Goal: Task Accomplishment & Management: Complete application form

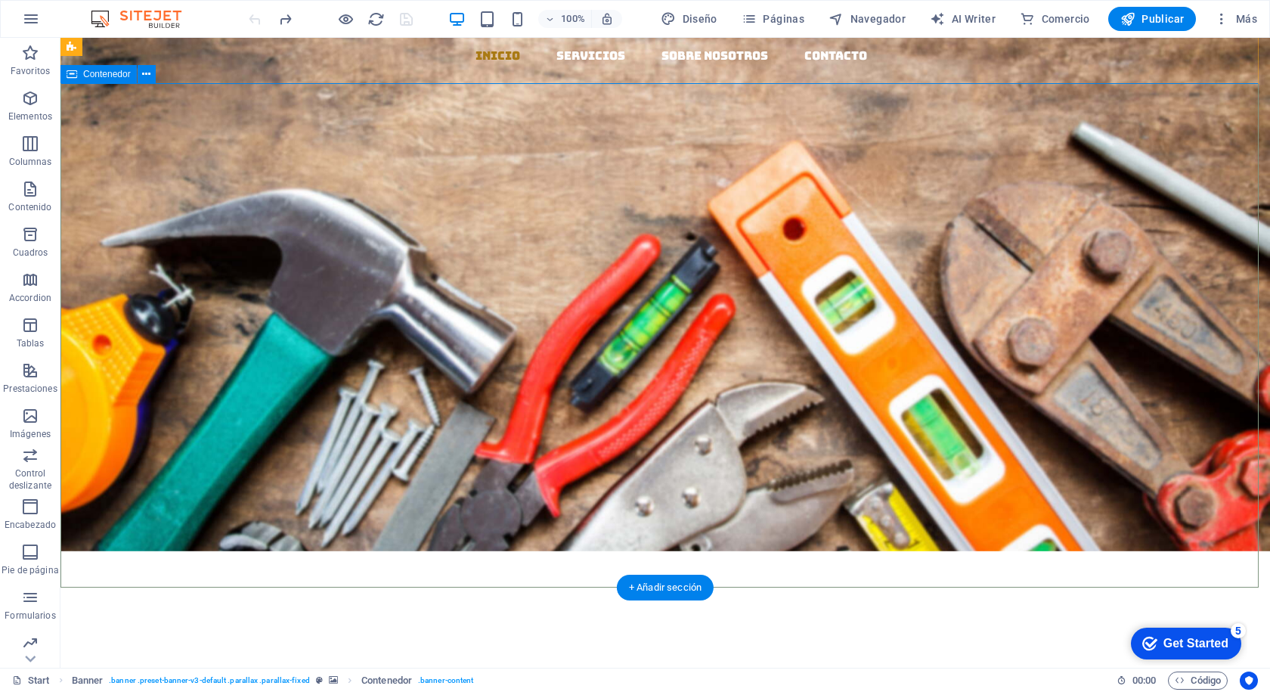
scroll to position [151, 0]
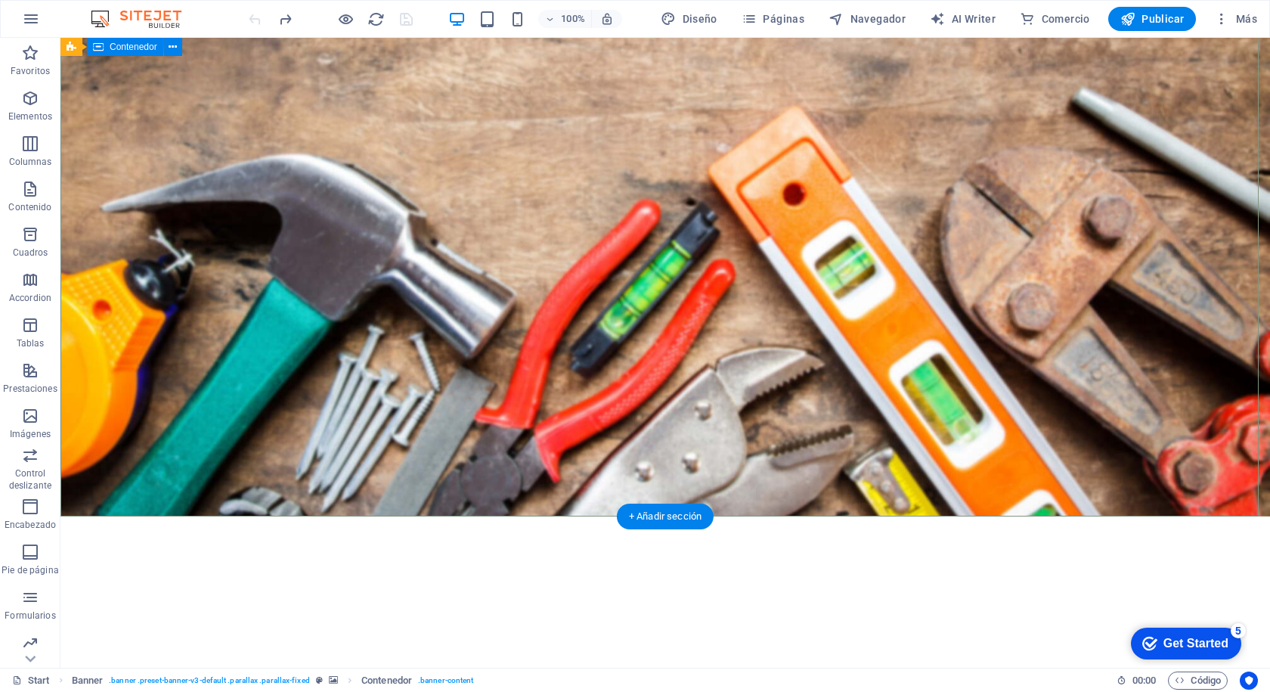
click at [610, 444] on div "EL MAZO MATERIALES Y DISTRIBUCION Llevamos los materiales a tu ferretería, con …" at bounding box center [664, 413] width 1209 height 401
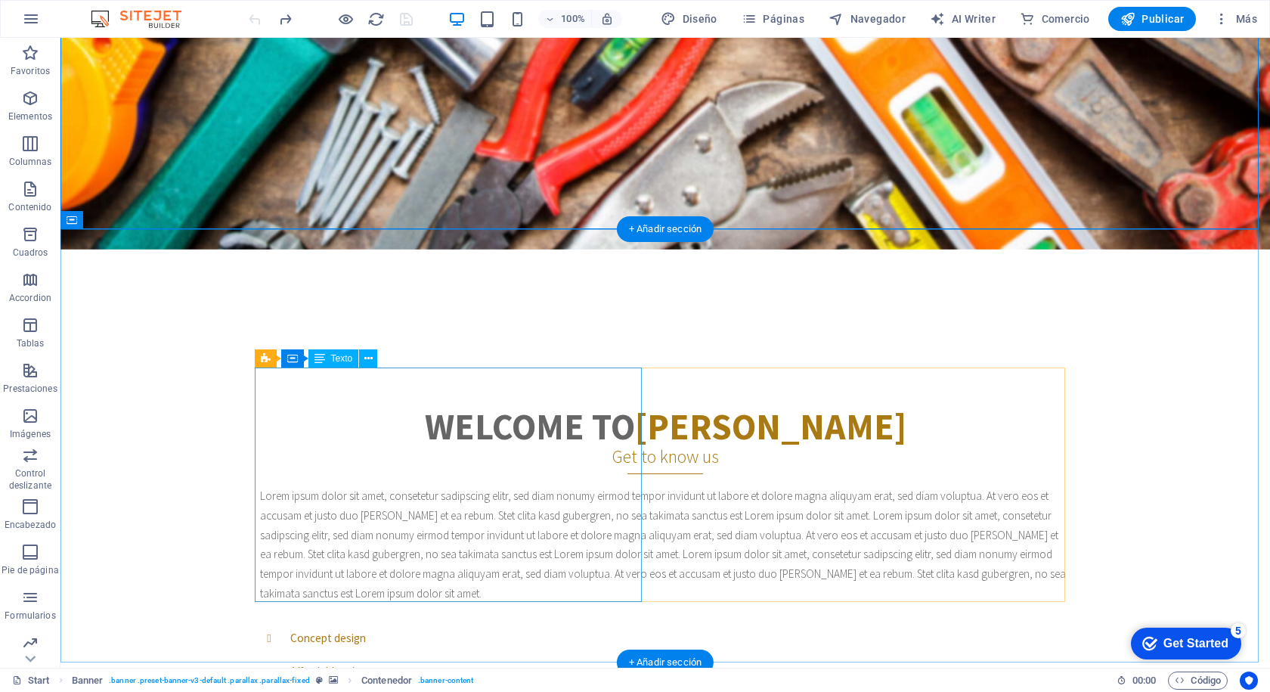
scroll to position [454, 0]
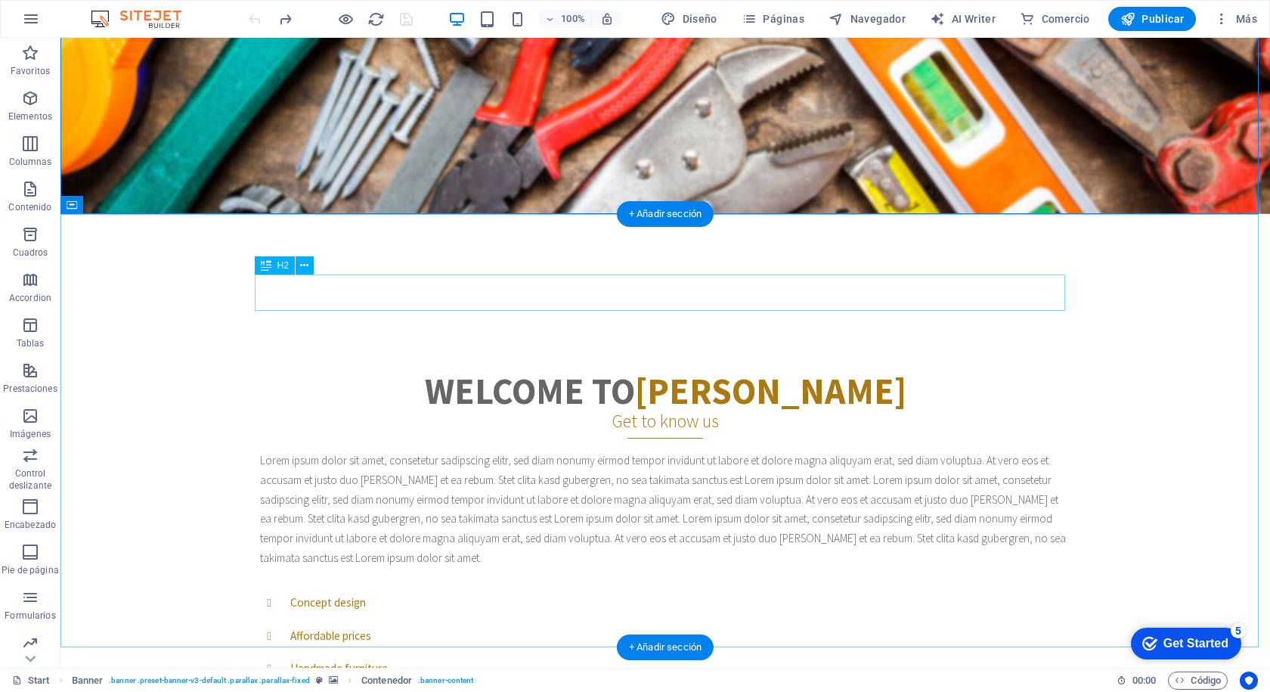
click at [526, 373] on div "Welcome to Woody" at bounding box center [665, 391] width 810 height 36
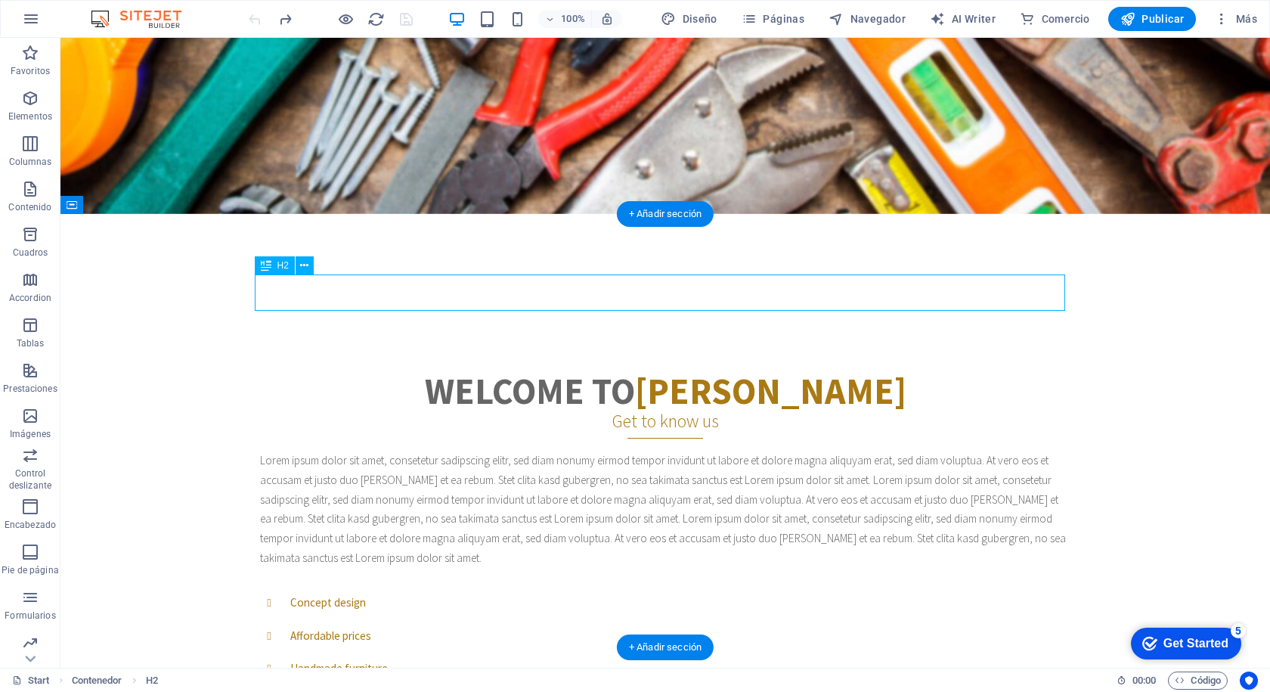
click at [544, 373] on div "Welcome to Woody" at bounding box center [665, 391] width 810 height 36
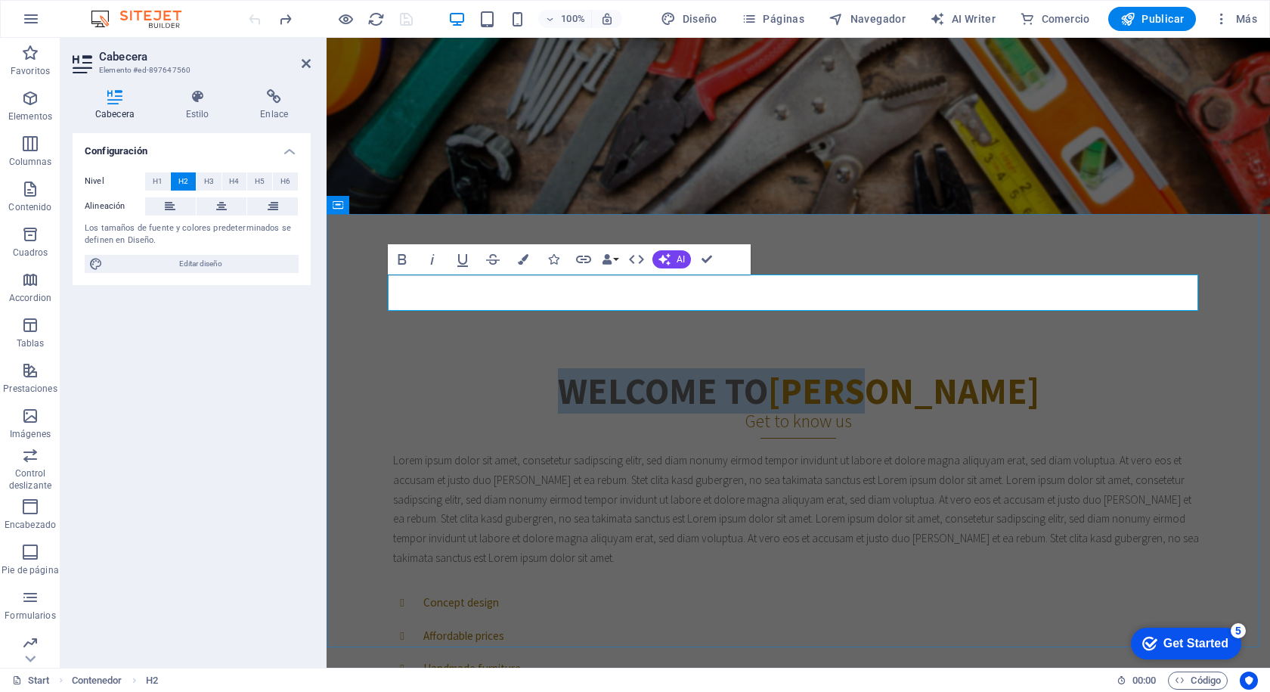
click at [685, 373] on h2 "Welcome to Woody" at bounding box center [798, 391] width 810 height 36
drag, startPoint x: 968, startPoint y: 289, endPoint x: 739, endPoint y: 283, distance: 229.1
click at [739, 373] on h2 "Welcome to Woody" at bounding box center [798, 391] width 810 height 36
click at [850, 368] on strong "Woody" at bounding box center [903, 390] width 271 height 45
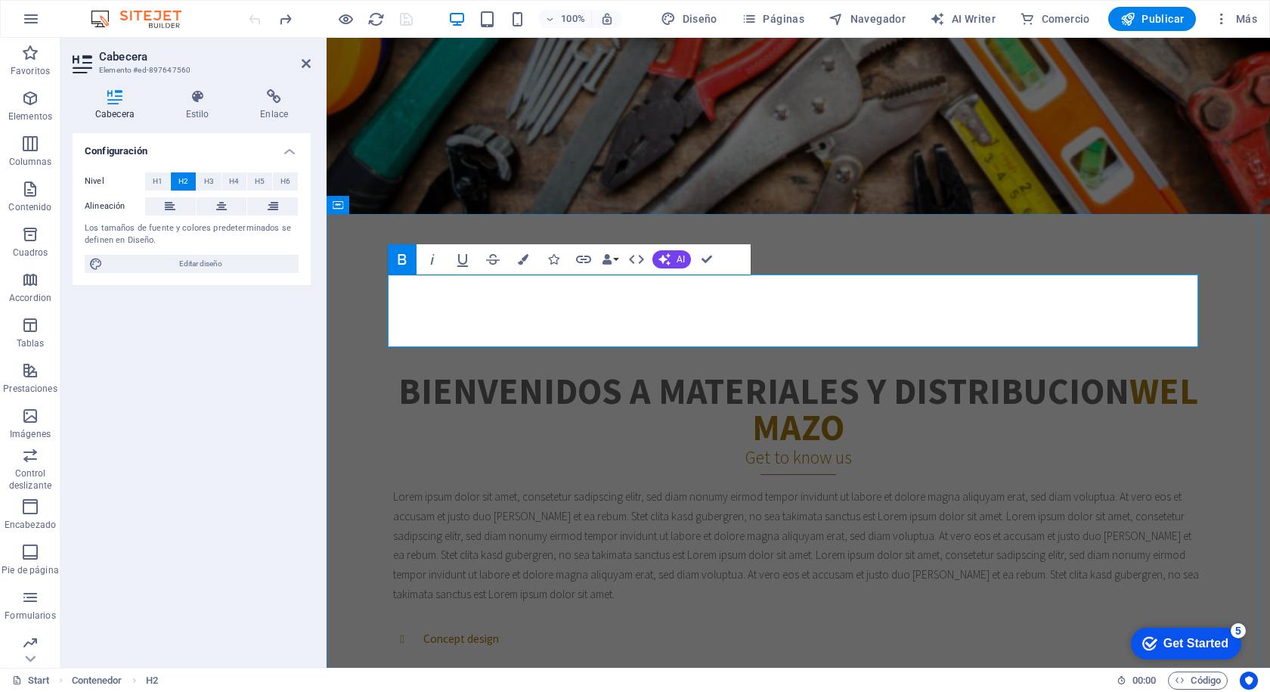
click at [1151, 368] on strong "Wel mazo" at bounding box center [975, 409] width 446 height 82
click at [1123, 373] on h2 "Bienvenidos a materiales y distribucion el mazo" at bounding box center [798, 409] width 810 height 73
click at [1132, 373] on h2 "Bienvenidos a materiales y distribucion el mazo" at bounding box center [798, 409] width 810 height 73
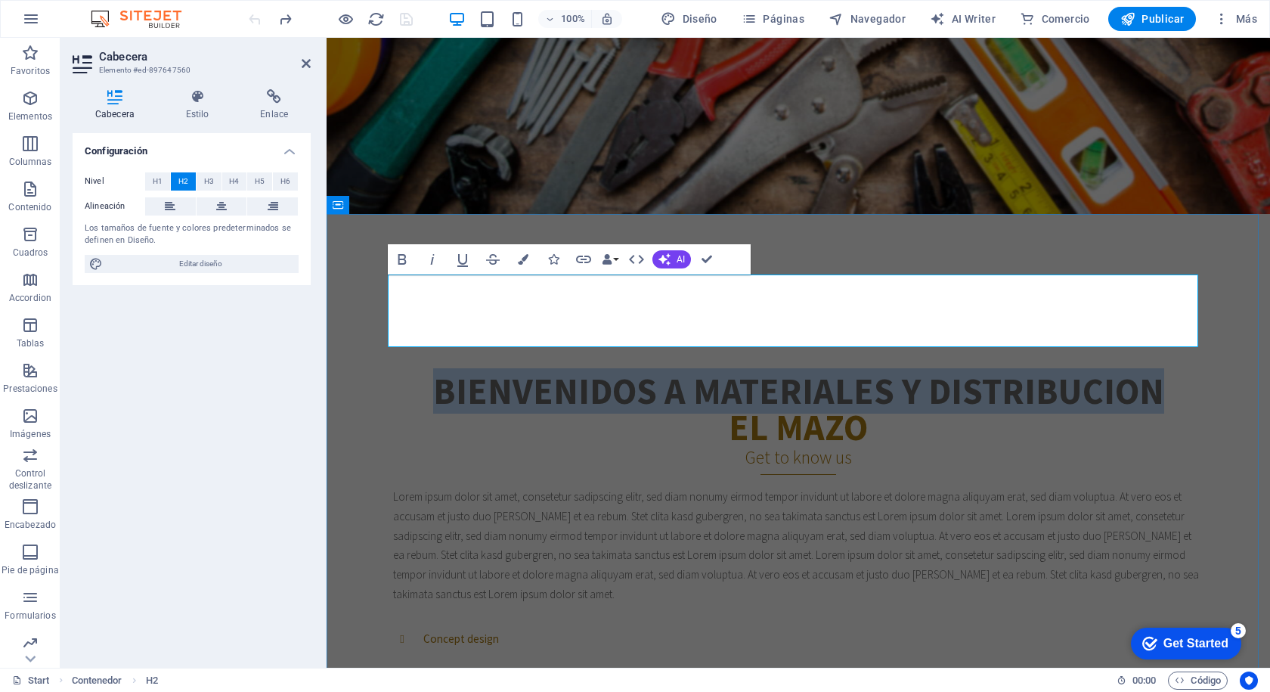
drag, startPoint x: 1153, startPoint y: 293, endPoint x: 436, endPoint y: 280, distance: 716.7
click at [436, 373] on h2 "Bienvenidos a materiales y distribucion ‌ el mazo" at bounding box center [798, 409] width 810 height 73
click at [465, 262] on icon "button" at bounding box center [462, 260] width 11 height 13
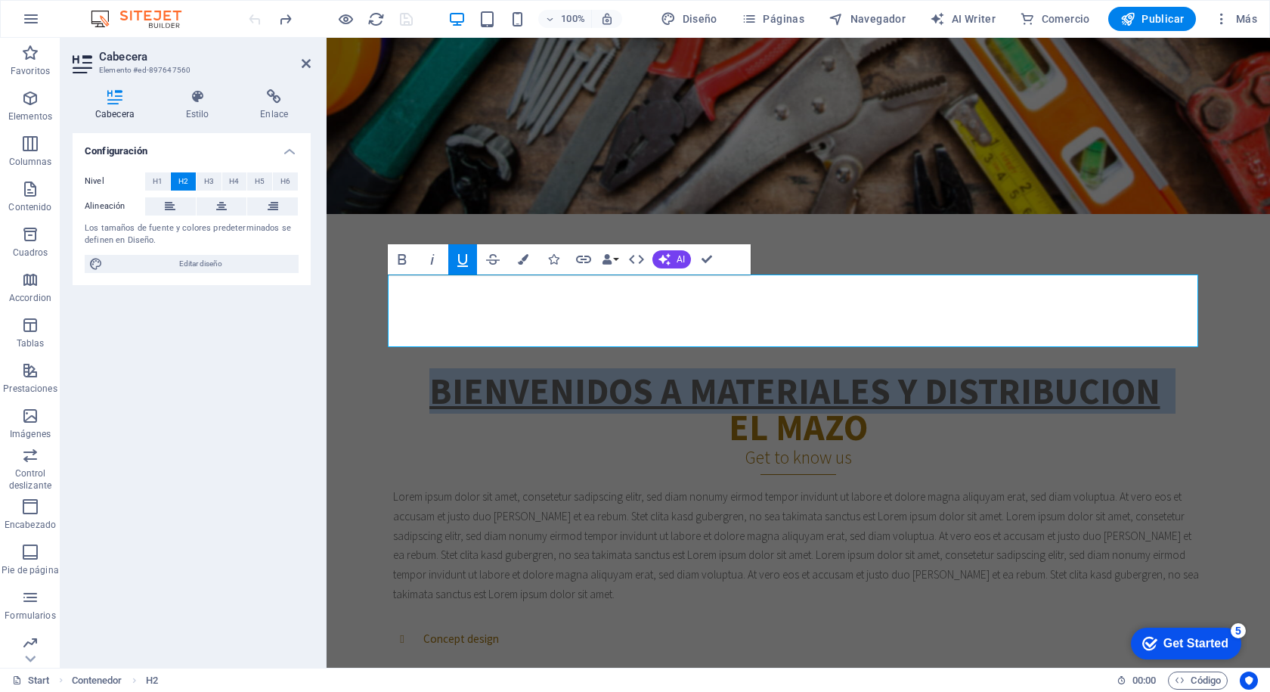
click at [465, 262] on icon "button" at bounding box center [462, 260] width 11 height 13
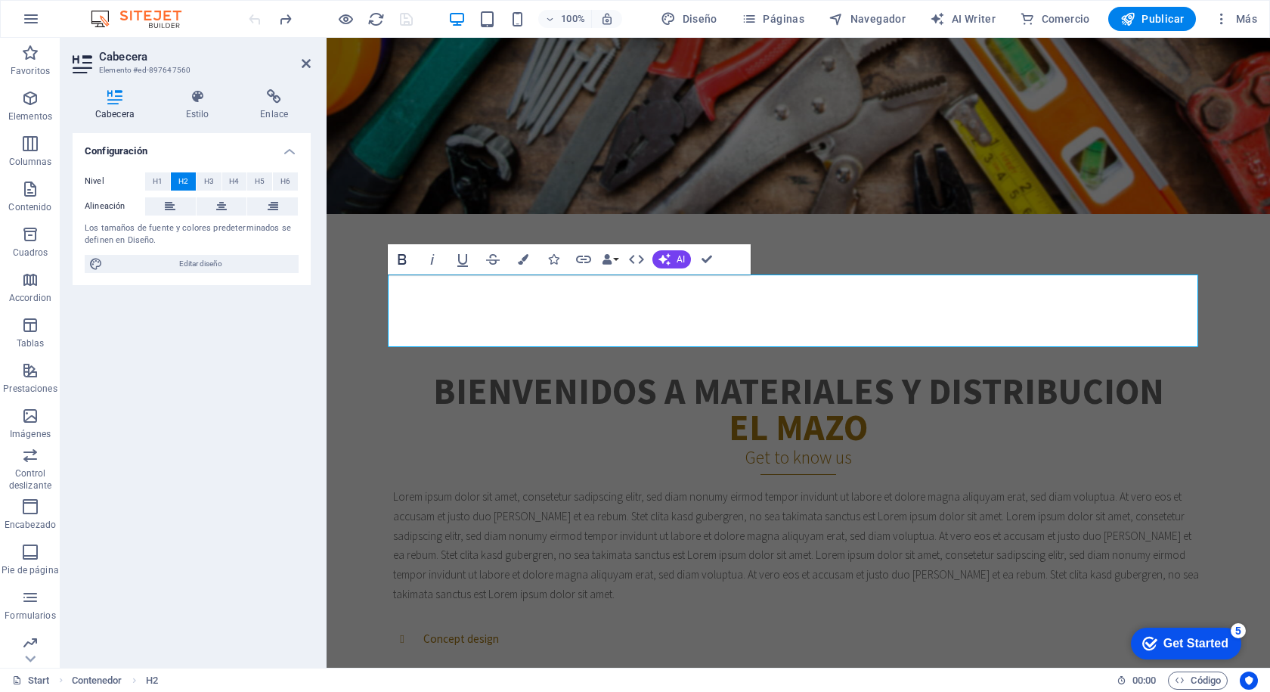
click at [405, 258] on icon "button" at bounding box center [402, 259] width 8 height 11
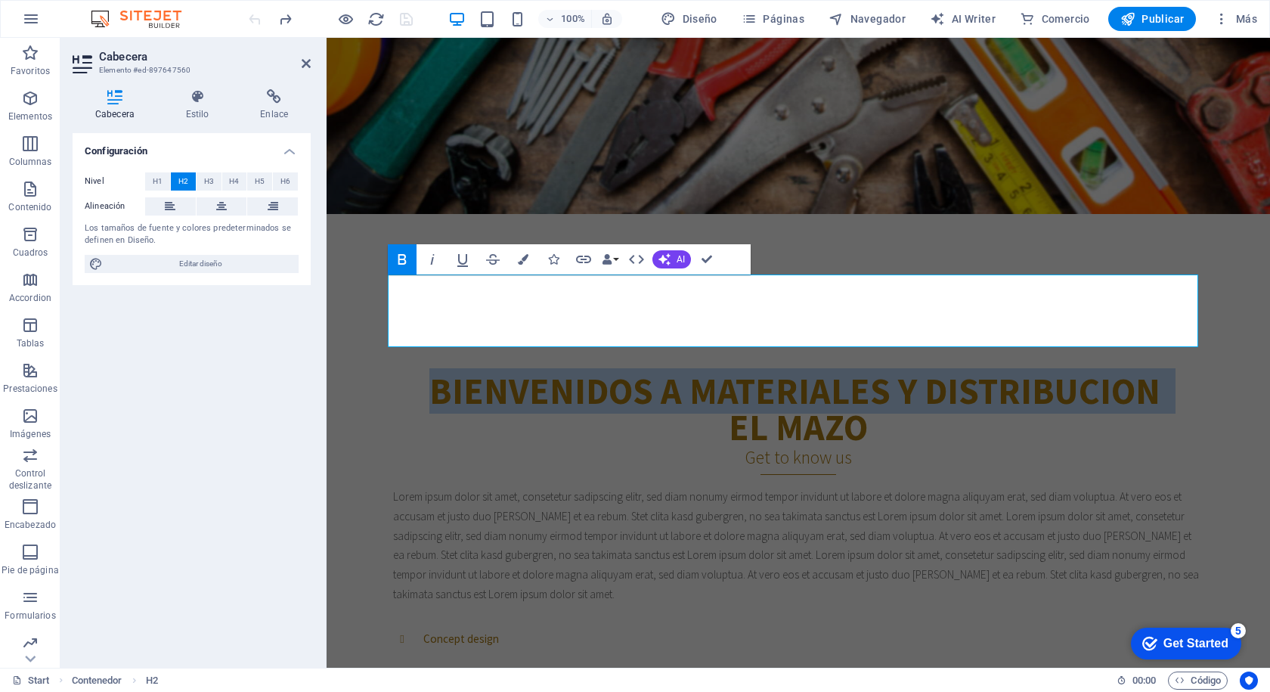
click at [401, 264] on icon "button" at bounding box center [402, 259] width 8 height 11
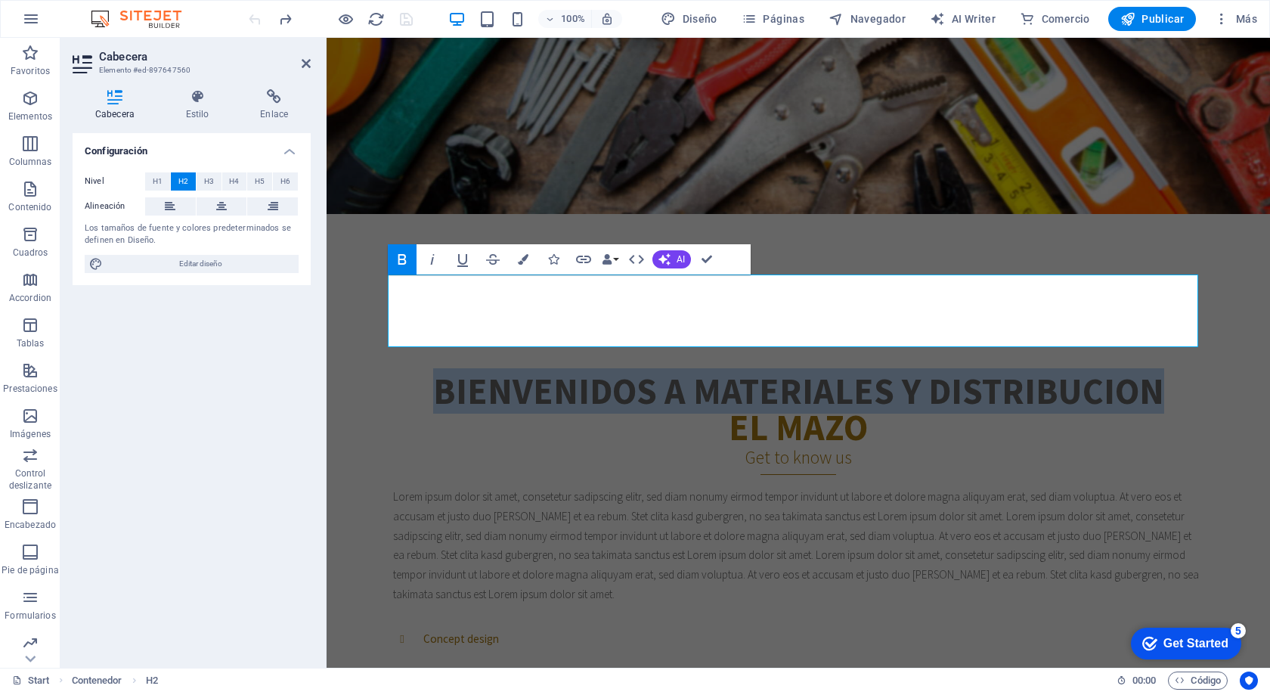
click at [401, 264] on icon "button" at bounding box center [402, 259] width 8 height 11
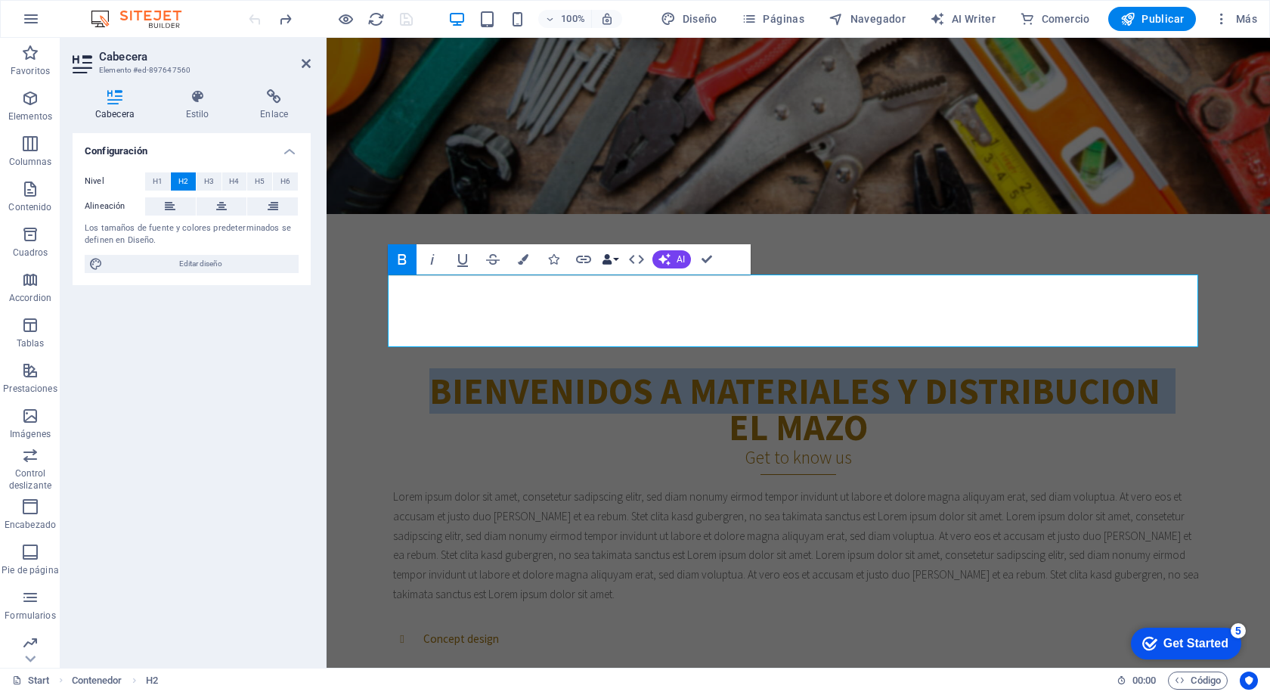
click at [614, 259] on button "Data Bindings" at bounding box center [609, 259] width 21 height 30
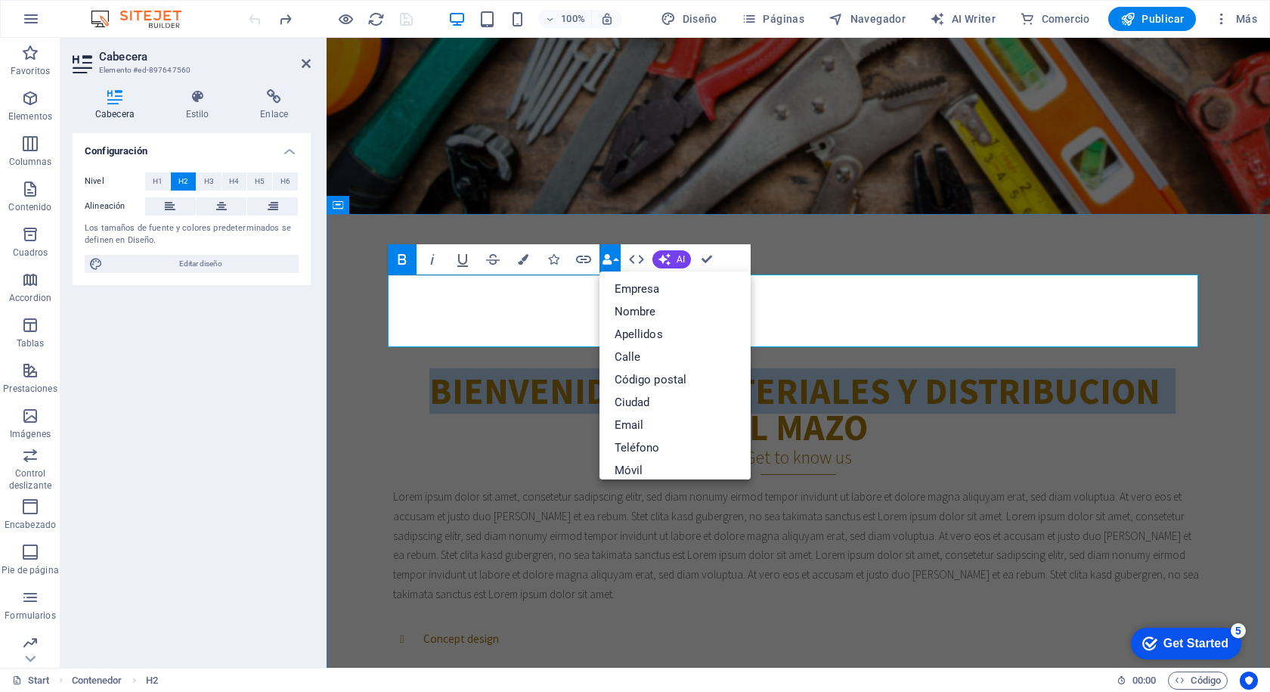
click at [470, 368] on strong "Bienvenidos a materiales y distribucion" at bounding box center [794, 390] width 731 height 45
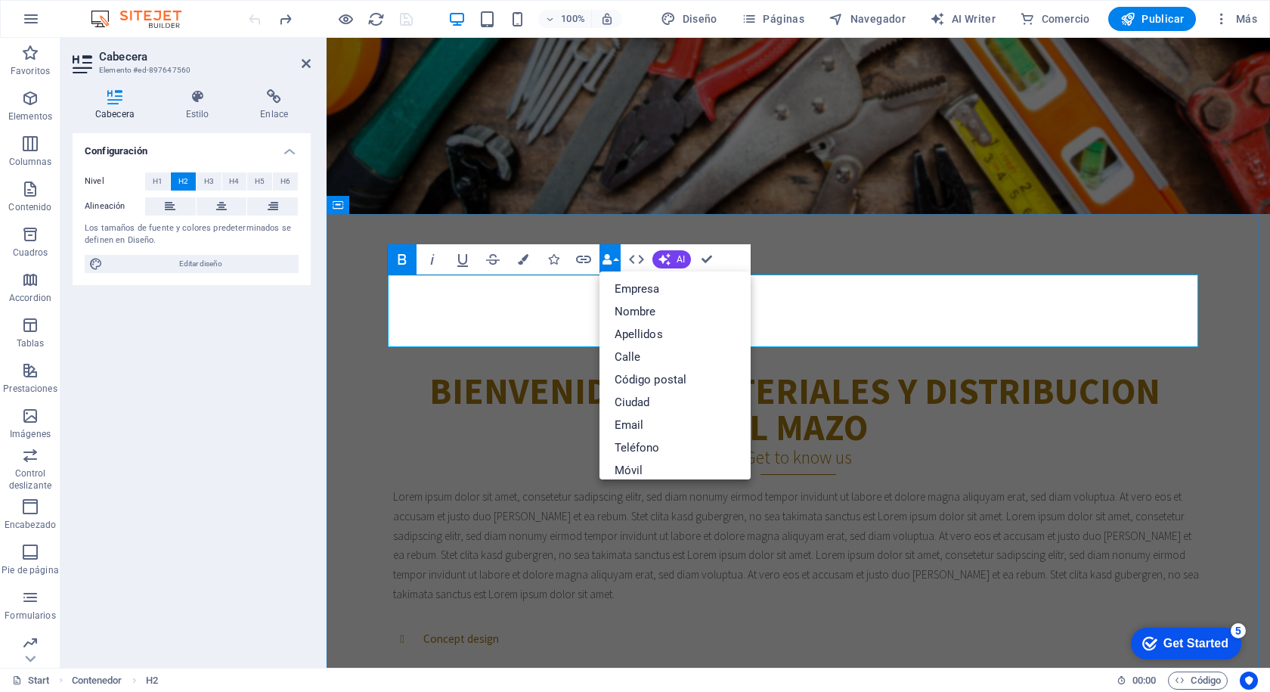
click at [466, 368] on strong "Bienvenidos a materiales y distribucion" at bounding box center [794, 390] width 731 height 45
click at [465, 368] on strong "Bienvenidos a materiales y distribucion" at bounding box center [794, 390] width 731 height 45
click at [898, 368] on strong "Bienvenidos a materiales y distribucion" at bounding box center [794, 390] width 731 height 45
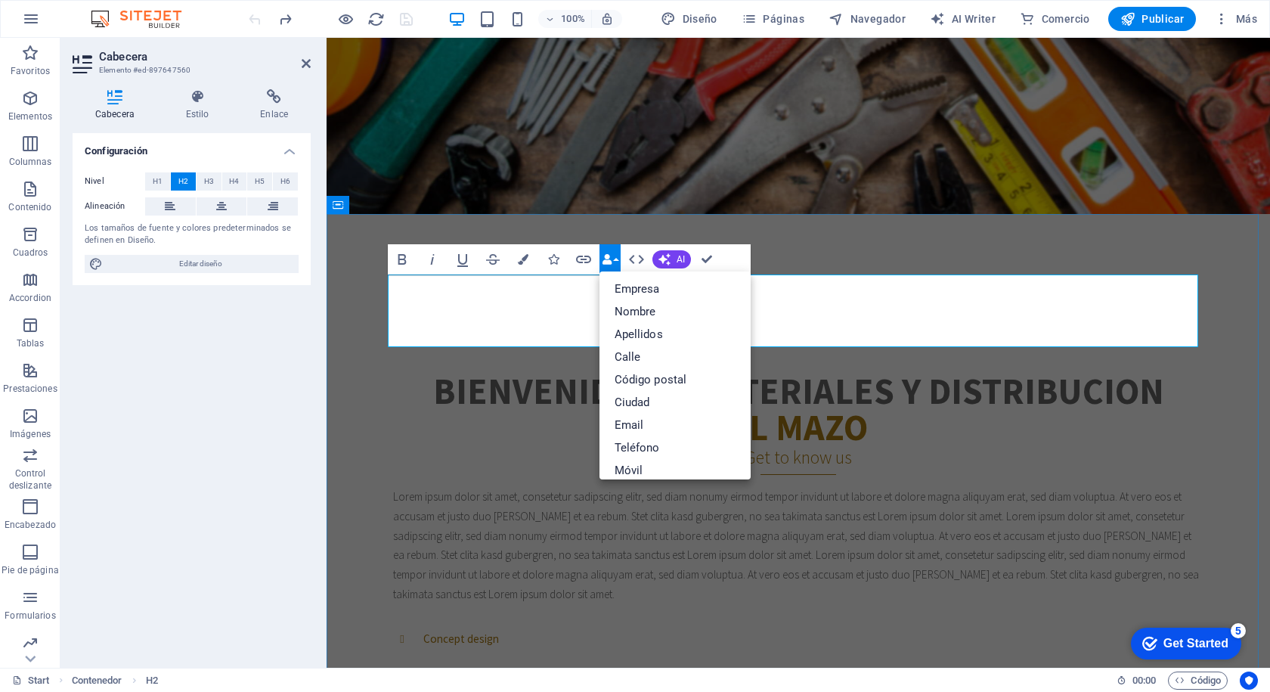
click at [897, 373] on h2 "Bienvenidos a materiales y distribucion ‌ el mazo" at bounding box center [798, 409] width 810 height 73
click at [773, 208] on div "EL MAZO MATERIALES Y DISTRIBUCION Llevamos los materiales a tu ferretería, con …" at bounding box center [798, 111] width 943 height 401
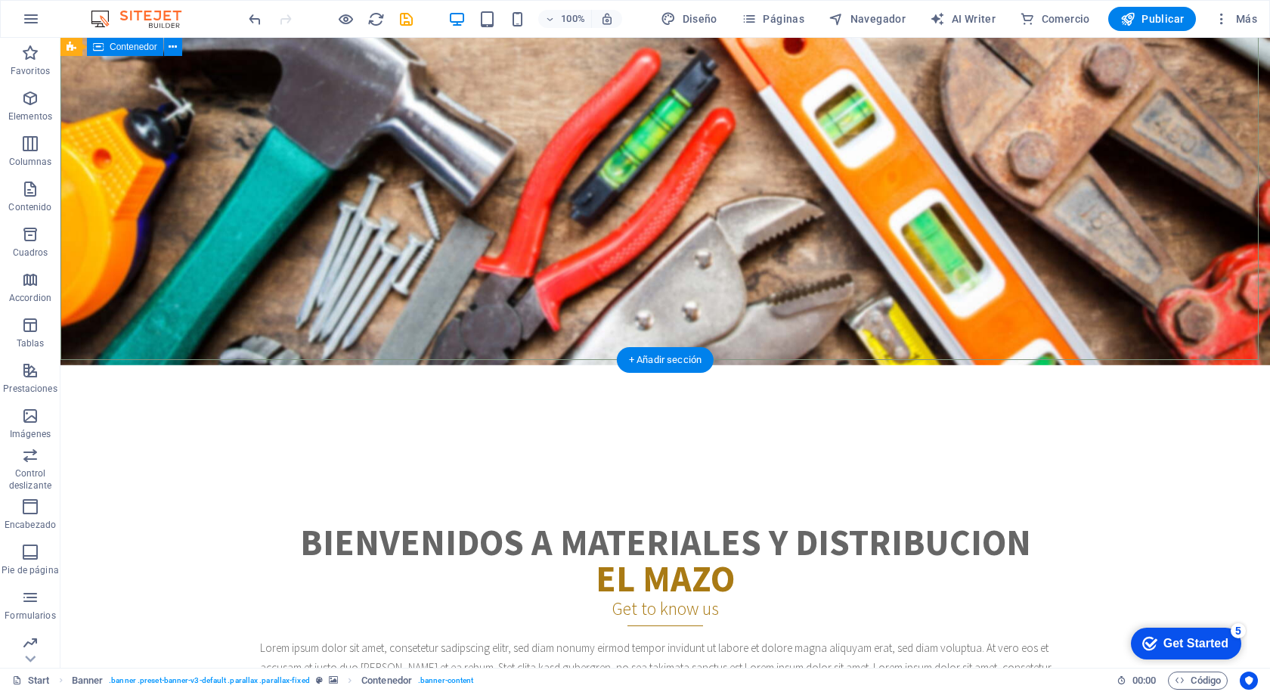
scroll to position [529, 0]
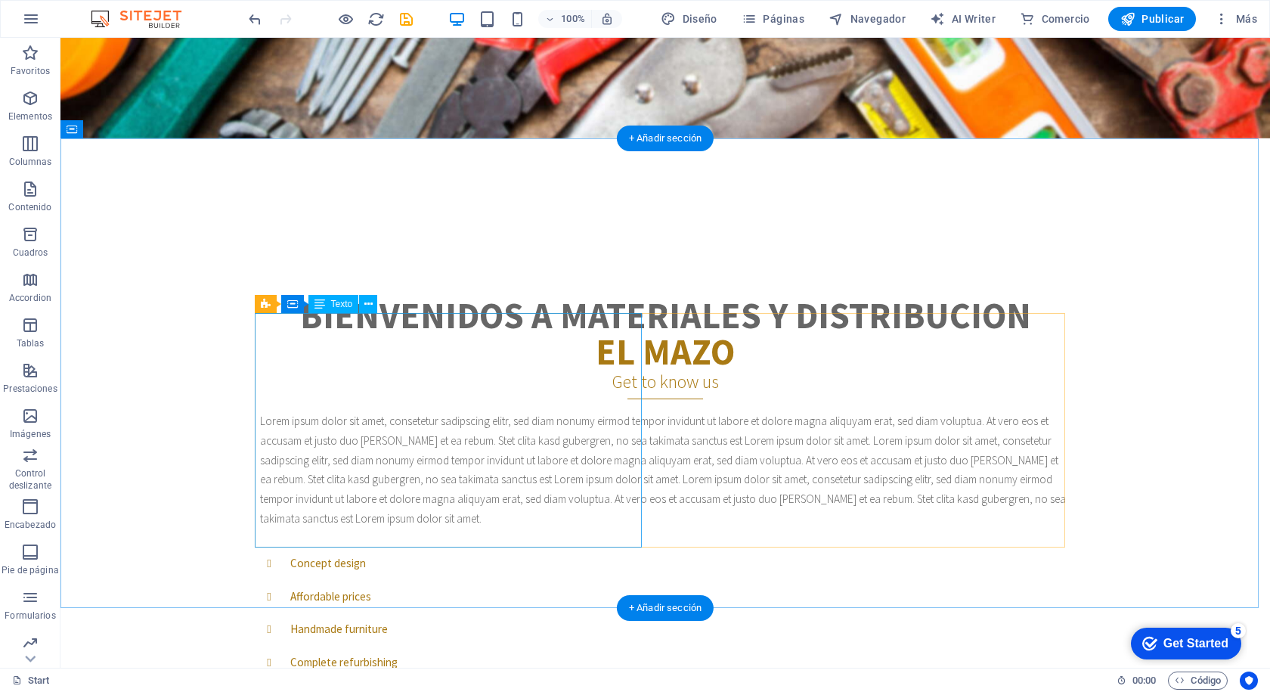
click at [324, 411] on div "Lorem ipsum dolor sit amet, consetetur sadipscing elitr, sed diam nonumy eirmod…" at bounding box center [665, 469] width 810 height 117
click at [285, 411] on div "Lorem ipsum dolor sit amet, consetetur sadipscing elitr, sed diam nonumy eirmod…" at bounding box center [665, 469] width 810 height 117
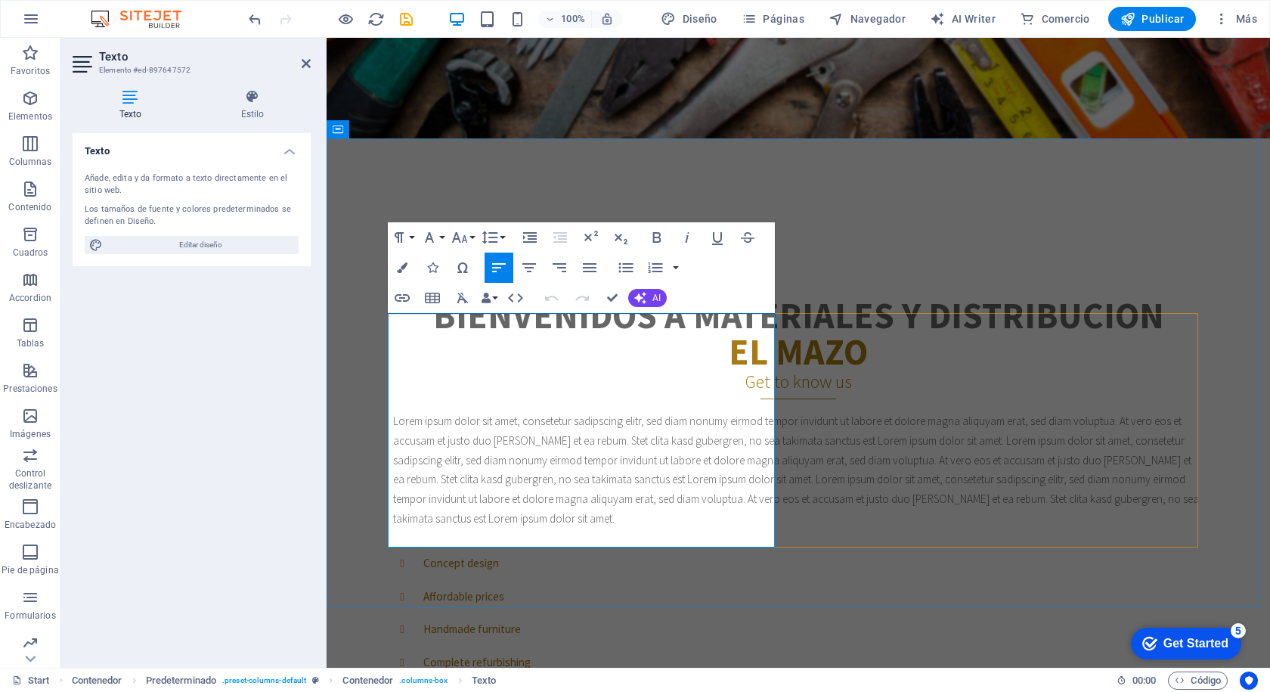
click at [469, 411] on p "Lorem ipsum dolor sit amet, consetetur sadipscing elitr, sed diam nonumy eirmod…" at bounding box center [798, 469] width 810 height 117
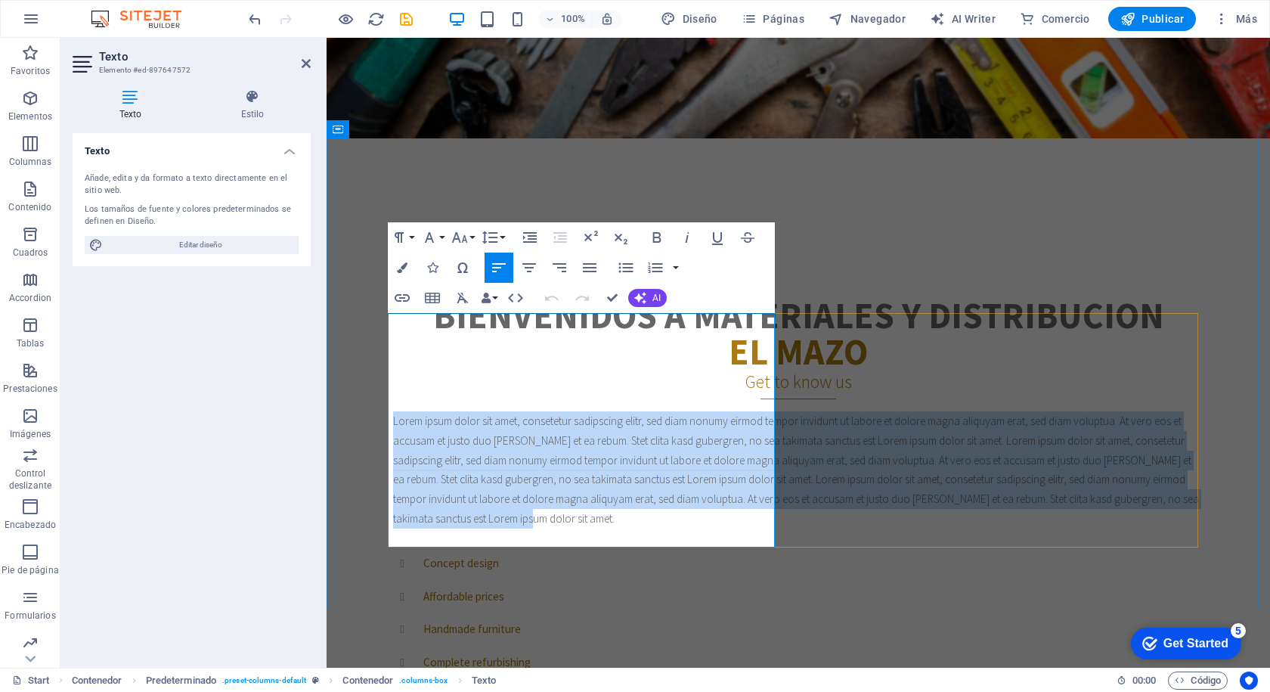
click at [469, 411] on p "Lorem ipsum dolor sit amet, consetetur sadipscing elitr, sed diam nonumy eirmod…" at bounding box center [798, 469] width 810 height 117
click at [394, 411] on p "Lorem ipsum dolor sit amet, consetetur sadipscing elitr, sed diam nonumy eirmod…" at bounding box center [798, 469] width 810 height 117
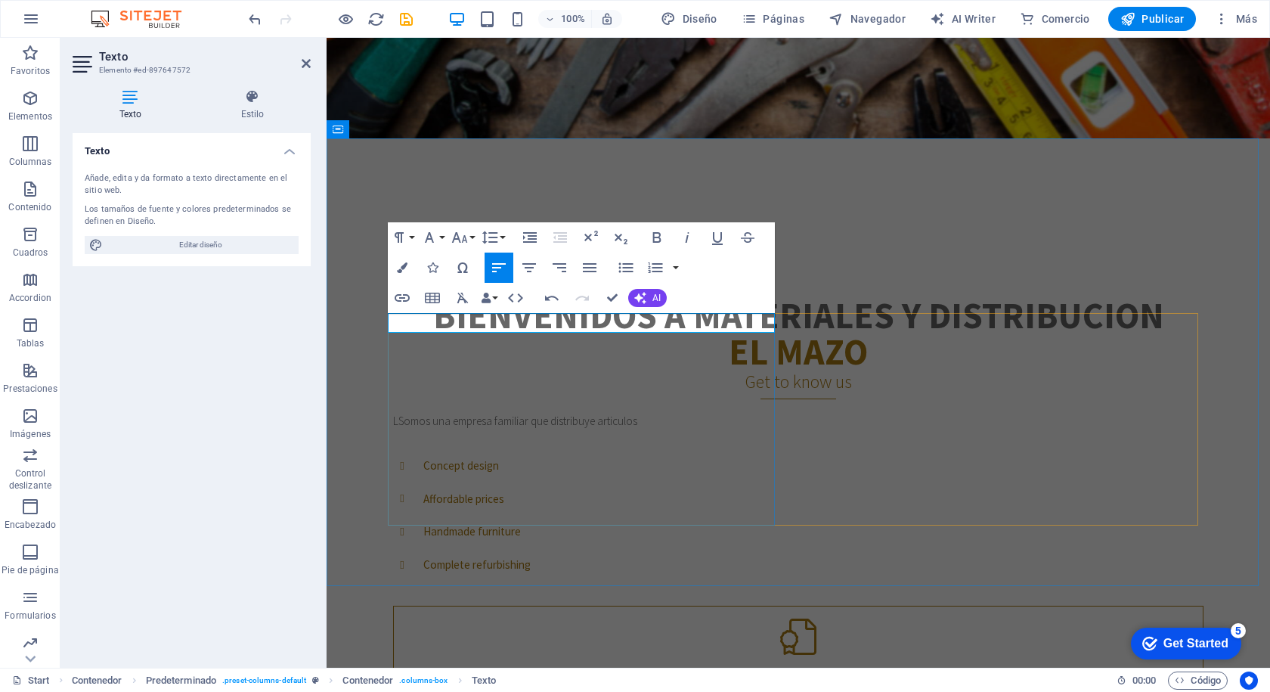
click at [396, 411] on p "LSomos una empresa familiar que distribuye articulos" at bounding box center [798, 421] width 810 height 20
click at [636, 411] on p "Somos una empresa familiar que distribuye articulos" at bounding box center [798, 421] width 810 height 20
click at [658, 411] on p "Somos una empresa familiar que distribuye artículos" at bounding box center [798, 421] width 810 height 20
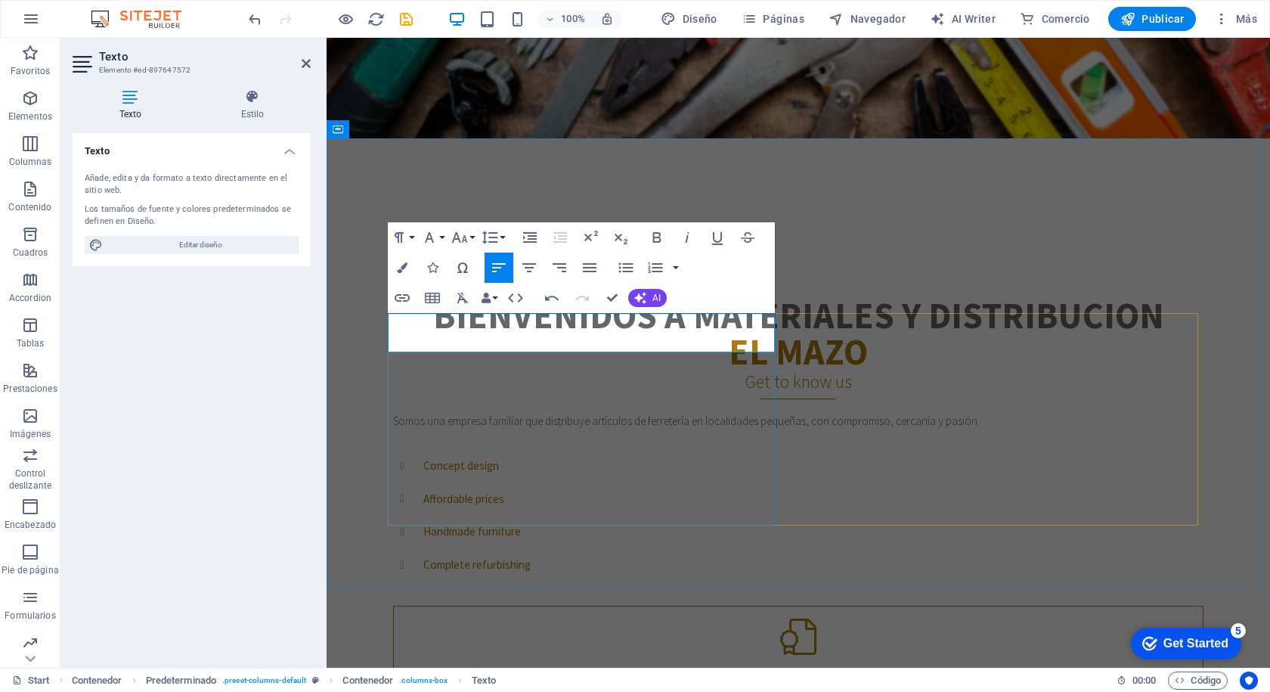
click at [620, 411] on p "Somos una empresa familiar que distribuye artículos de ferretería en localidade…" at bounding box center [798, 421] width 810 height 20
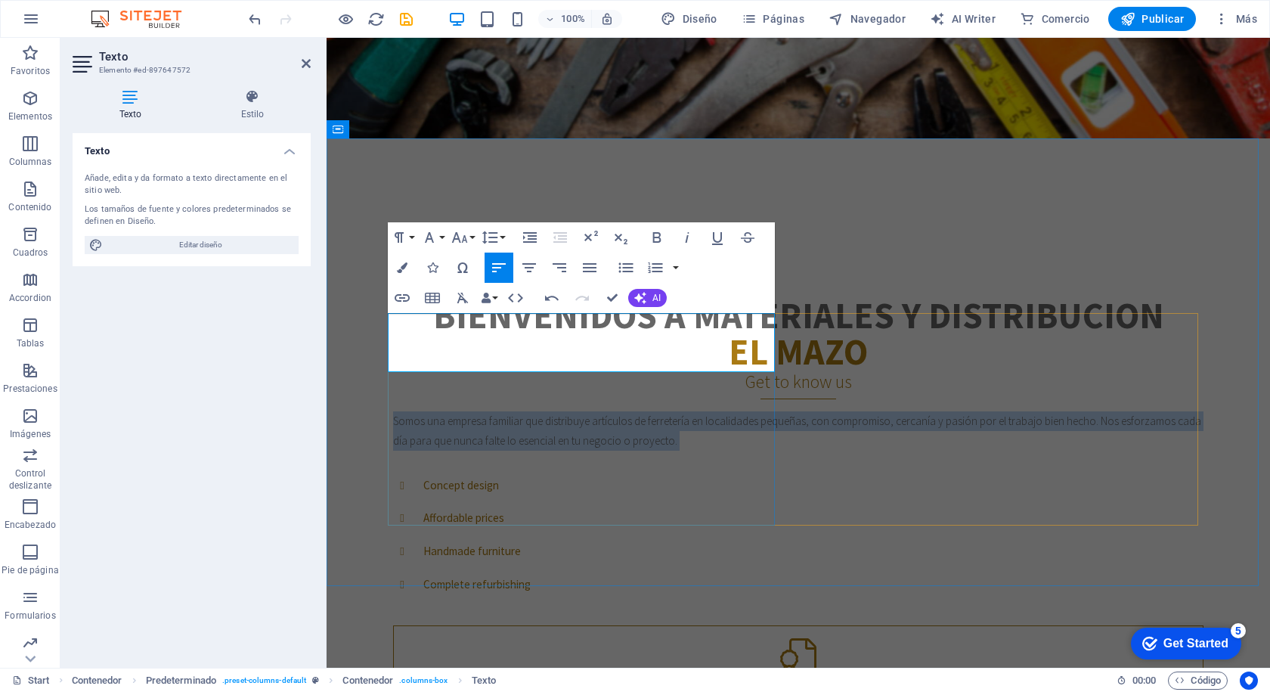
drag, startPoint x: 751, startPoint y: 361, endPoint x: 389, endPoint y: 325, distance: 363.9
click at [393, 411] on p "Somos una empresa familiar que distribuye artículos de ferretería en localidade…" at bounding box center [798, 430] width 810 height 39
copy p "Somos una empresa familiar que distribuye artículos de ferretería en localidade…"
click at [404, 411] on p "Somos una empresa familiar que distribuye artículos de ferretería en localidade…" at bounding box center [798, 430] width 810 height 39
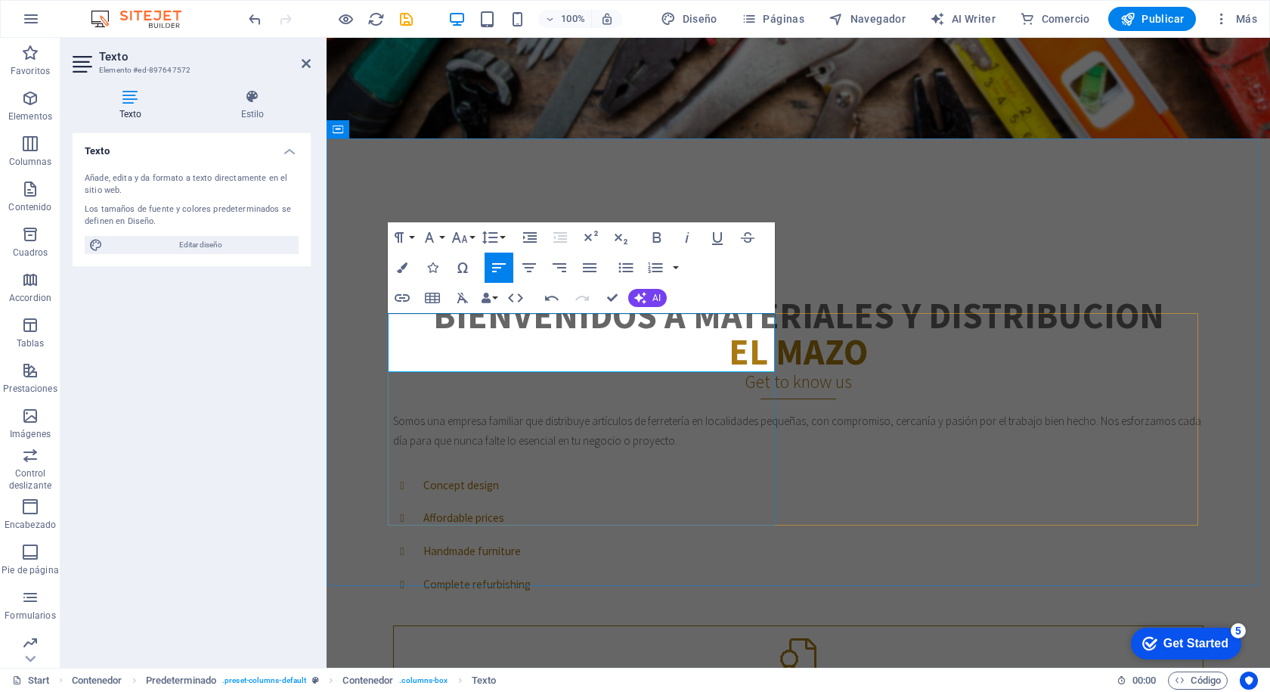
click at [398, 411] on p "Somos una empresa familiar que distribuye artículos de ferretería en localidade…" at bounding box center [798, 430] width 810 height 39
click at [395, 411] on p "Somos una empresa familiar que distribuye artículos de ferretería en localidade…" at bounding box center [798, 430] width 810 height 39
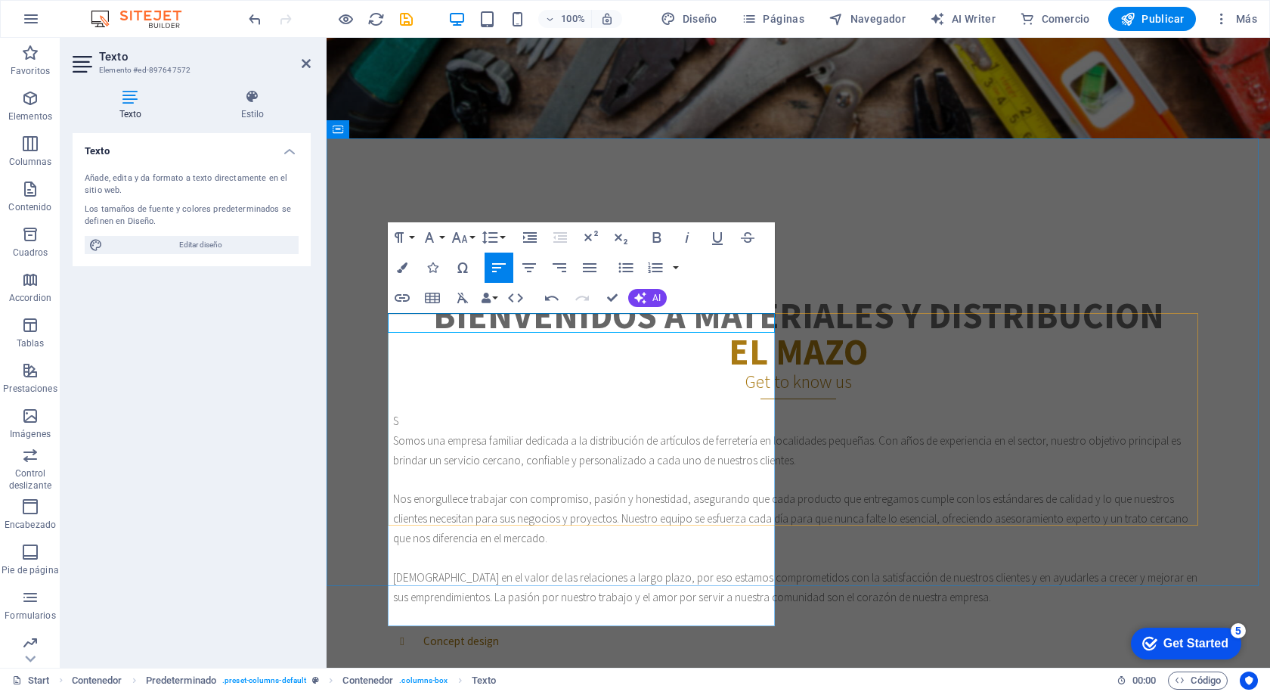
scroll to position [11837, 2]
click at [393, 431] on p "Somos una empresa familiar dedicada a la distribución de artículos de ferreterí…" at bounding box center [798, 450] width 810 height 39
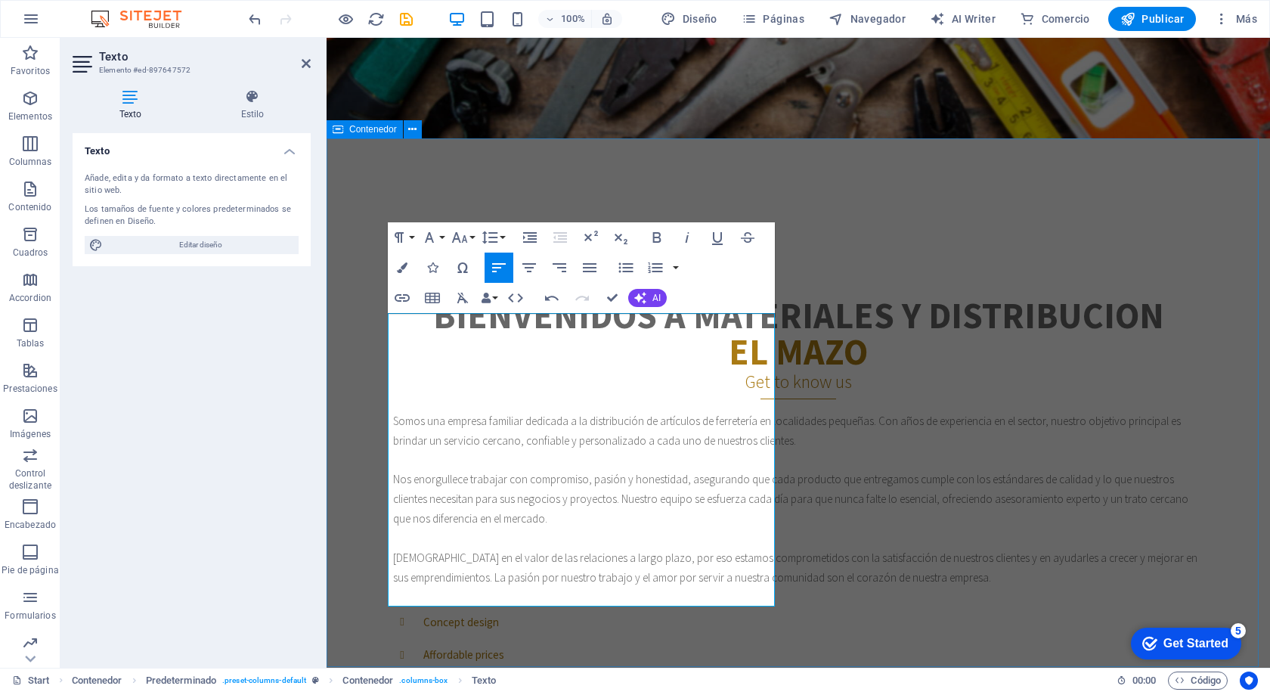
click at [666, 634] on div "Bienvenidos a materiales y distribucion el mazo Get to know us Somos una empres…" at bounding box center [798, 611] width 943 height 749
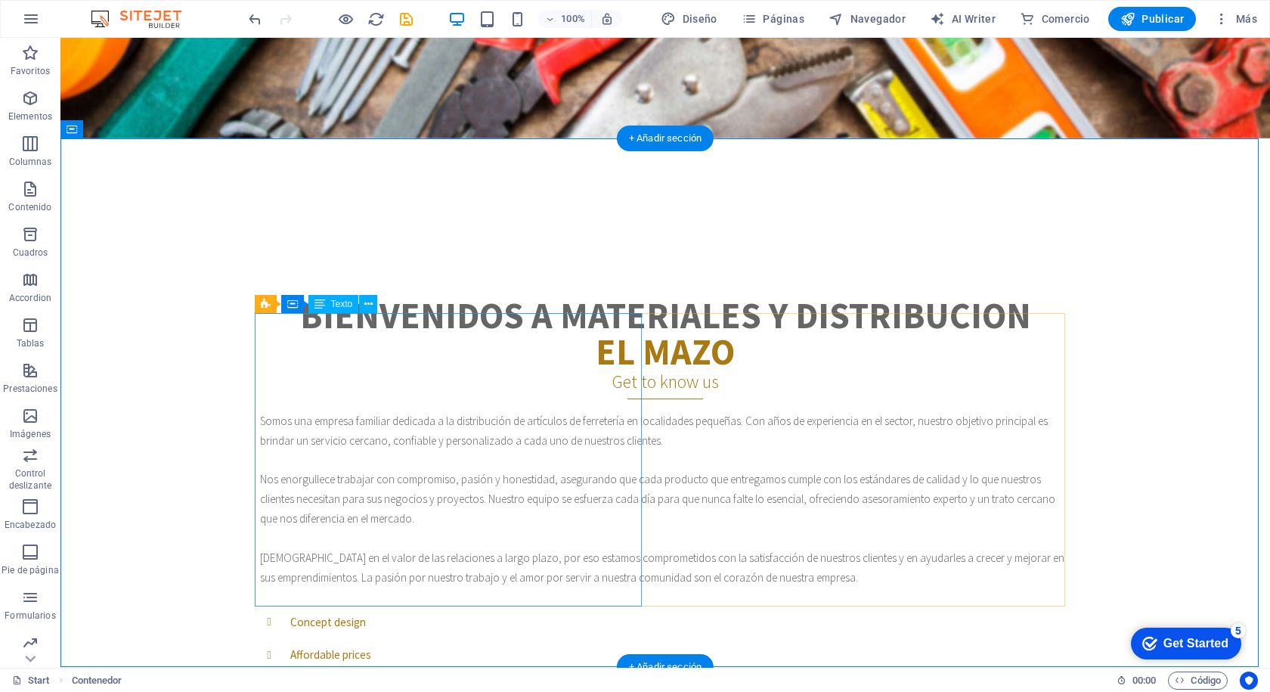
click at [331, 411] on div "Somos una empresa familiar dedicada a la distribución de artículos de ferreterí…" at bounding box center [665, 499] width 810 height 176
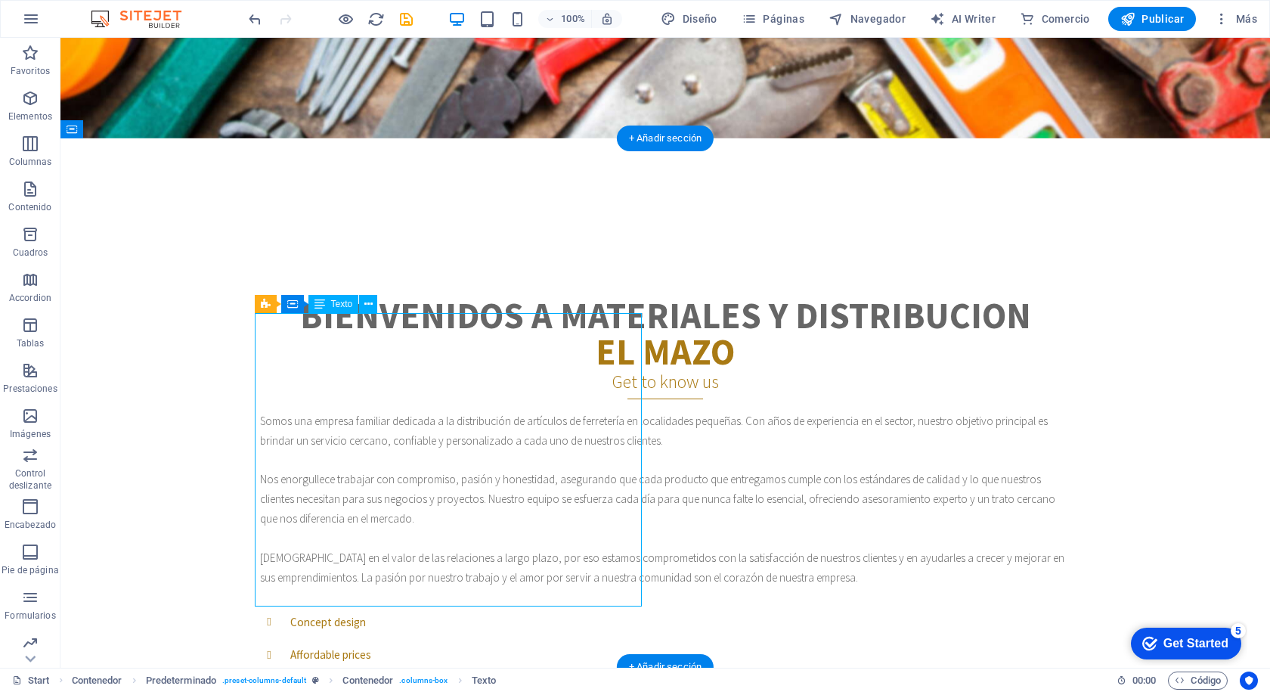
click at [333, 411] on div "Somos una empresa familiar dedicada a la distribución de artículos de ferreterí…" at bounding box center [665, 499] width 810 height 176
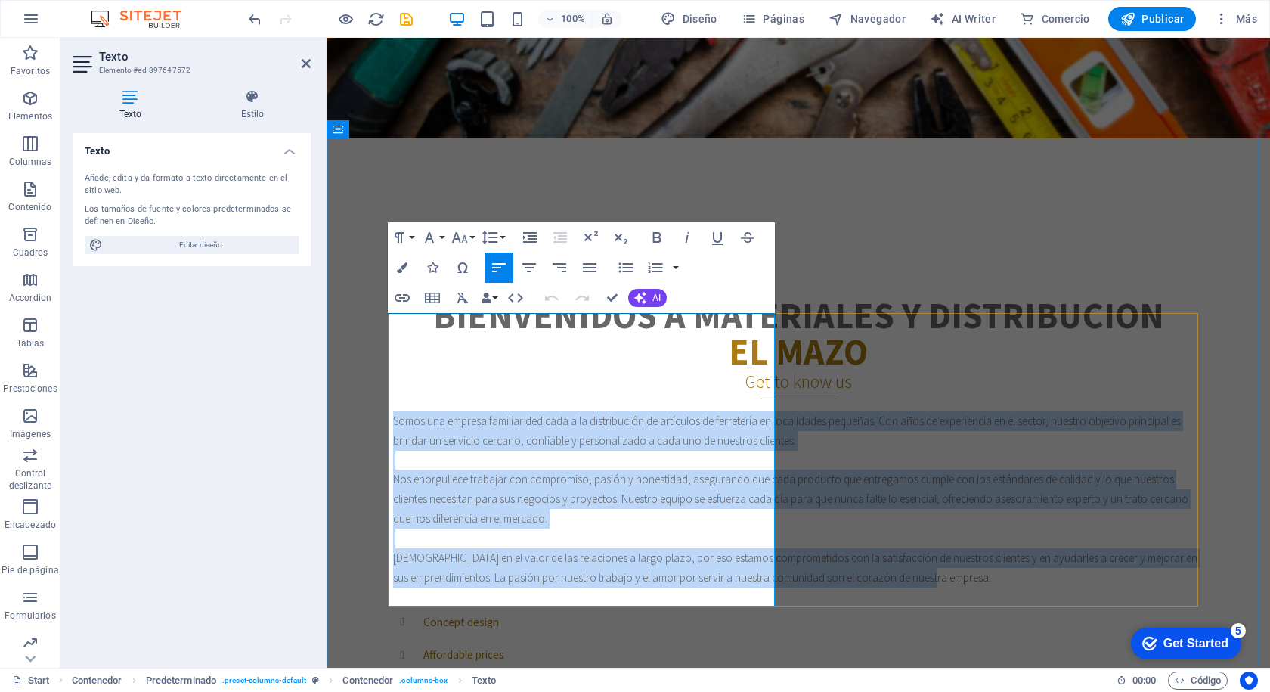
drag, startPoint x: 389, startPoint y: 322, endPoint x: 733, endPoint y: 590, distance: 436.2
click at [729, 587] on div "Somos una empresa familiar dedicada a la distribución de artículos de ferreterí…" at bounding box center [798, 499] width 810 height 176
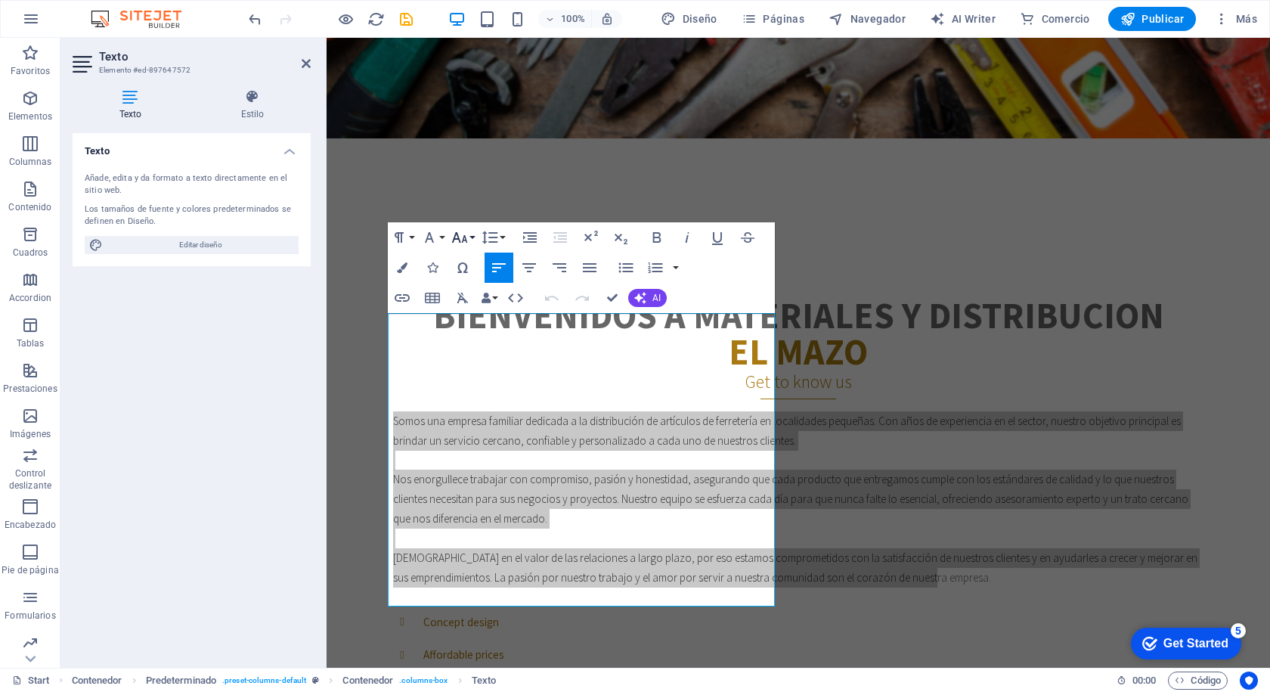
click at [470, 237] on button "Font Size" at bounding box center [462, 237] width 29 height 30
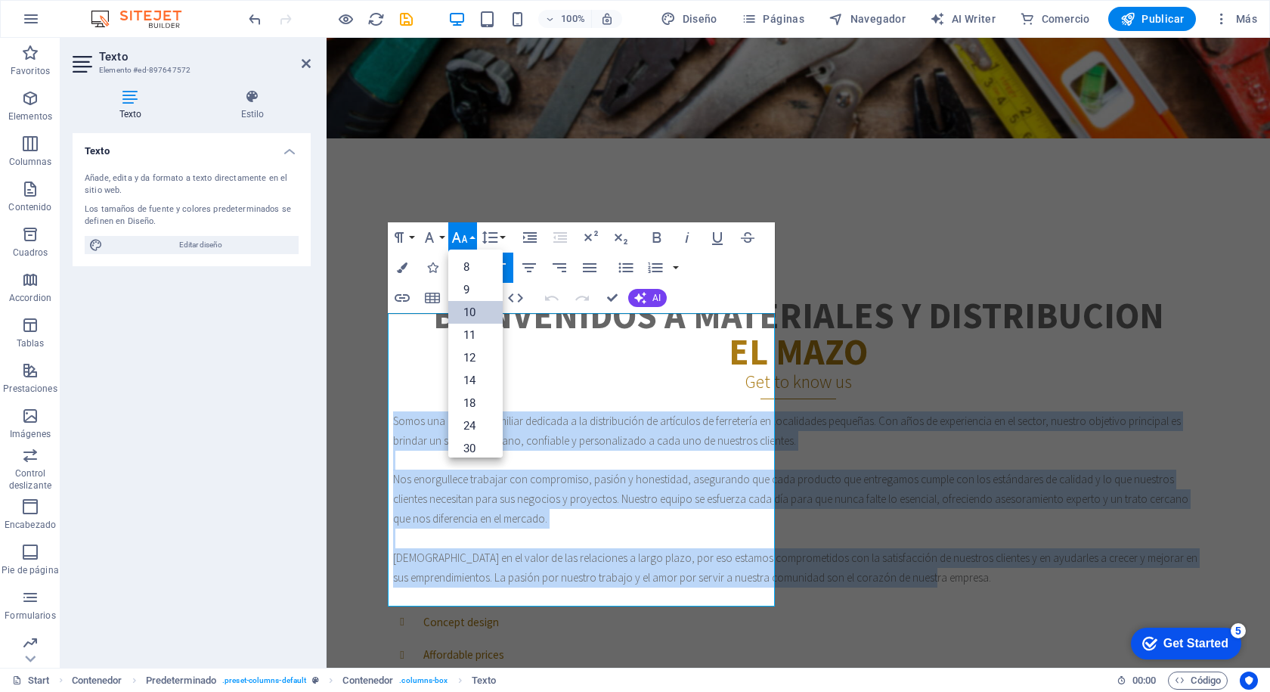
click at [469, 313] on link "10" at bounding box center [475, 312] width 54 height 23
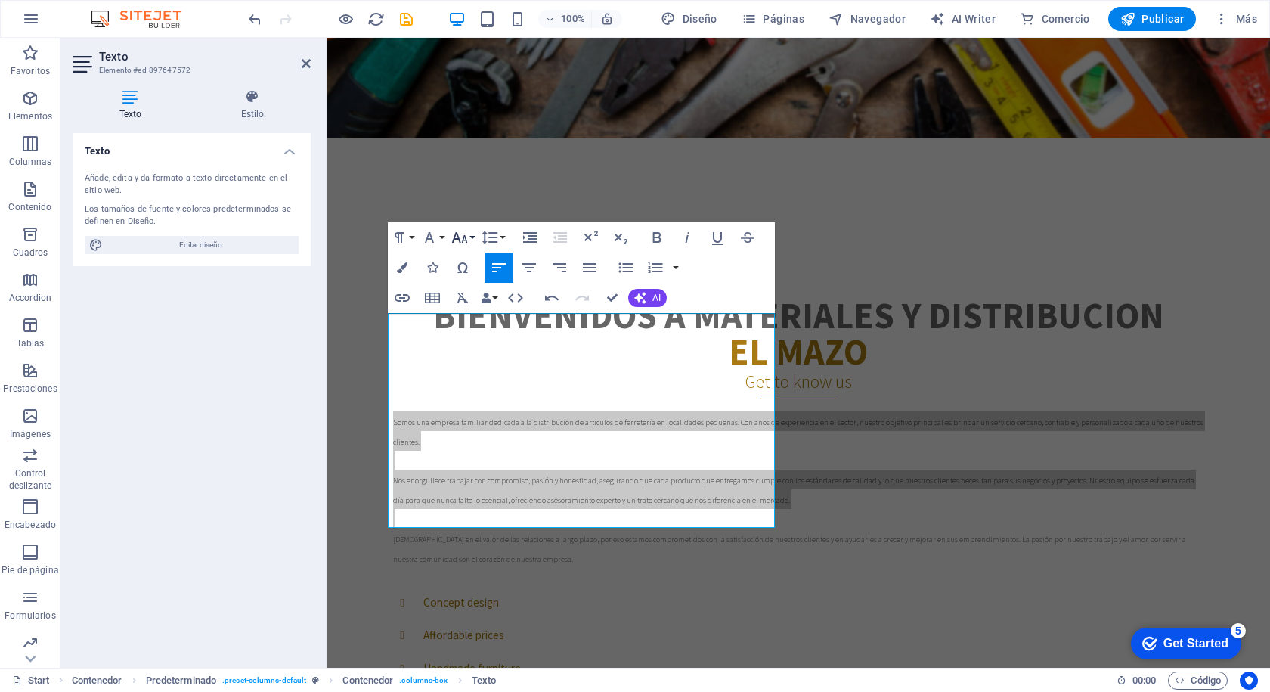
click at [475, 237] on button "Font Size" at bounding box center [462, 237] width 29 height 30
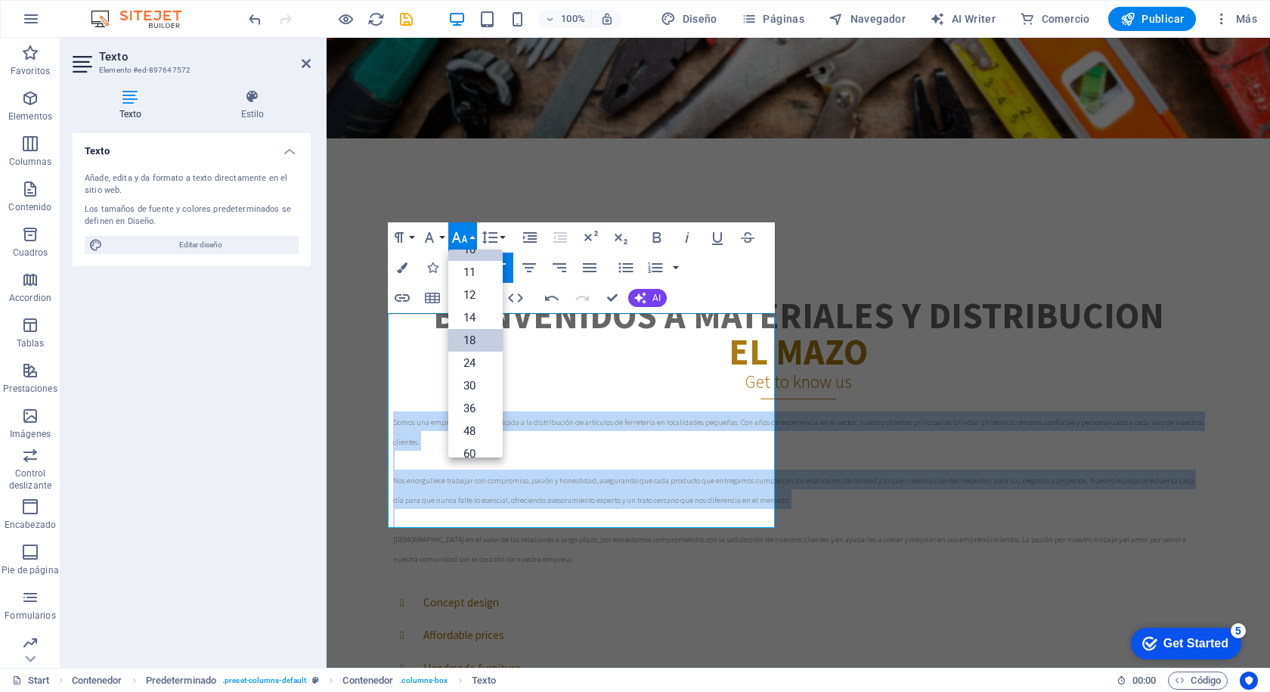
click at [474, 342] on link "18" at bounding box center [475, 340] width 54 height 23
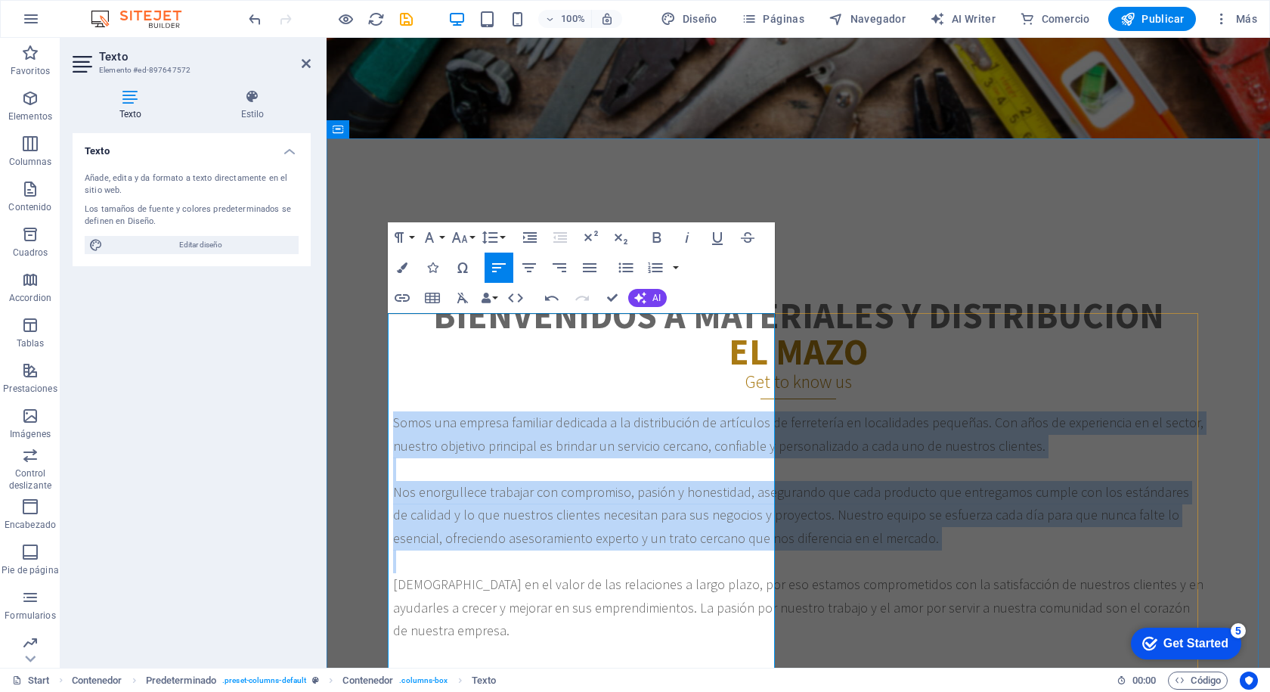
click at [596, 457] on p at bounding box center [798, 468] width 810 height 23
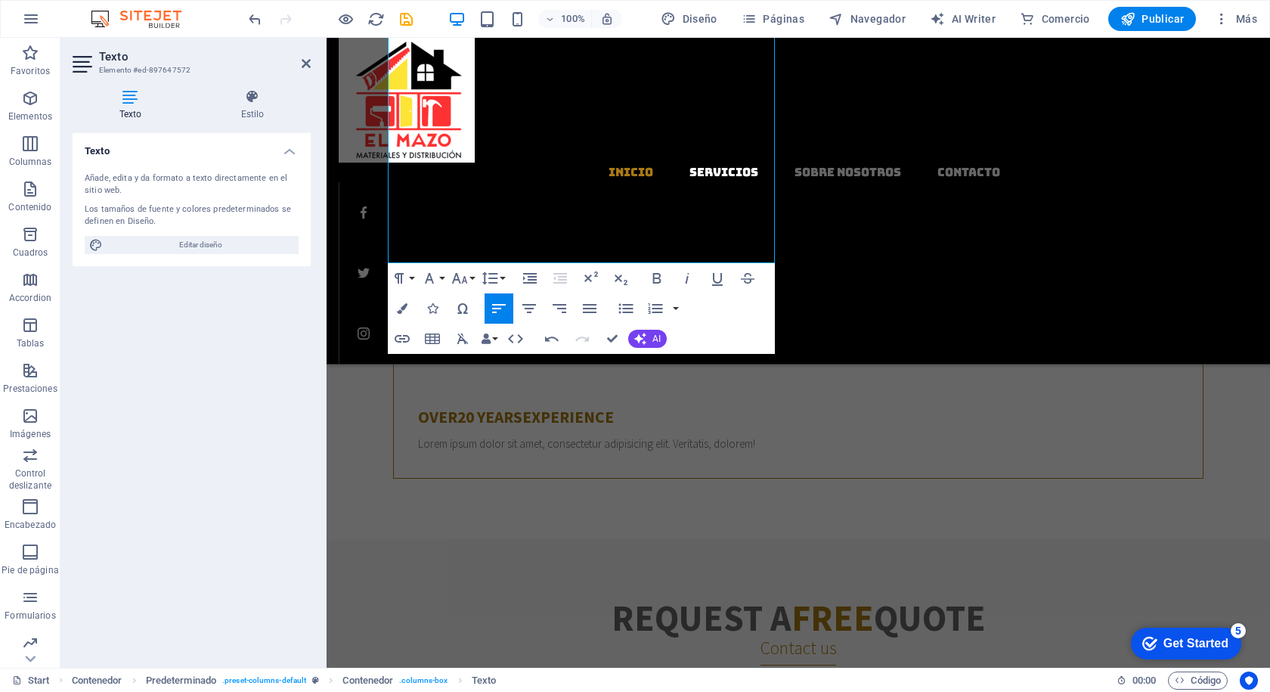
scroll to position [1317, 0]
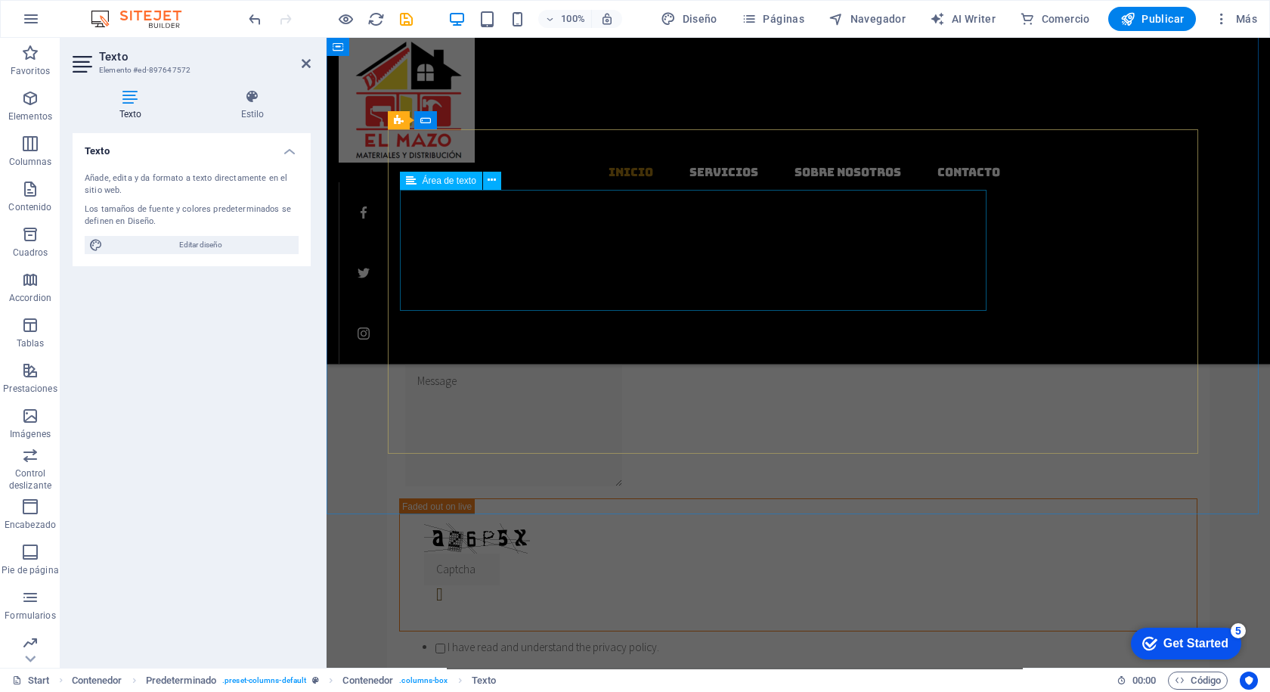
drag, startPoint x: 390, startPoint y: 322, endPoint x: 650, endPoint y: 255, distance: 268.6
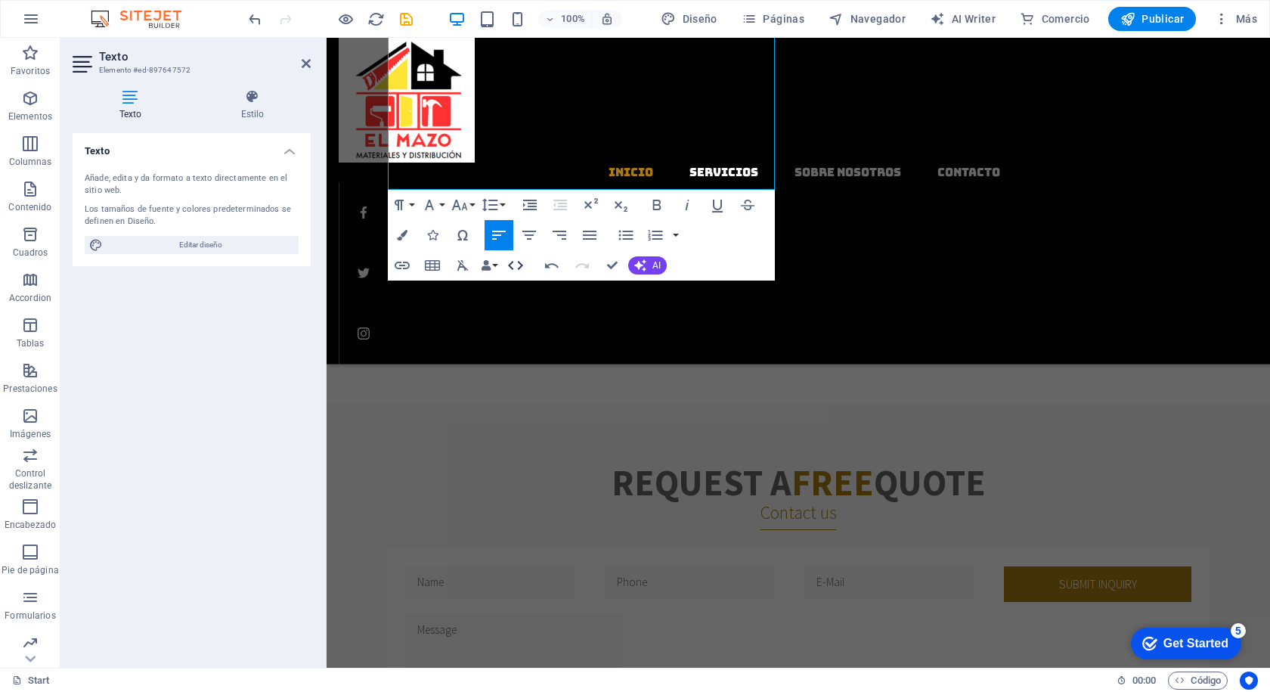
scroll to position [1090, 0]
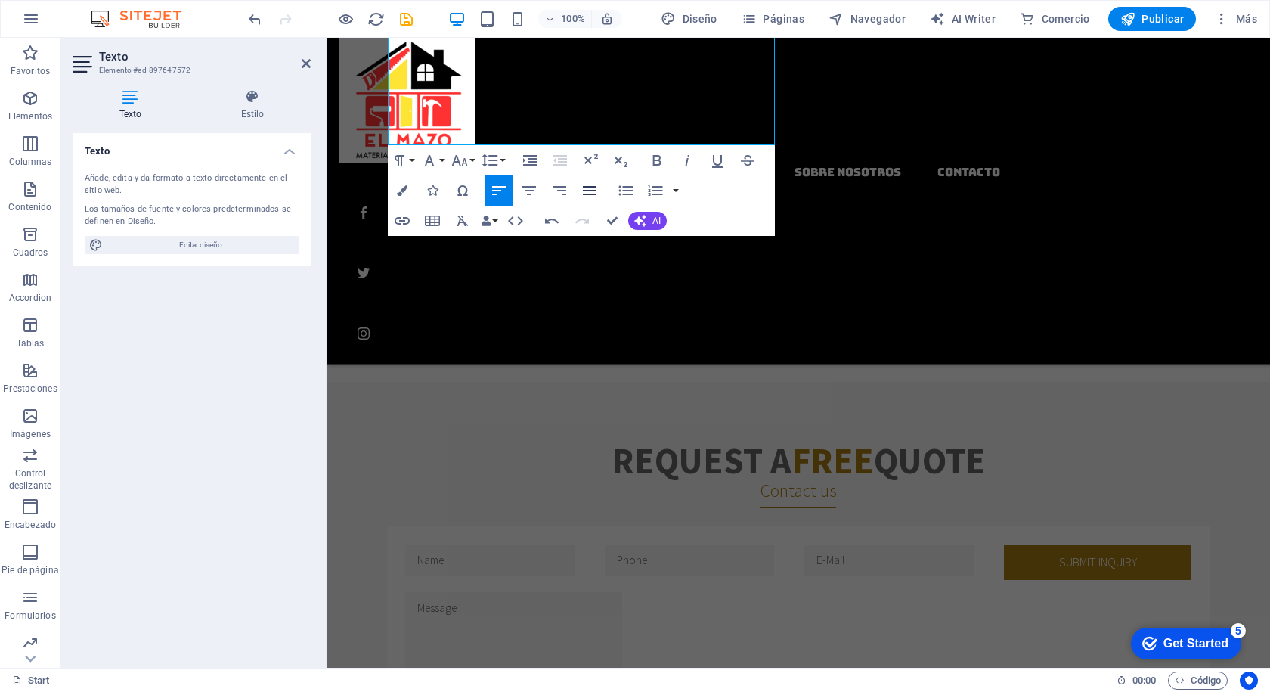
click at [581, 191] on icon "button" at bounding box center [590, 190] width 18 height 18
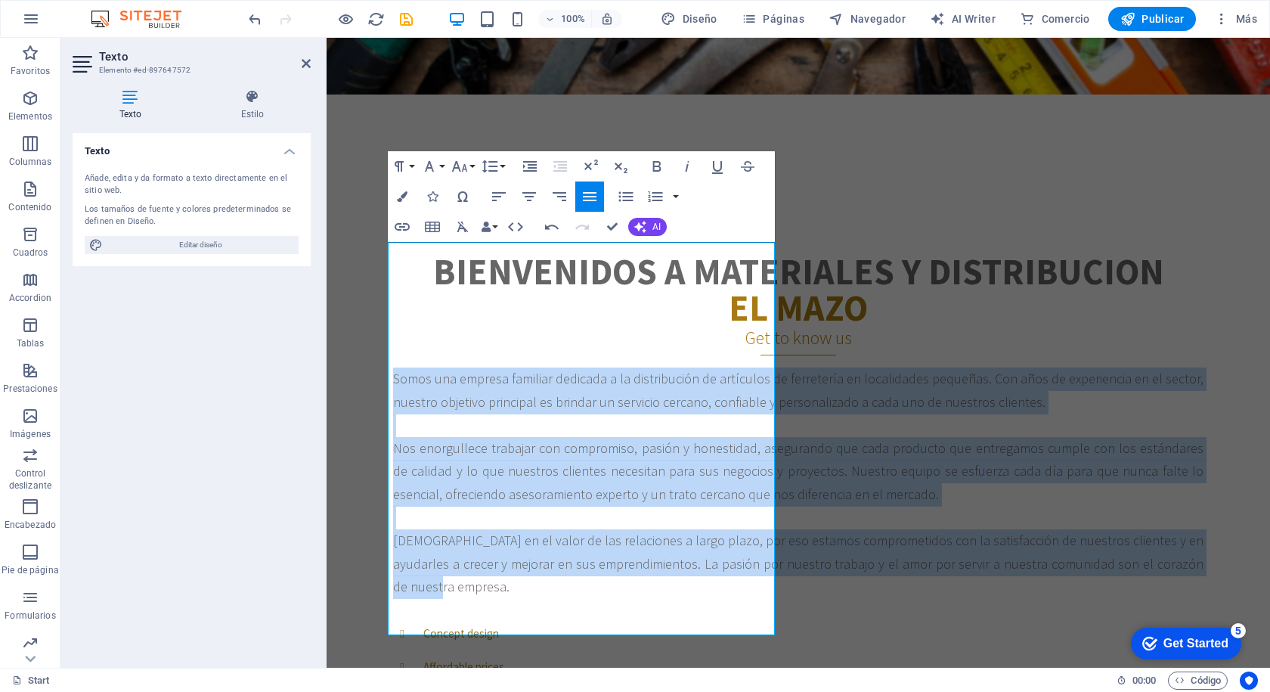
scroll to position [561, 0]
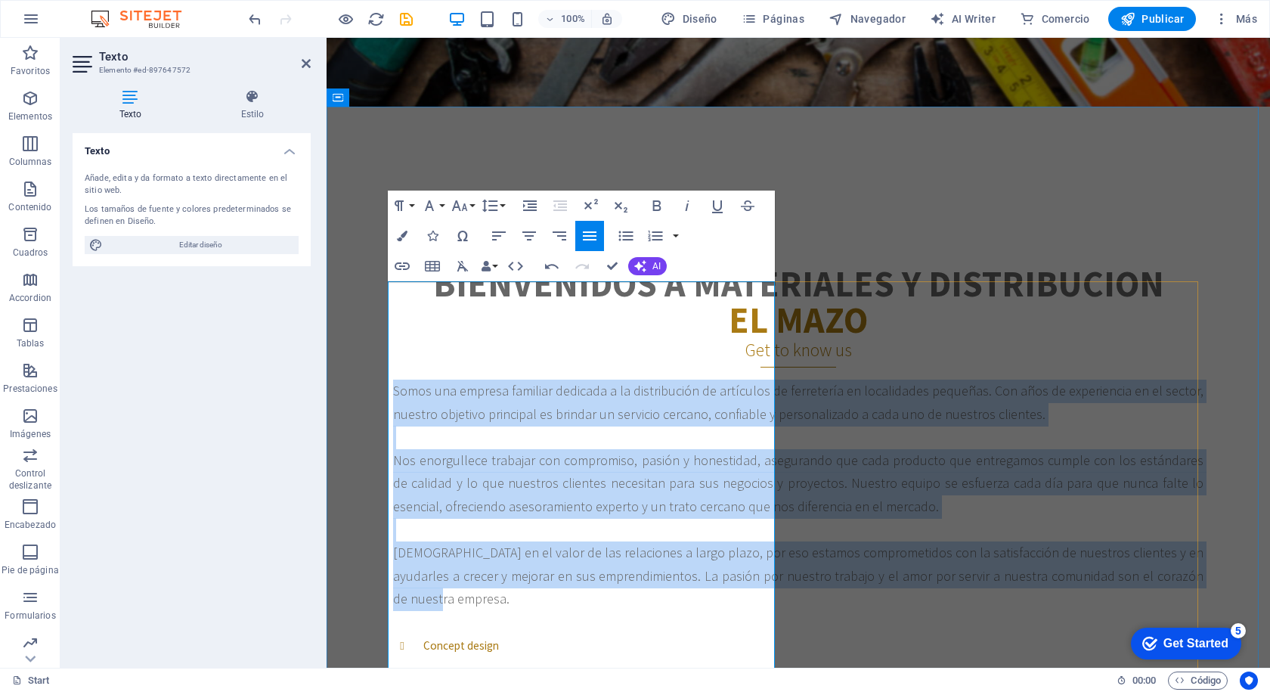
click at [723, 379] on p "Somos una empresa familiar dedicada a la distribución de artículos de ferreterí…" at bounding box center [798, 402] width 810 height 46
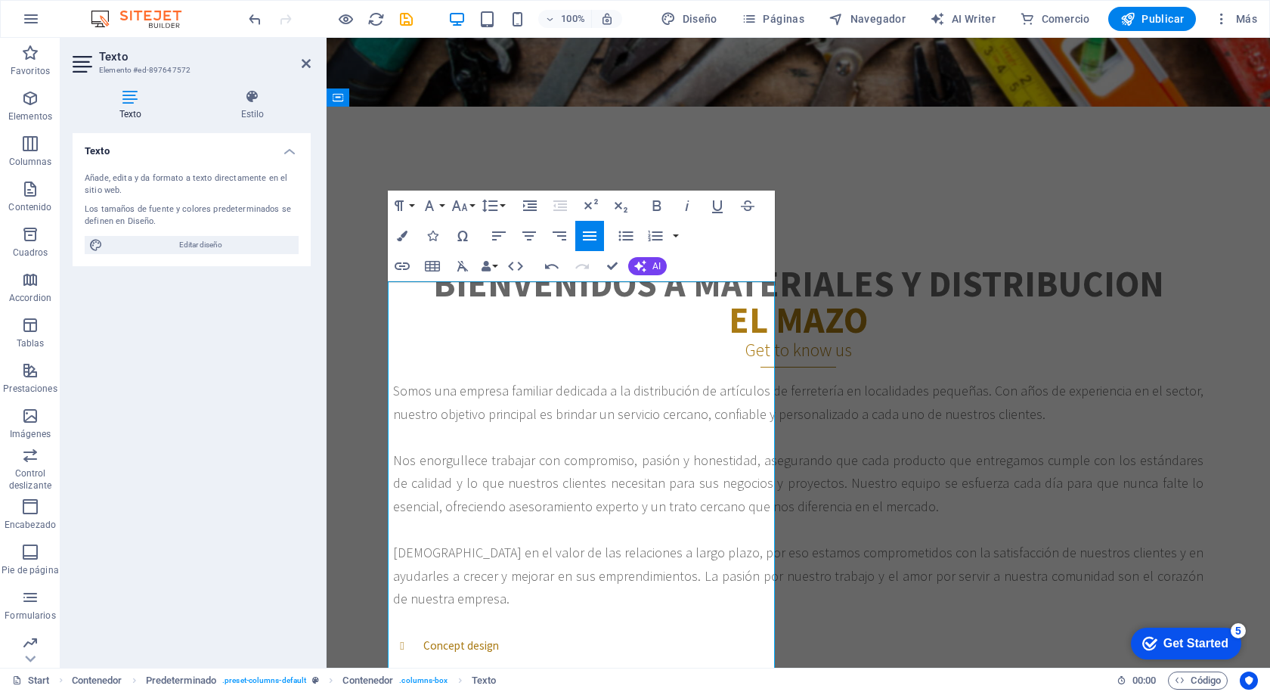
click at [666, 426] on p at bounding box center [798, 437] width 810 height 23
click at [522, 426] on p at bounding box center [798, 437] width 810 height 23
click at [418, 426] on p at bounding box center [798, 437] width 810 height 23
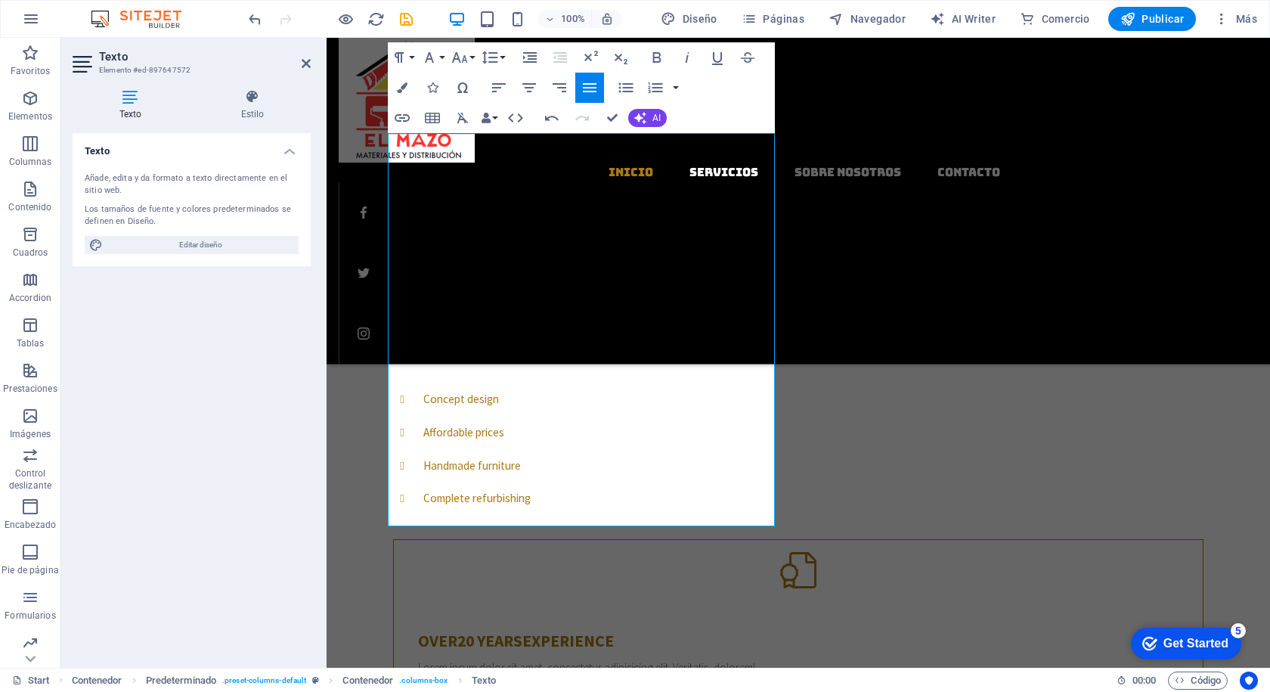
scroll to position [712, 0]
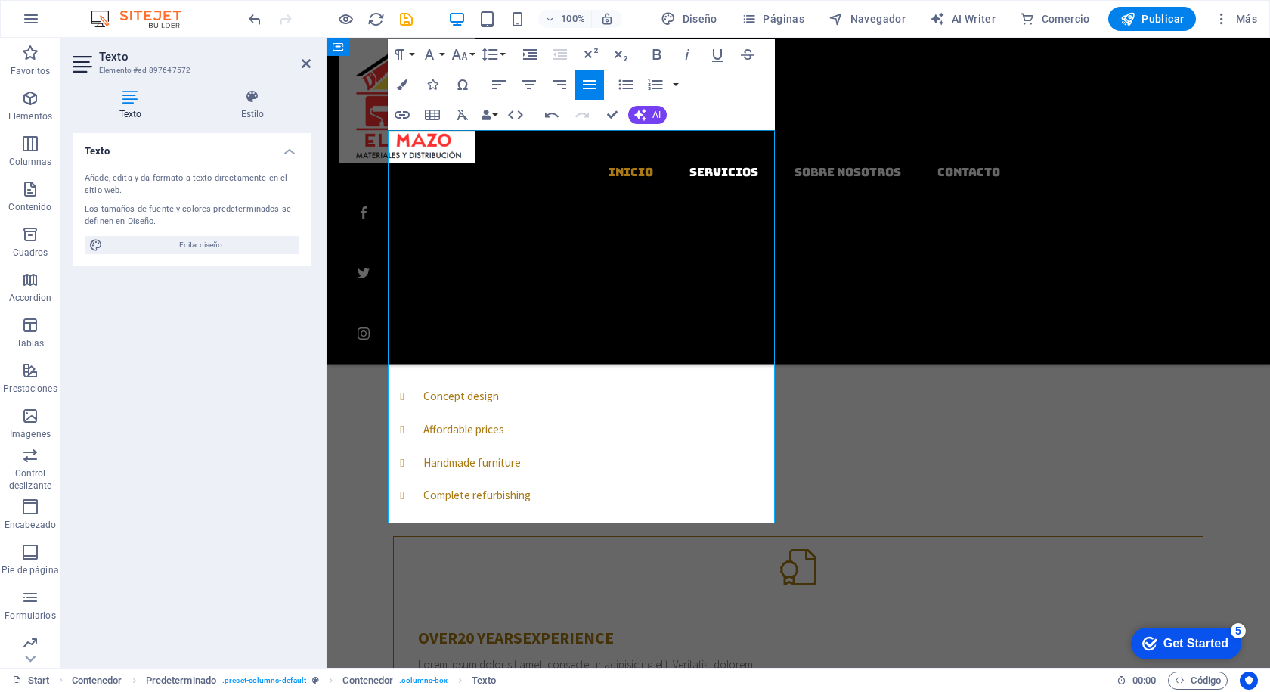
drag, startPoint x: 482, startPoint y: 509, endPoint x: 469, endPoint y: 490, distance: 23.5
click at [461, 358] on span "[DEMOGRAPHIC_DATA] en el valor de las relaciones a largo plazo, por eso estamos…" at bounding box center [798, 325] width 810 height 63
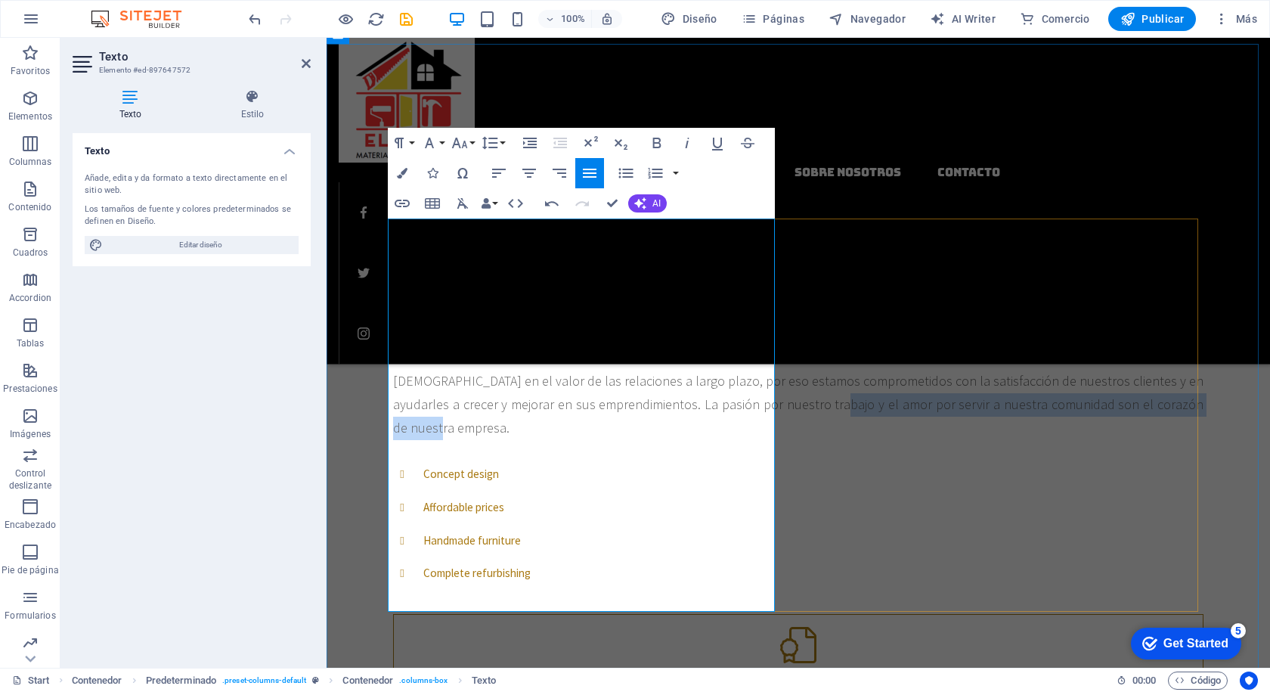
scroll to position [636, 0]
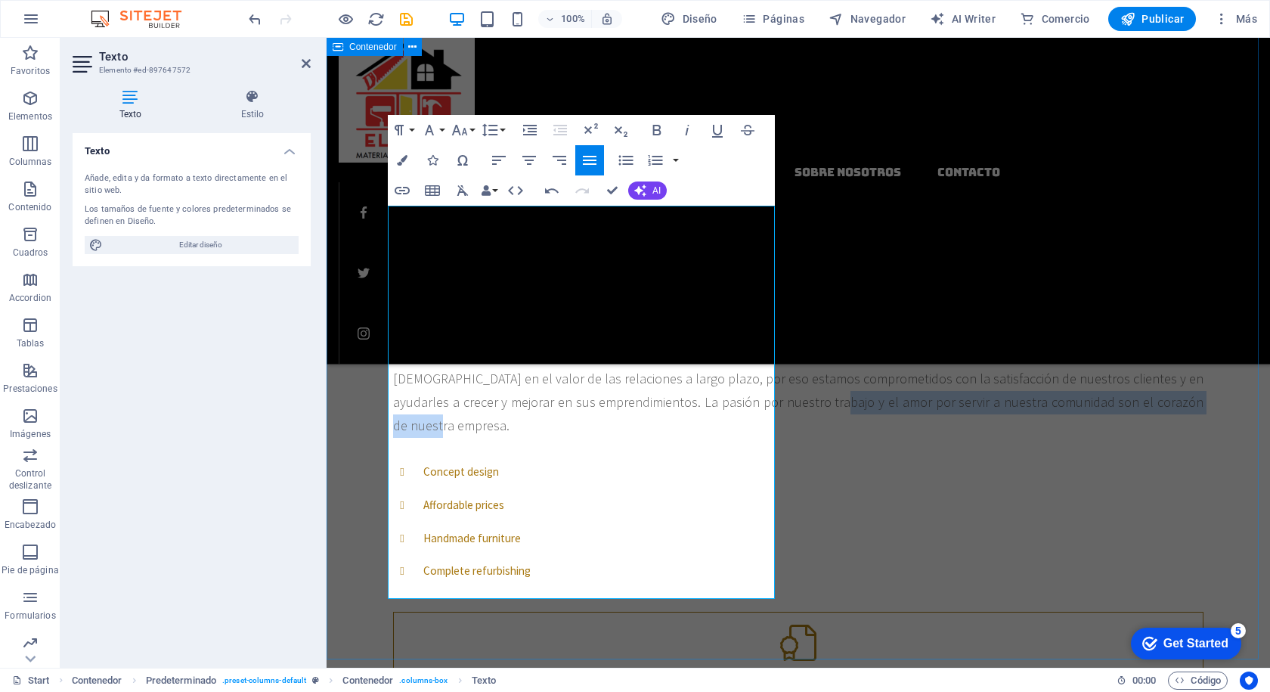
click at [358, 301] on div "Bienvenidos a materiales y distribucion el mazo Get to know us Somos una empres…" at bounding box center [798, 433] width 943 height 804
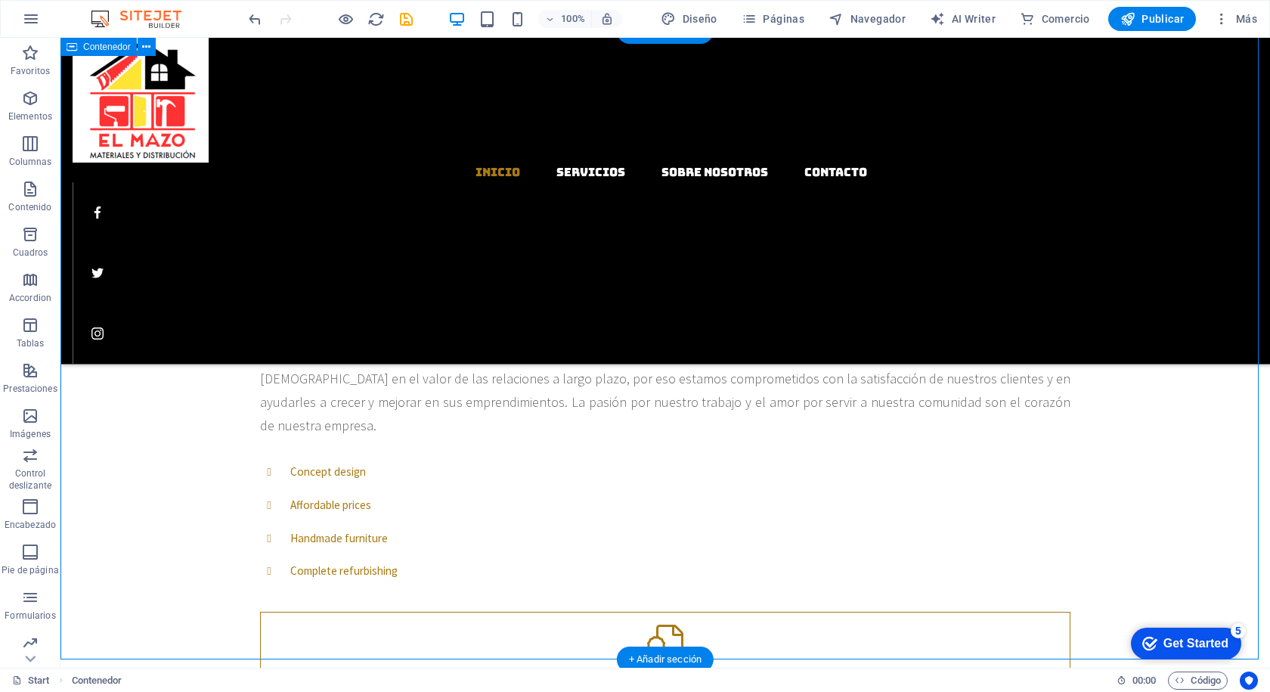
click at [1181, 338] on div "Bienvenidos a materiales y distribucion el mazo Get to know us Somos una empres…" at bounding box center [664, 433] width 1209 height 804
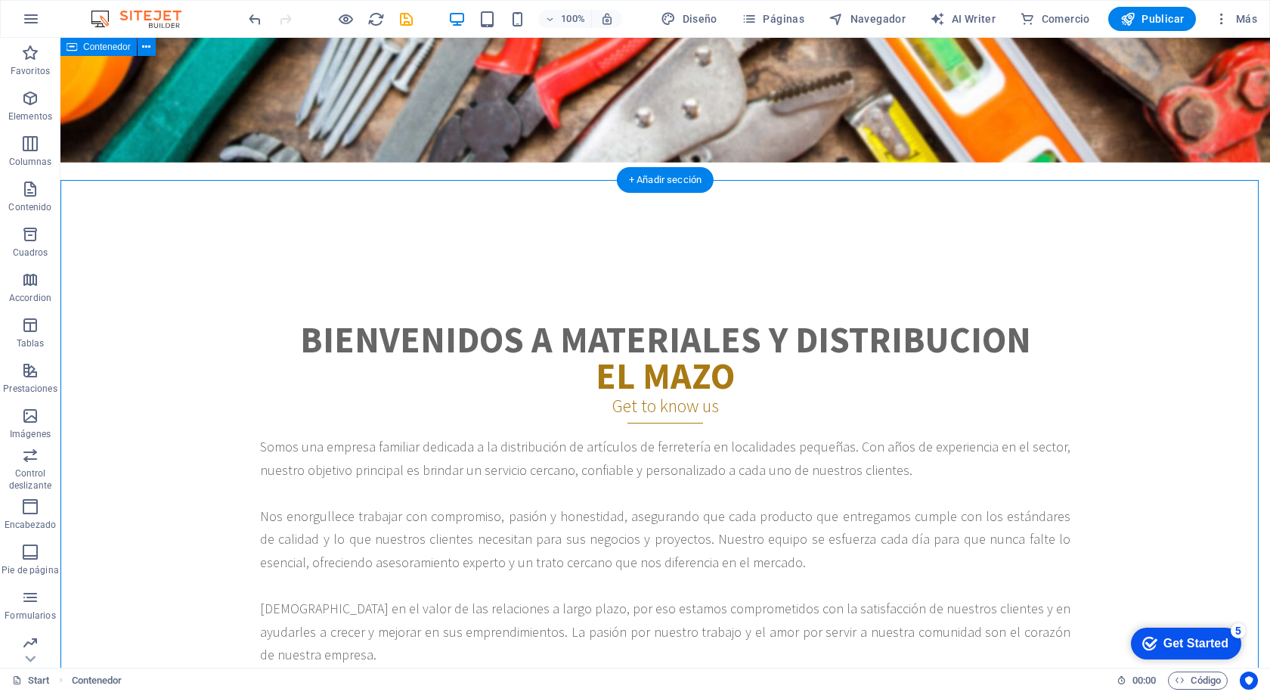
scroll to position [485, 0]
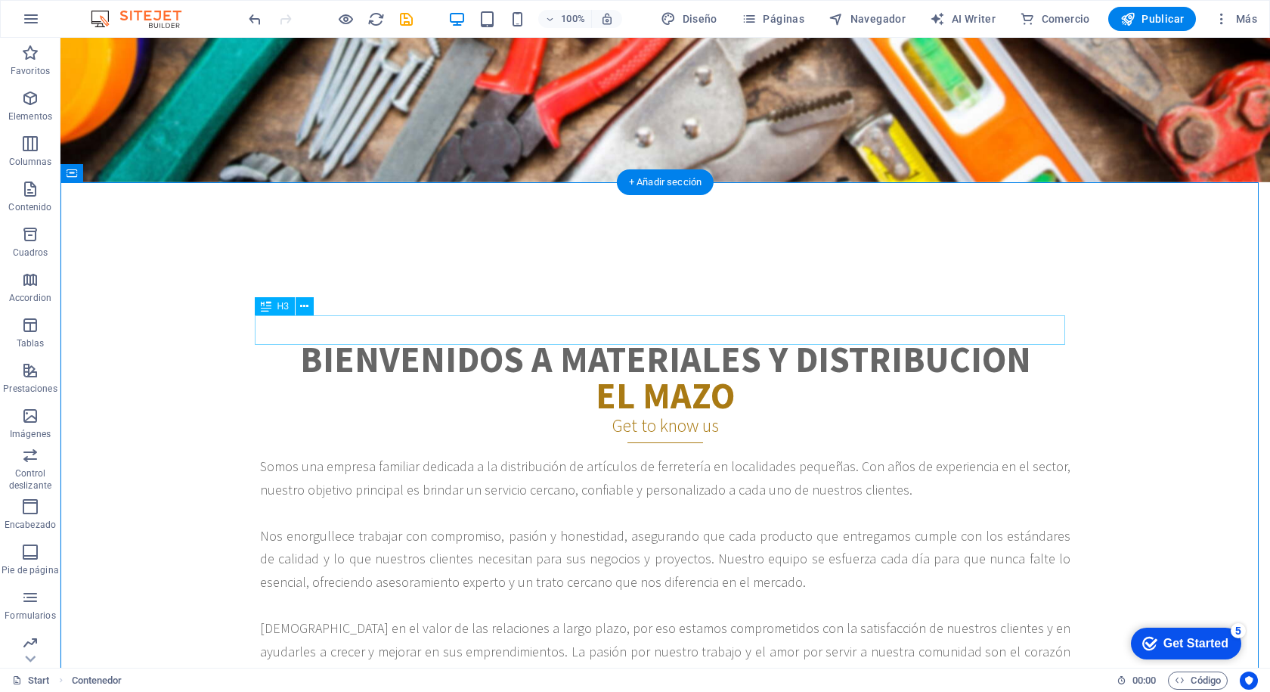
click at [623, 413] on div "Get to know us" at bounding box center [665, 427] width 810 height 29
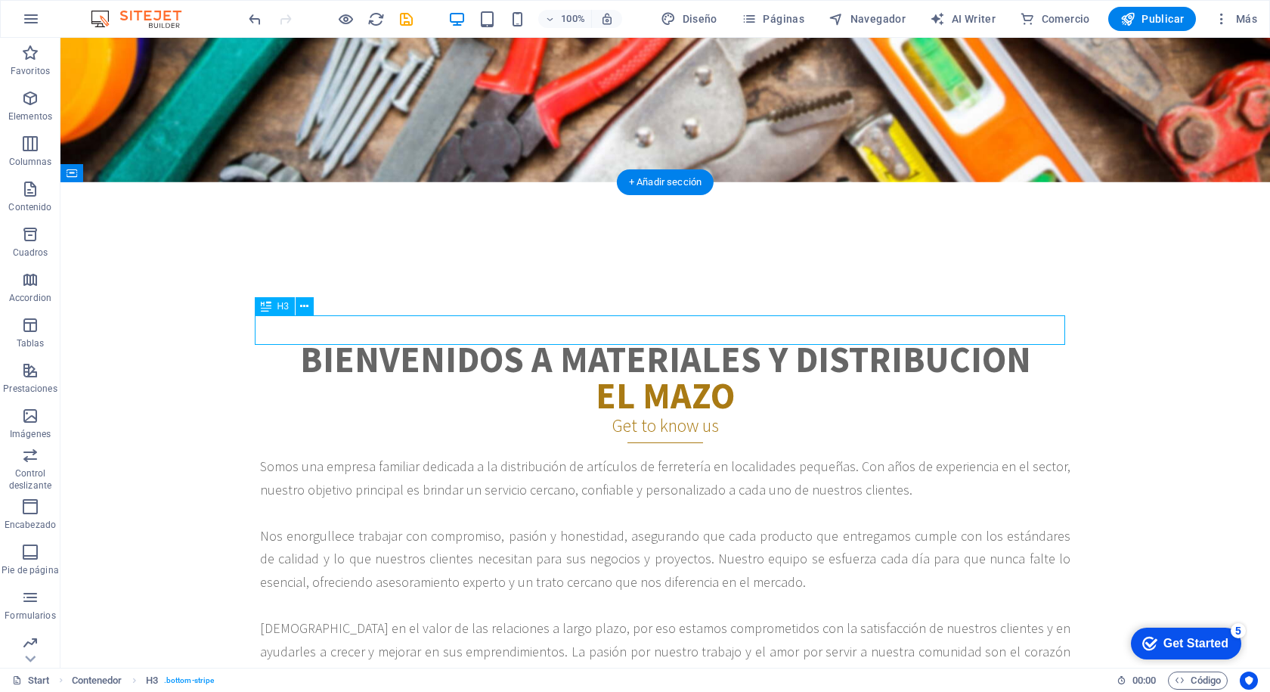
click at [633, 413] on div "Get to know us" at bounding box center [665, 427] width 810 height 29
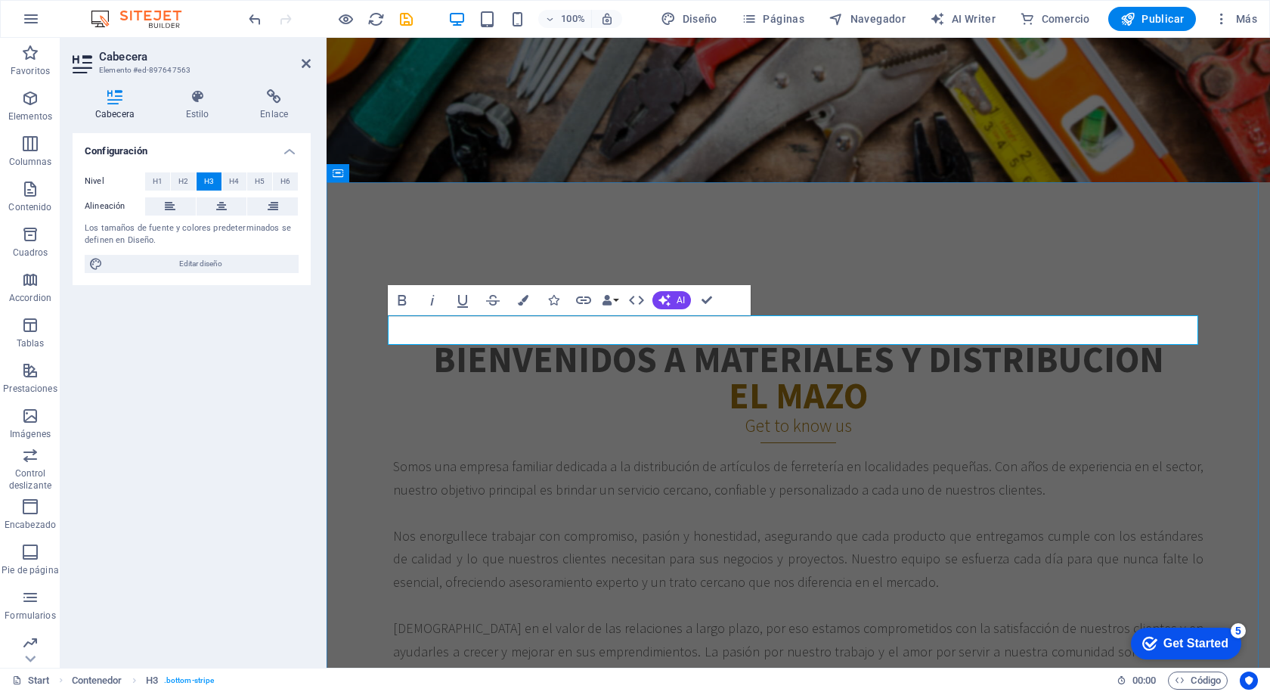
click at [866, 413] on h3 "Get to know us" at bounding box center [798, 424] width 810 height 23
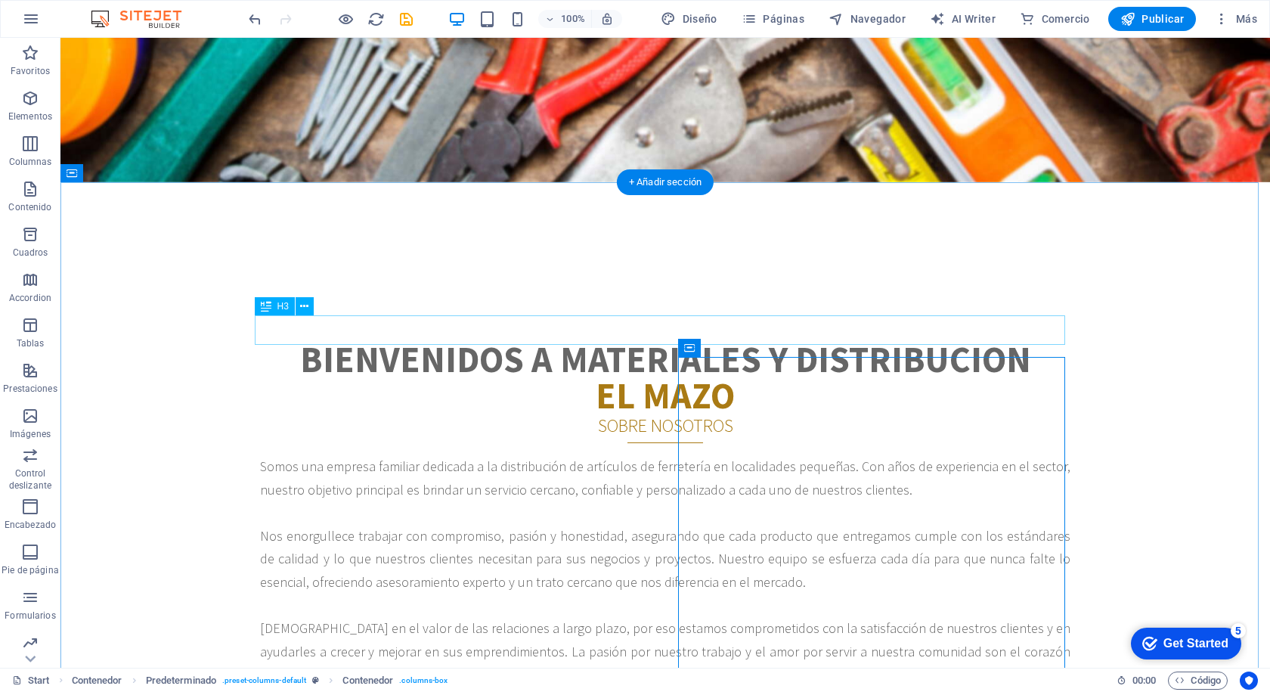
click at [631, 413] on div "SOBRE NOSOTROS" at bounding box center [665, 427] width 810 height 29
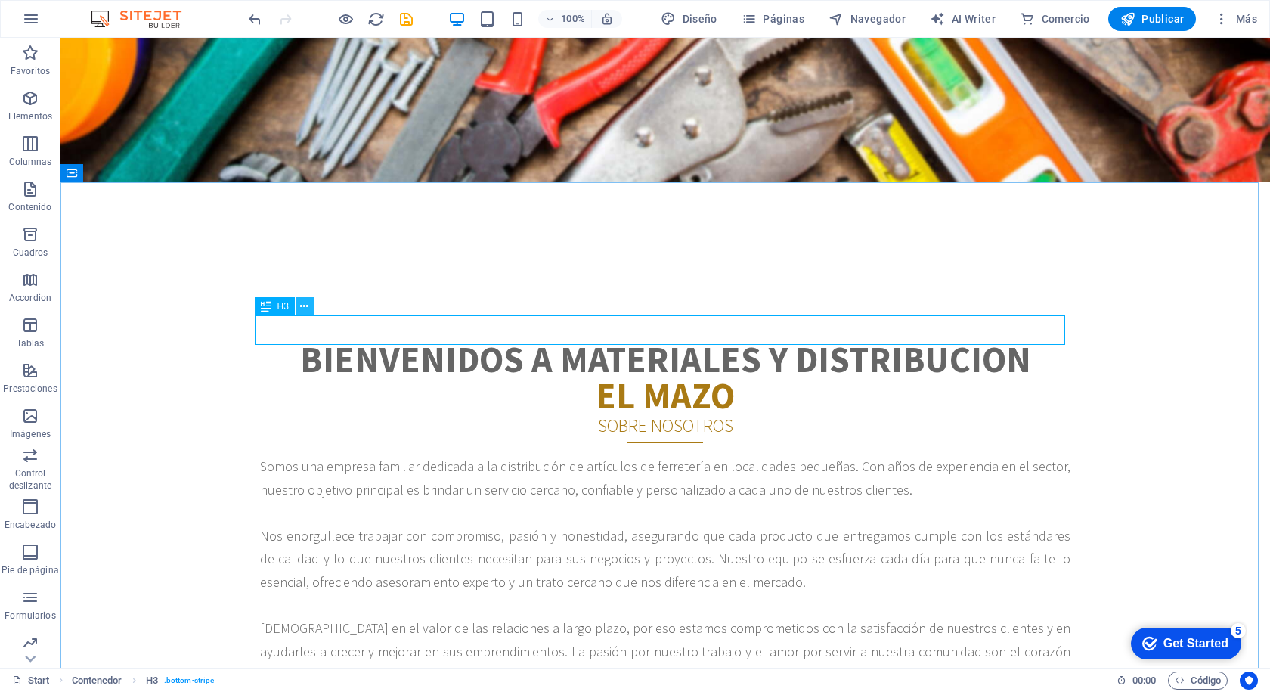
click at [303, 308] on icon at bounding box center [304, 307] width 8 height 16
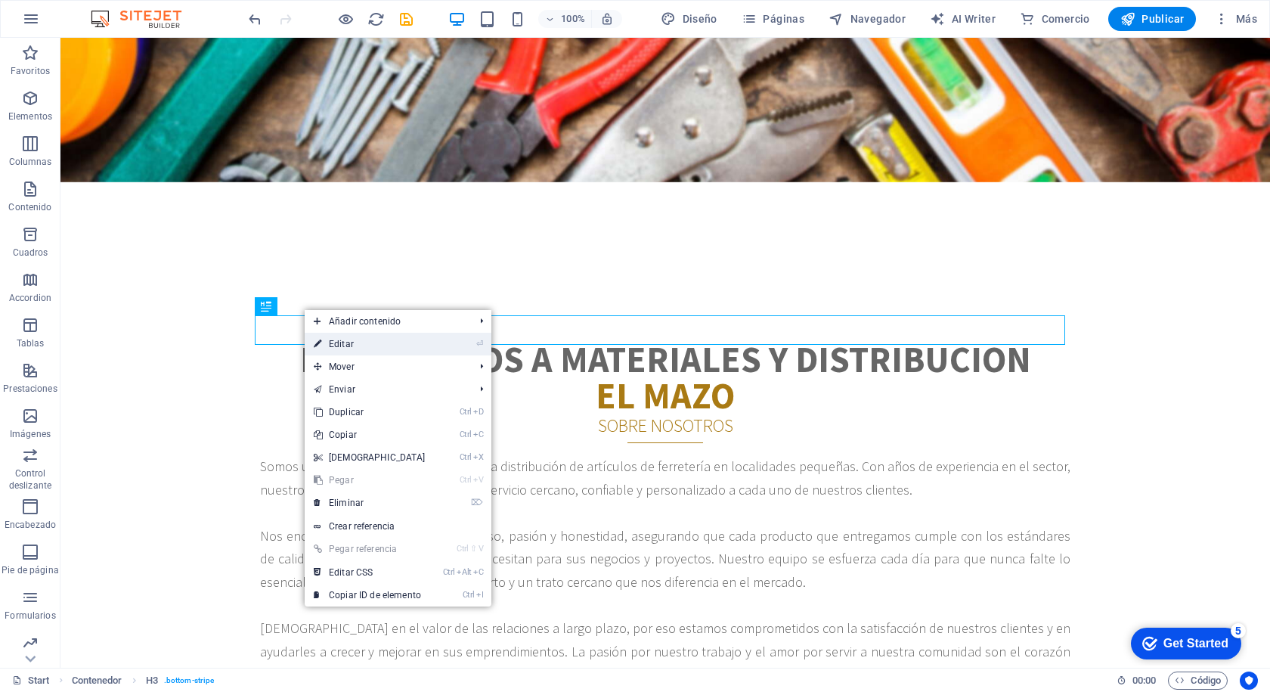
click at [343, 341] on link "⏎ Editar" at bounding box center [370, 344] width 130 height 23
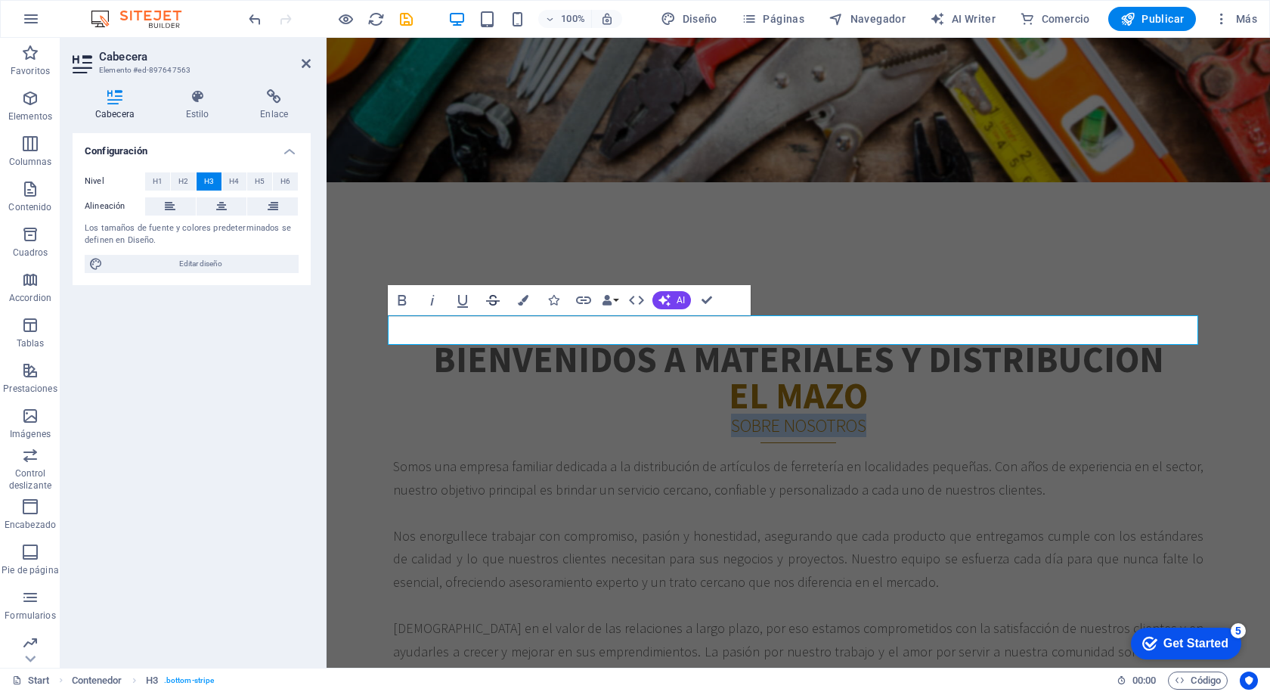
click at [496, 299] on icon "button" at bounding box center [493, 300] width 18 height 18
click at [640, 299] on icon "button" at bounding box center [636, 300] width 15 height 9
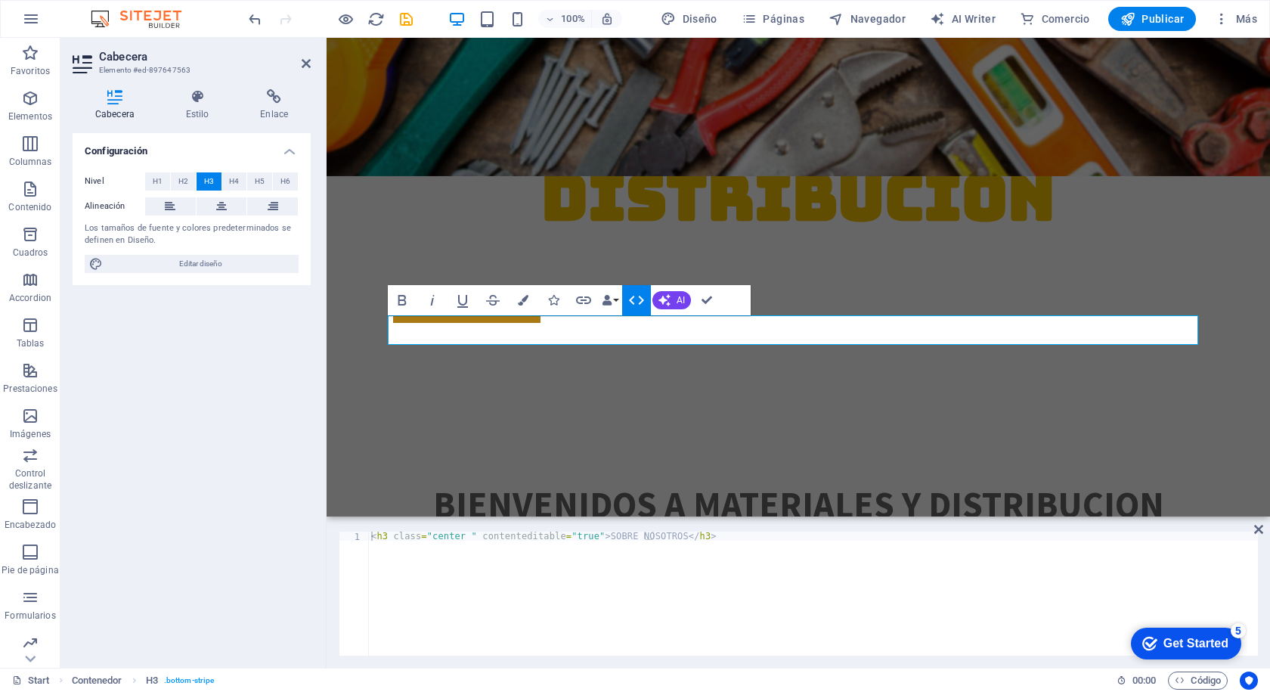
click at [629, 298] on icon "button" at bounding box center [636, 300] width 18 height 18
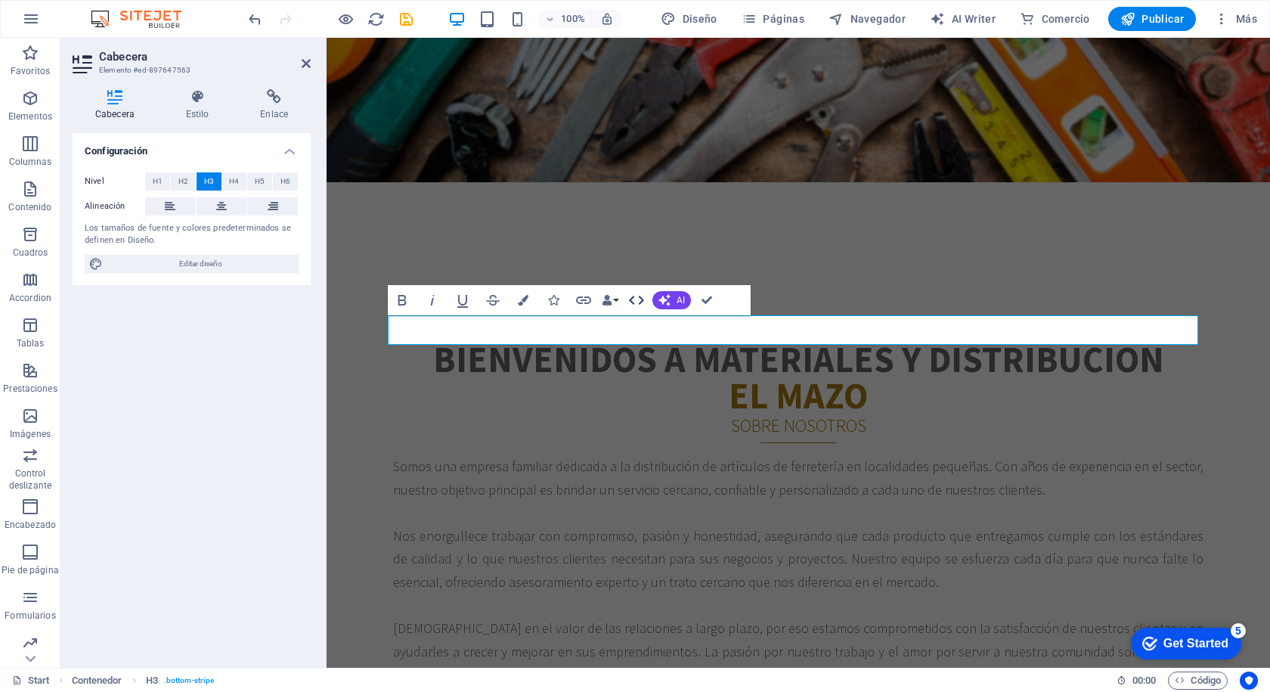
click at [629, 298] on icon "button" at bounding box center [636, 300] width 18 height 18
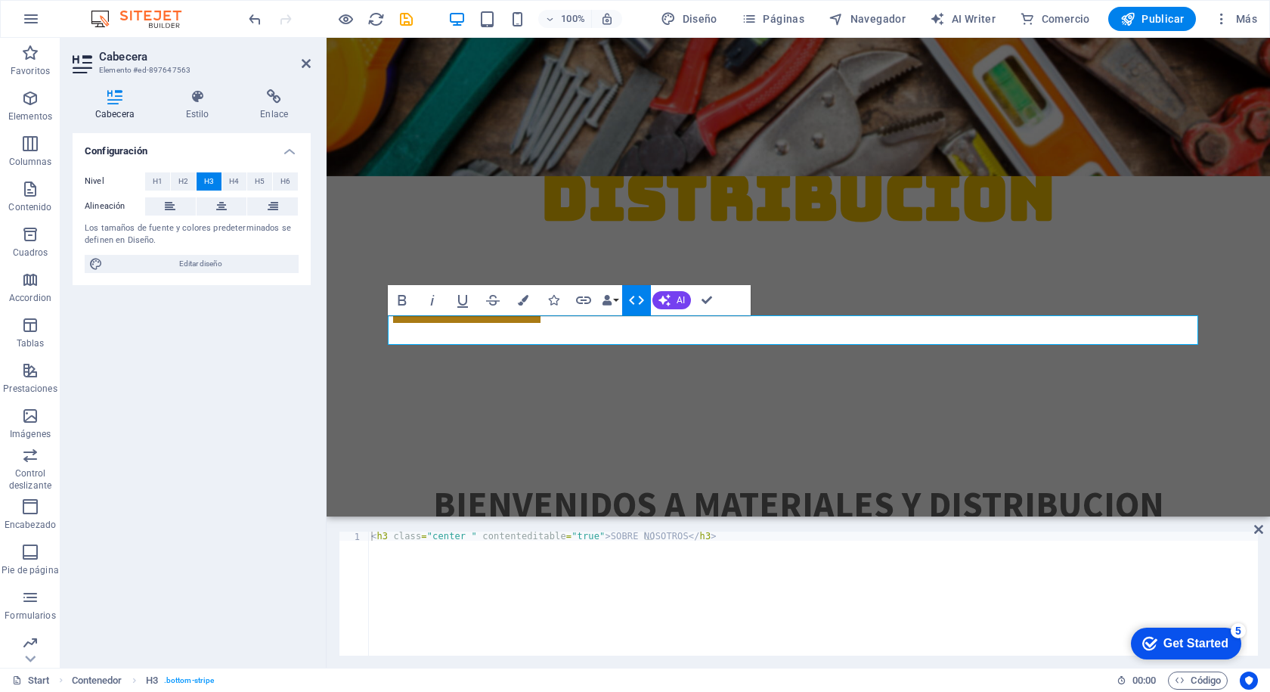
click at [629, 298] on icon "button" at bounding box center [636, 300] width 18 height 18
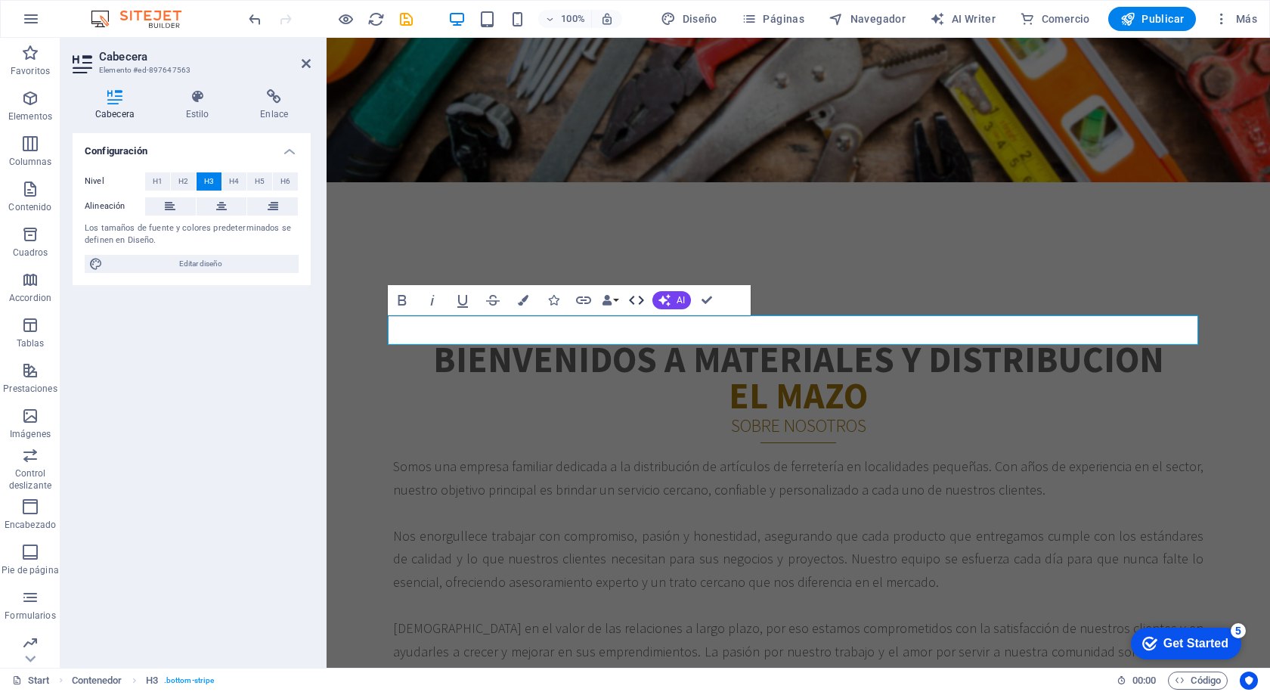
click at [640, 296] on icon "button" at bounding box center [636, 300] width 18 height 18
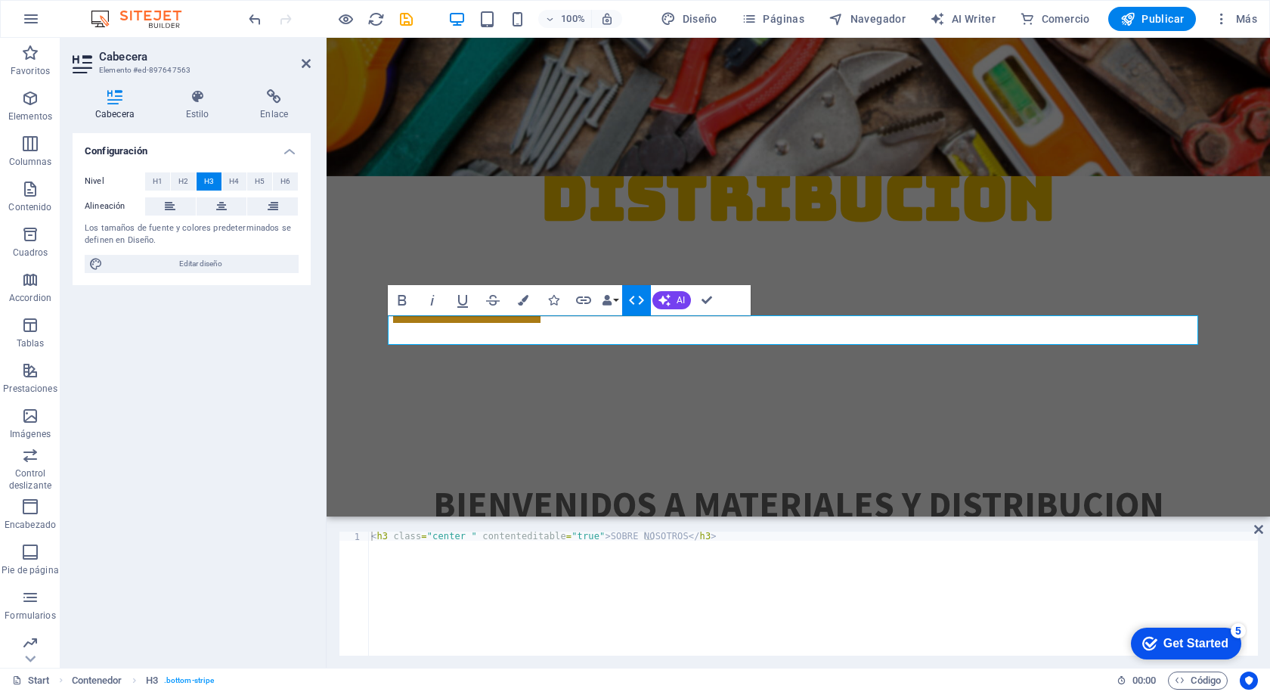
click at [624, 296] on button "HTML" at bounding box center [636, 300] width 29 height 30
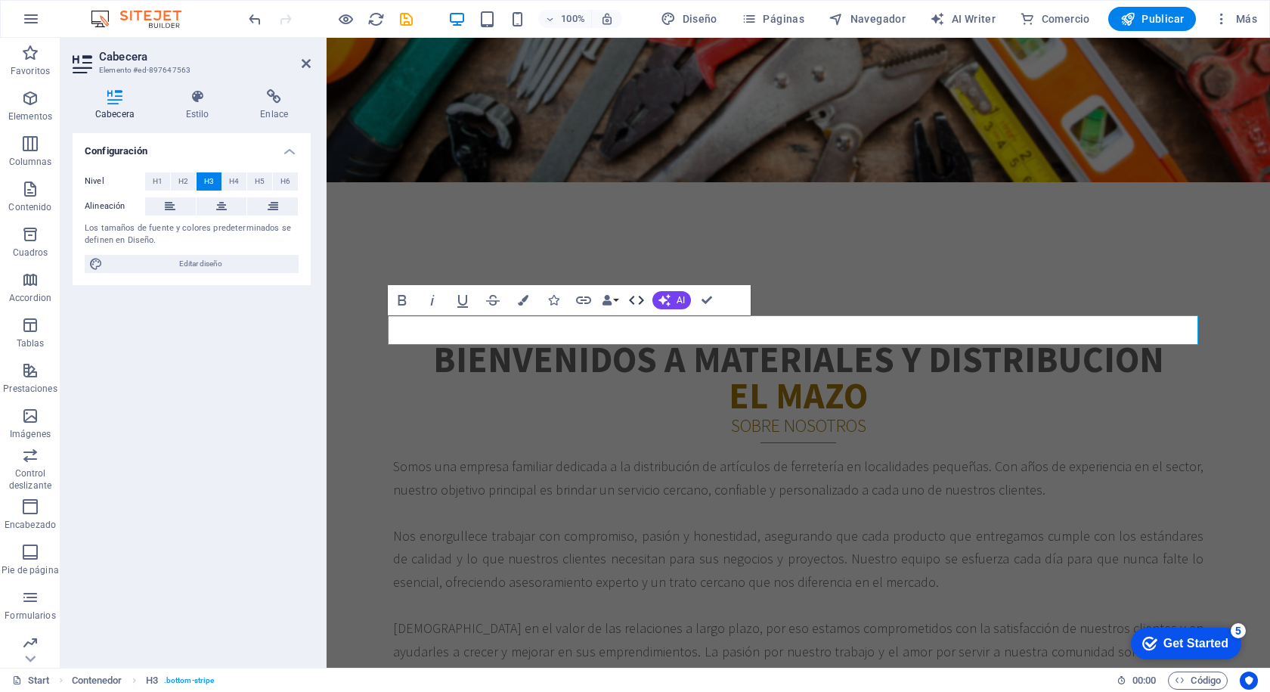
click at [632, 299] on icon "button" at bounding box center [636, 300] width 18 height 18
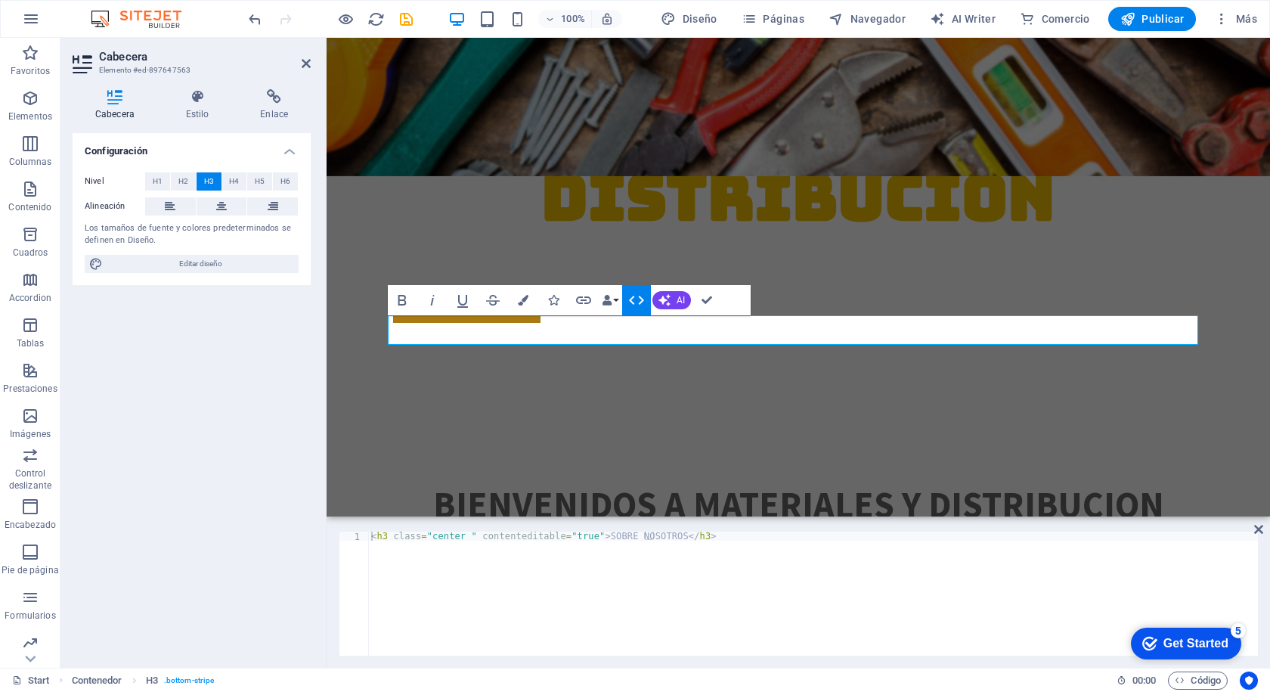
click at [635, 296] on icon "button" at bounding box center [636, 300] width 18 height 18
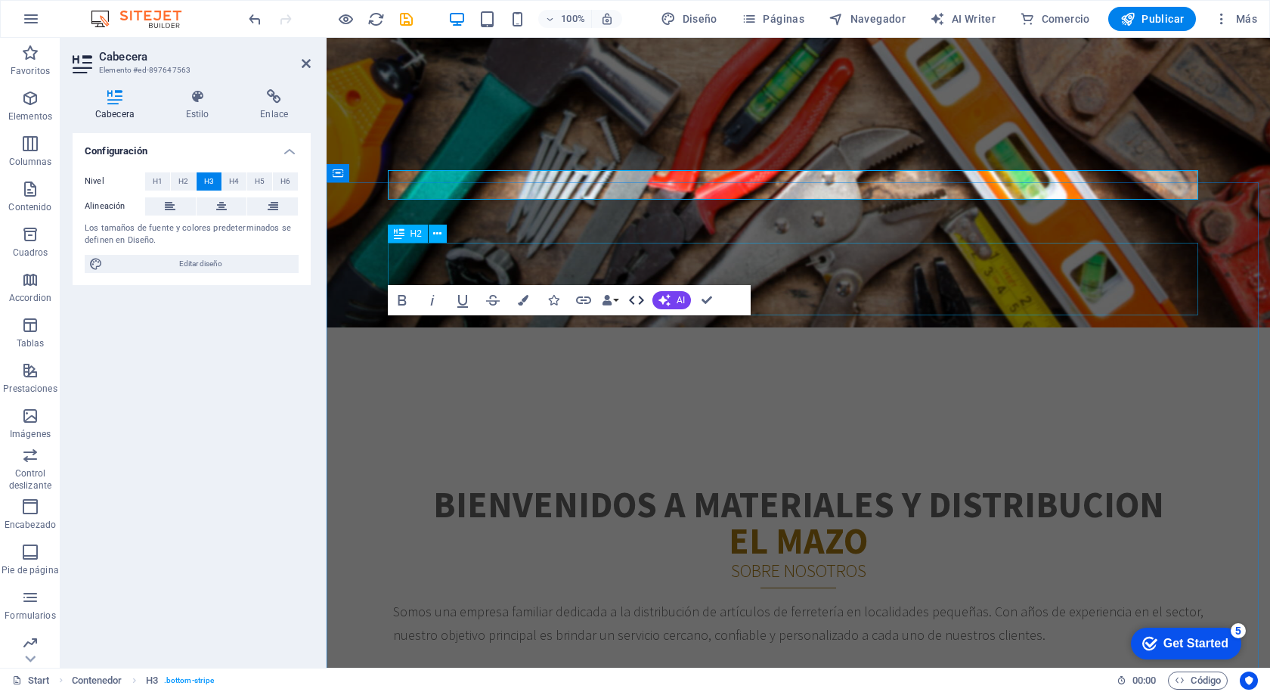
scroll to position [485, 0]
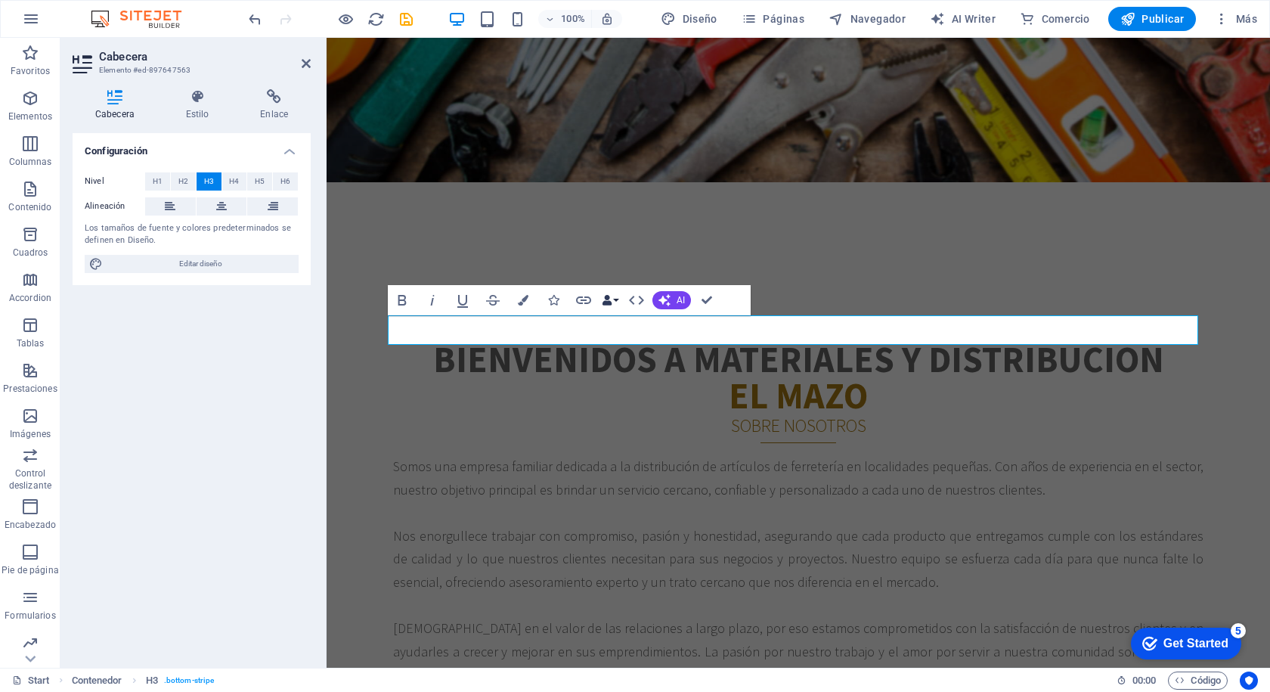
click at [615, 299] on button "Data Bindings" at bounding box center [609, 300] width 21 height 30
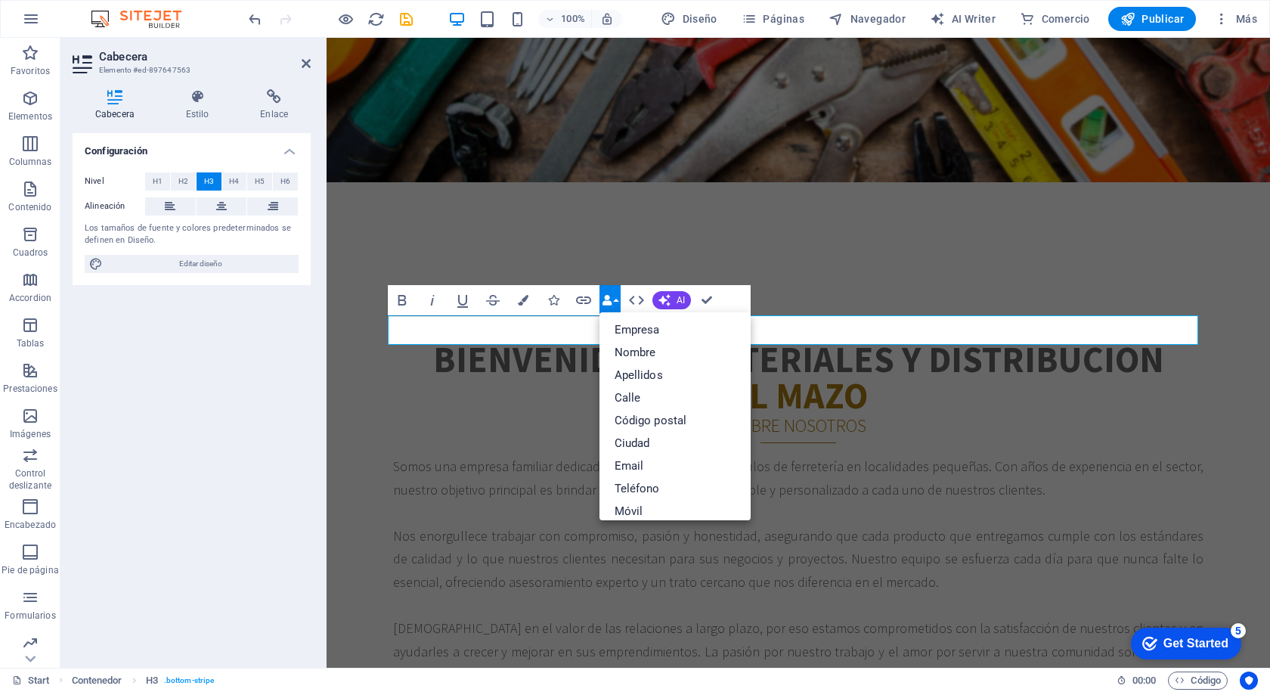
click at [615, 299] on button "Data Bindings" at bounding box center [609, 300] width 21 height 30
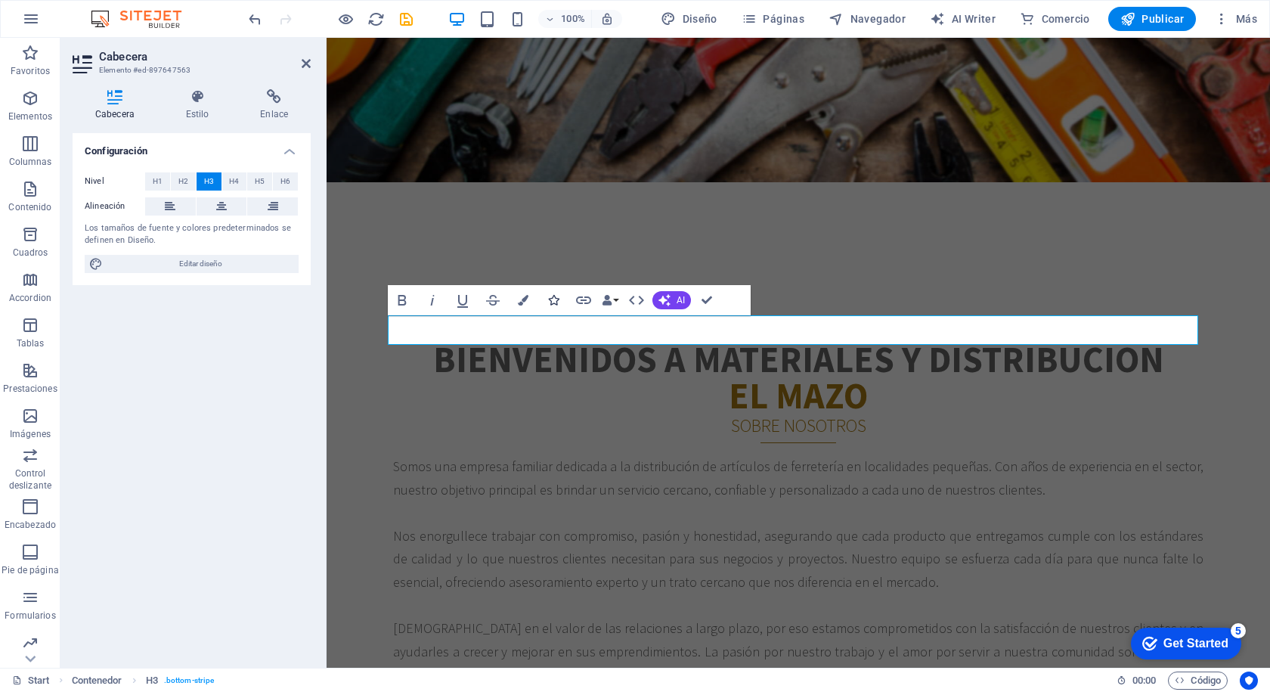
click at [553, 297] on icon "button" at bounding box center [553, 300] width 11 height 11
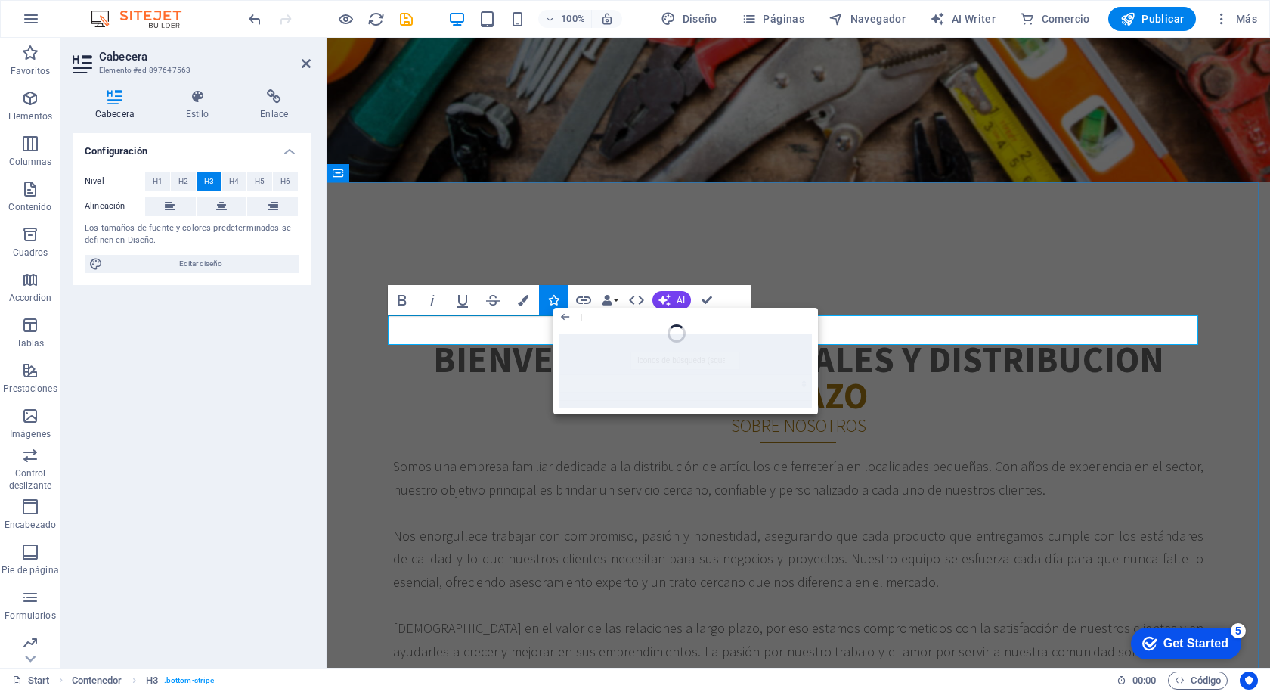
click at [475, 413] on h3 "SOBRE NOSOTROS" at bounding box center [798, 424] width 810 height 23
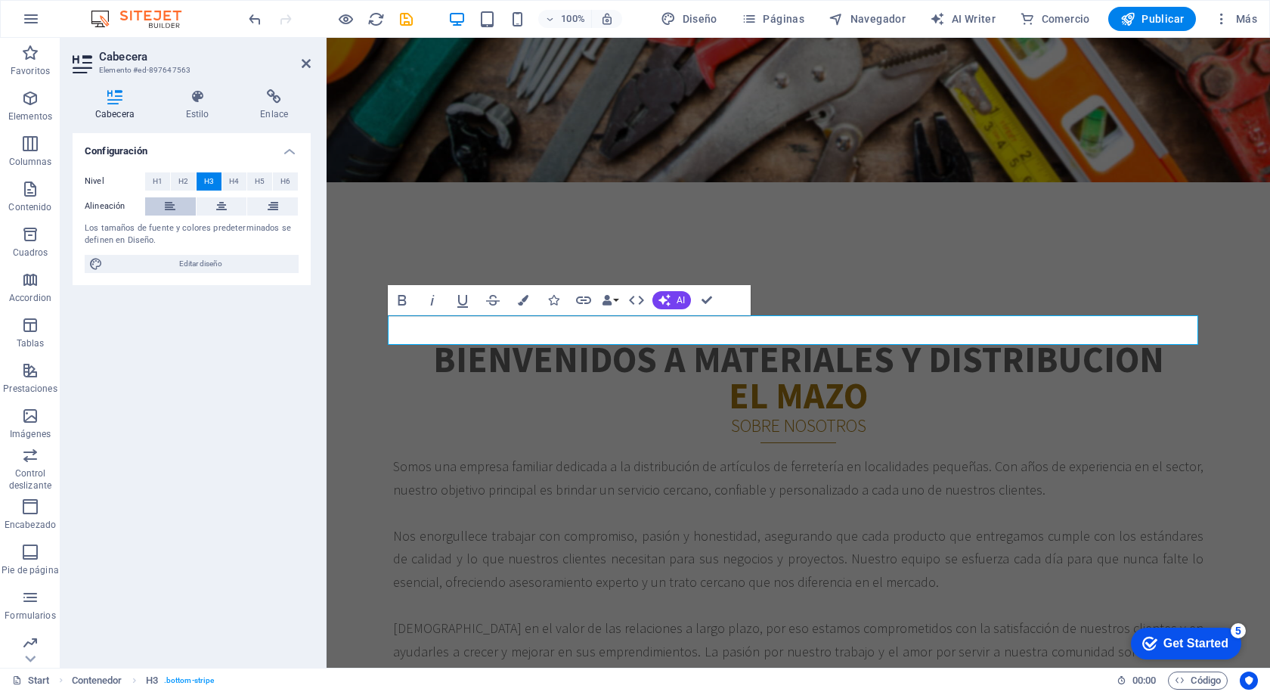
click at [170, 203] on icon at bounding box center [170, 206] width 11 height 18
click at [895, 280] on div "Bienvenidos a materiales y distribucion el mazo SOBRE NOSOTROS Somos una empres…" at bounding box center [798, 682] width 943 height 804
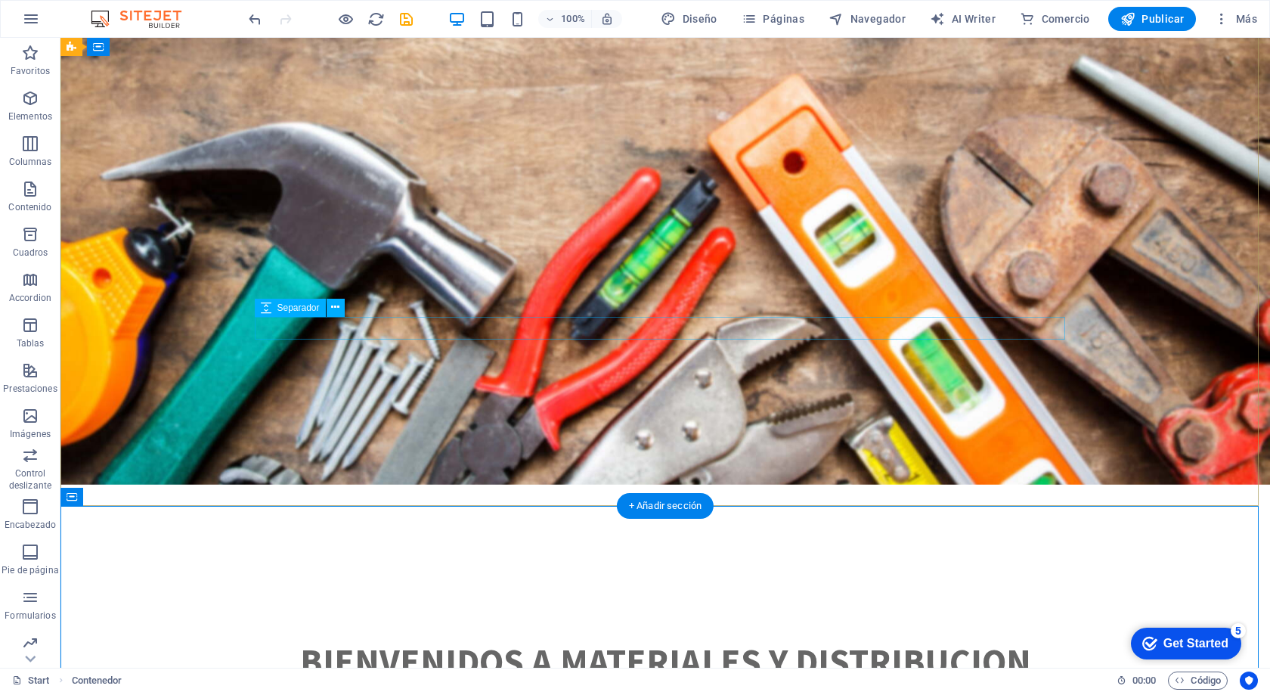
scroll to position [0, 0]
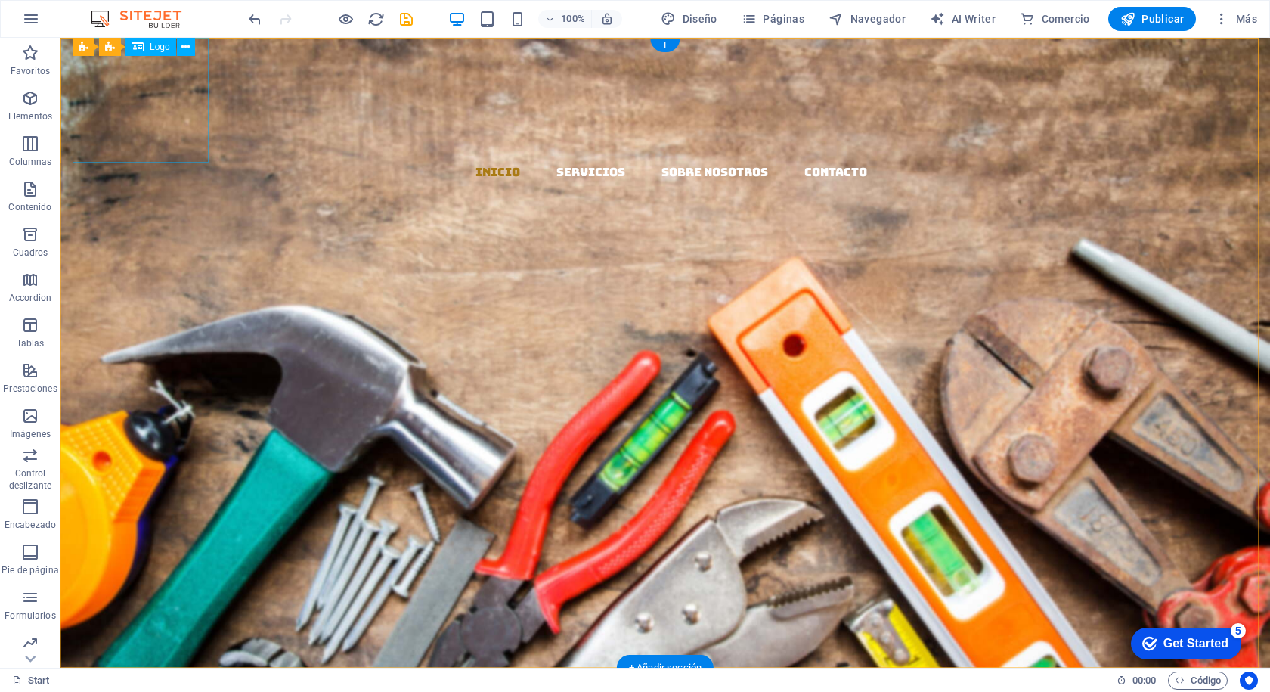
click at [147, 126] on div at bounding box center [671, 100] width 1197 height 125
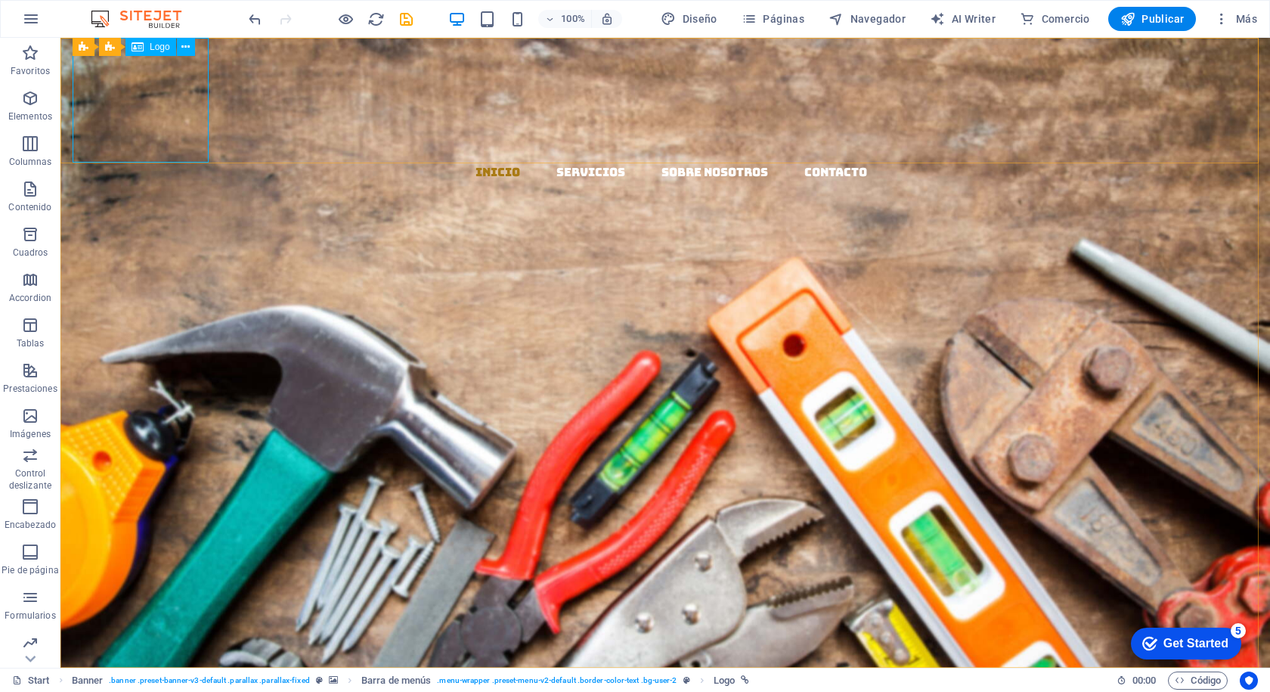
click at [151, 45] on span "Logo" at bounding box center [160, 46] width 20 height 9
click at [147, 51] on div "Logo" at bounding box center [150, 47] width 51 height 18
select select "px"
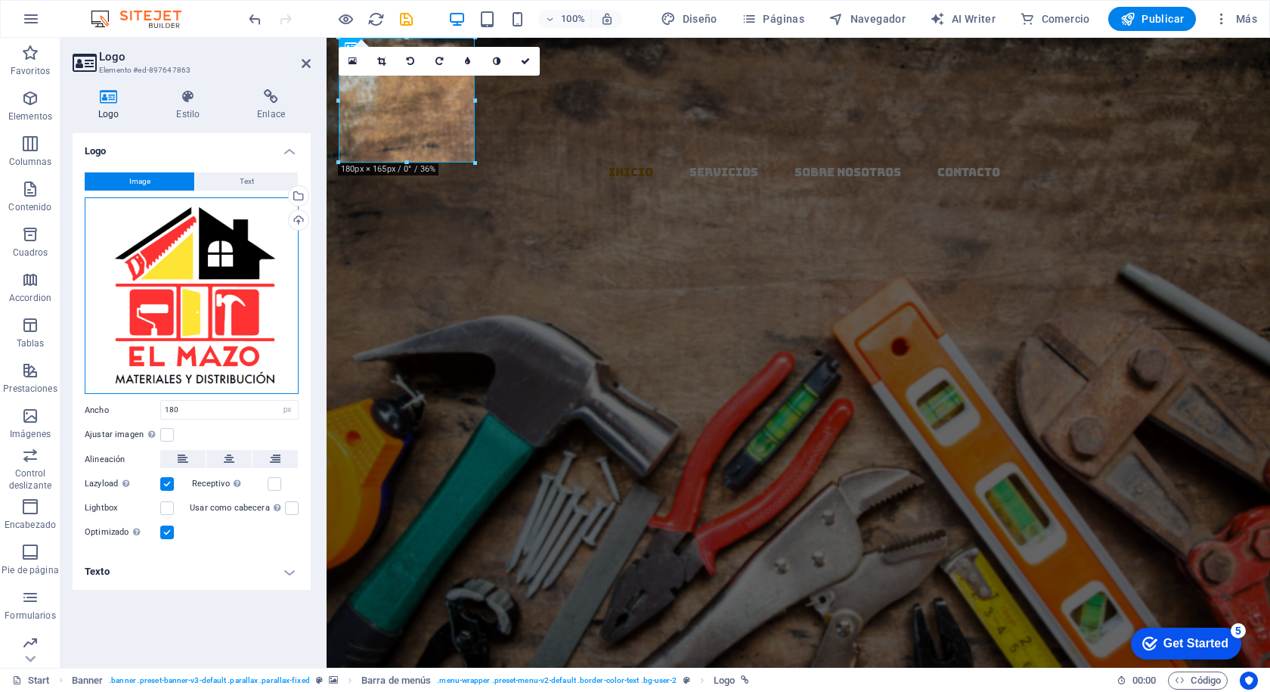
click at [230, 284] on div "Arrastra archivos aquí, haz clic para escoger archivos o selecciona archivos de…" at bounding box center [192, 295] width 214 height 197
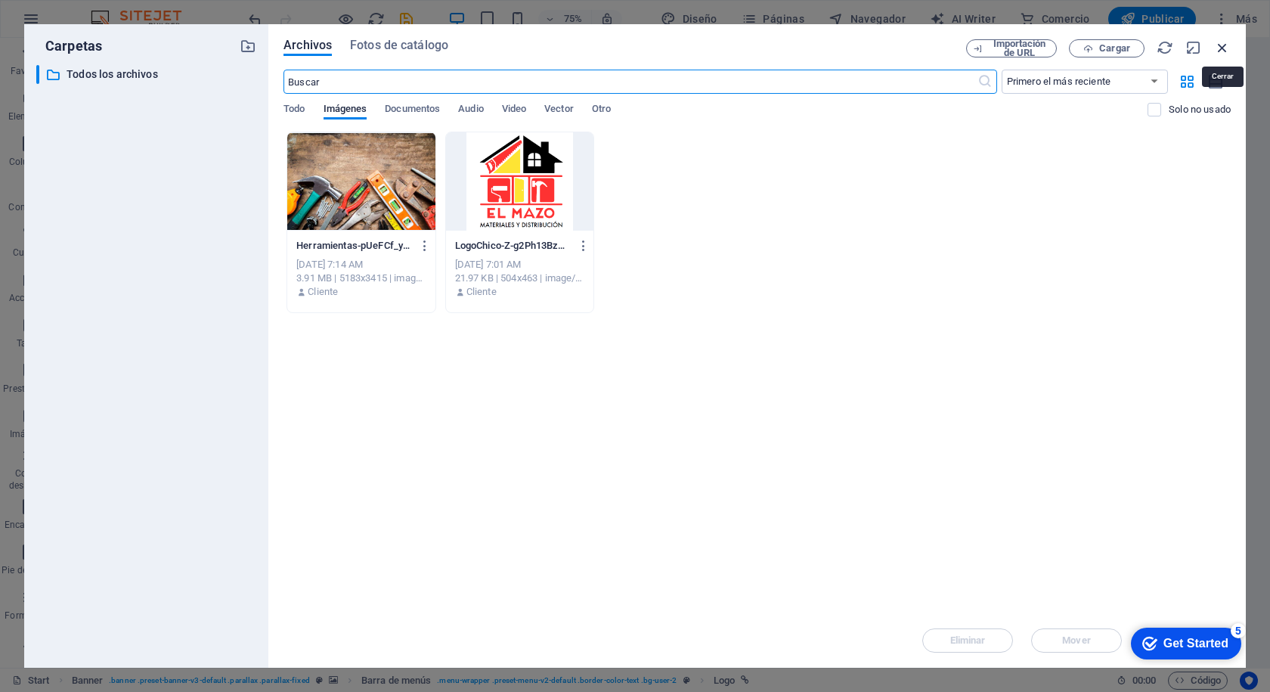
click at [1228, 48] on icon "button" at bounding box center [1222, 47] width 17 height 17
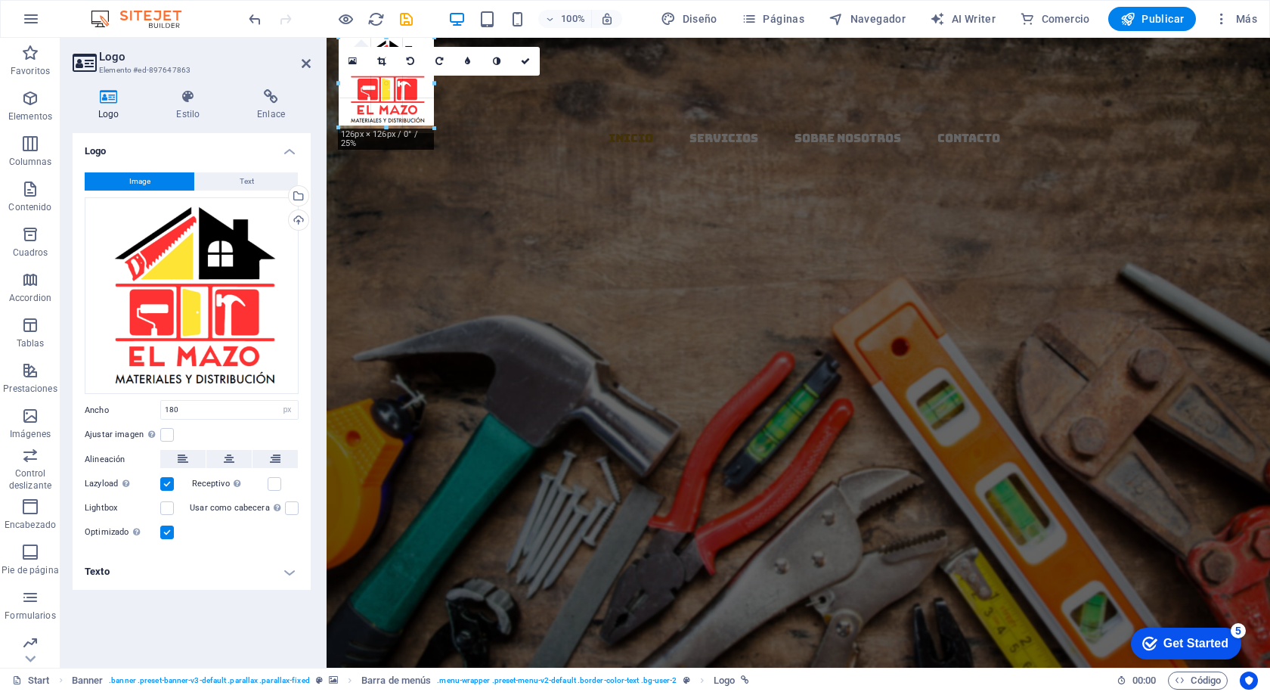
drag, startPoint x: 473, startPoint y: 161, endPoint x: 118, endPoint y: 57, distance: 370.3
type input "121"
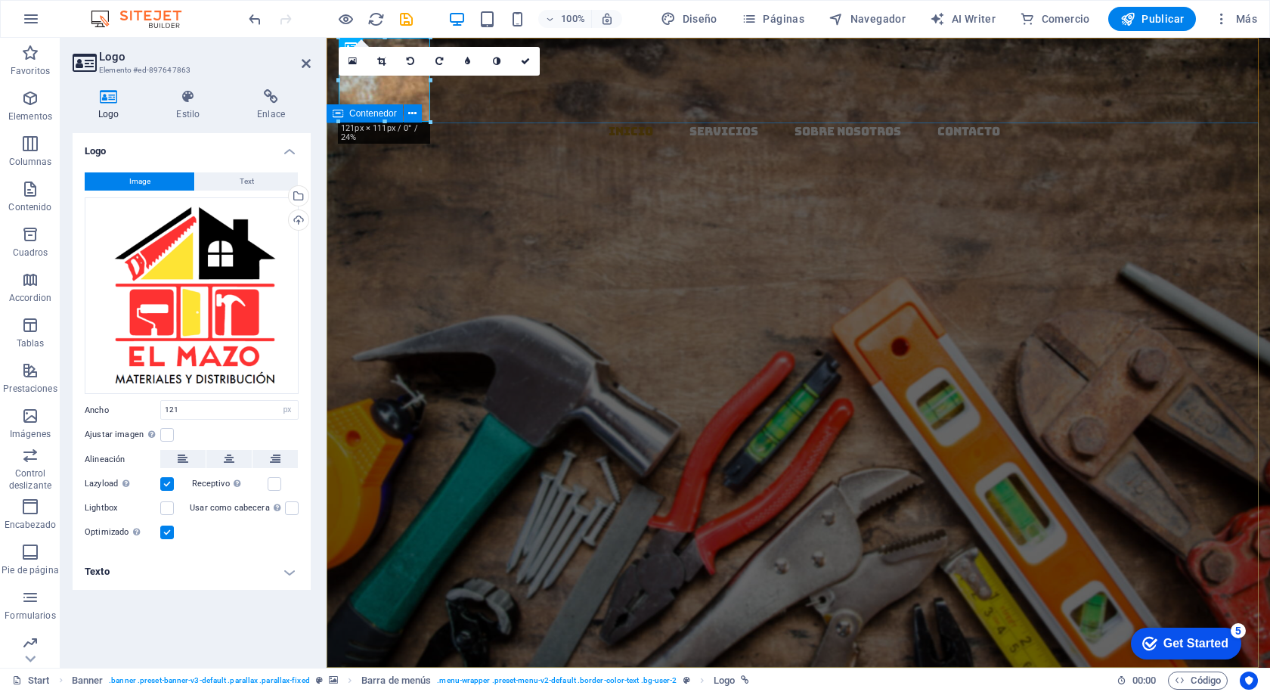
click at [529, 324] on div "EL MAZO MATERIALES Y DISTRIBUCION Llevamos los materiales a tu ferretería, con …" at bounding box center [798, 524] width 943 height 401
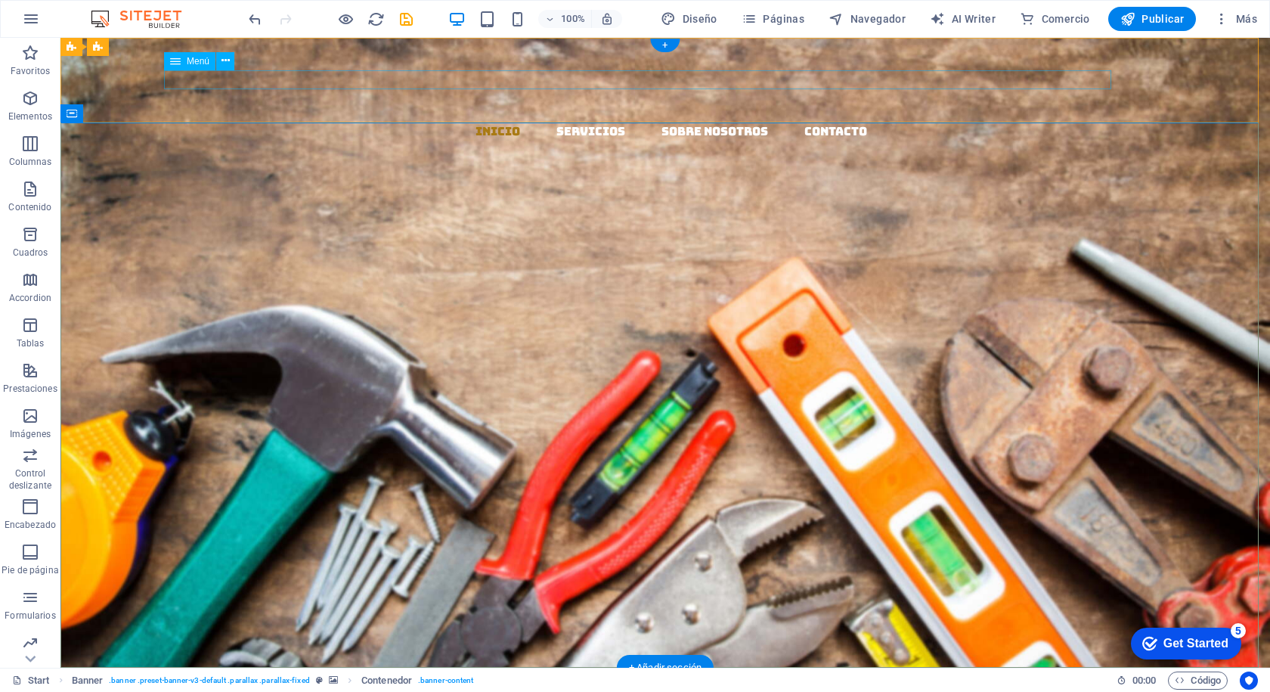
click at [357, 122] on nav "Inicio Servicios Sobre Nosotros Contacto" at bounding box center [671, 132] width 1197 height 20
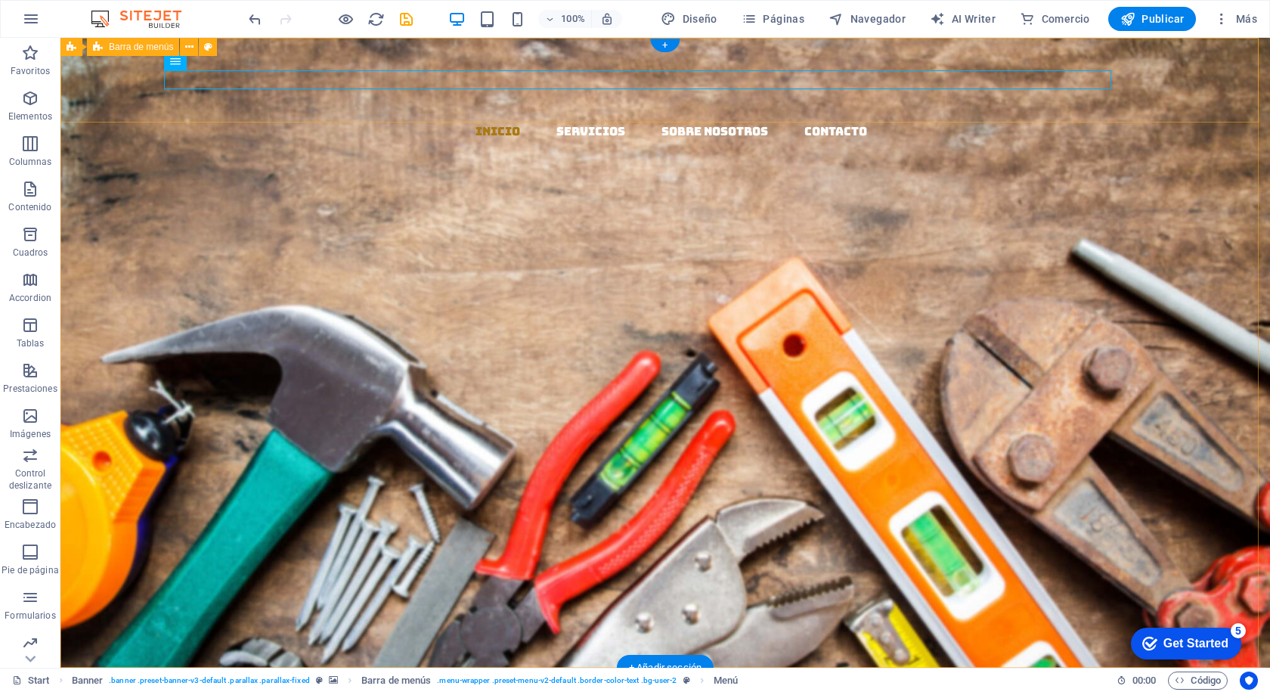
click at [321, 106] on div "Inicio Servicios Sobre Nosotros Contacto" at bounding box center [664, 181] width 1209 height 286
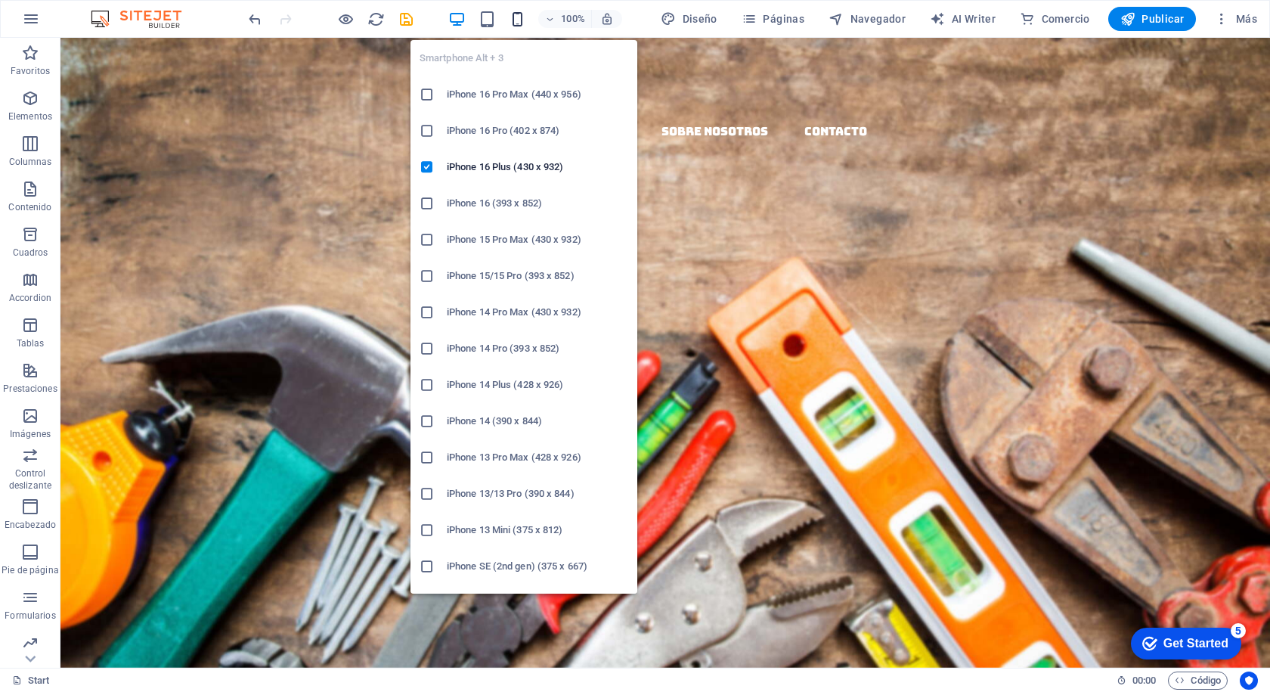
click at [519, 18] on icon "button" at bounding box center [517, 19] width 17 height 17
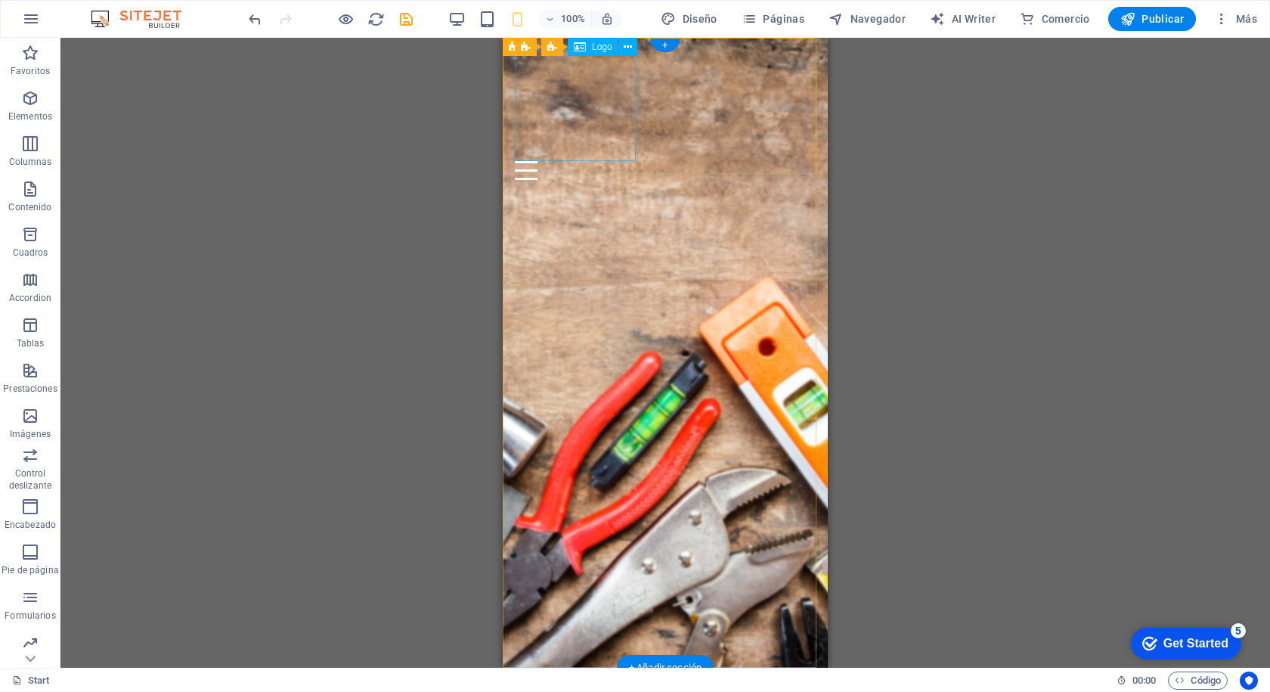
click at [571, 89] on div at bounding box center [665, 105] width 301 height 111
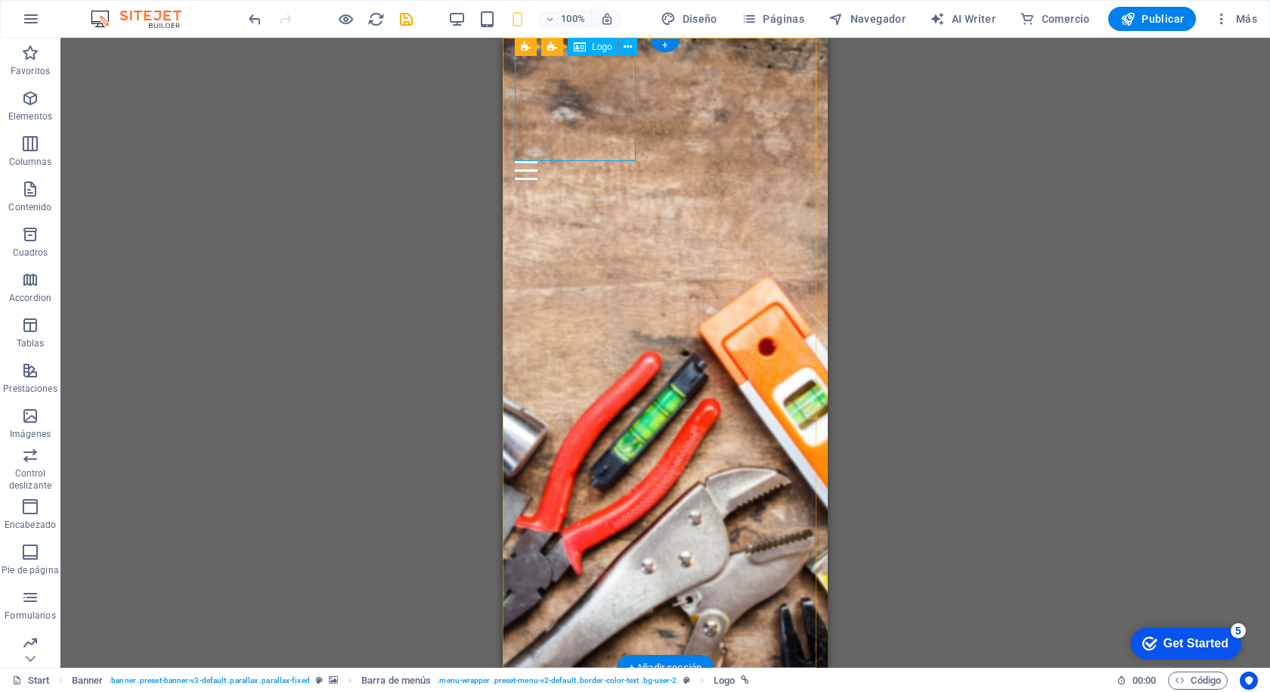
click at [618, 150] on div at bounding box center [665, 105] width 301 height 111
click at [627, 156] on div at bounding box center [665, 105] width 301 height 111
select select "px"
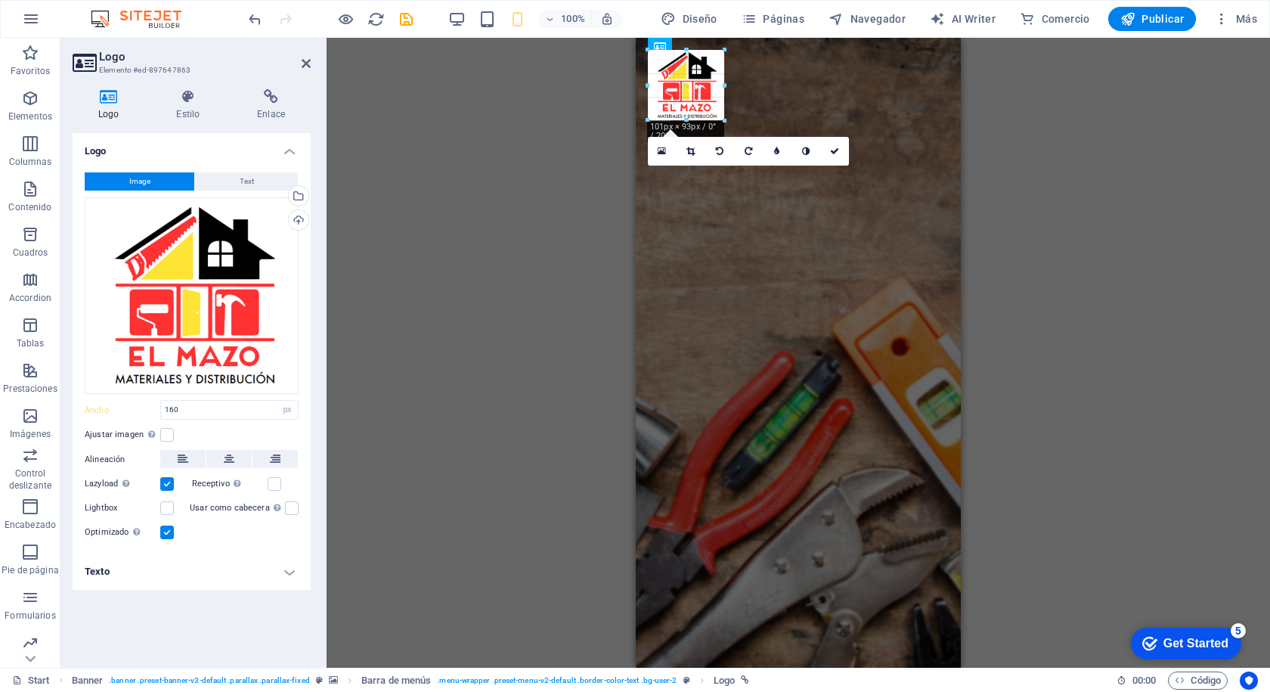
drag, startPoint x: 765, startPoint y: 160, endPoint x: 720, endPoint y: 116, distance: 63.1
type input "101"
click at [794, 218] on div "EL MAZO MATERIALES Y DISTRIBUCION Llevamos los materiales a tu ferretería, con …" at bounding box center [798, 340] width 325 height 287
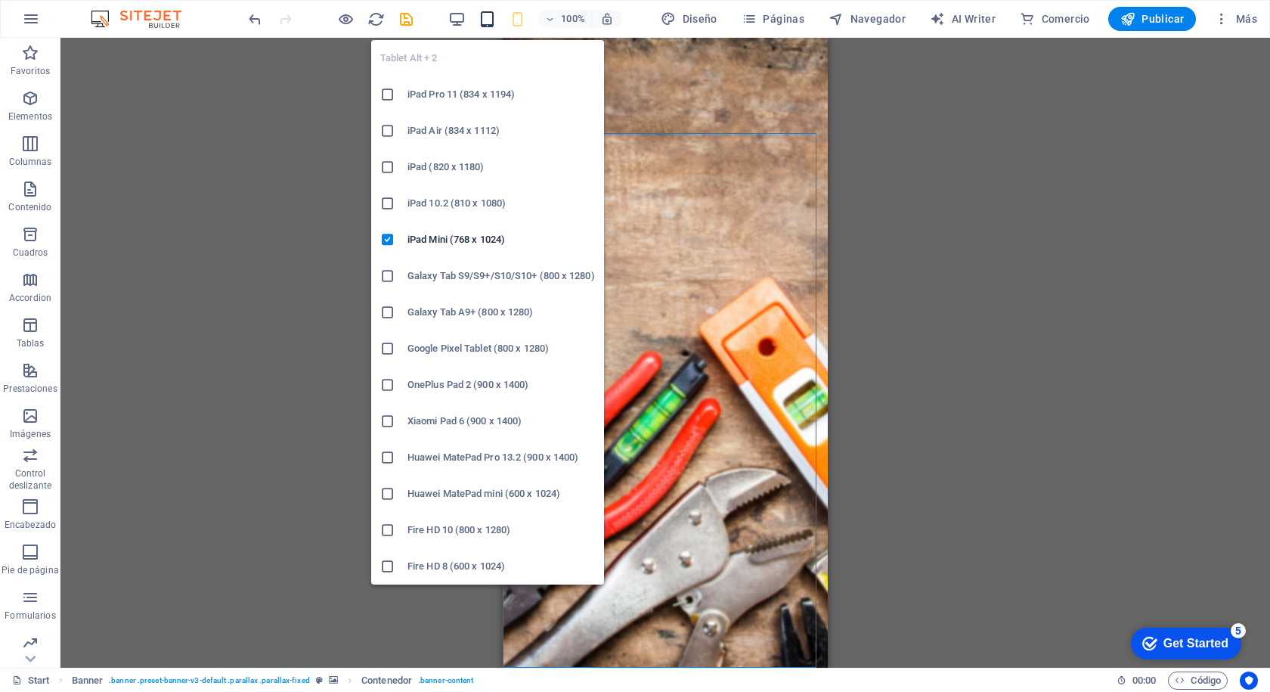
click at [489, 19] on icon "button" at bounding box center [486, 19] width 17 height 17
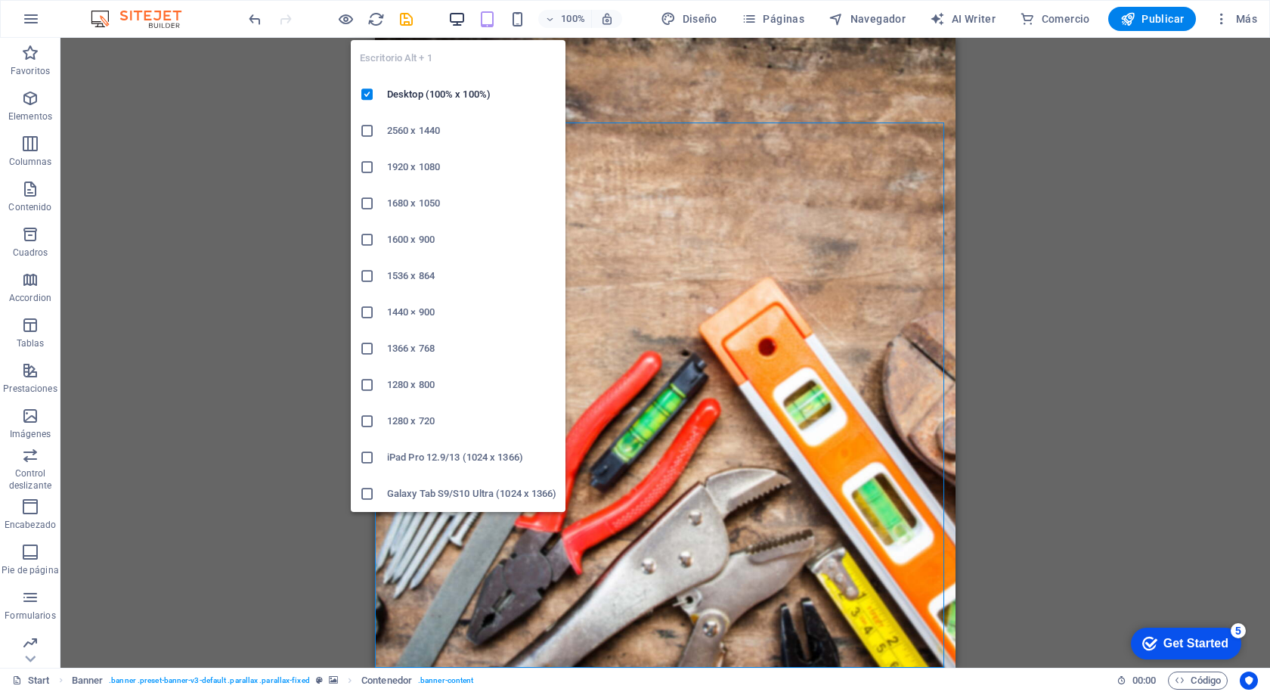
click at [457, 20] on icon "button" at bounding box center [456, 19] width 17 height 17
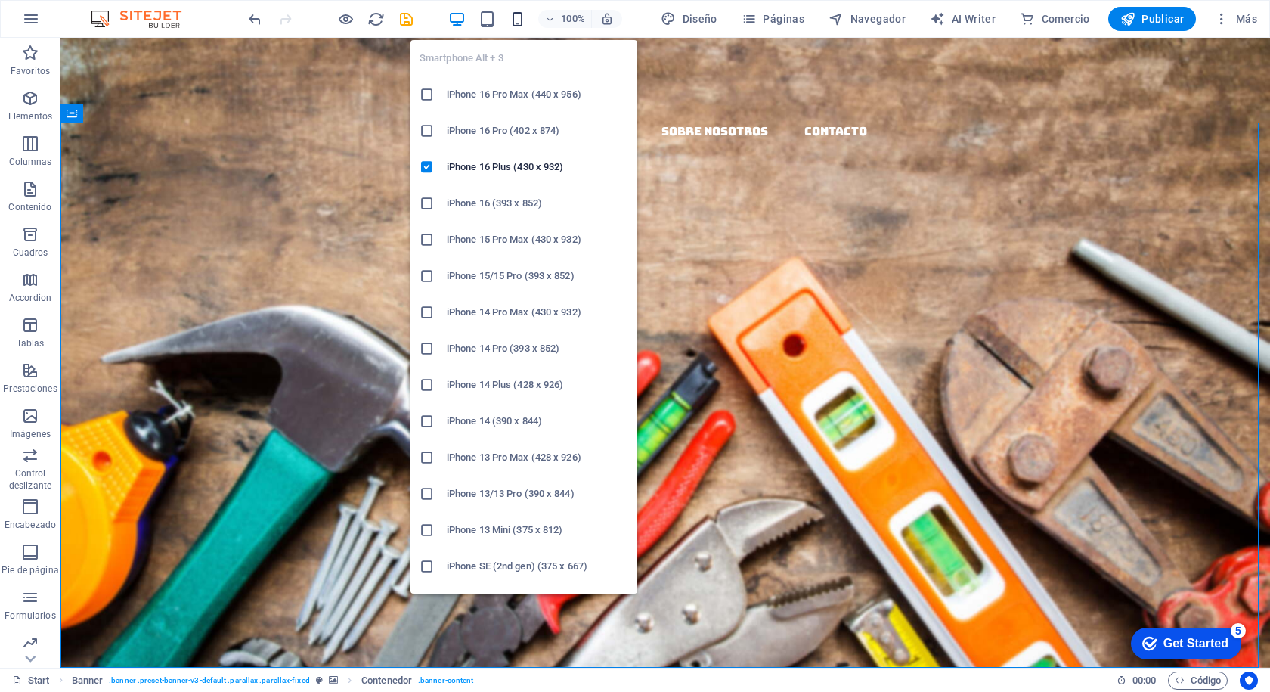
click at [516, 20] on icon "button" at bounding box center [517, 19] width 17 height 17
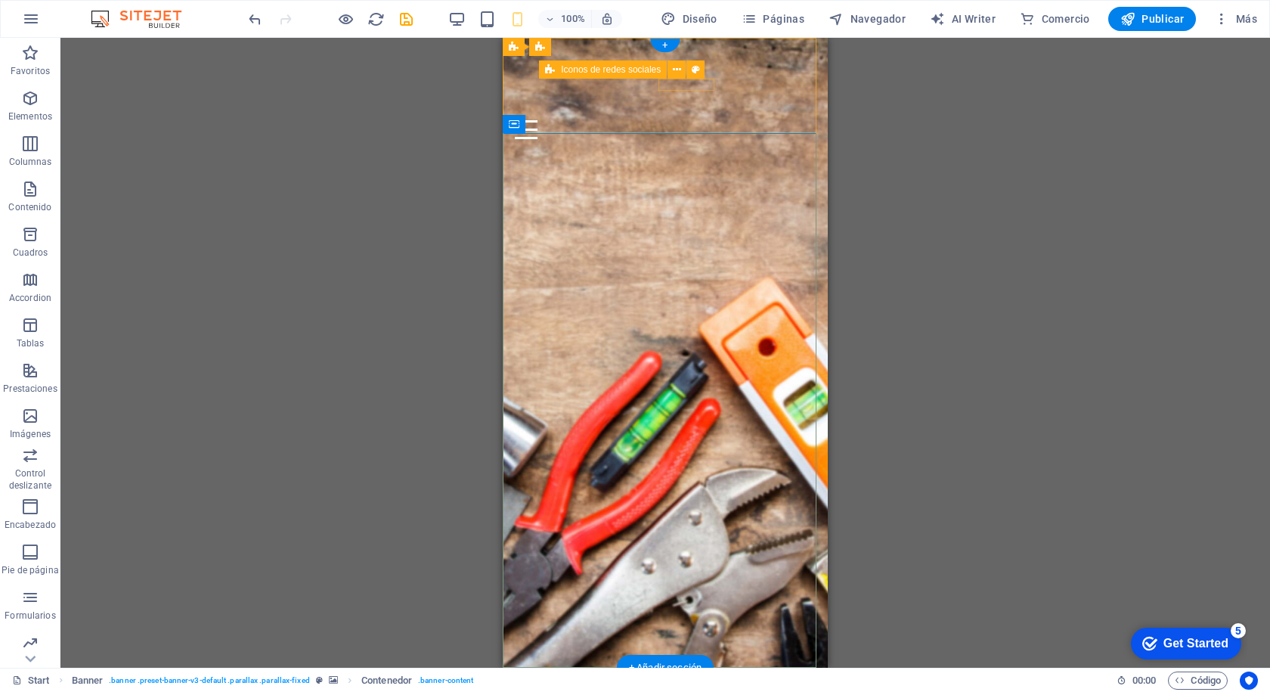
click at [670, 139] on figure at bounding box center [665, 145] width 301 height 12
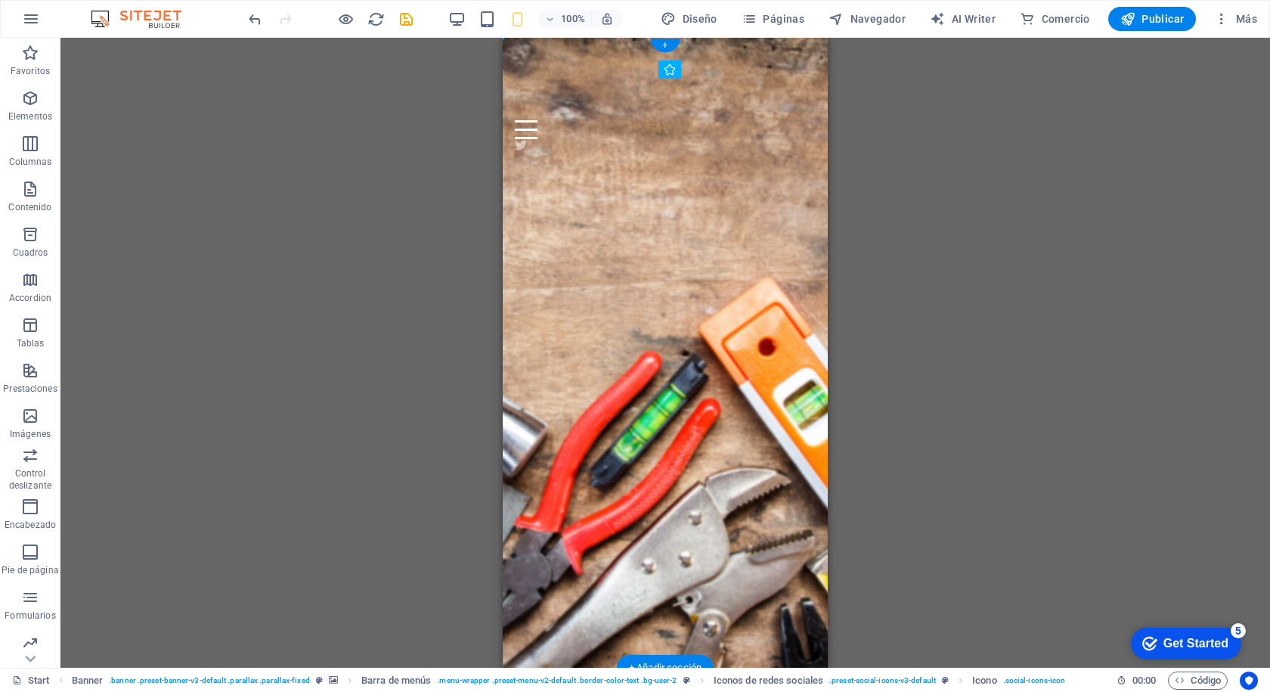
drag, startPoint x: 686, startPoint y: 81, endPoint x: 670, endPoint y: 81, distance: 15.1
drag, startPoint x: 709, startPoint y: 83, endPoint x: 658, endPoint y: 85, distance: 50.7
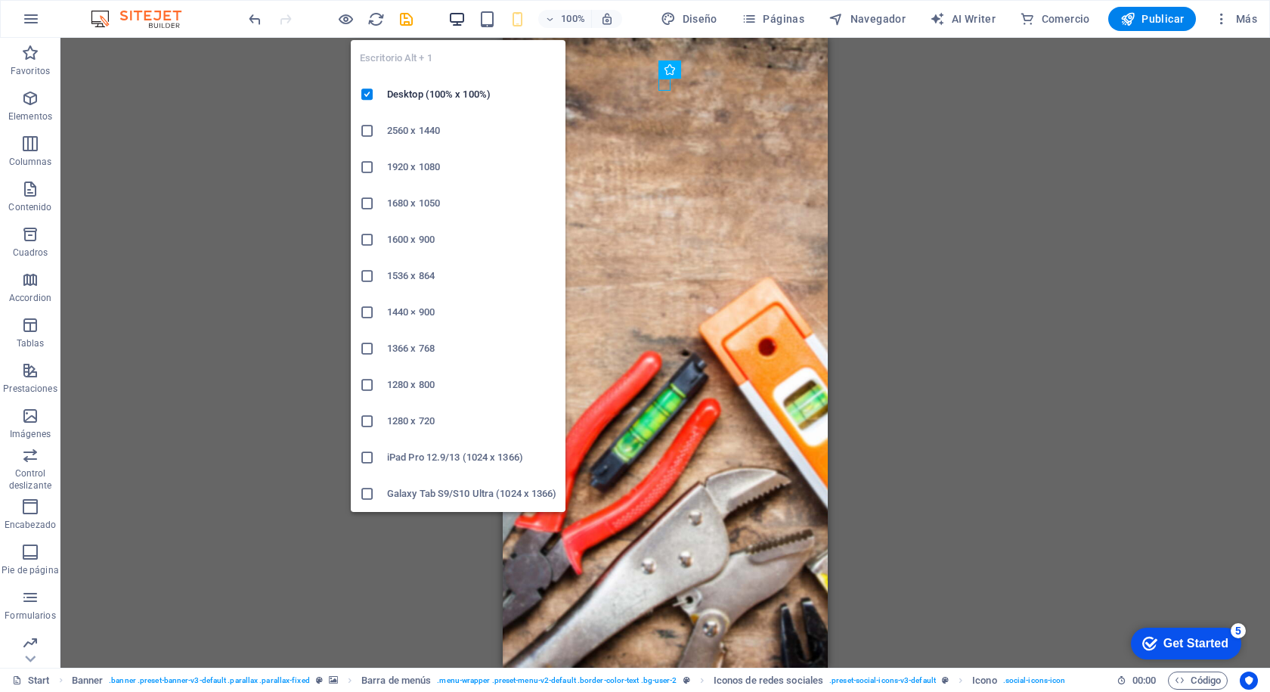
click at [458, 16] on icon "button" at bounding box center [456, 19] width 17 height 17
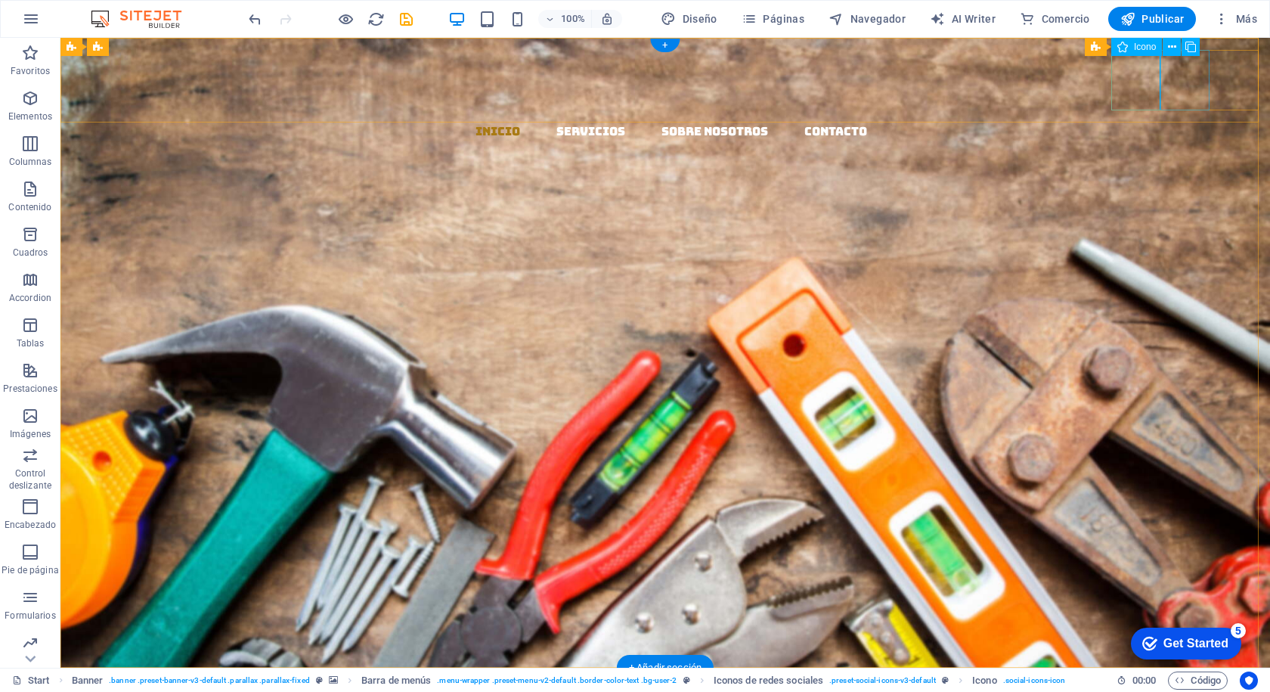
click at [1188, 202] on figure at bounding box center [671, 232] width 1197 height 60
click at [1237, 262] on figure at bounding box center [671, 292] width 1197 height 60
click at [1135, 141] on figure at bounding box center [671, 171] width 1197 height 60
select select "xMidYMid"
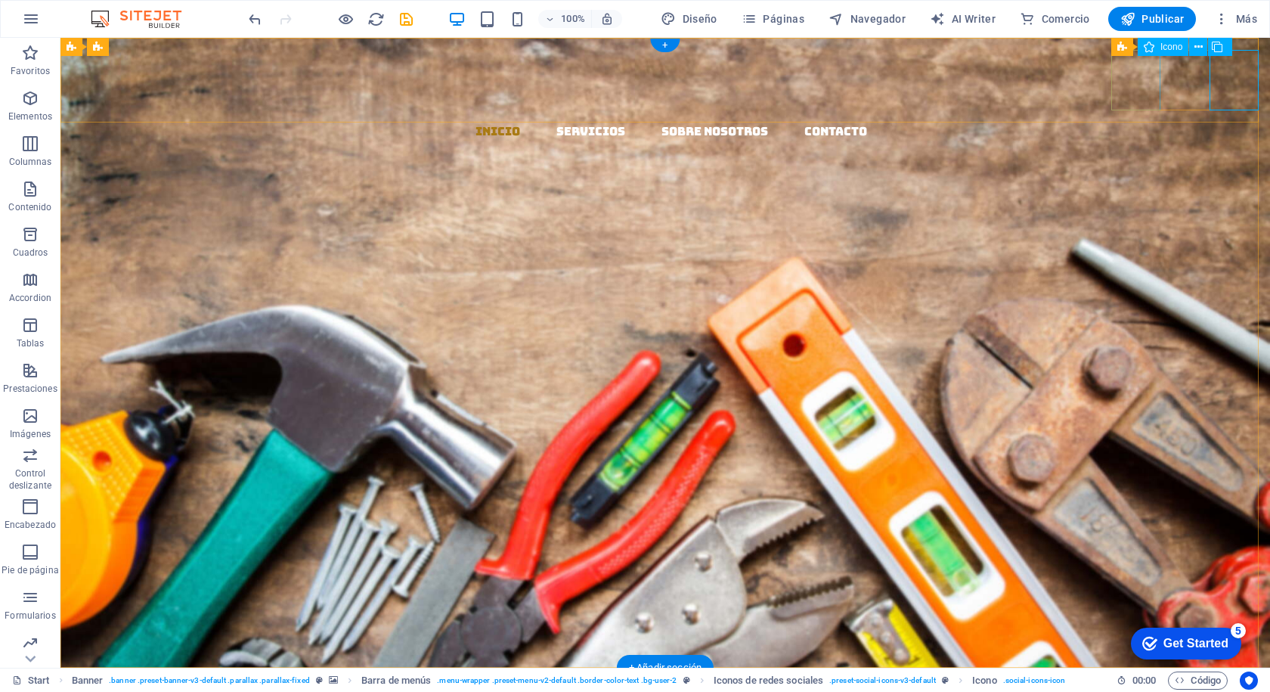
select select "px"
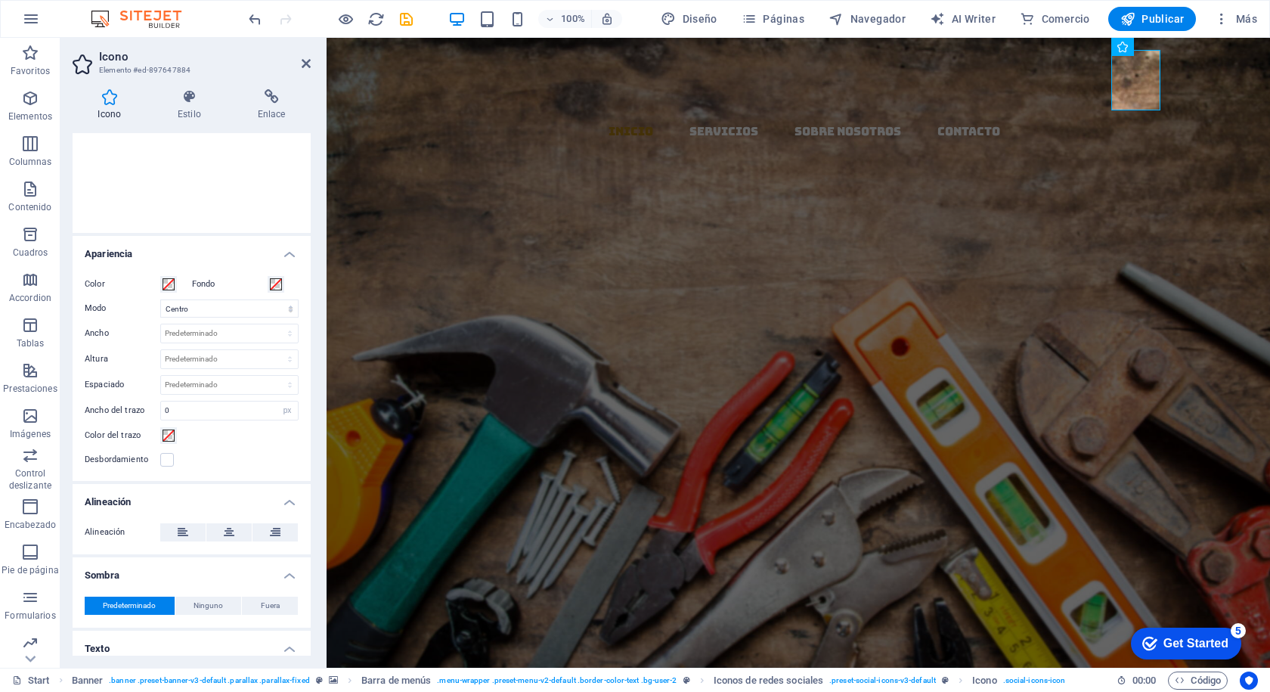
scroll to position [271, 0]
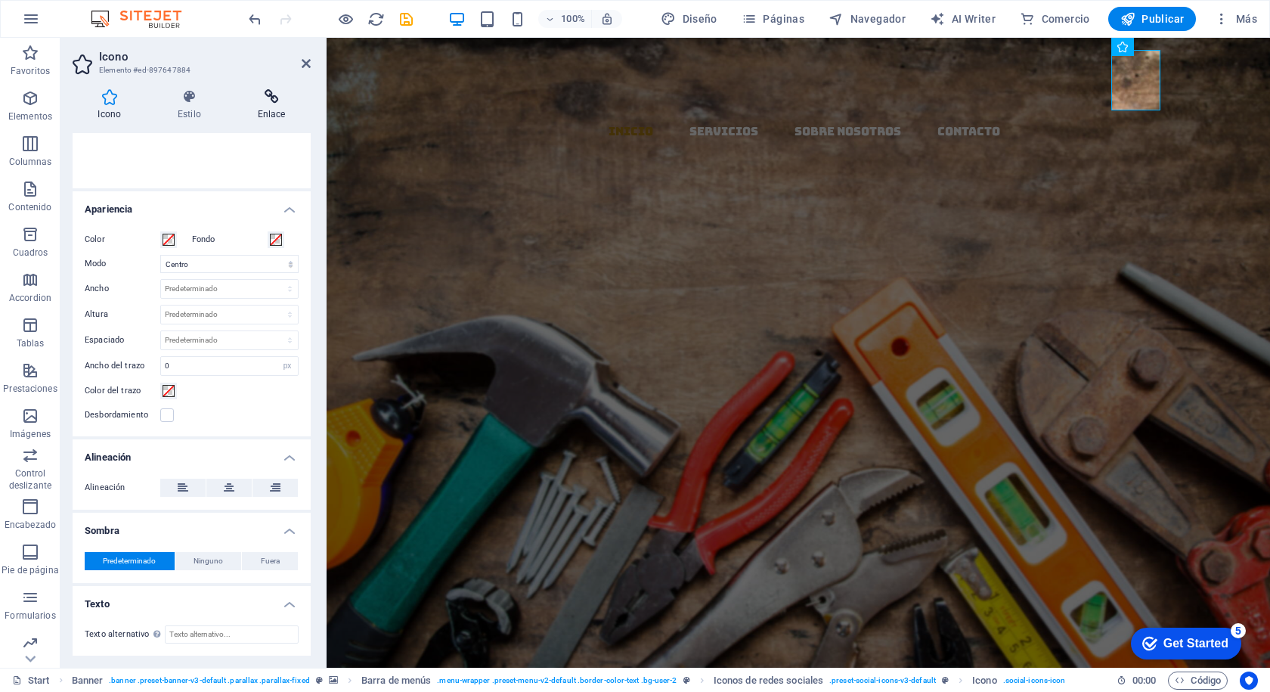
click at [278, 105] on h4 "Enlace" at bounding box center [271, 105] width 79 height 32
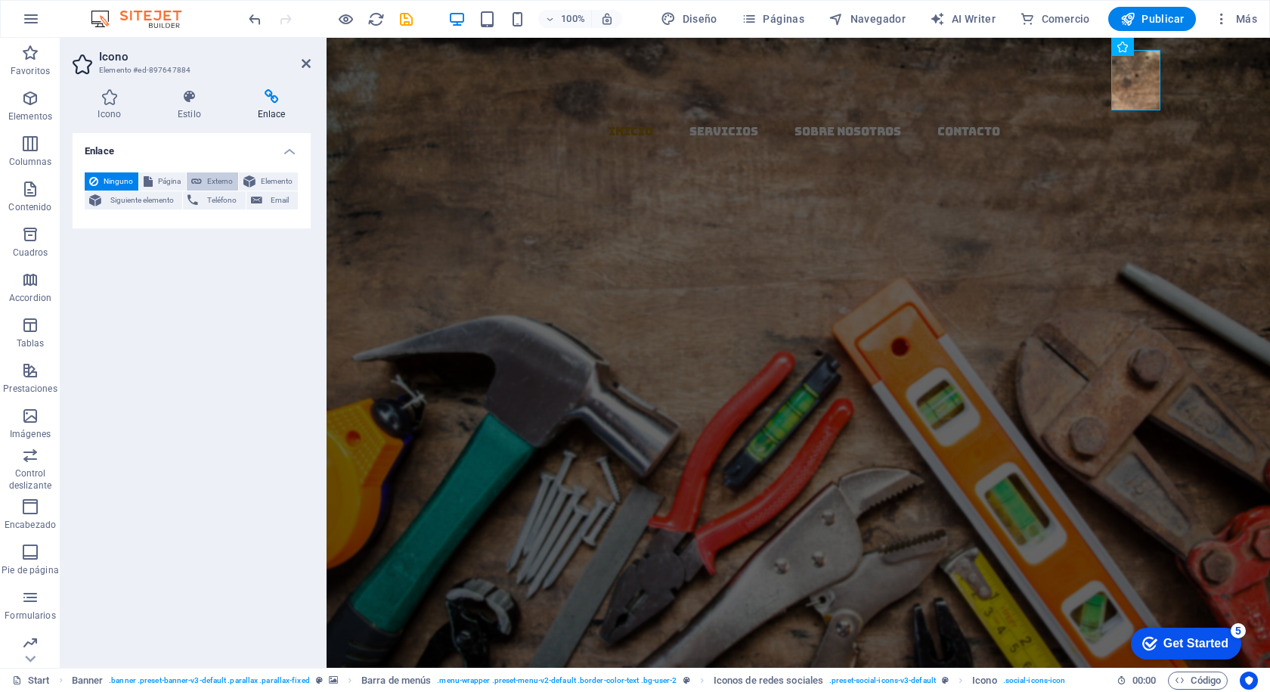
click at [221, 178] on span "Externo" at bounding box center [219, 181] width 27 height 18
select select "blank"
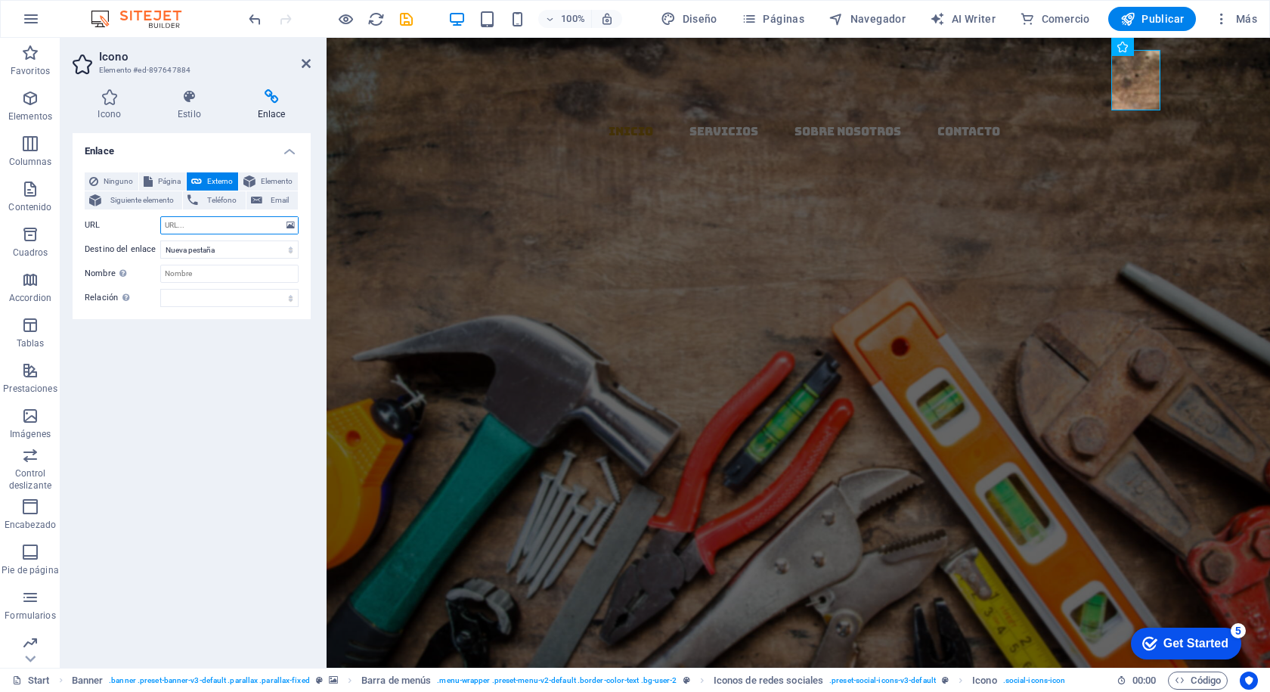
paste input "https://www.instagram.com/materialesydistribucionelmazo?igsh=amMybjYyazR0MDNr"
type input "https://www.instagram.com/materialesydistribucionelmazo?igsh=amMybjYyazR0MDNr"
click at [206, 274] on input "Nombre Una descripción adicional del enlace no debería ser igual al texto del e…" at bounding box center [229, 274] width 138 height 18
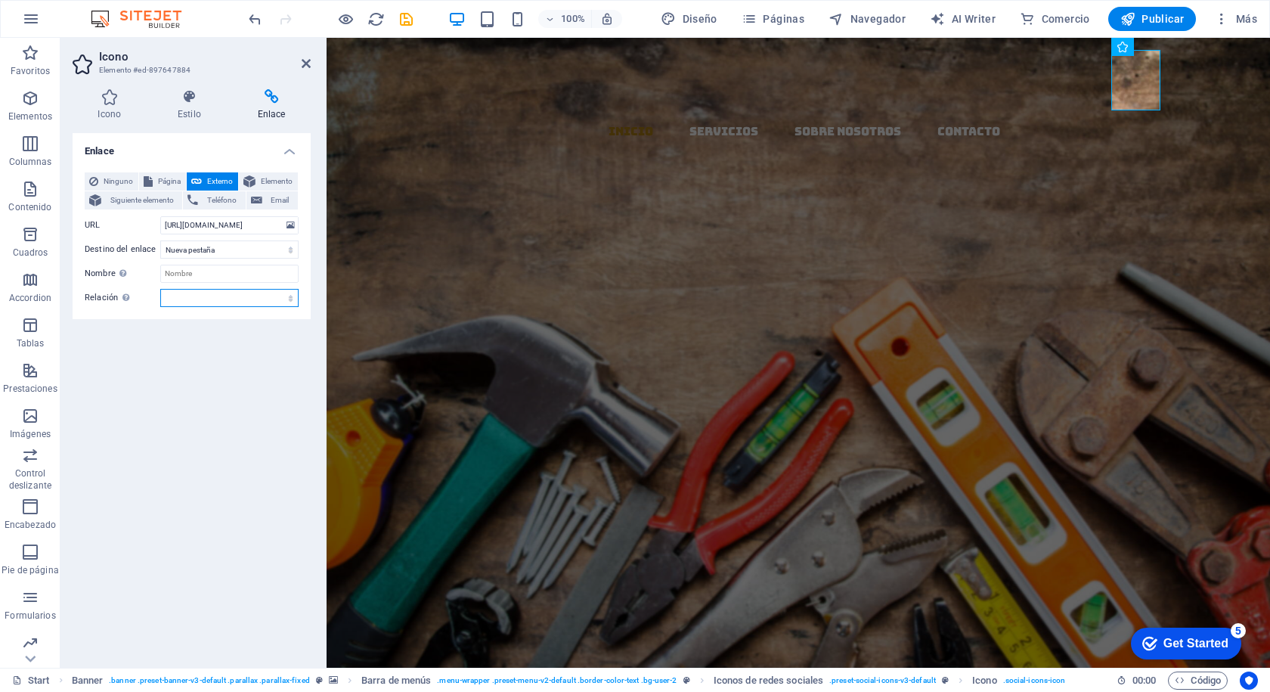
click at [195, 296] on select "alternativo autor marcador externo ayuda licencia siguiente nofollow noreferrer…" at bounding box center [229, 298] width 138 height 18
click at [105, 352] on div "Enlace Ninguno Página Externo Elemento Siguiente elemento Teléfono Email Página…" at bounding box center [192, 394] width 238 height 522
click at [170, 181] on span "Página" at bounding box center [169, 181] width 24 height 18
select select
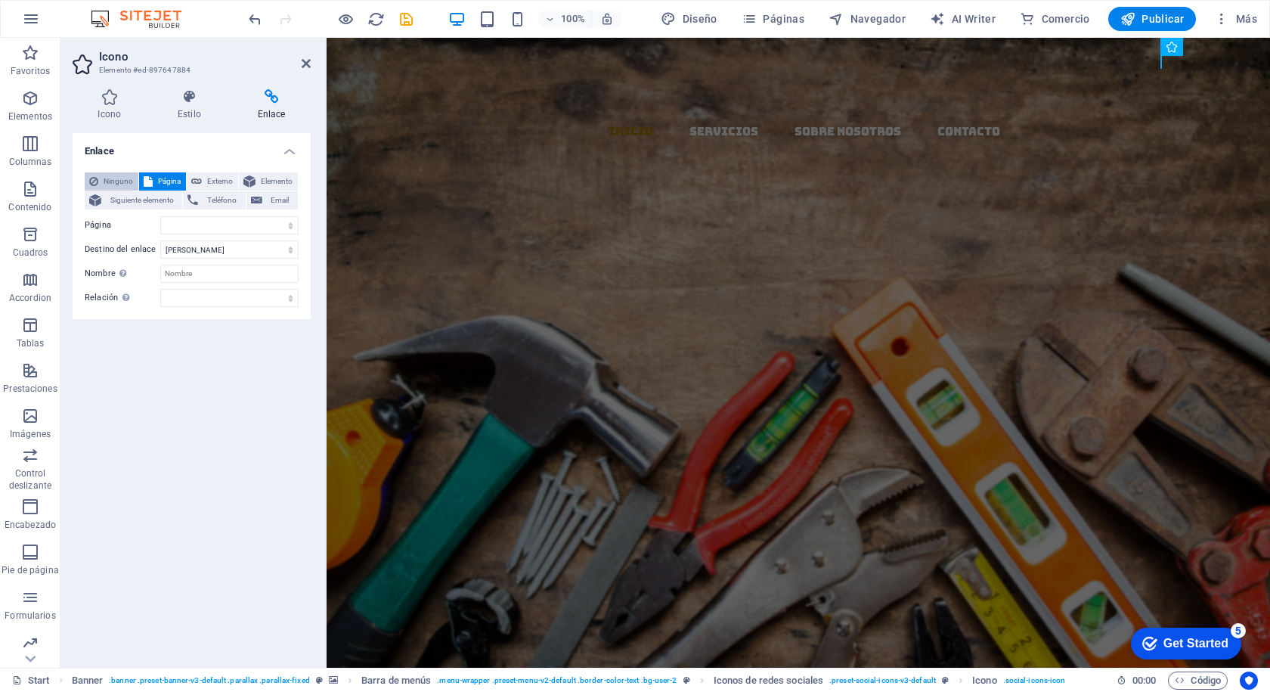
click at [114, 175] on span "Ninguno" at bounding box center [118, 181] width 31 height 18
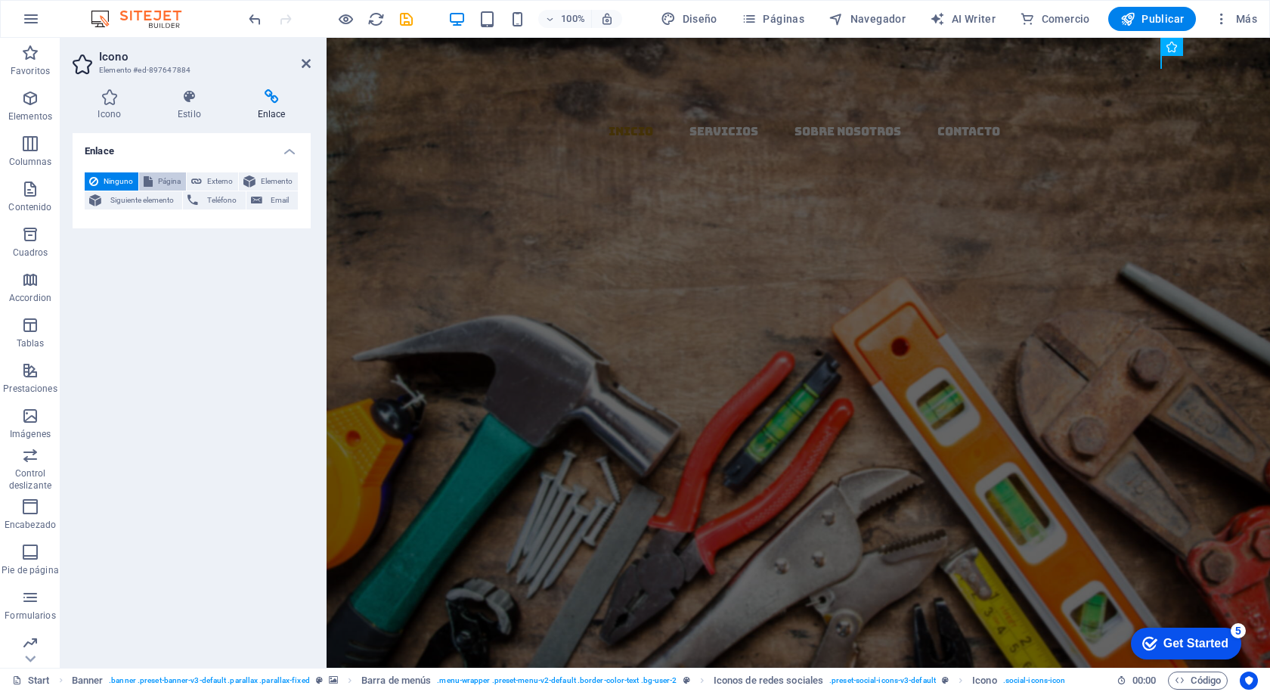
click at [157, 174] on span "Página" at bounding box center [169, 181] width 24 height 18
select select
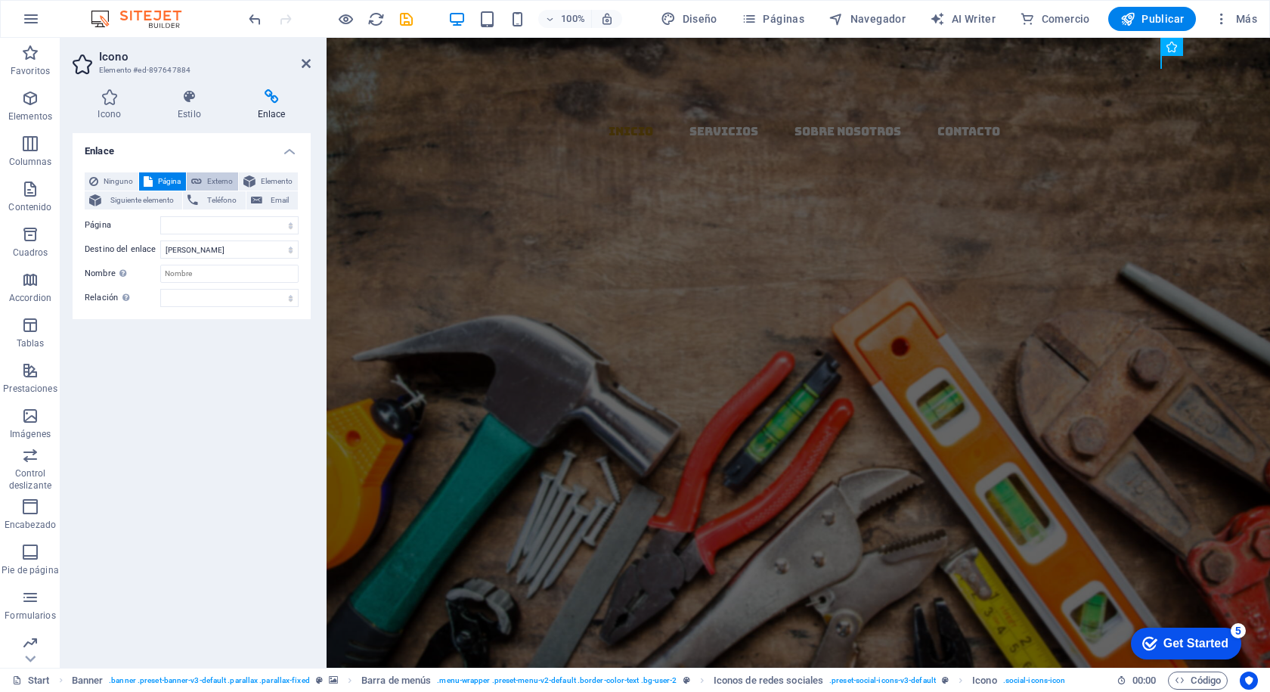
click at [197, 175] on icon at bounding box center [196, 181] width 11 height 18
select select "blank"
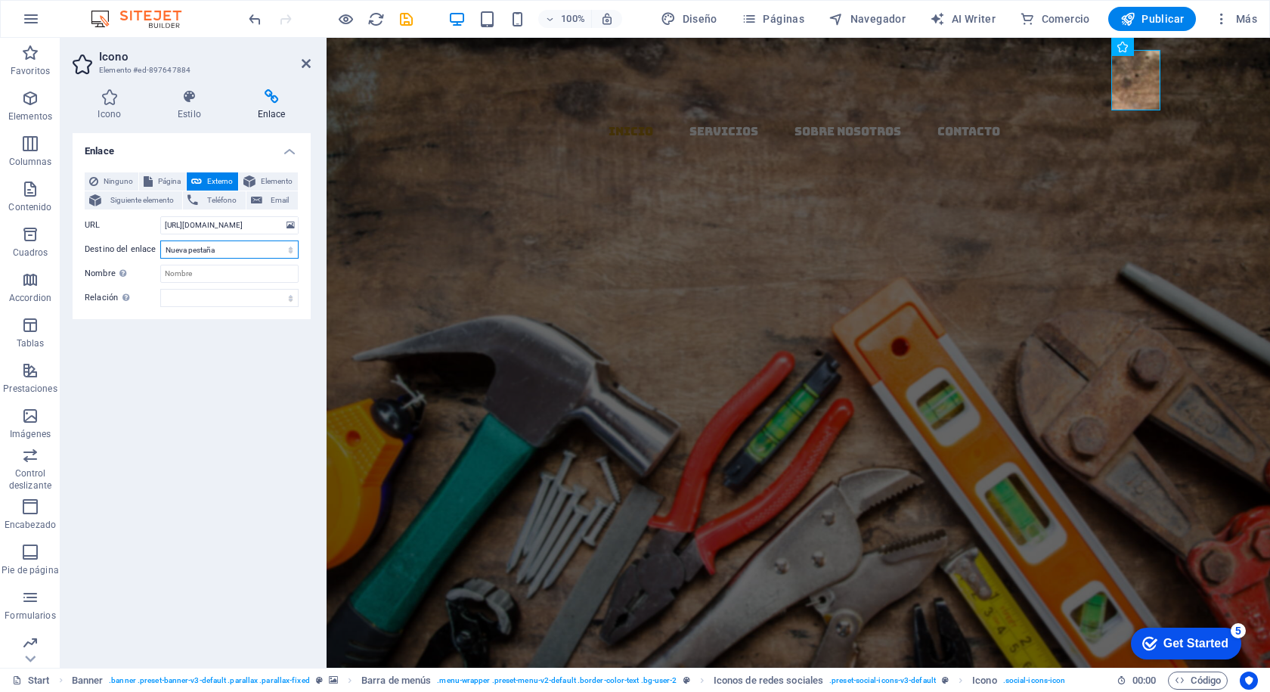
click at [246, 251] on select "Nueva pestaña Misma pestaña Superposición" at bounding box center [229, 249] width 138 height 18
click at [160, 240] on select "Nueva pestaña Misma pestaña Superposición" at bounding box center [229, 249] width 138 height 18
click at [194, 274] on input "Nombre Una descripción adicional del enlace no debería ser igual al texto del e…" at bounding box center [229, 274] width 138 height 18
click at [221, 299] on select "alternativo autor marcador externo ayuda licencia siguiente nofollow noreferrer…" at bounding box center [229, 298] width 138 height 18
click at [122, 457] on div "Enlace Ninguno Página Externo Elemento Siguiente elemento Teléfono Email Página…" at bounding box center [192, 394] width 238 height 522
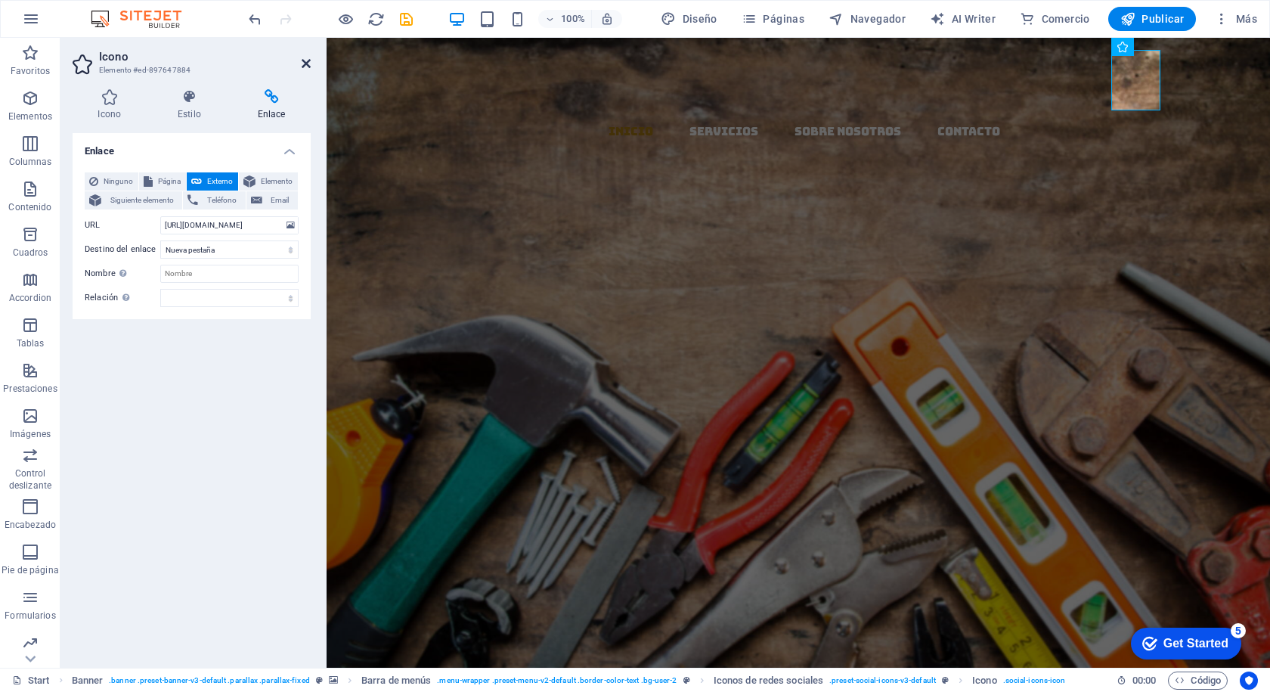
click at [306, 64] on icon at bounding box center [306, 63] width 9 height 12
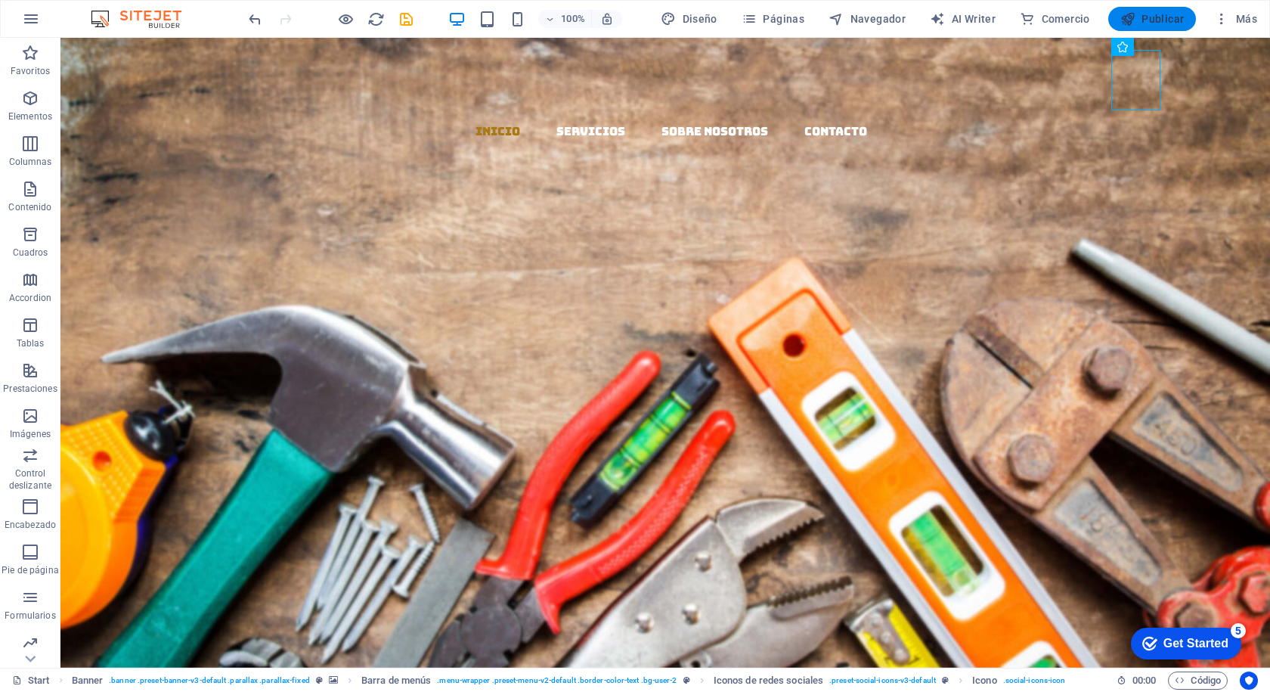
click at [1167, 15] on span "Publicar" at bounding box center [1152, 18] width 64 height 15
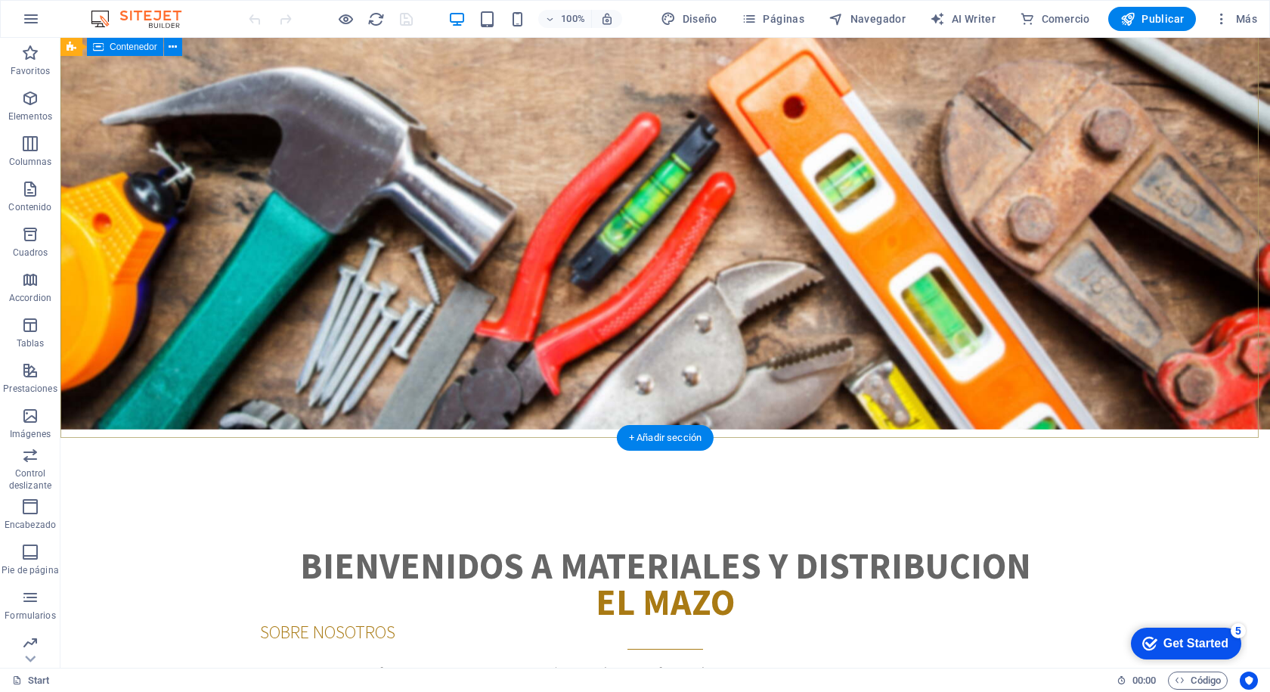
scroll to position [227, 0]
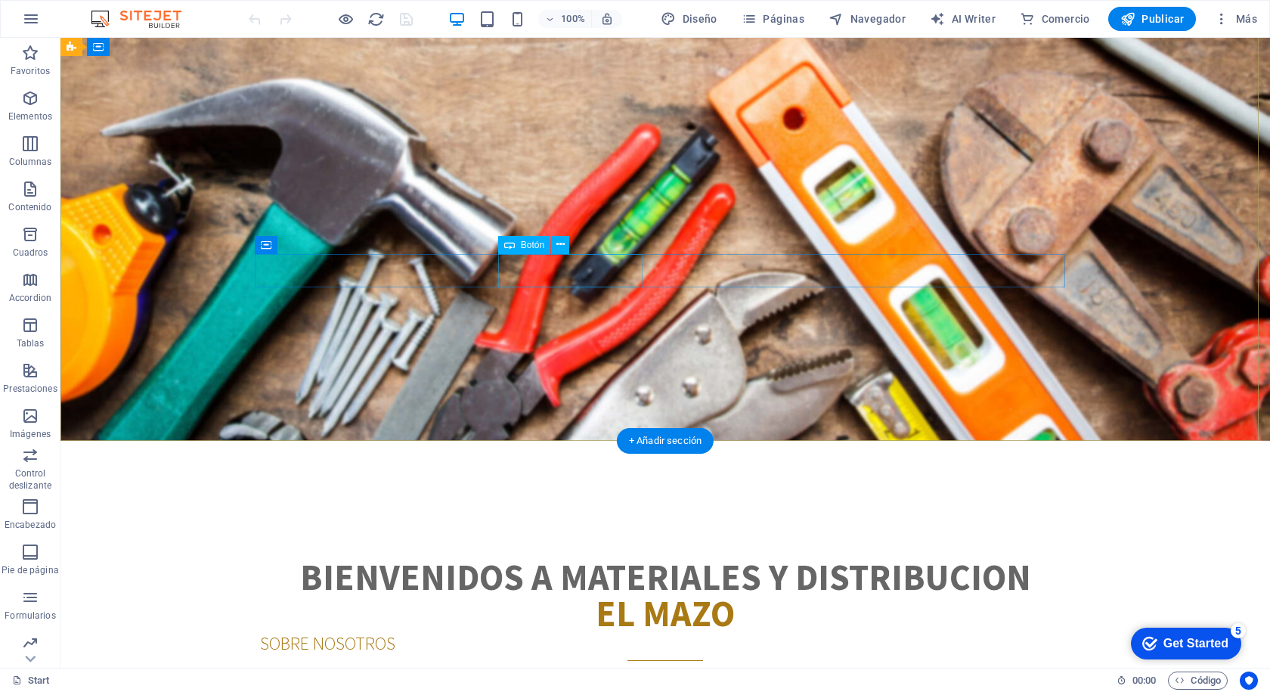
click at [564, 362] on div "SOBRE NOSOTROS" at bounding box center [665, 378] width 810 height 33
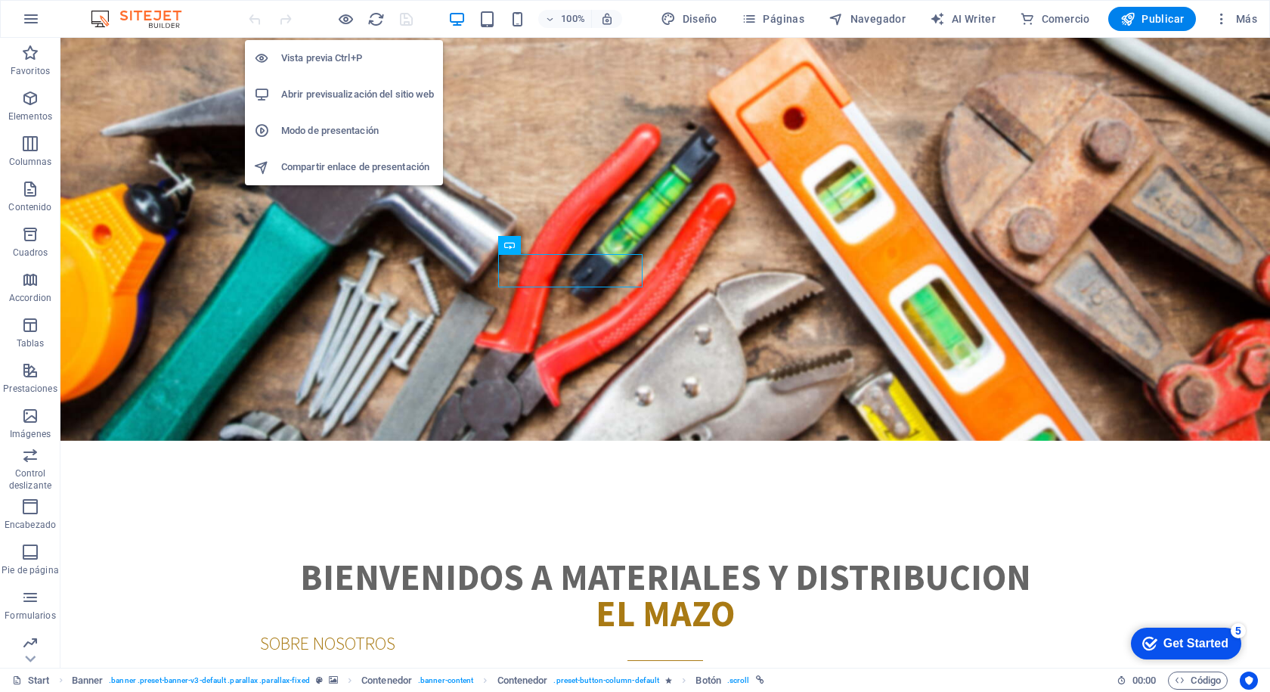
click at [382, 90] on h6 "Abrir previsualización del sitio web" at bounding box center [357, 94] width 153 height 18
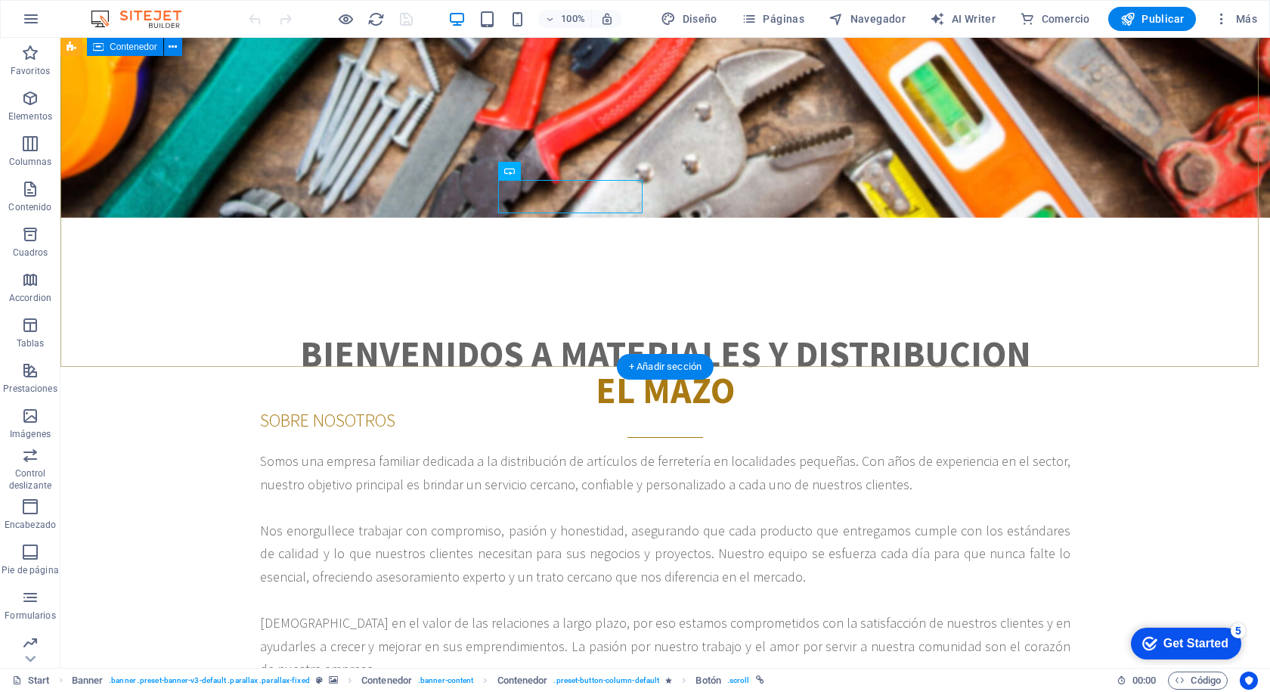
scroll to position [454, 0]
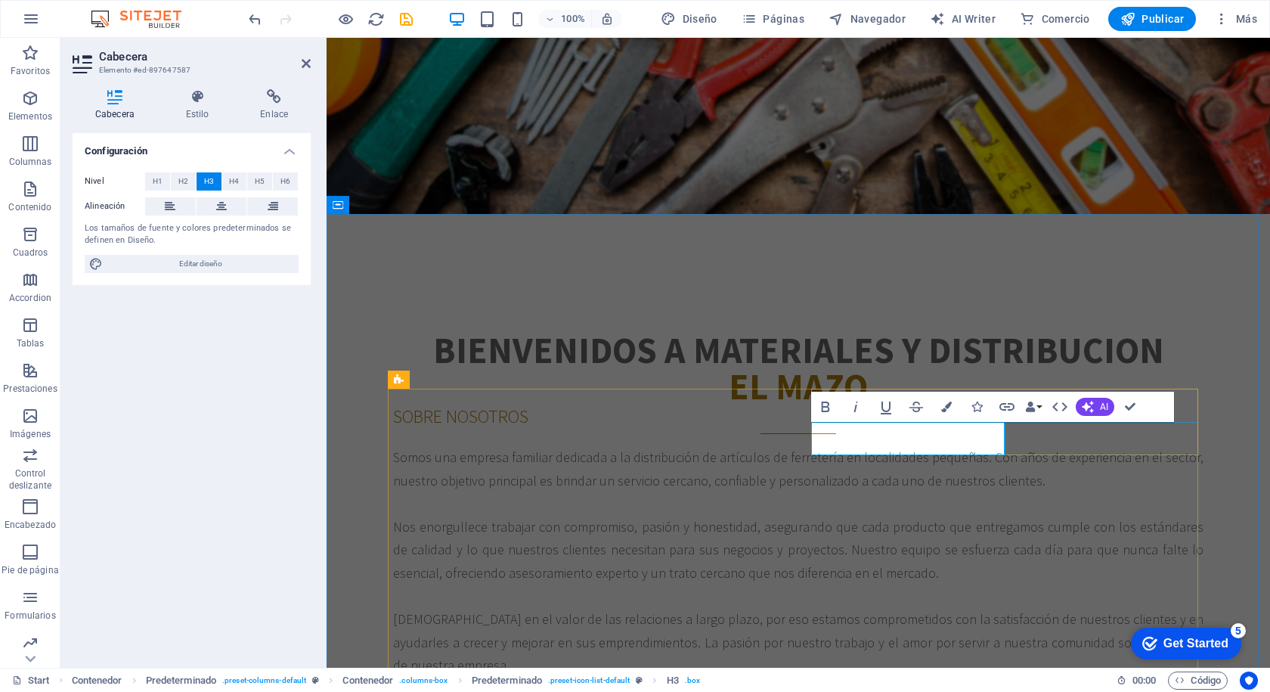
click at [1269, 435] on div "Bienvenidos a materiales y distribucion el mazo SOBRE NOSOTROS Somos una empres…" at bounding box center [798, 673] width 943 height 804
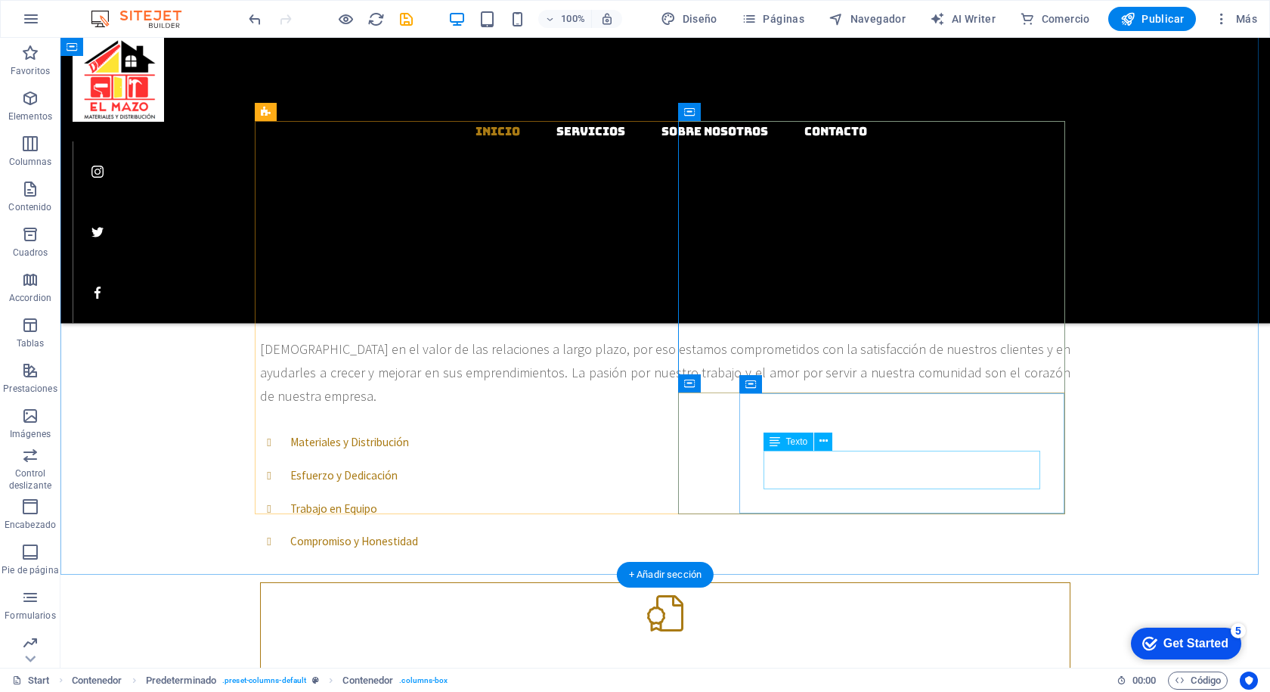
scroll to position [756, 0]
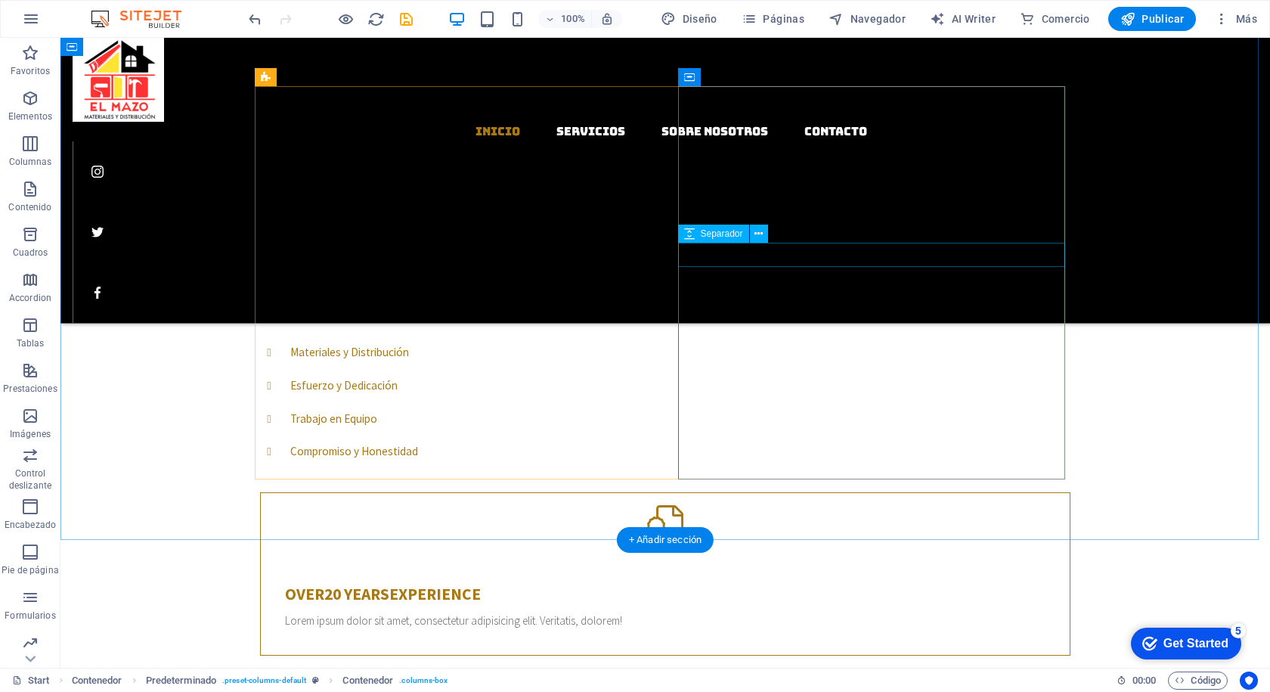
click at [779, 468] on div at bounding box center [665, 480] width 810 height 24
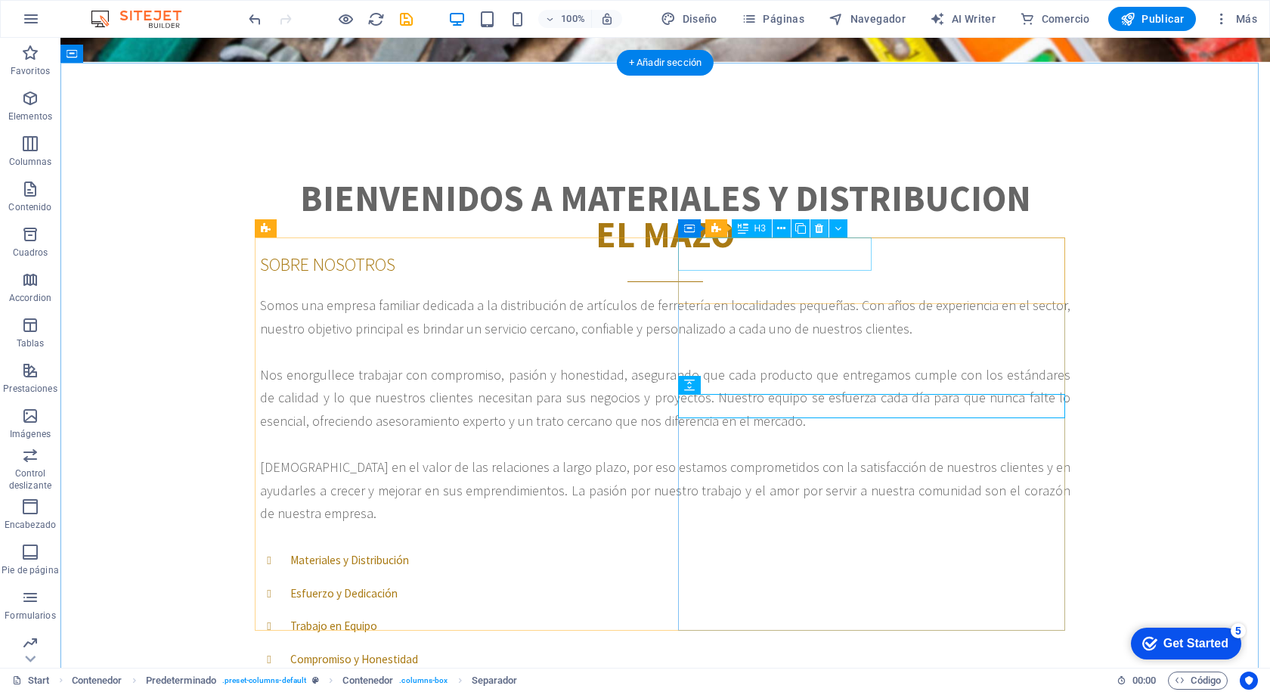
scroll to position [605, 0]
click at [778, 544] on div "Materiales y Distribución Esfuerzo y Dedicación Trabajo en Equipo Compromiso y …" at bounding box center [665, 704] width 810 height 320
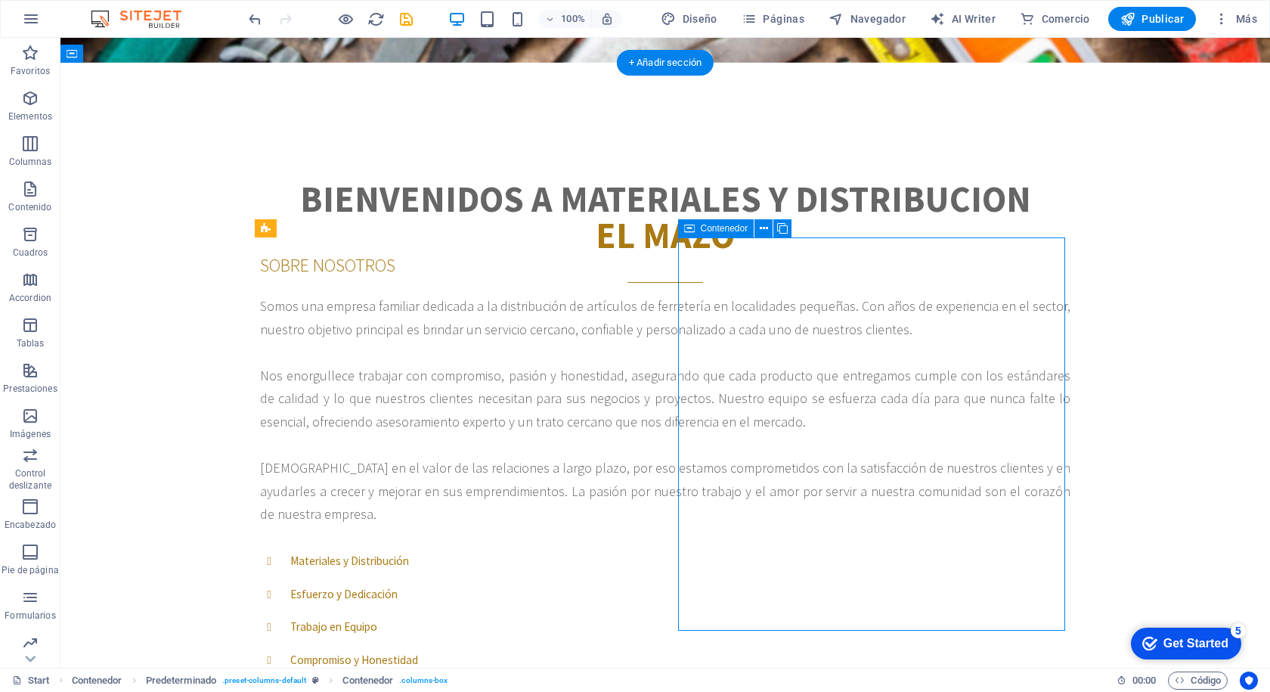
click at [754, 544] on div "Materiales y Distribución Esfuerzo y Dedicación Trabajo en Equipo Compromiso y …" at bounding box center [665, 704] width 810 height 320
click at [688, 226] on icon at bounding box center [689, 228] width 11 height 18
click at [764, 229] on icon at bounding box center [764, 229] width 8 height 16
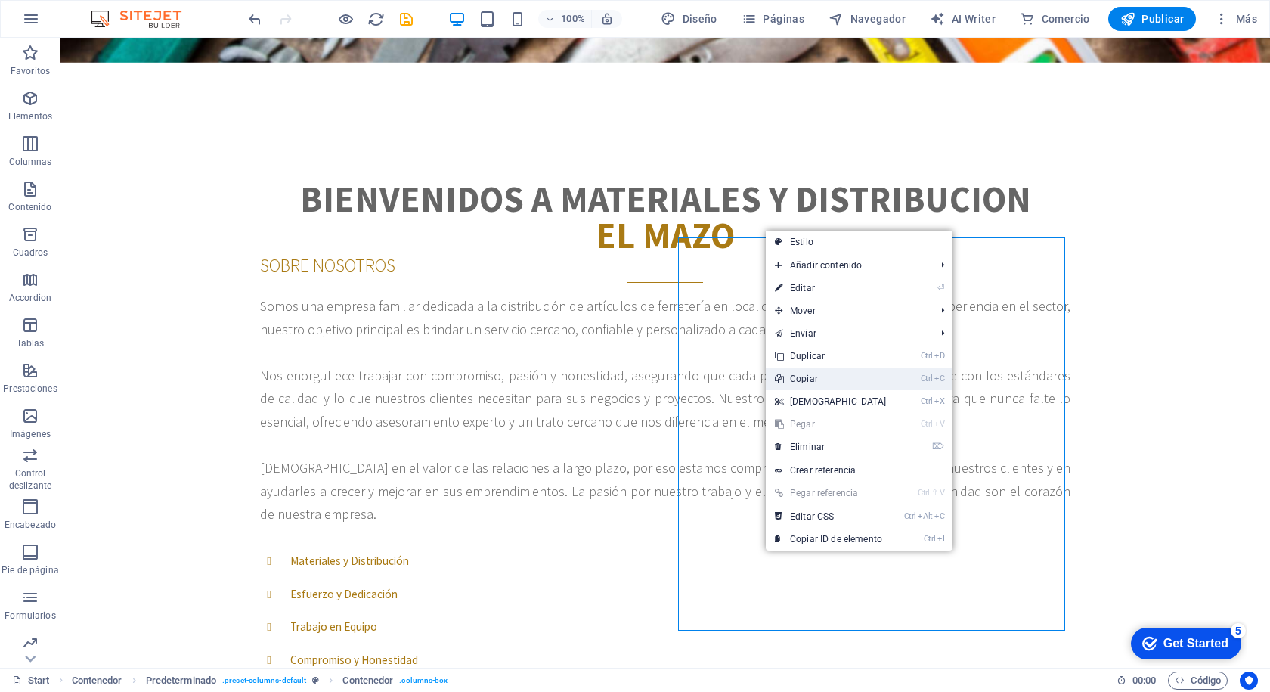
click at [802, 382] on link "Ctrl C Copiar" at bounding box center [831, 378] width 130 height 23
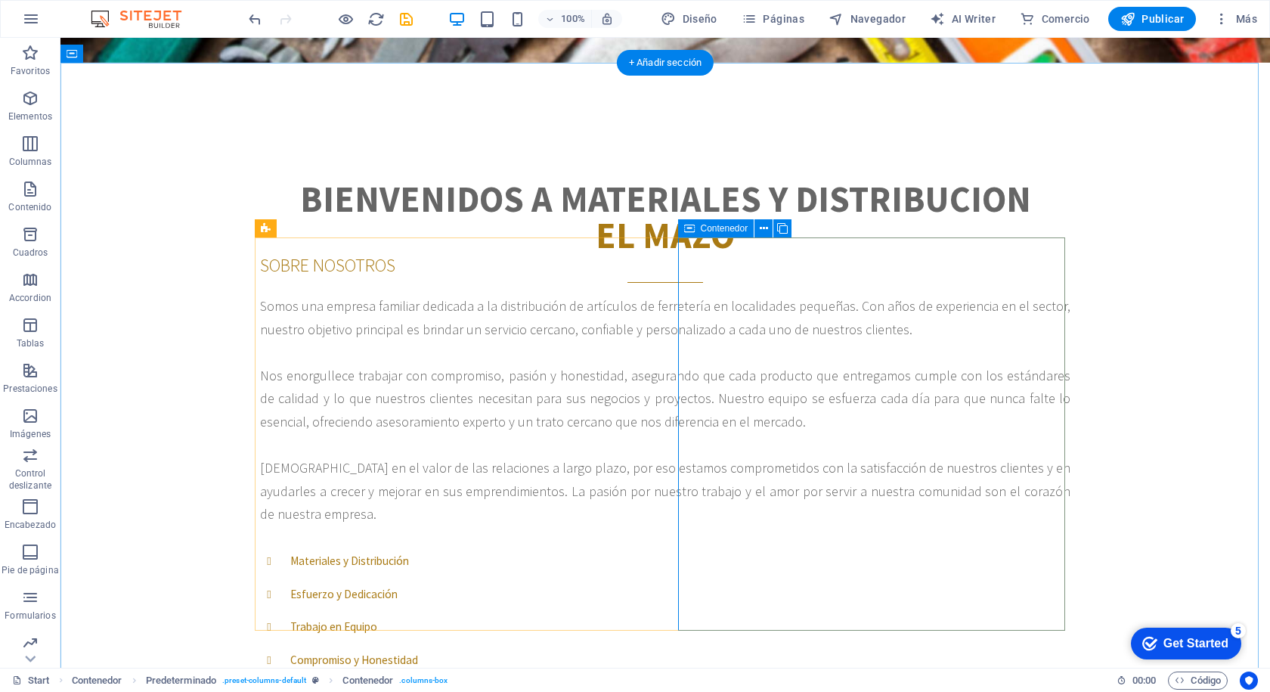
click at [715, 544] on div "Materiales y Distribución Esfuerzo y Dedicación Trabajo en Equipo Compromiso y …" at bounding box center [665, 704] width 810 height 320
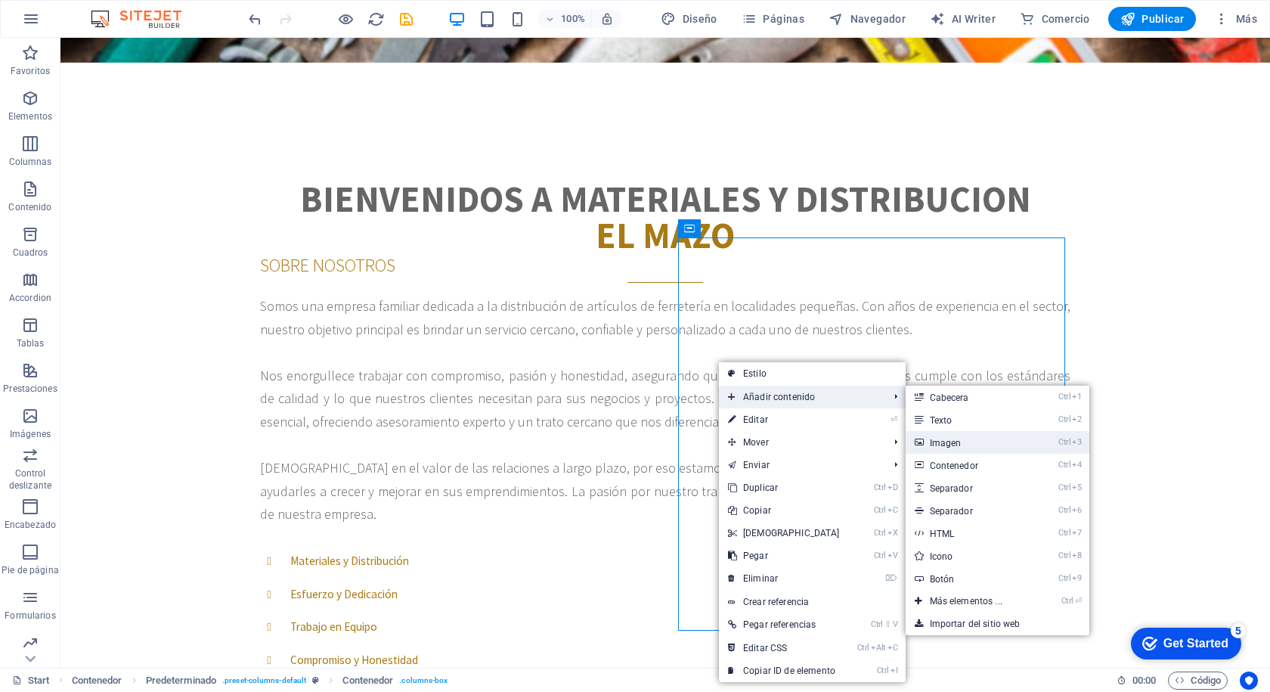
click at [934, 441] on link "Ctrl 3 Imagen" at bounding box center [969, 442] width 127 height 23
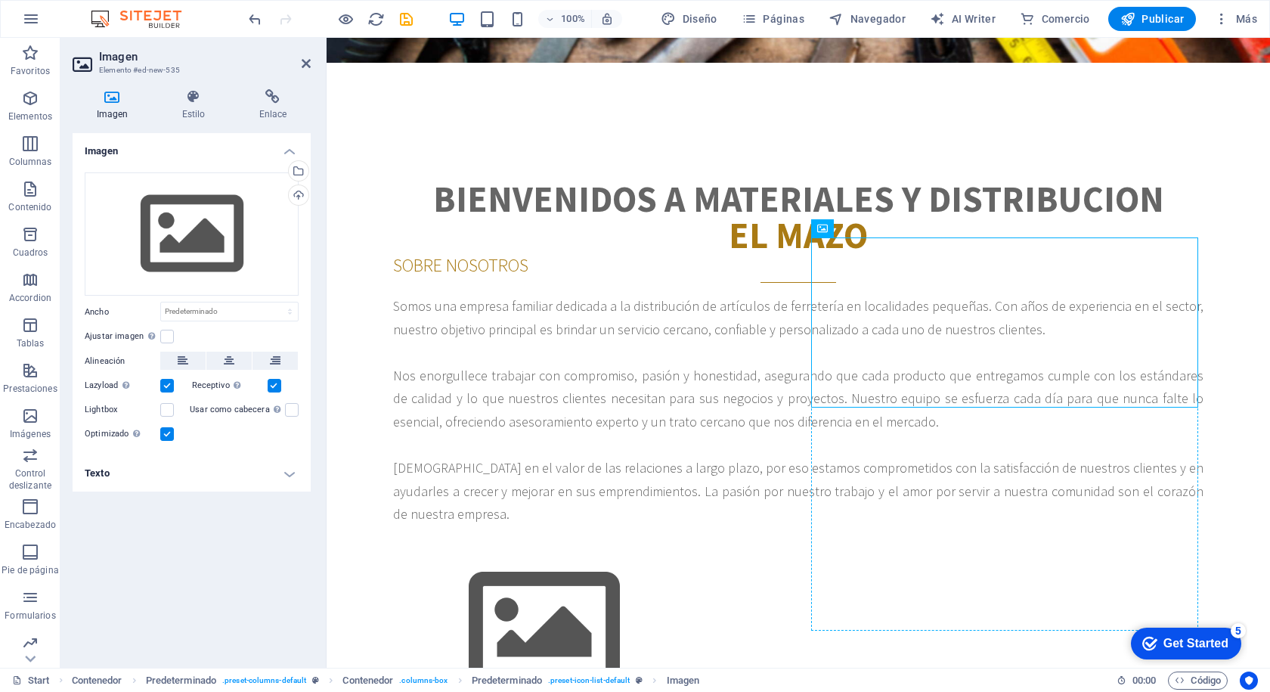
drag, startPoint x: 963, startPoint y: 297, endPoint x: 962, endPoint y: 487, distance: 189.7
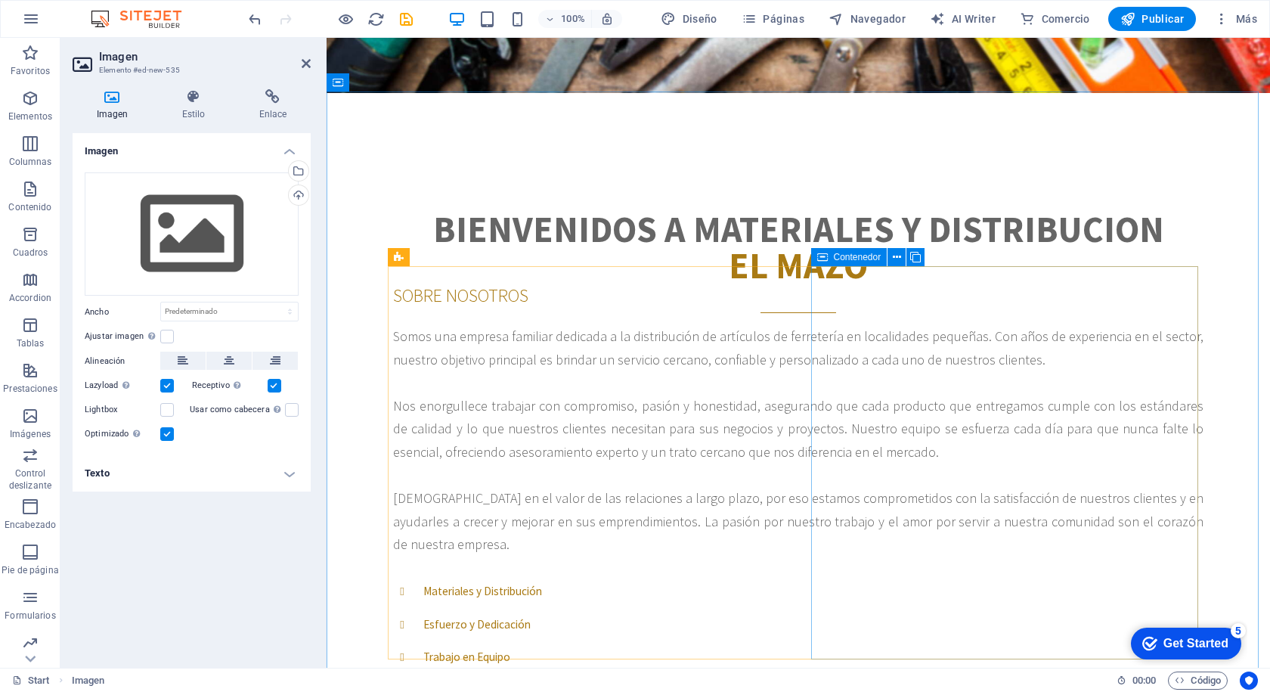
scroll to position [726, 0]
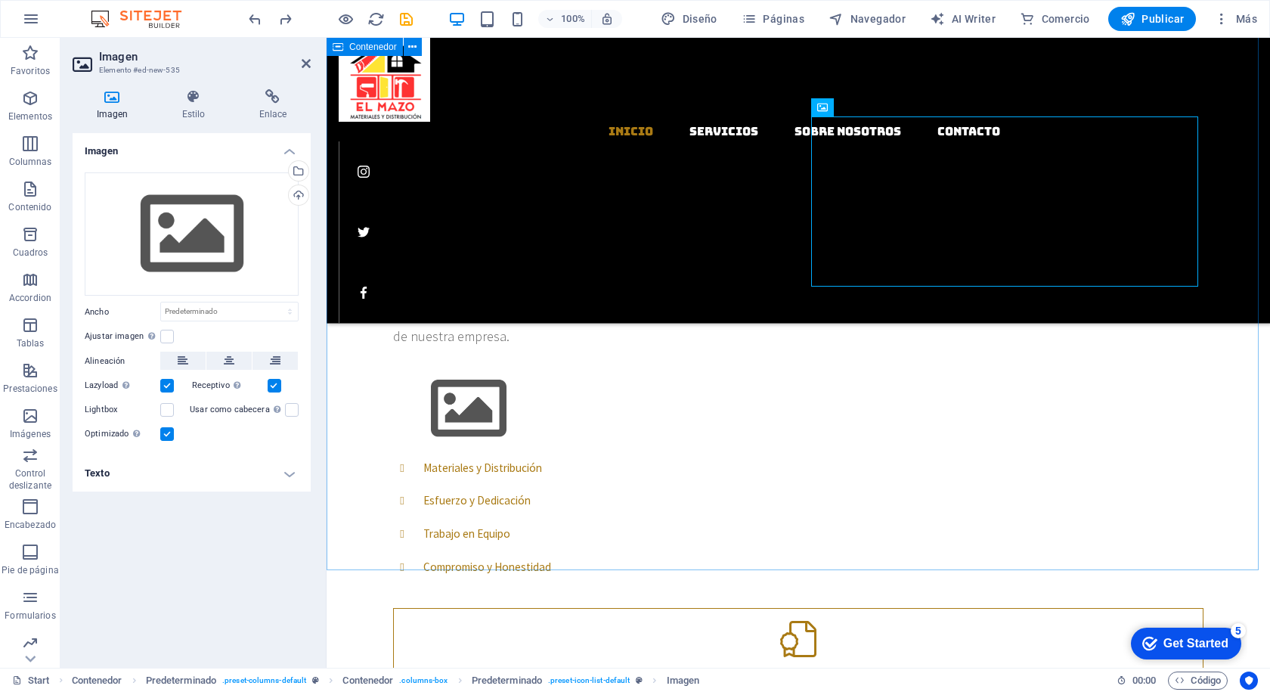
click at [1225, 214] on div "Bienvenidos a materiales y distribucion el mazo SOBRE NOSOTROS Somos una empres…" at bounding box center [798, 387] width 943 height 890
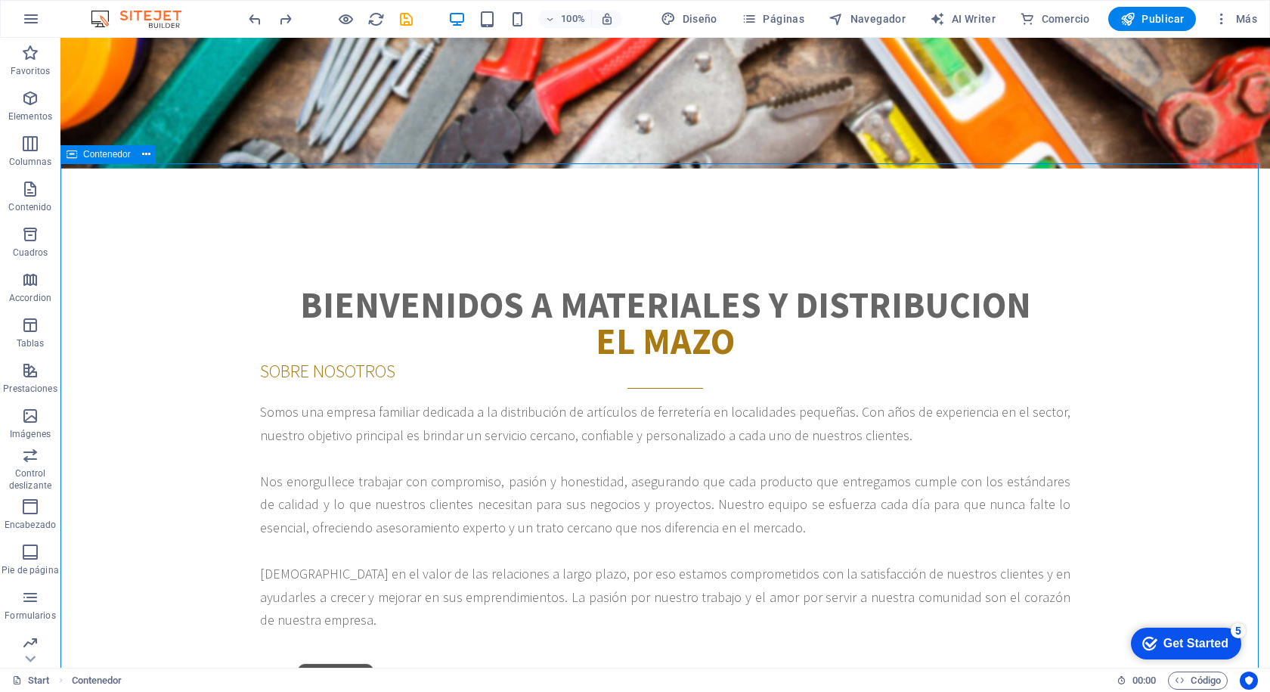
scroll to position [574, 0]
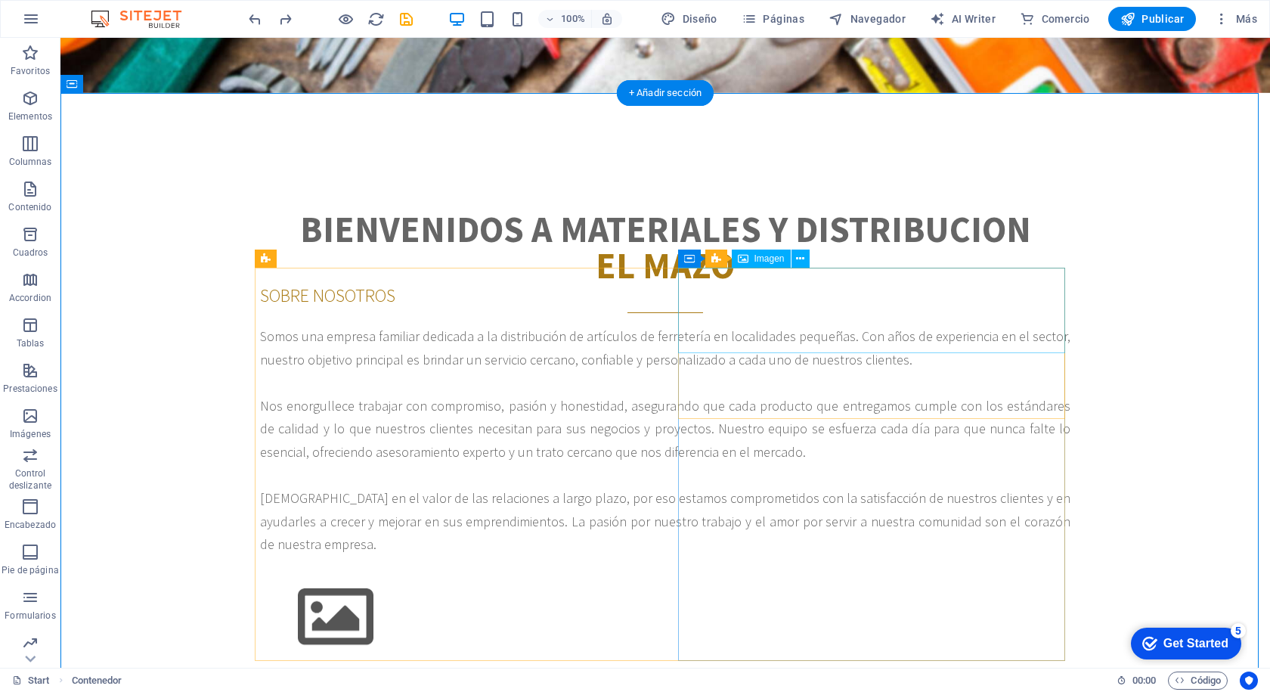
click at [745, 574] on figure at bounding box center [665, 616] width 810 height 85
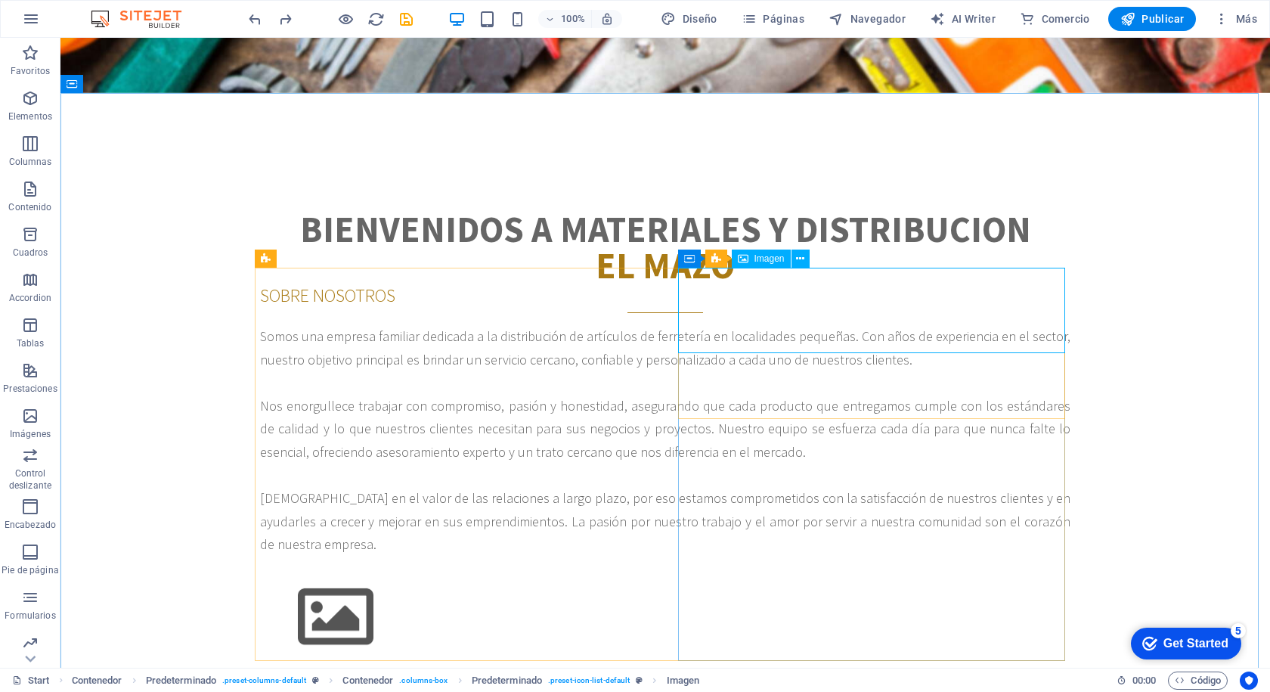
click at [766, 260] on span "Imagen" at bounding box center [769, 258] width 30 height 9
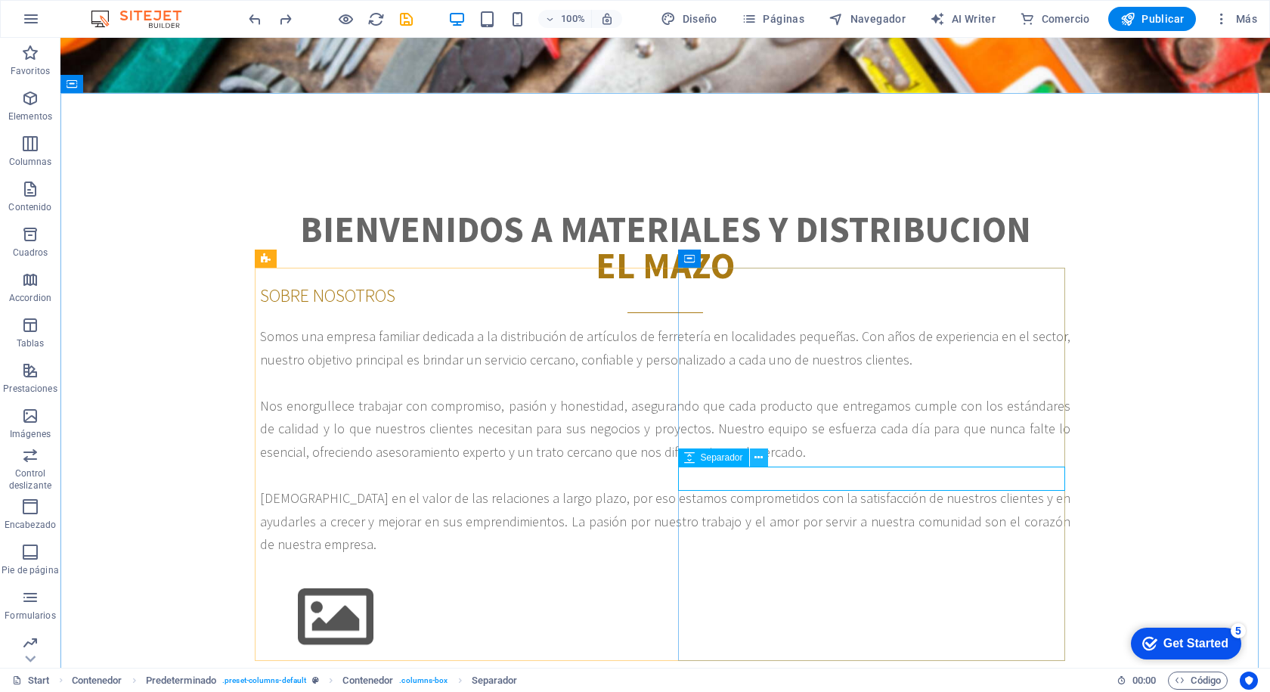
click at [757, 457] on icon at bounding box center [758, 458] width 8 height 16
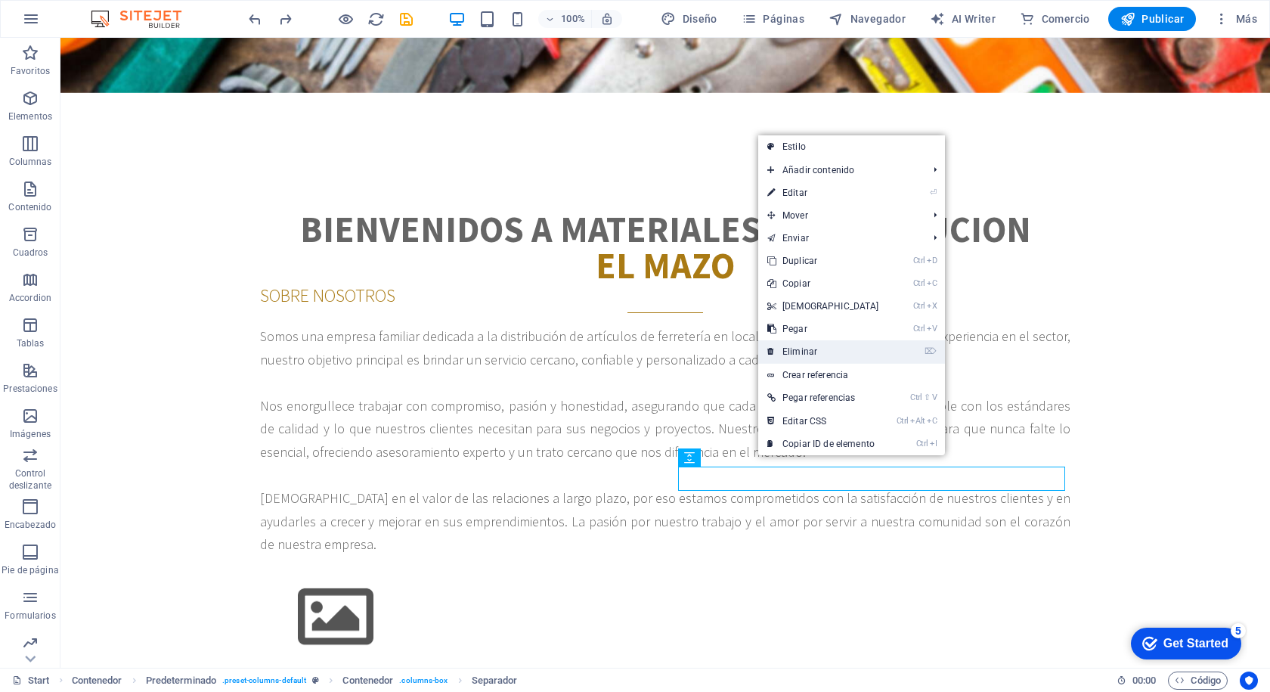
click at [804, 349] on link "⌦ Eliminar" at bounding box center [823, 351] width 130 height 23
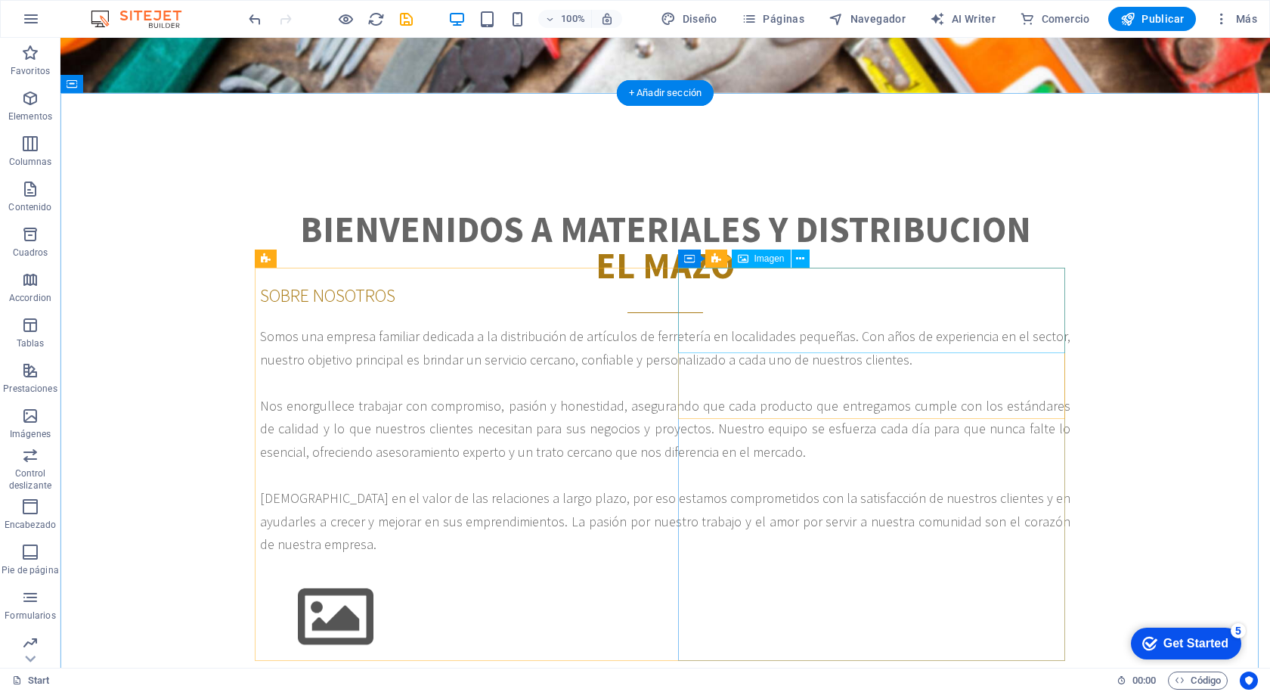
click at [755, 574] on figure at bounding box center [665, 616] width 810 height 85
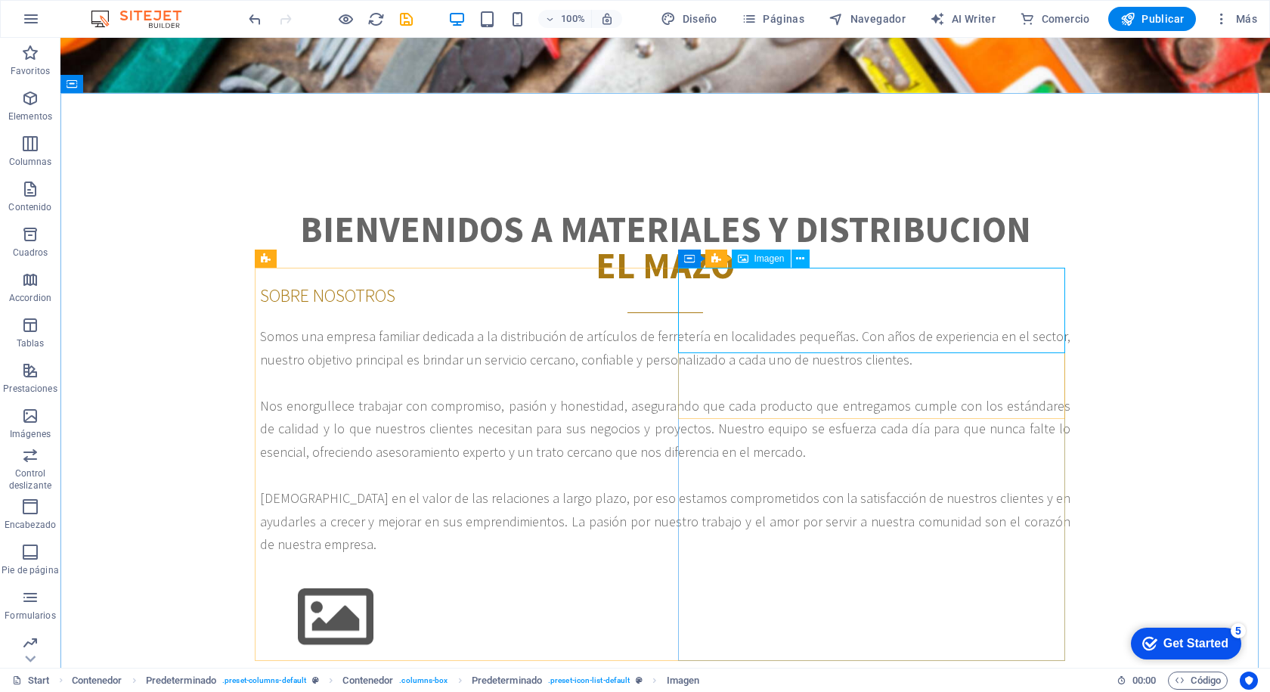
click at [765, 262] on span "Imagen" at bounding box center [769, 258] width 30 height 9
click at [800, 255] on icon at bounding box center [800, 259] width 8 height 16
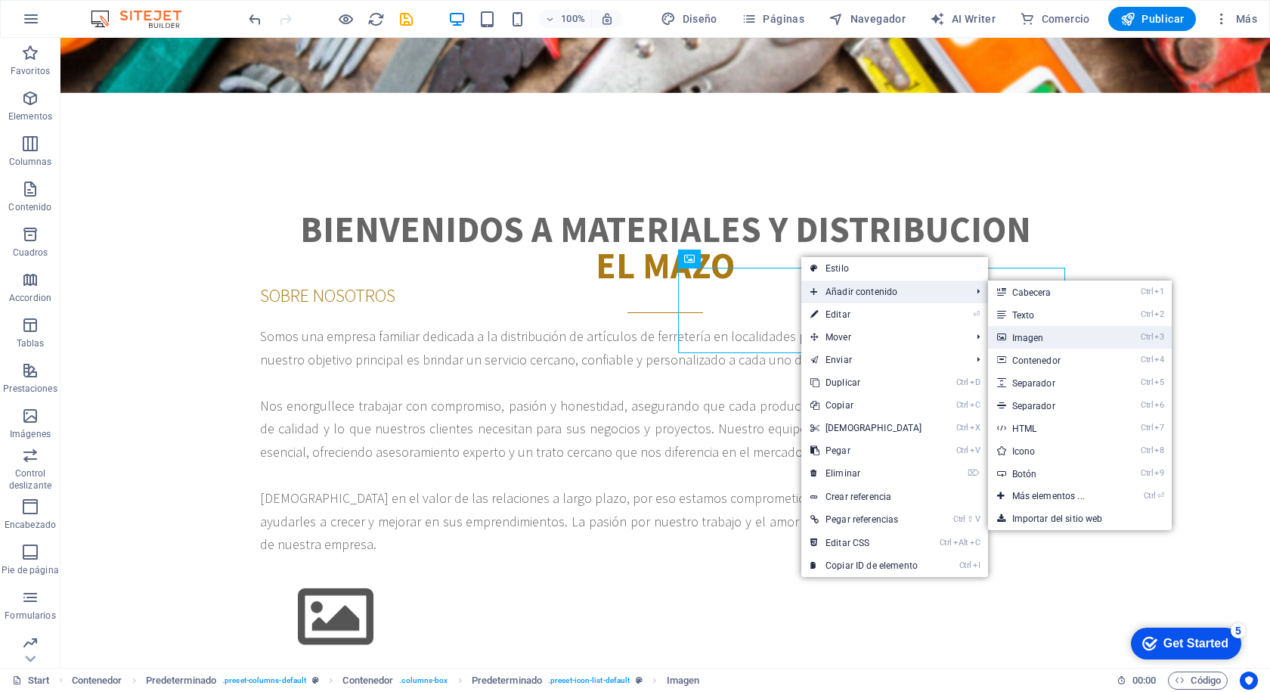
click at [1012, 338] on link "Ctrl 3 Imagen" at bounding box center [1051, 337] width 127 height 23
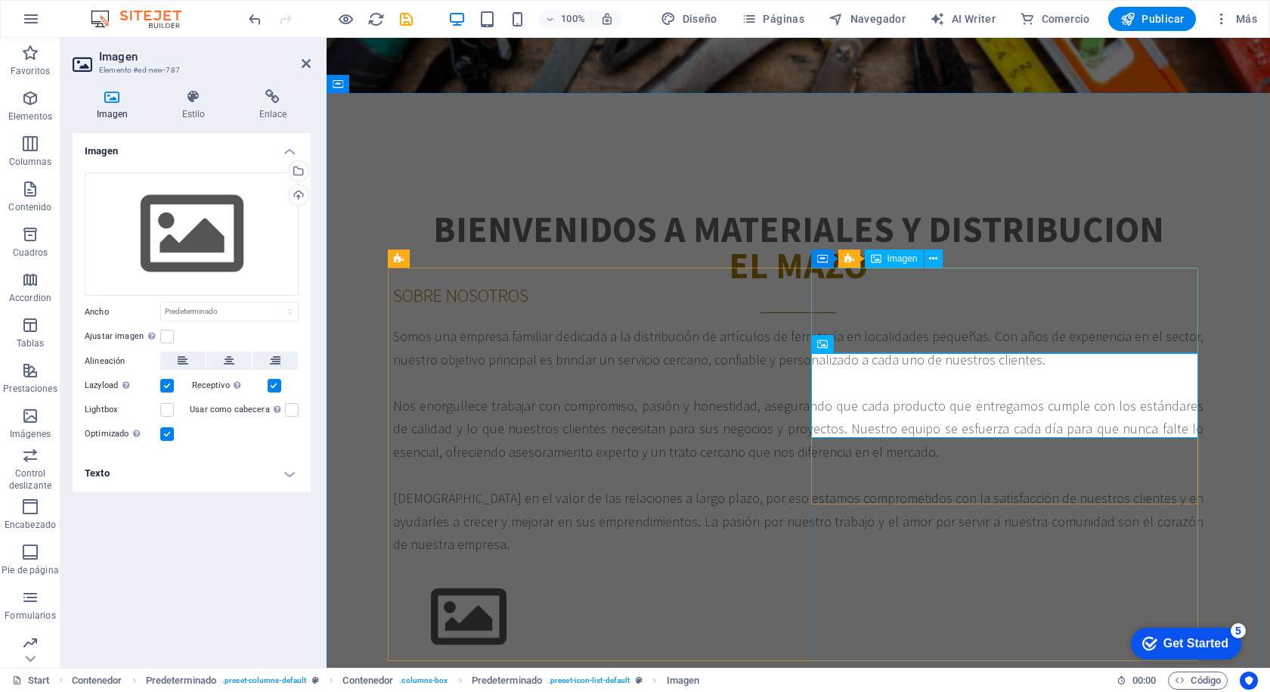
click at [949, 574] on figure at bounding box center [798, 616] width 810 height 85
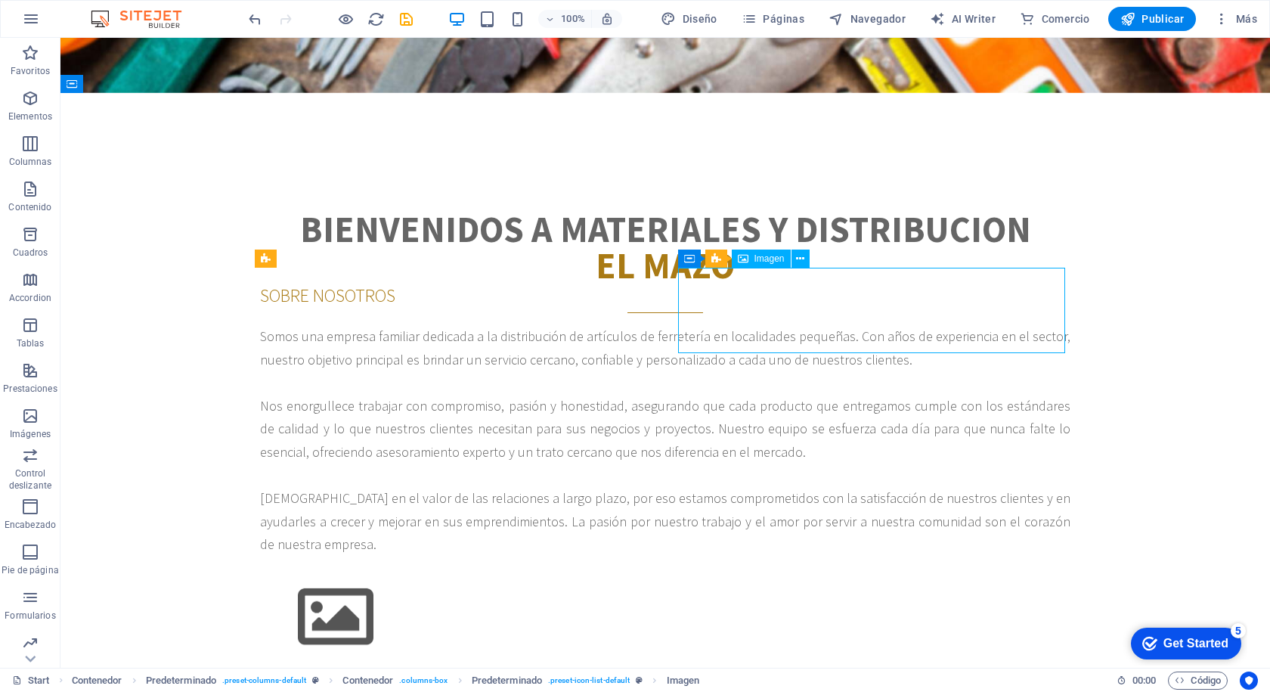
click at [949, 574] on figure at bounding box center [665, 616] width 810 height 85
click at [683, 574] on figure at bounding box center [665, 616] width 810 height 85
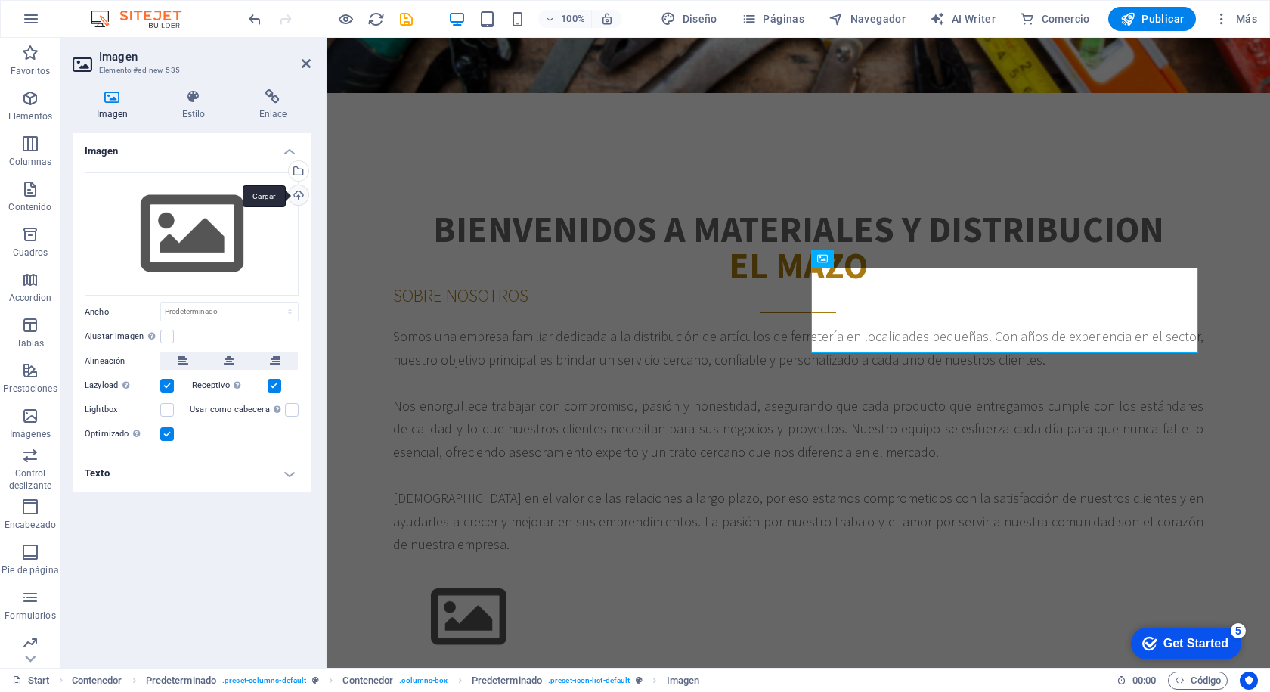
click at [290, 193] on div "Cargar" at bounding box center [297, 196] width 23 height 23
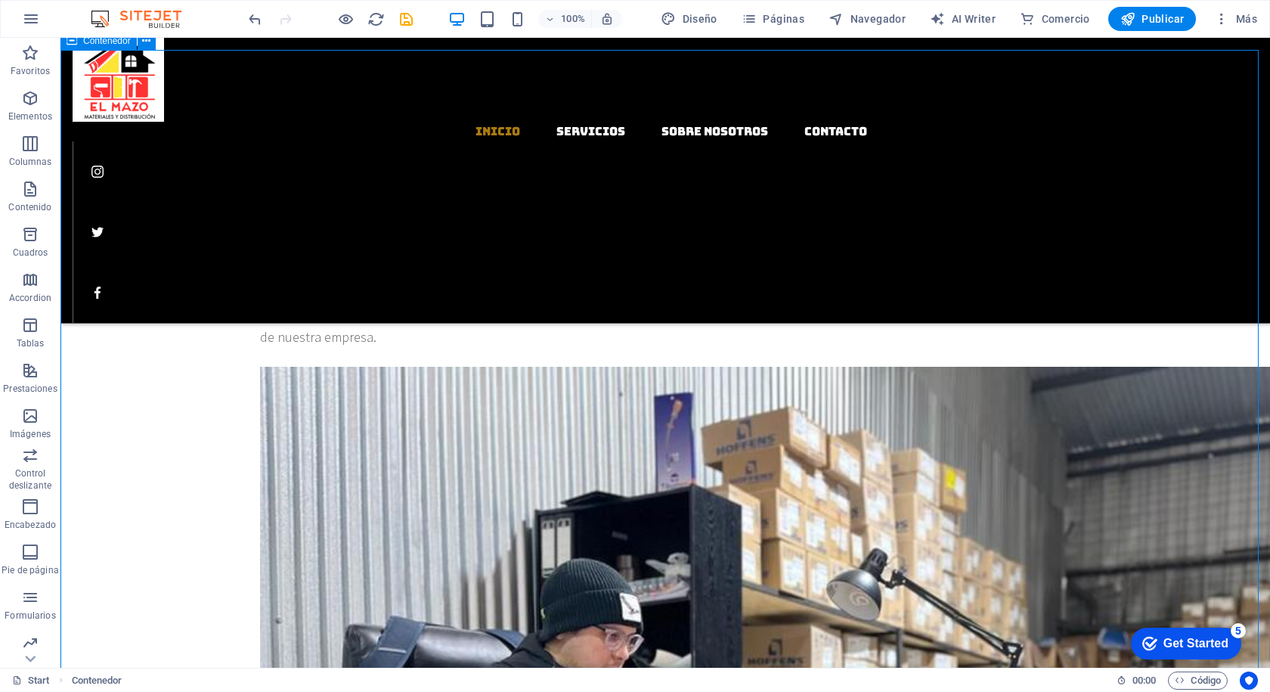
scroll to position [726, 0]
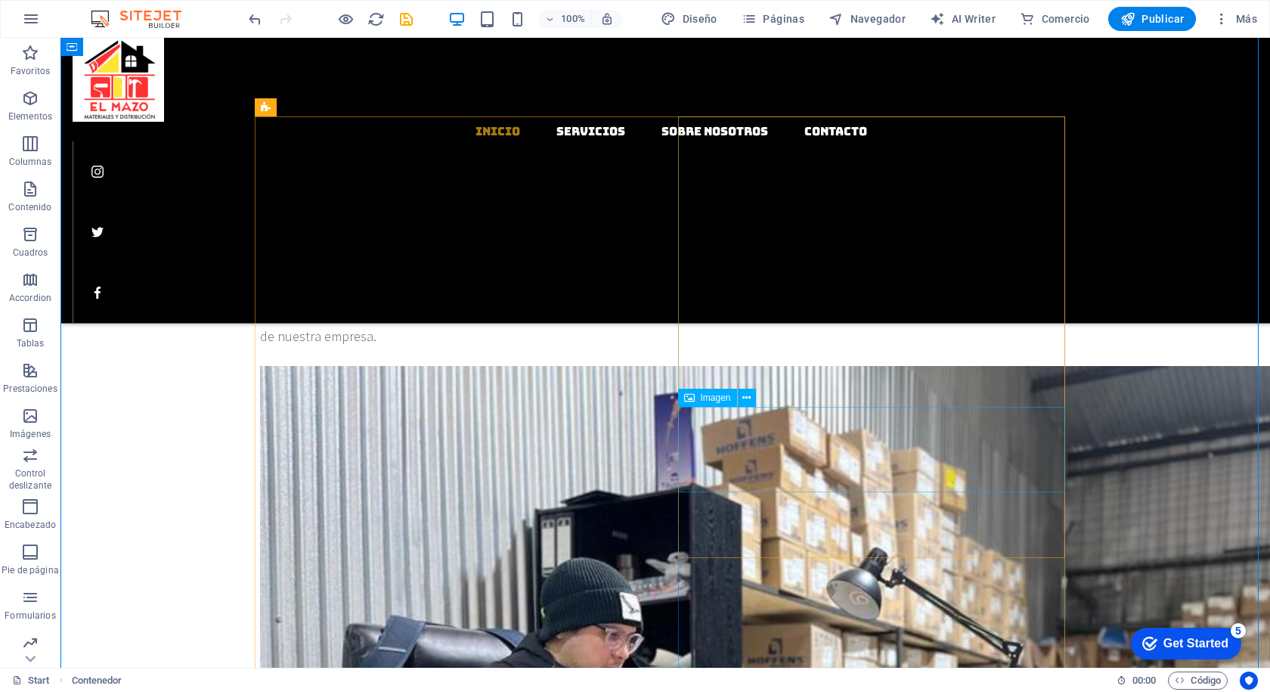
click at [749, 396] on icon at bounding box center [746, 398] width 8 height 16
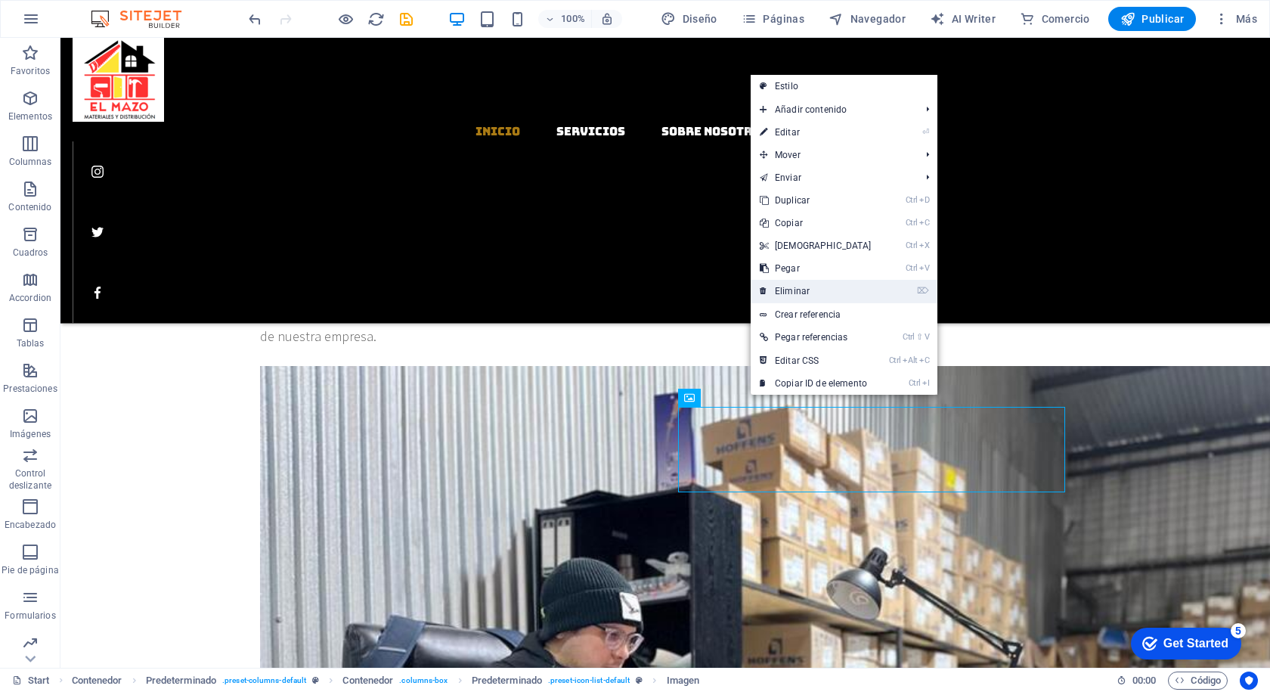
click at [788, 290] on link "⌦ Eliminar" at bounding box center [816, 291] width 130 height 23
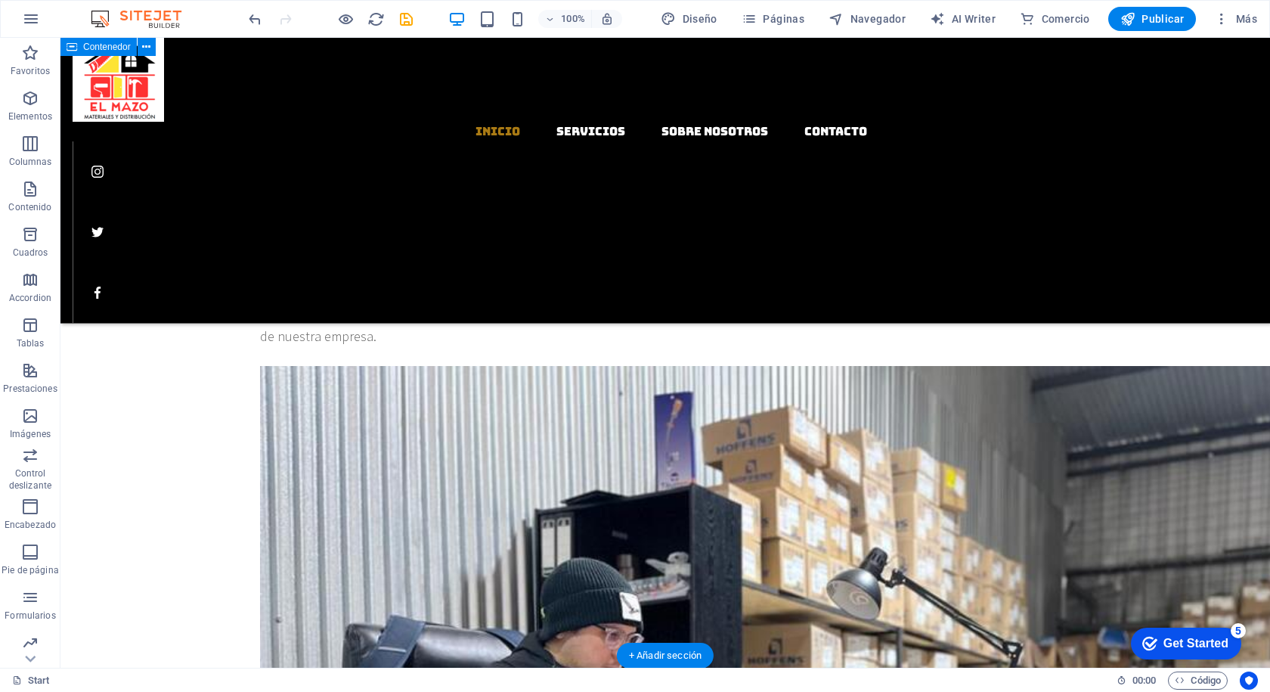
scroll to position [650, 0]
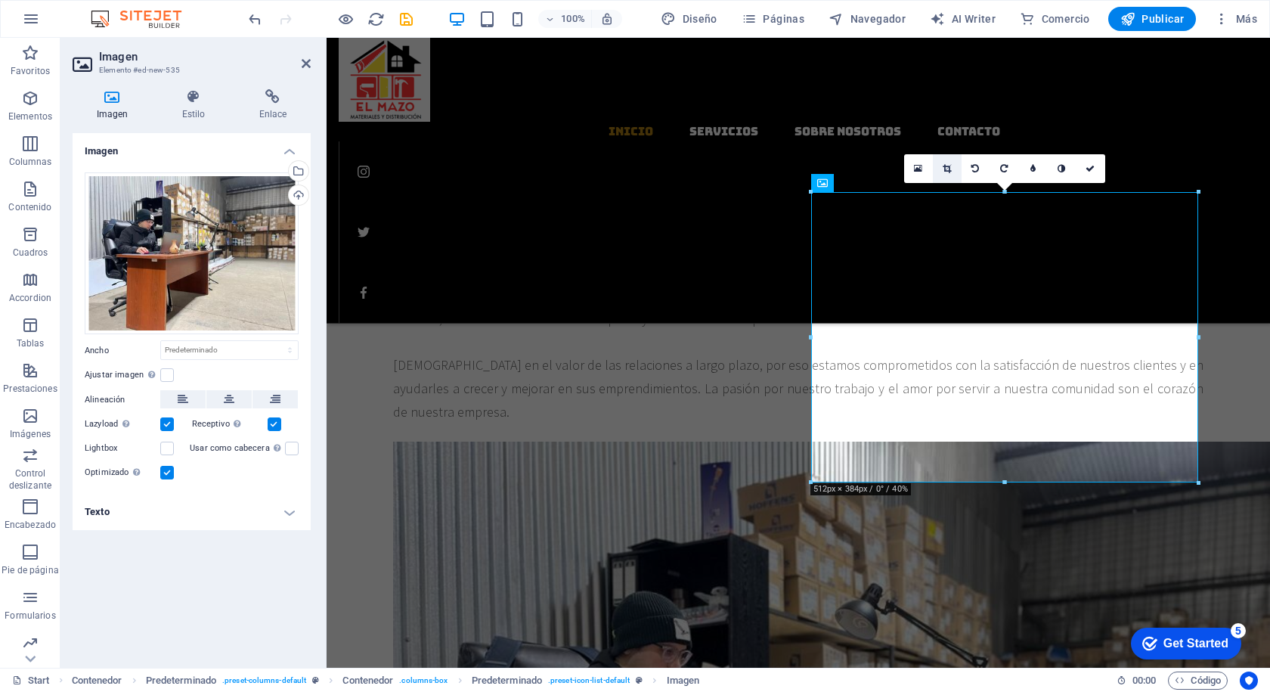
click at [945, 165] on icon at bounding box center [947, 168] width 8 height 9
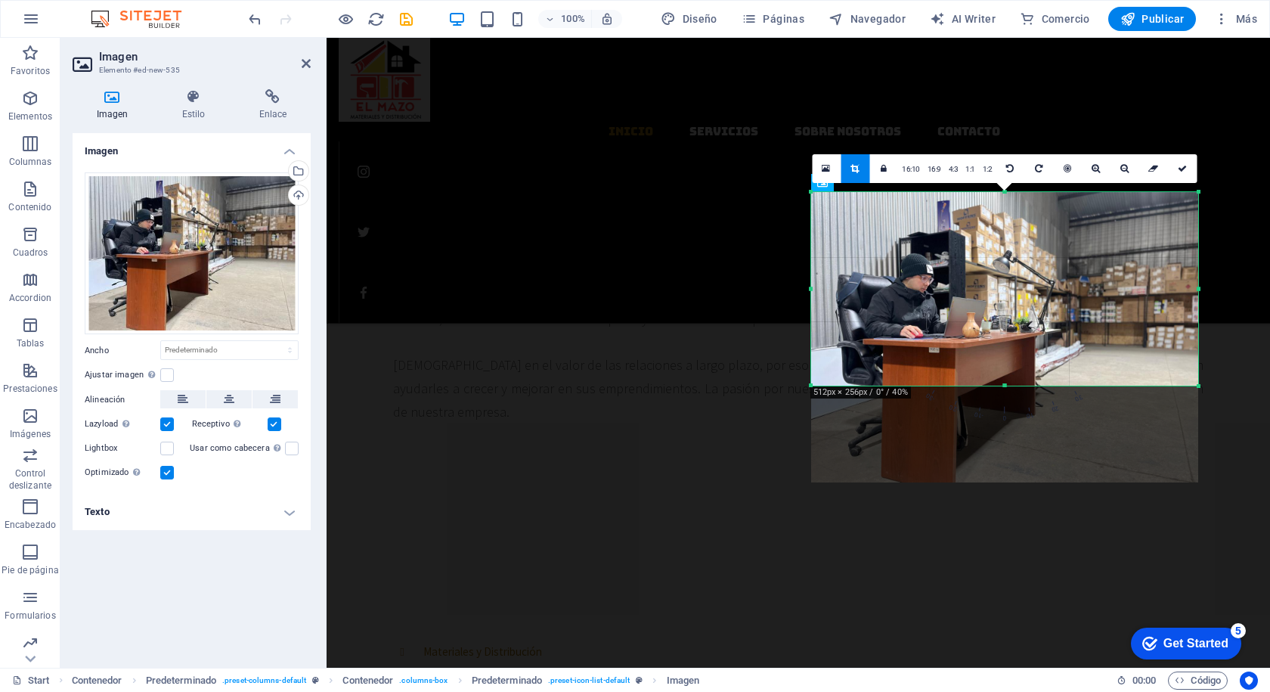
drag, startPoint x: 1004, startPoint y: 481, endPoint x: 1010, endPoint y: 384, distance: 96.9
click at [1010, 384] on div at bounding box center [1004, 385] width 387 height 5
click at [1007, 349] on div at bounding box center [1004, 337] width 387 height 290
click at [1008, 347] on div at bounding box center [1004, 337] width 387 height 290
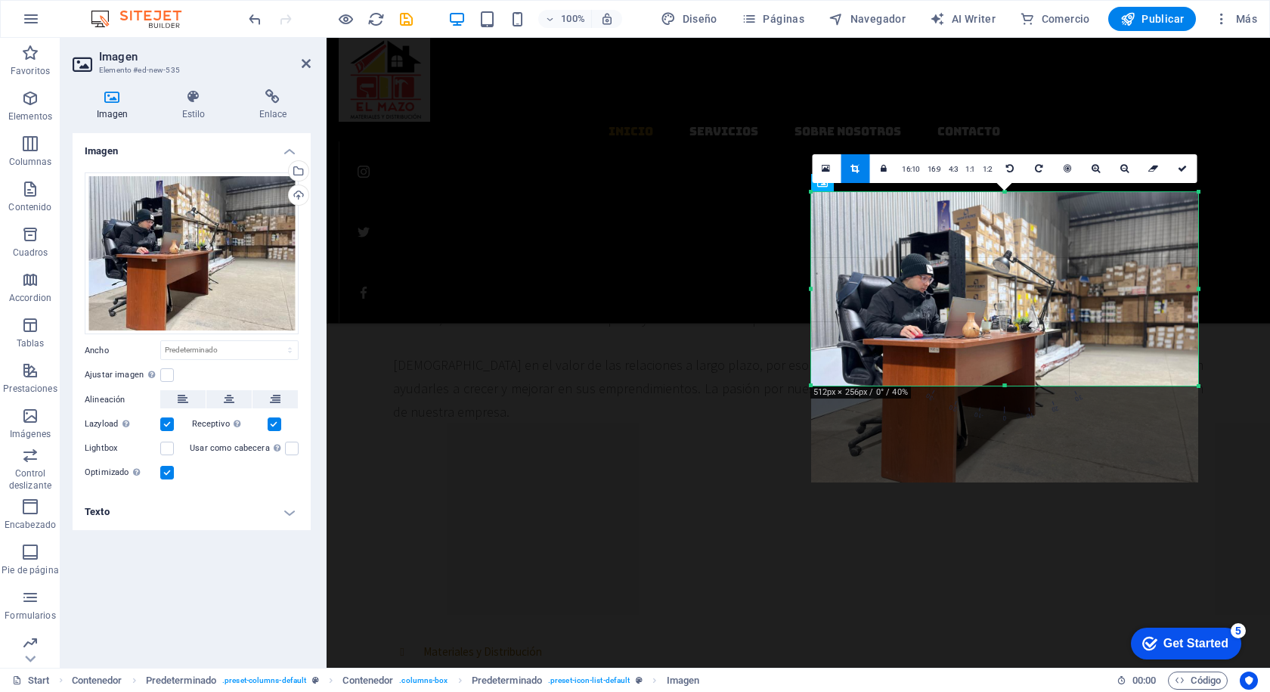
click at [859, 165] on icon at bounding box center [854, 168] width 8 height 9
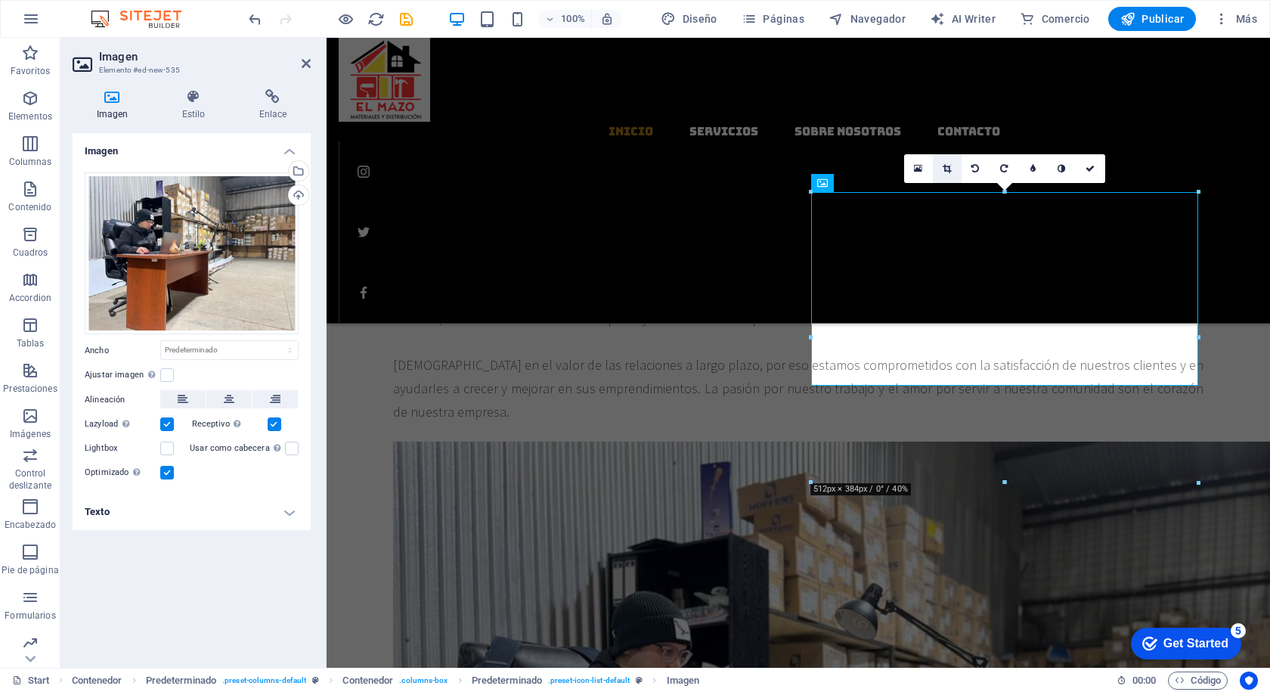
click at [943, 166] on icon at bounding box center [947, 168] width 8 height 9
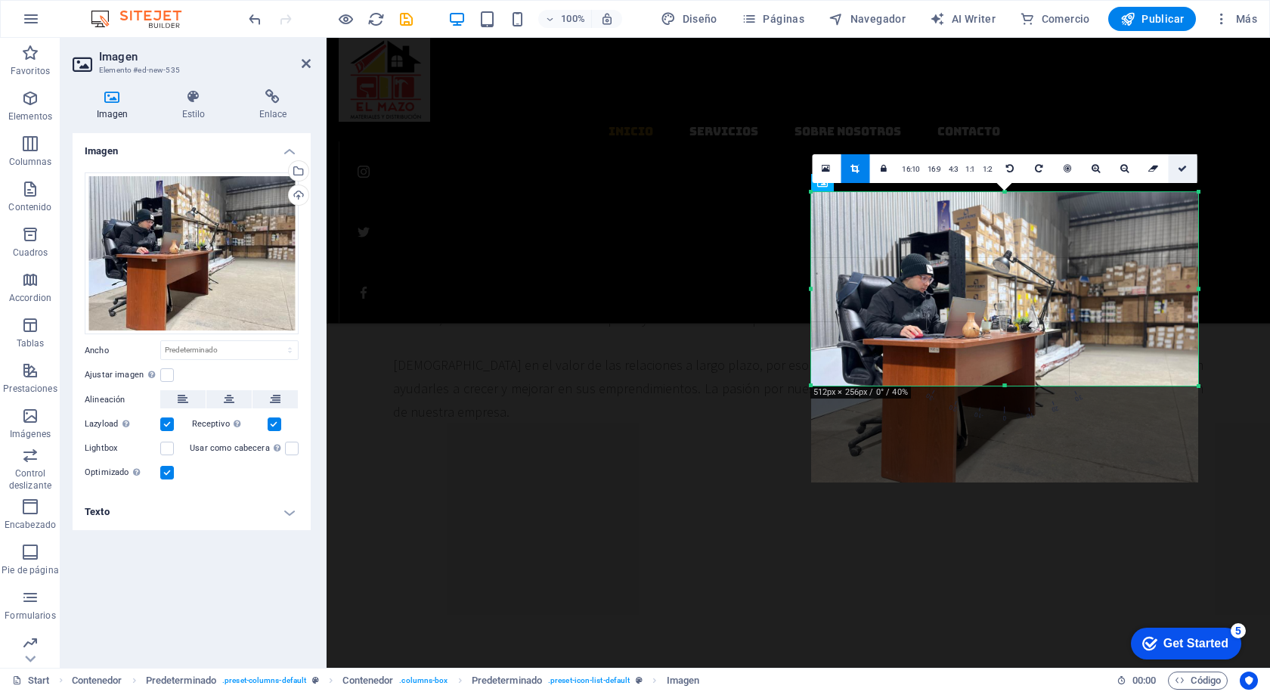
click at [1184, 167] on icon at bounding box center [1182, 168] width 9 height 9
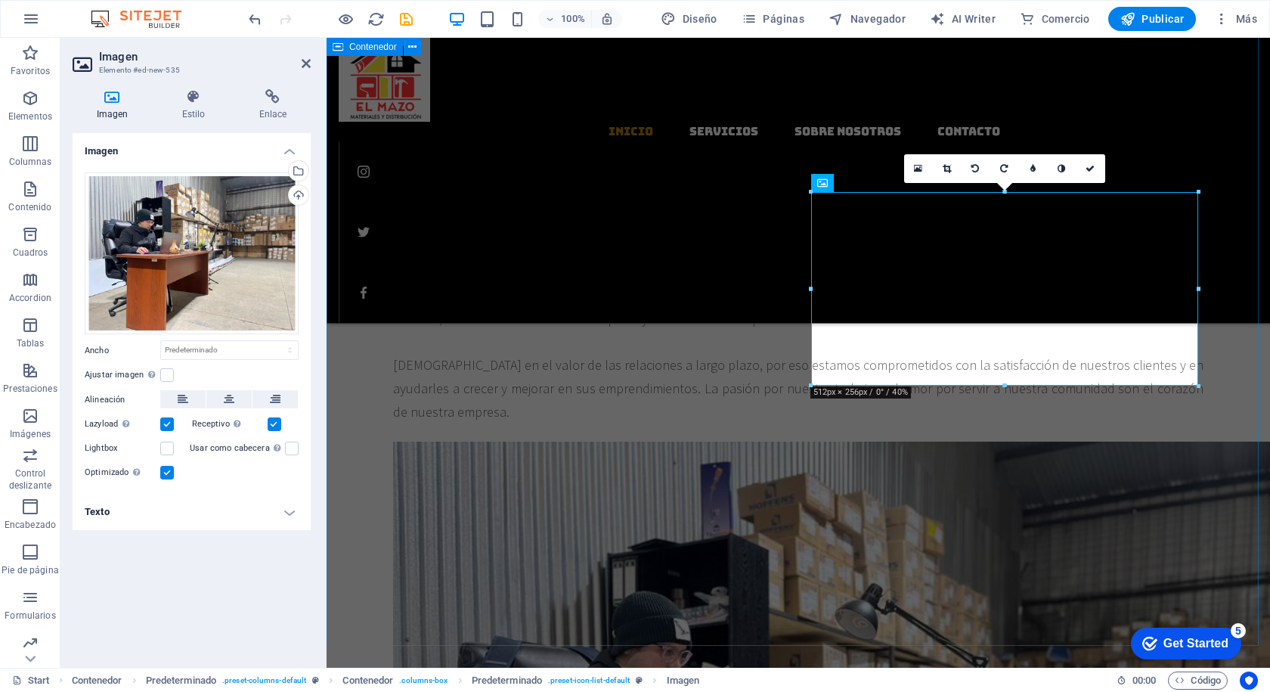
click at [1237, 249] on div "Bienvenidos a materiales y distribucion el mazo SOBRE NOSOTROS Somos una empres…" at bounding box center [798, 643] width 943 height 1252
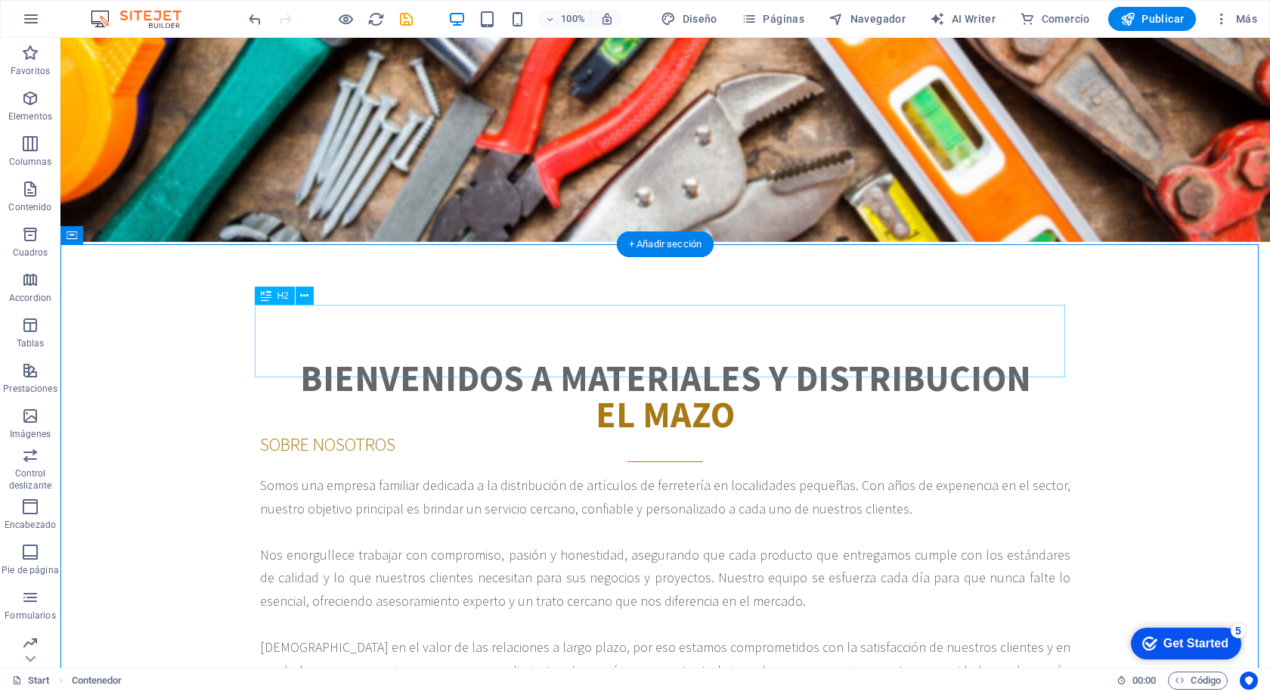
scroll to position [423, 0]
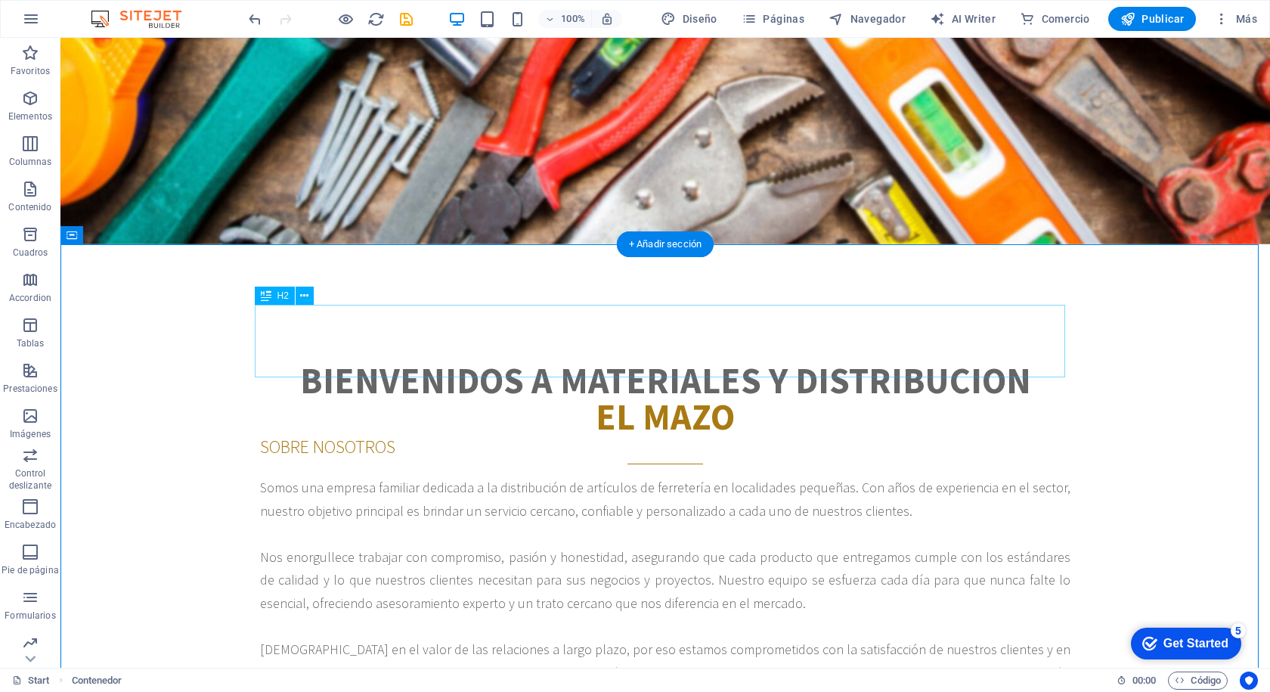
click at [392, 362] on div "Bienvenidos a materiales y distribucion el mazo" at bounding box center [665, 398] width 810 height 73
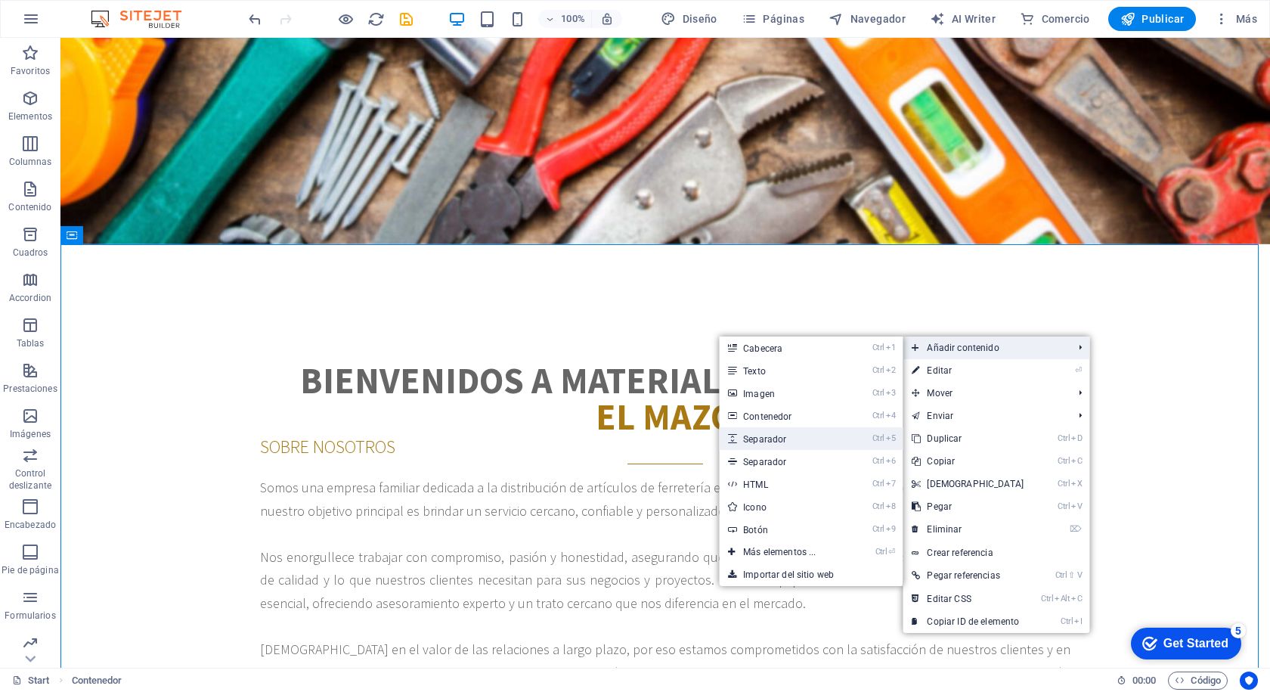
click at [769, 438] on link "Ctrl 5 Separador" at bounding box center [782, 438] width 127 height 23
select select "px"
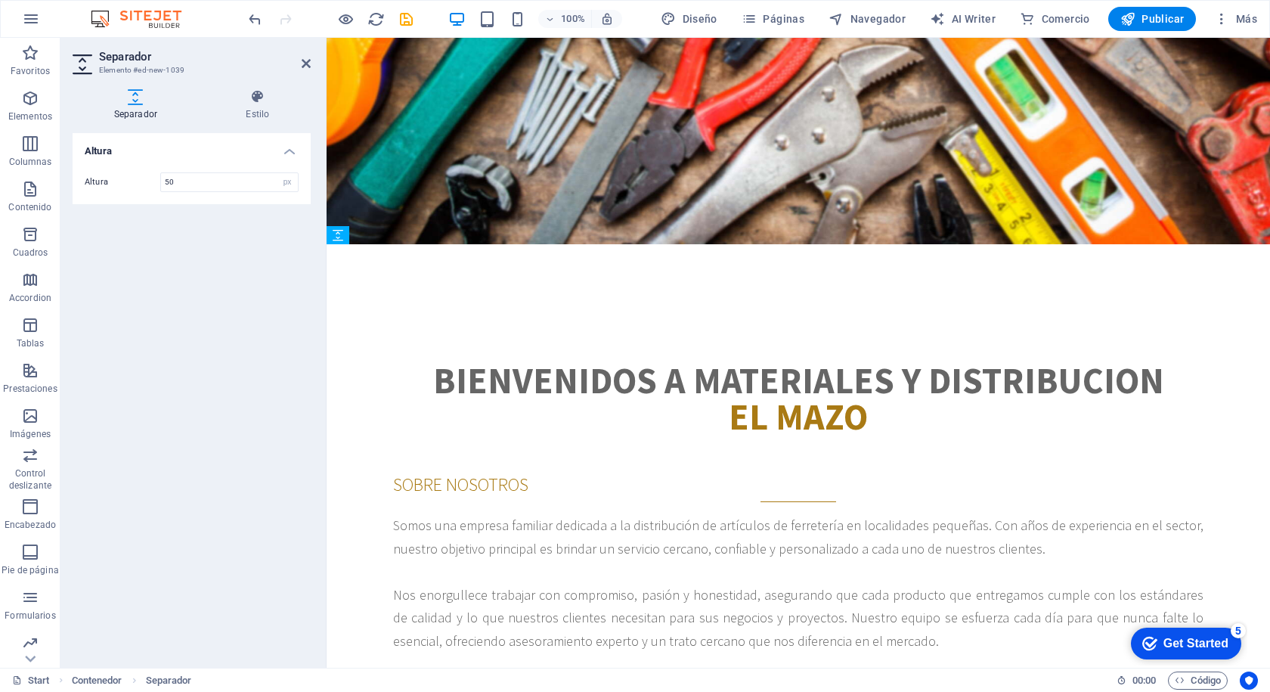
drag, startPoint x: 741, startPoint y: 331, endPoint x: 748, endPoint y: 390, distance: 59.4
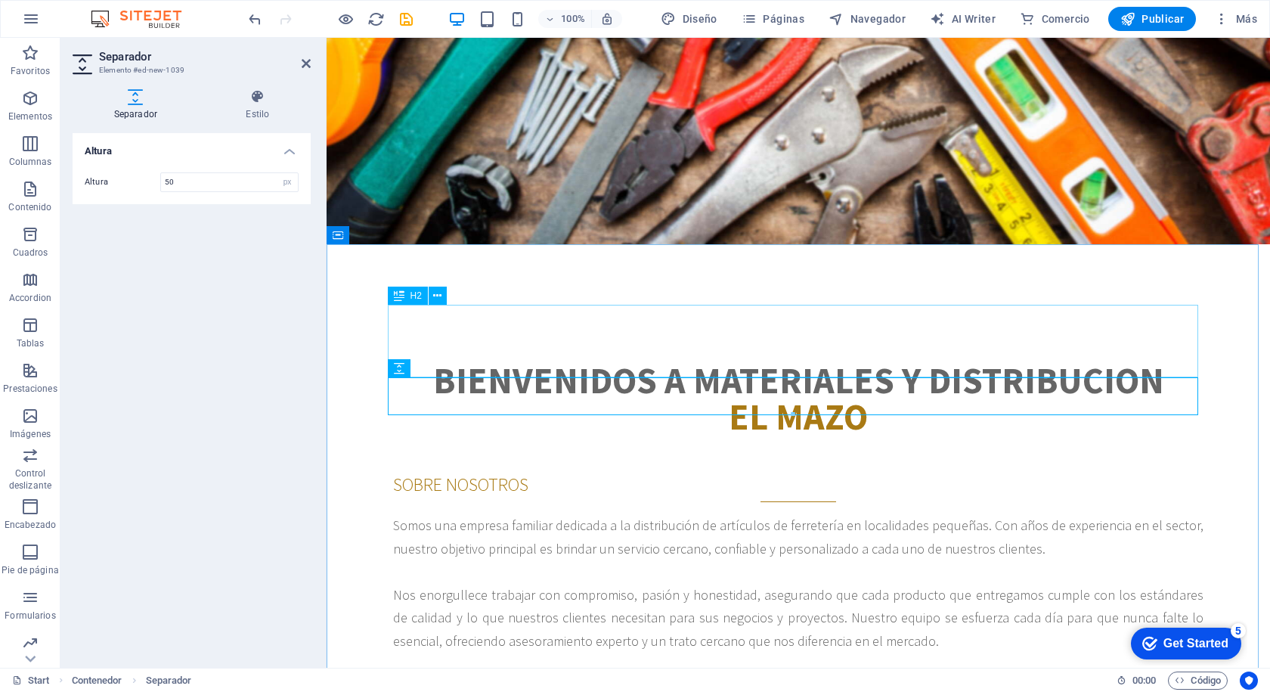
click at [646, 362] on div "Bienvenidos a materiales y distribucion el mazo" at bounding box center [798, 398] width 810 height 73
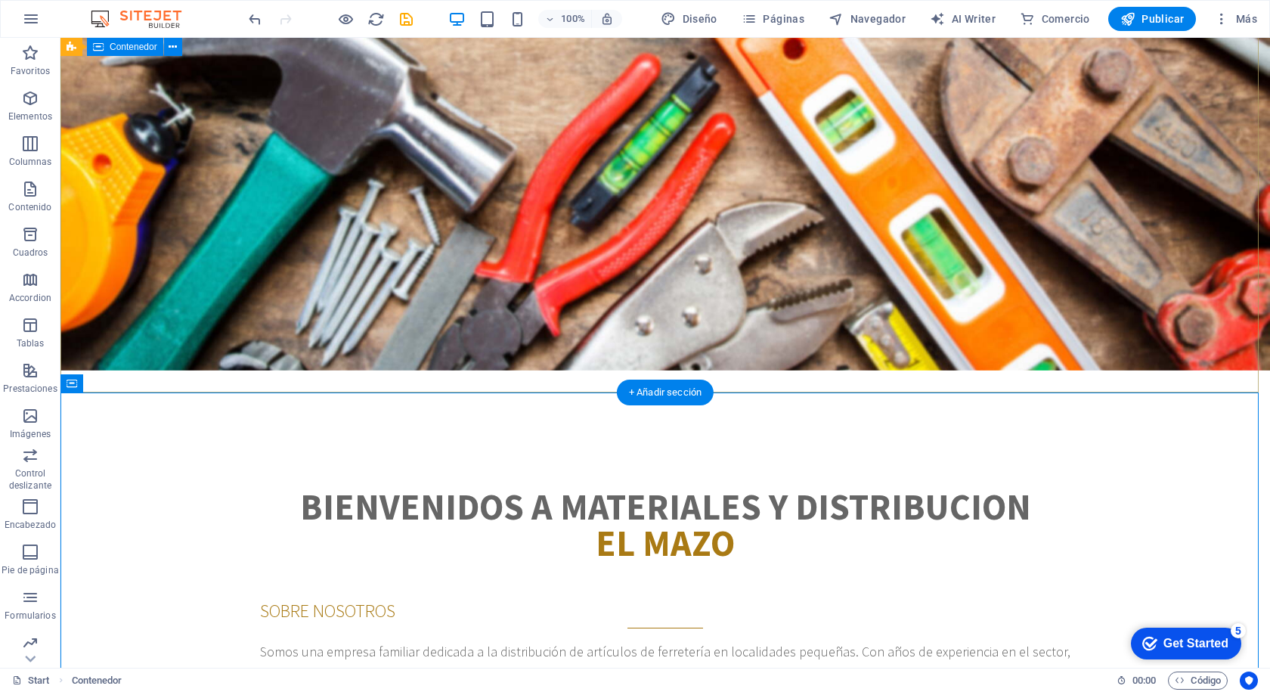
scroll to position [272, 0]
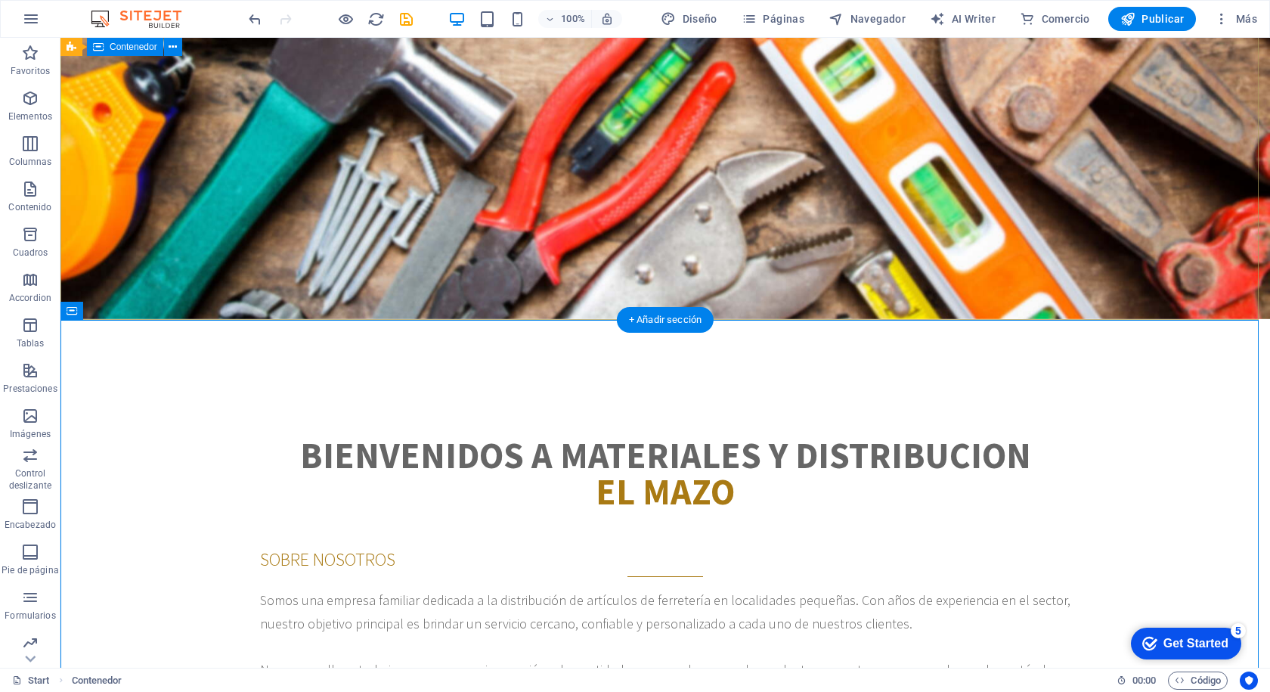
scroll to position [348, 0]
click at [545, 241] on div "SOBRE NOSOTROS" at bounding box center [665, 257] width 810 height 33
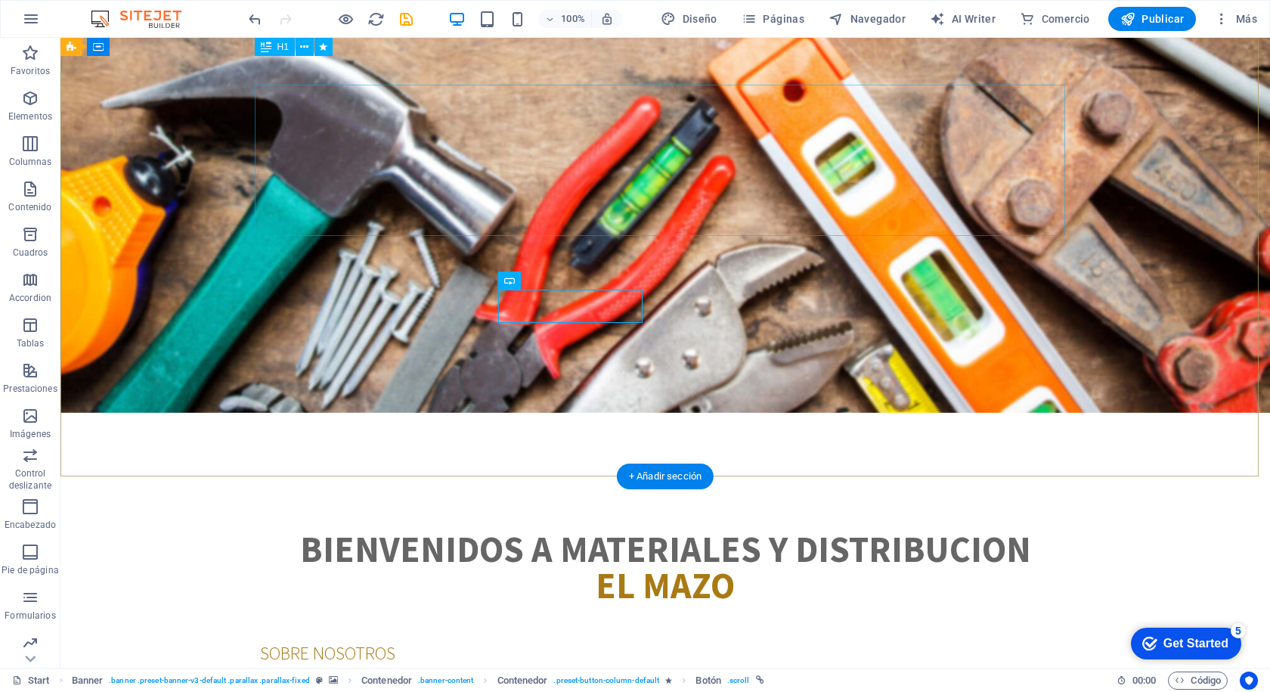
scroll to position [121, 0]
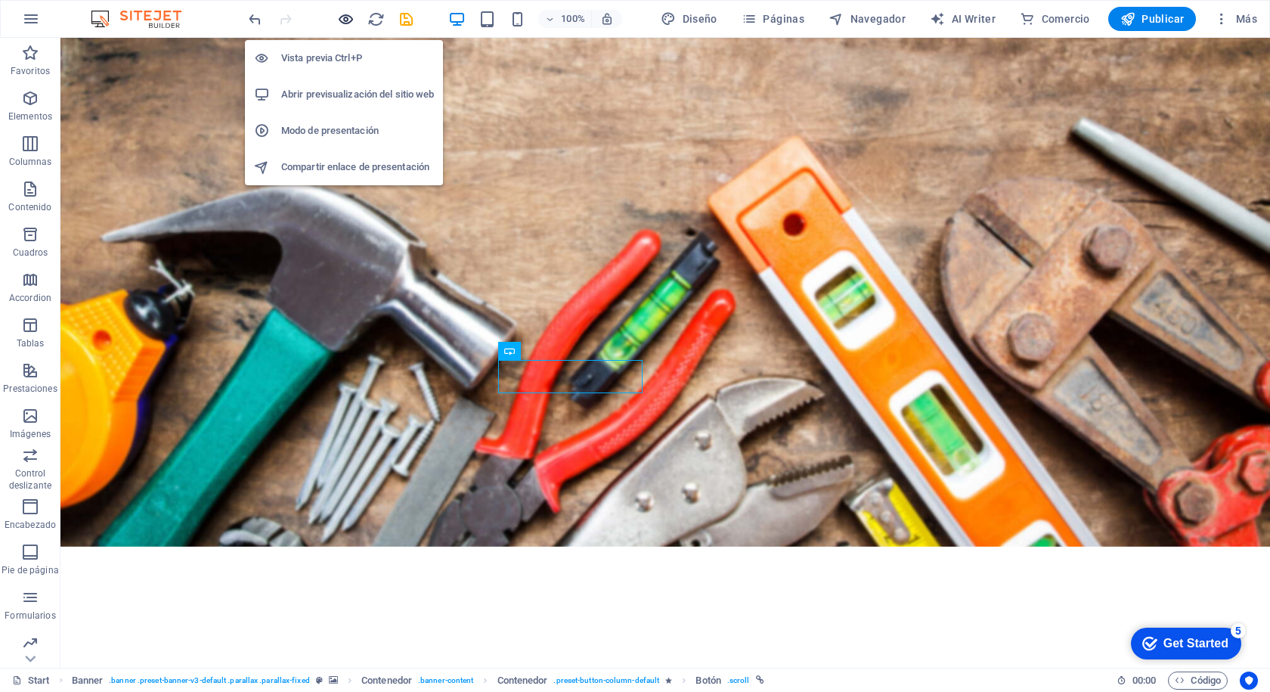
click at [339, 18] on icon "button" at bounding box center [345, 19] width 17 height 17
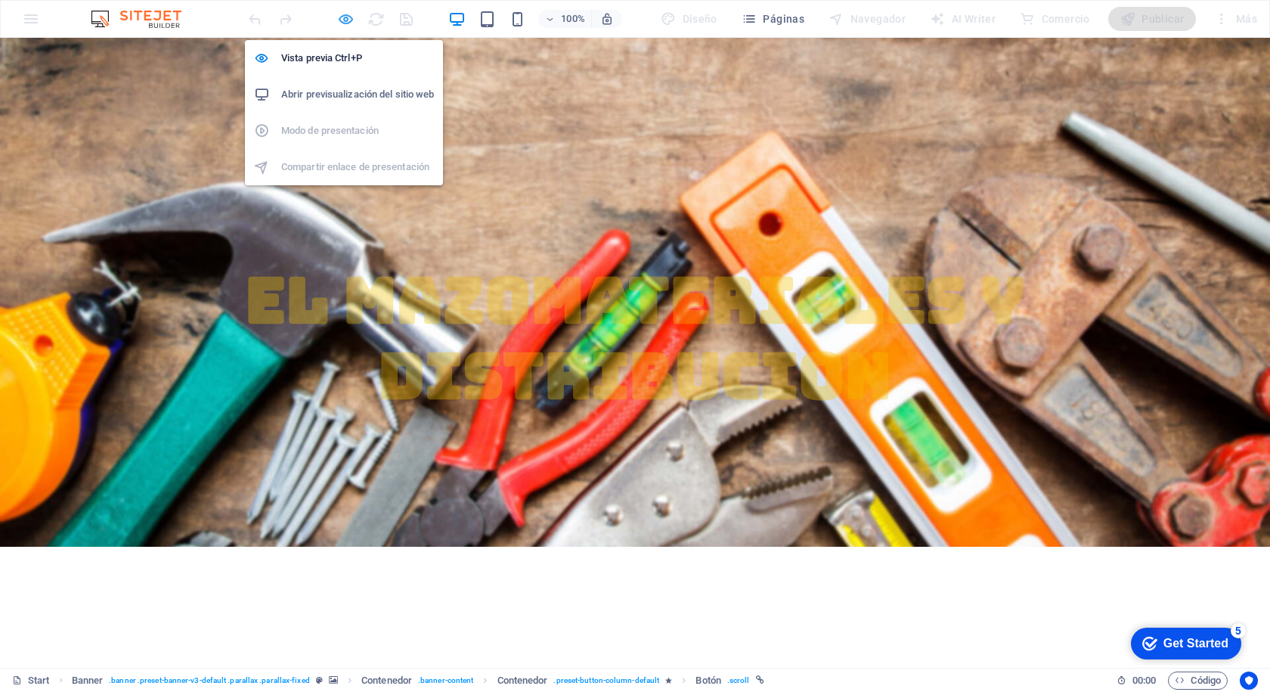
click at [340, 18] on icon "button" at bounding box center [345, 19] width 17 height 17
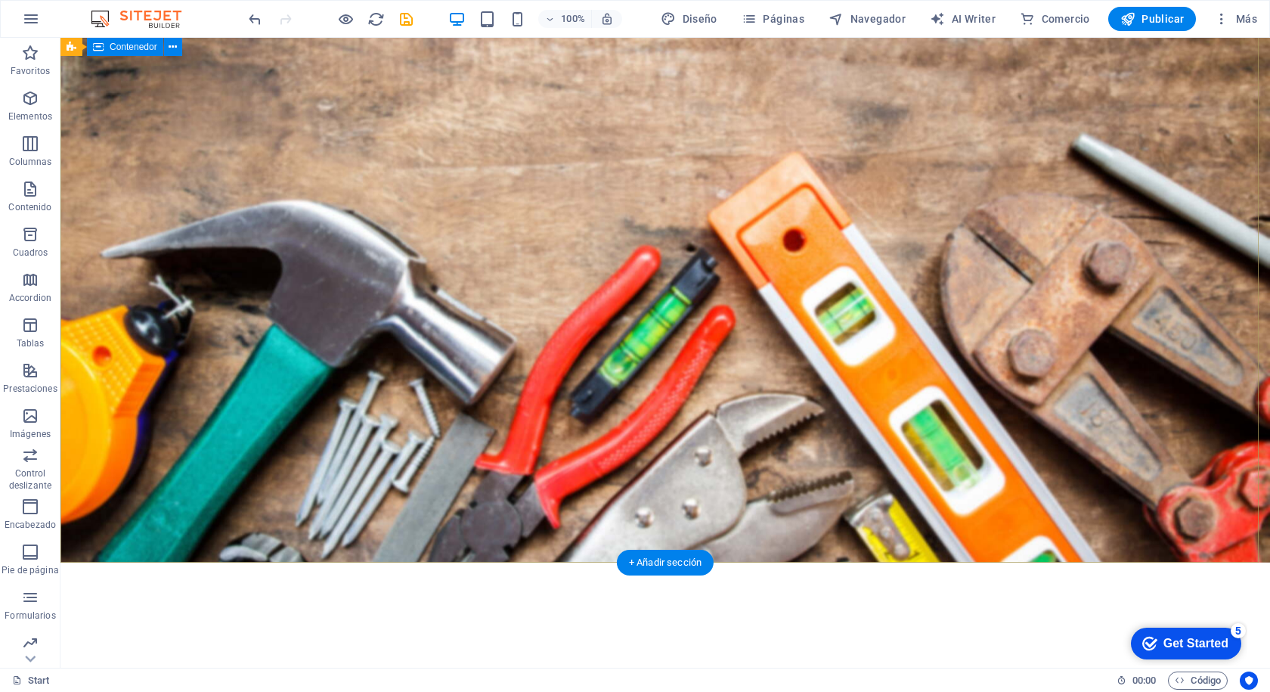
scroll to position [0, 0]
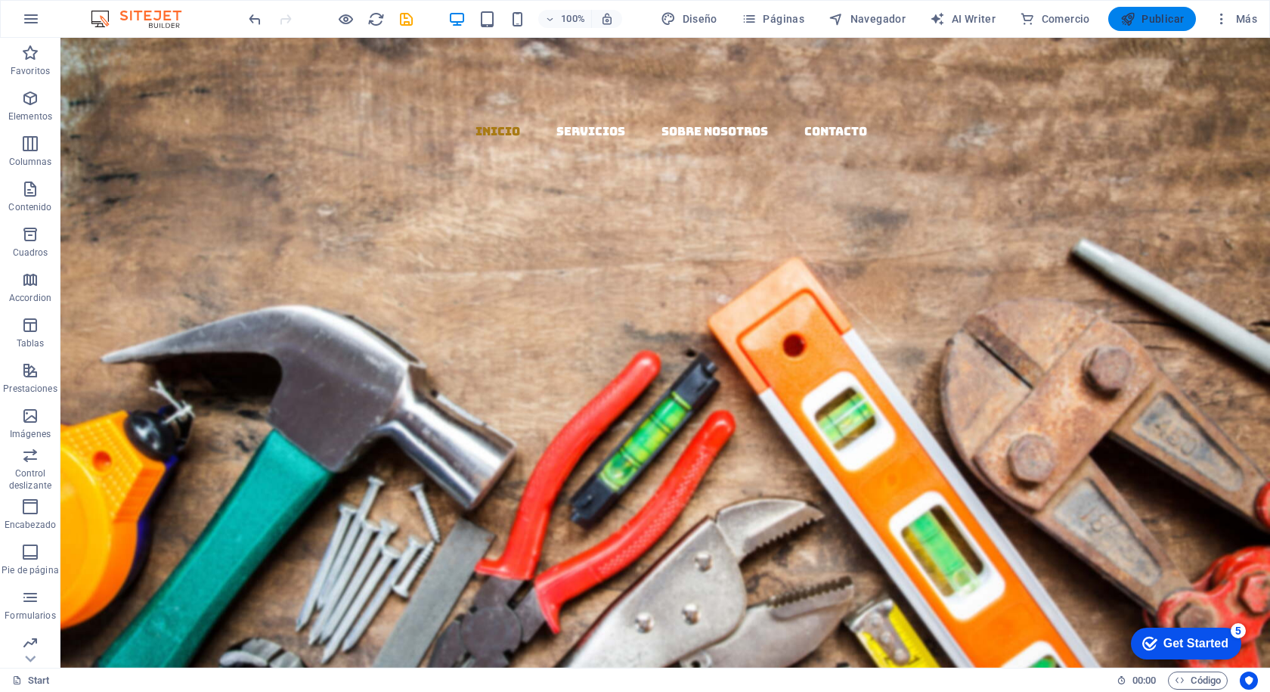
click at [1157, 17] on span "Publicar" at bounding box center [1152, 18] width 64 height 15
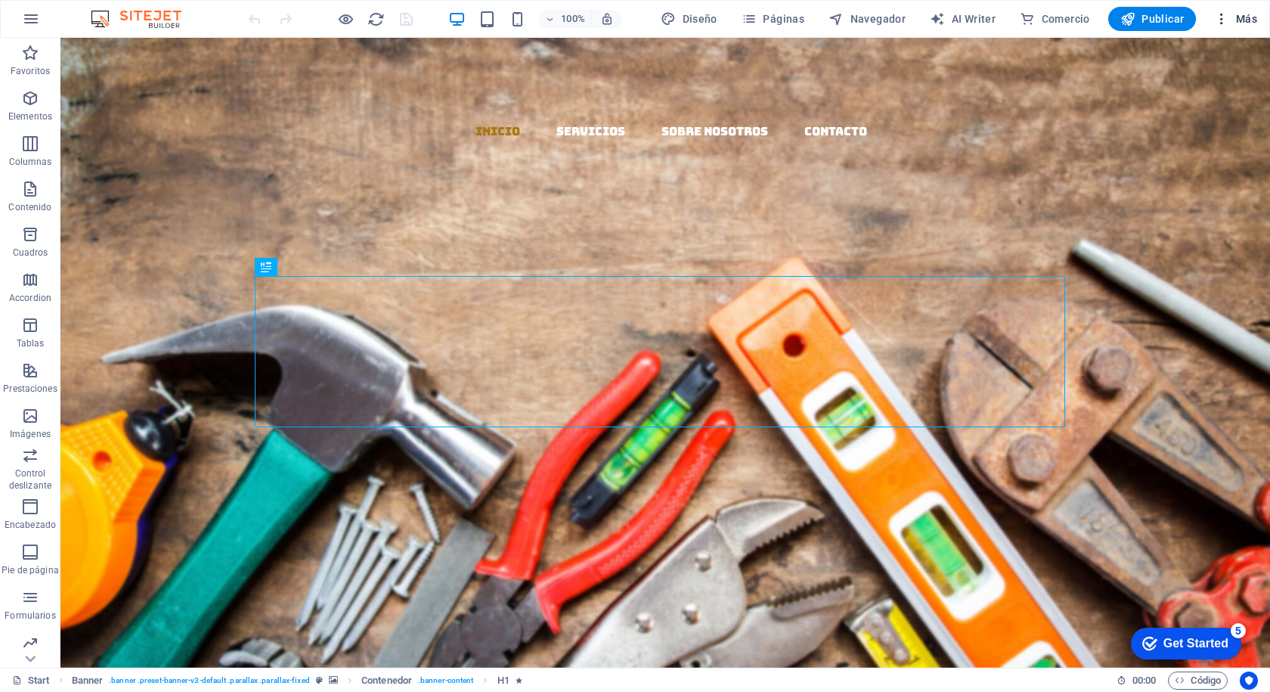
click at [1233, 21] on span "Más" at bounding box center [1235, 18] width 43 height 15
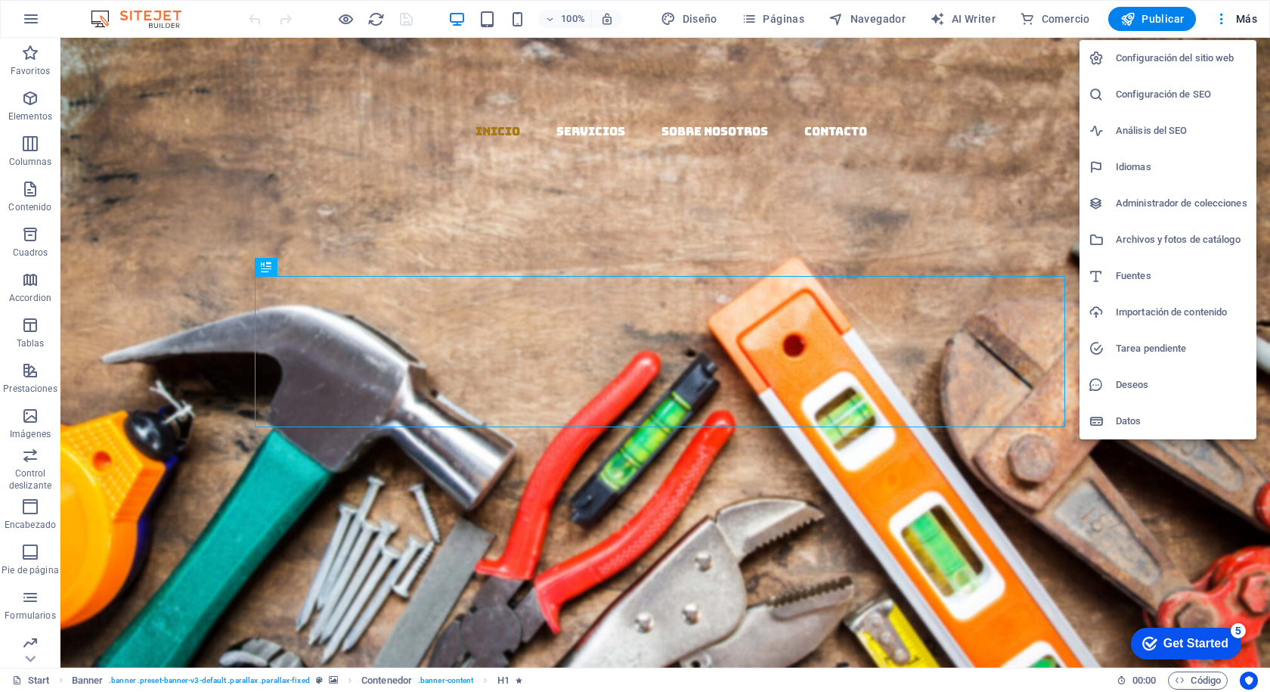
click at [1121, 167] on h6 "Idiomas" at bounding box center [1182, 167] width 132 height 18
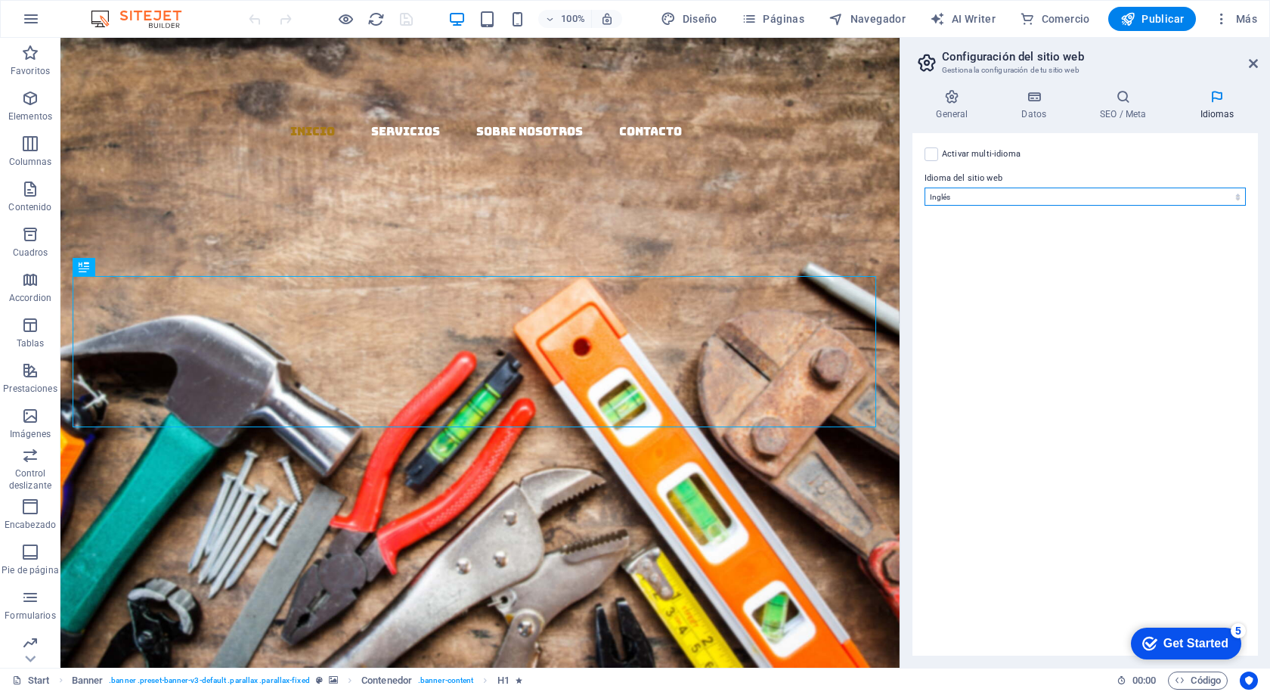
click at [969, 192] on select "Abkhazian Afar Afrikaans Akan Albanés Alemán Amharic Árabe Aragonese Armenian A…" at bounding box center [1084, 196] width 321 height 18
select select "44"
click at [924, 187] on select "Abkhazian Afar Afrikaans Akan Albanés Alemán Amharic Árabe Aragonese Armenian A…" at bounding box center [1084, 196] width 321 height 18
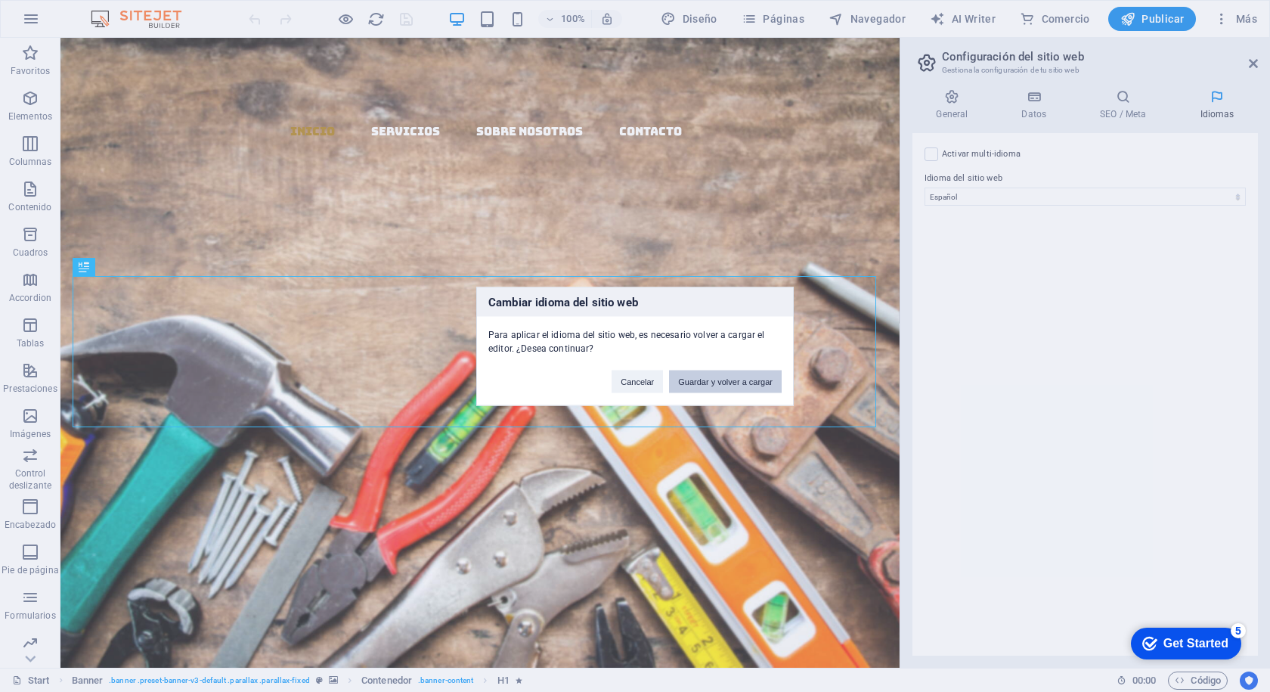
drag, startPoint x: 728, startPoint y: 382, endPoint x: 667, endPoint y: 343, distance: 71.7
click at [728, 381] on button "Guardar y volver a cargar" at bounding box center [725, 381] width 113 height 23
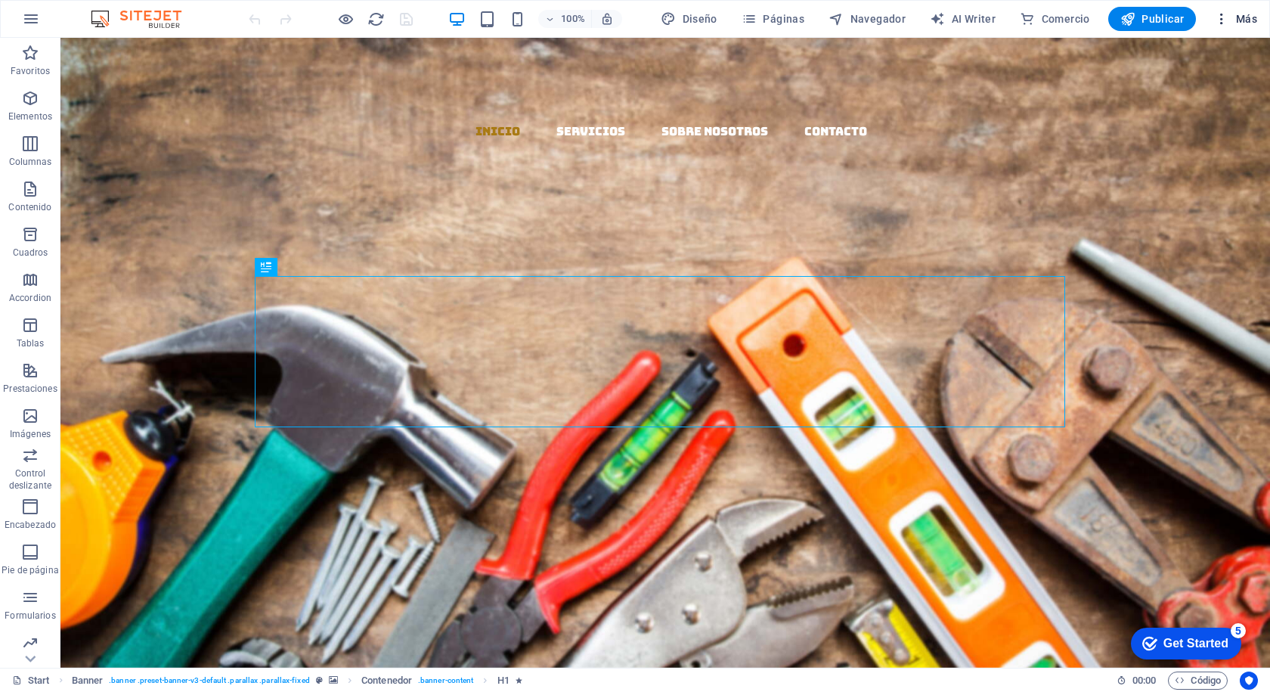
click at [1237, 21] on span "Más" at bounding box center [1235, 18] width 43 height 15
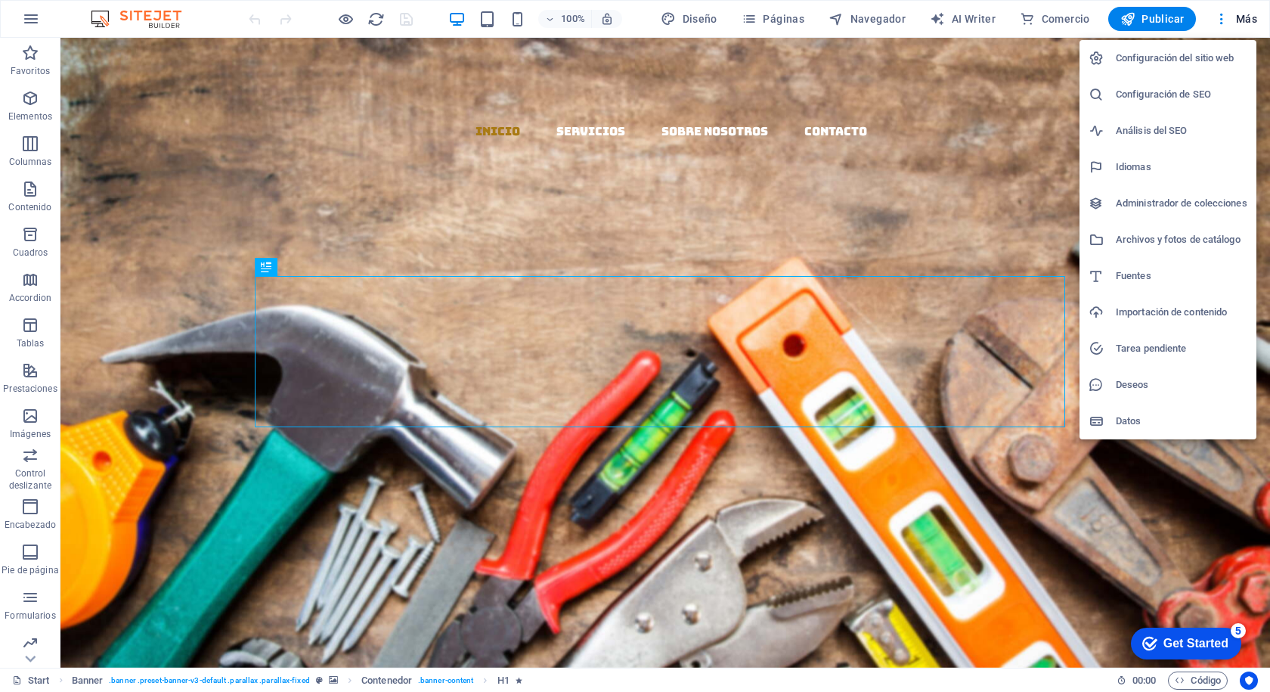
click at [1194, 57] on h6 "Configuración del sitio web" at bounding box center [1182, 58] width 132 height 18
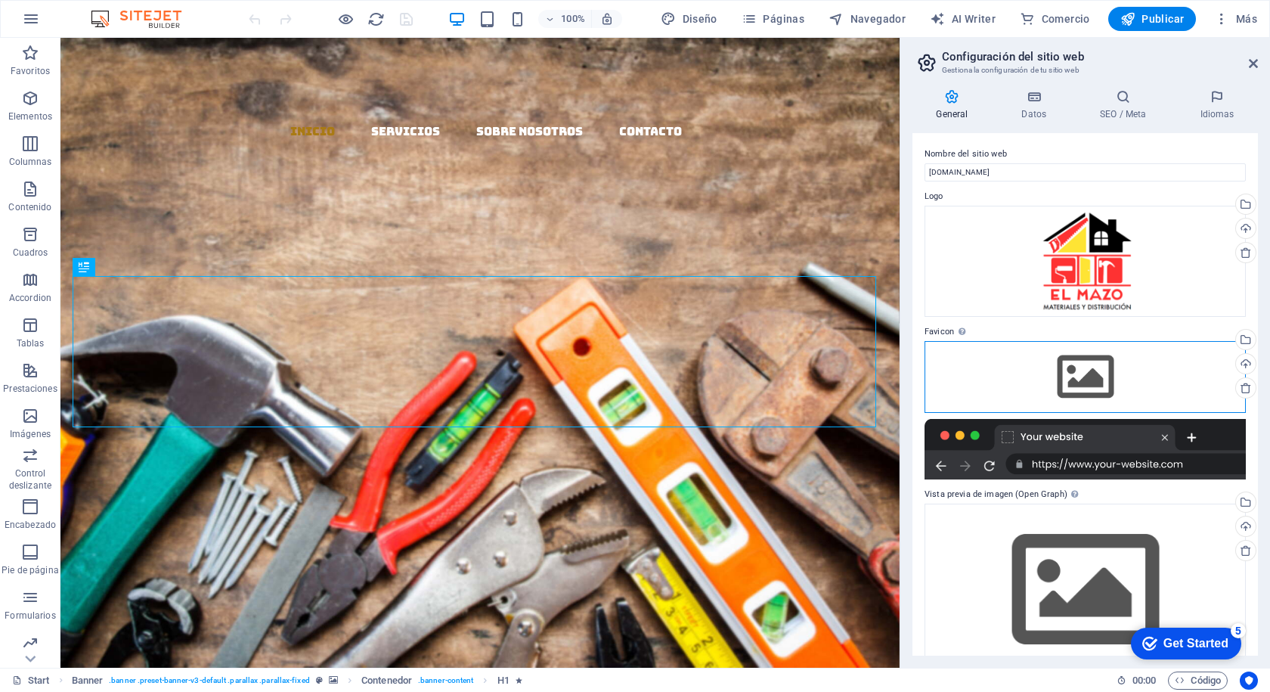
click at [1073, 372] on div "Arrastra archivos aquí, haz clic para escoger archivos o selecciona archivos de…" at bounding box center [1084, 376] width 321 height 71
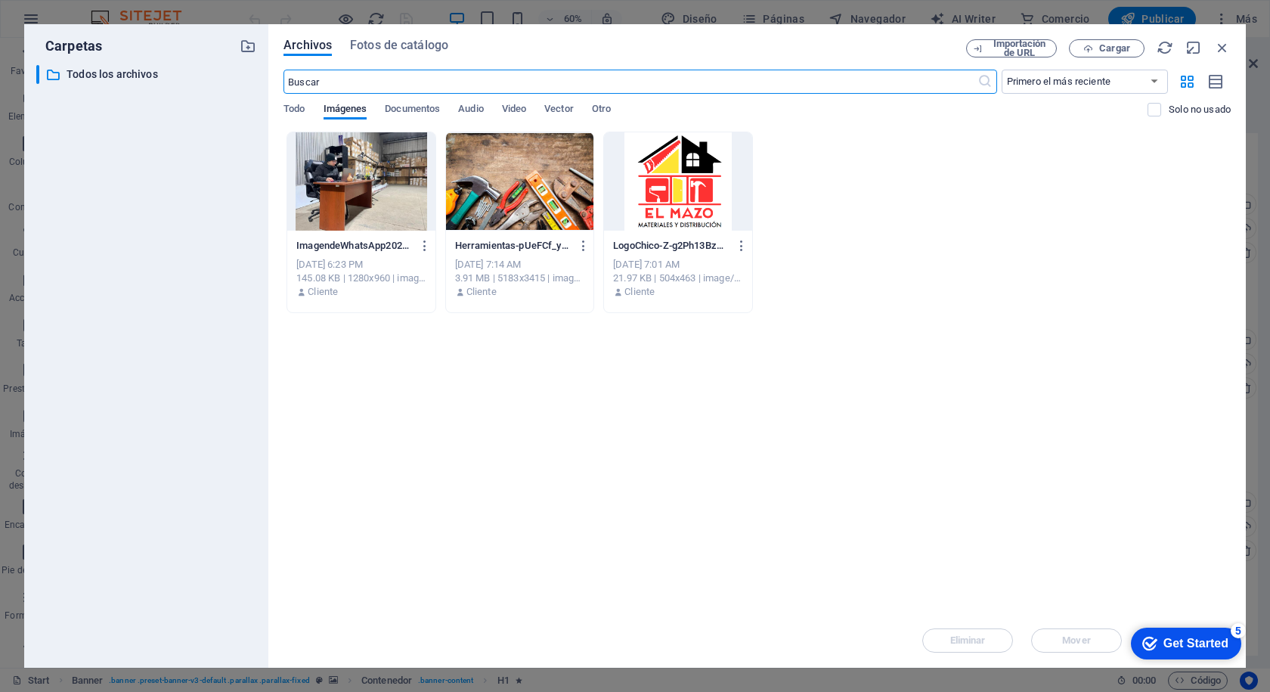
click at [671, 181] on div at bounding box center [677, 181] width 147 height 98
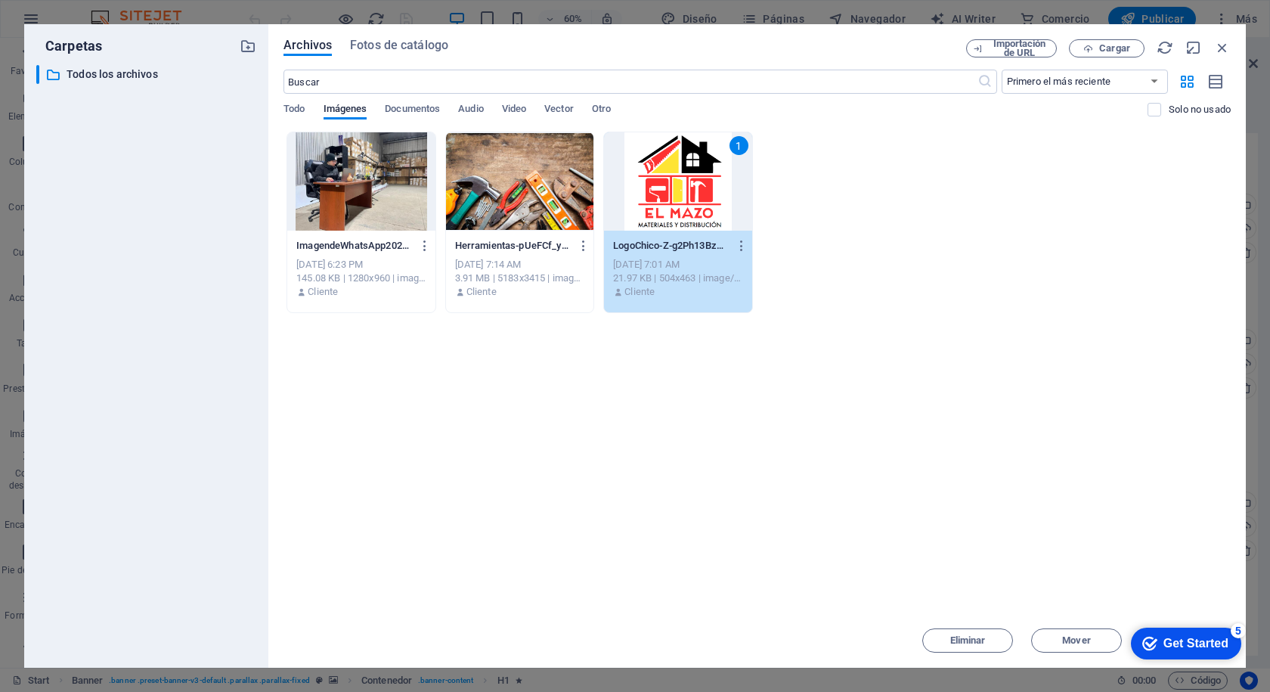
click at [671, 181] on div "1" at bounding box center [677, 181] width 147 height 98
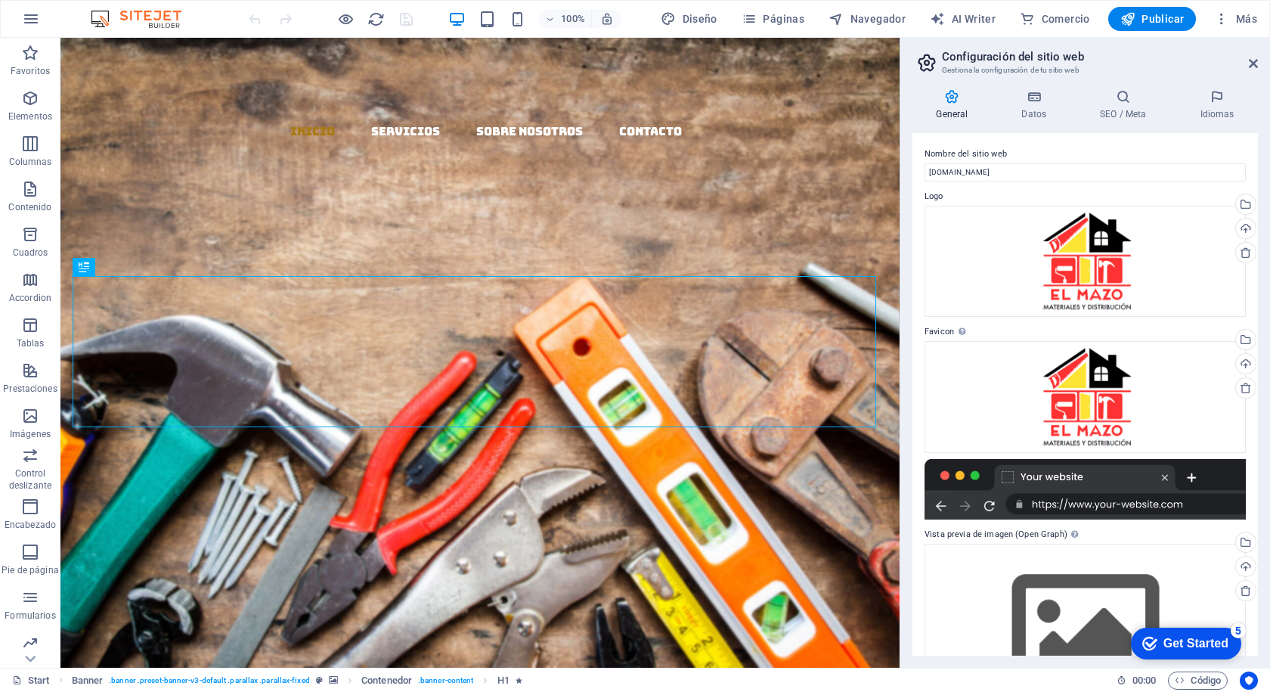
scroll to position [74, 0]
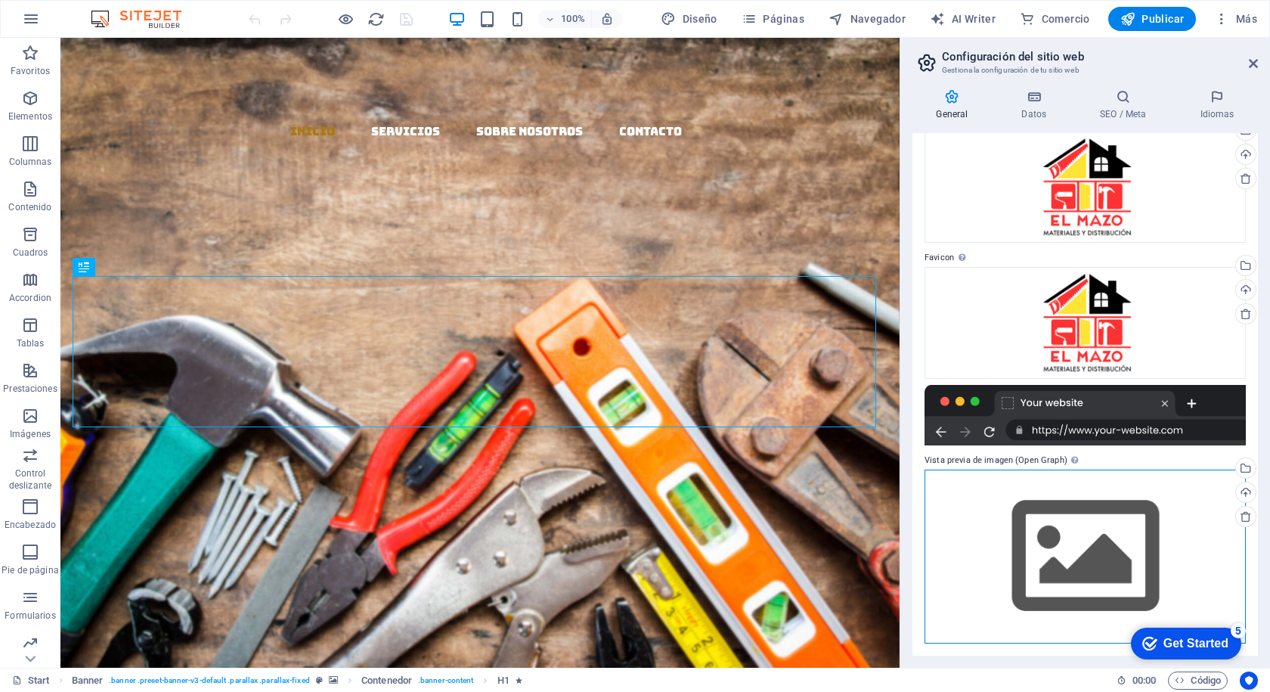
click at [1116, 549] on div "Arrastra archivos aquí, haz clic para escoger archivos o selecciona archivos de…" at bounding box center [1084, 555] width 321 height 173
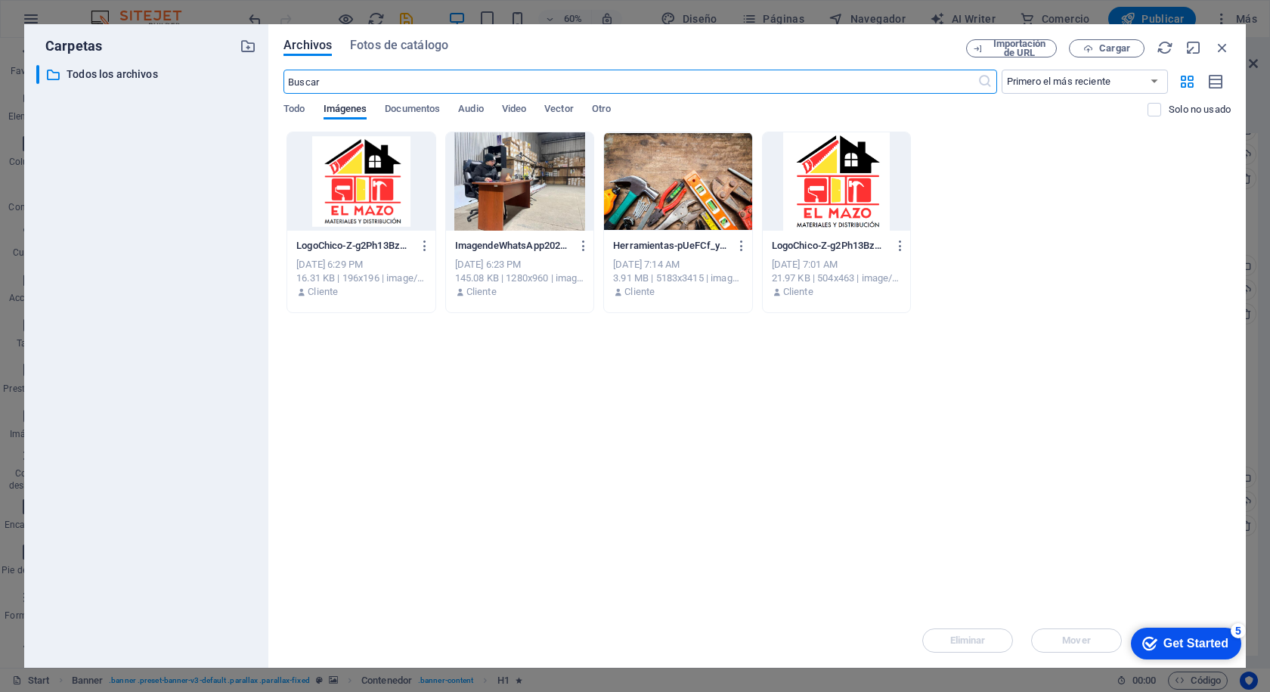
click at [830, 196] on div at bounding box center [836, 181] width 147 height 98
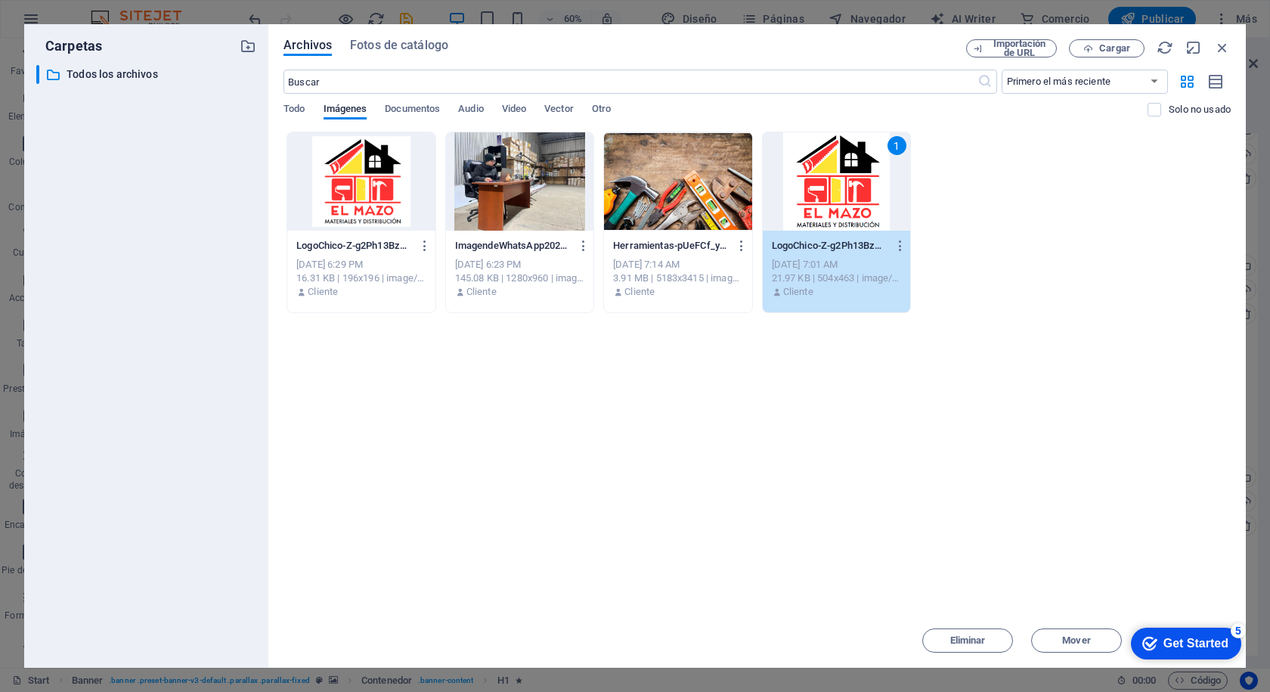
click at [828, 175] on div "1" at bounding box center [836, 181] width 147 height 98
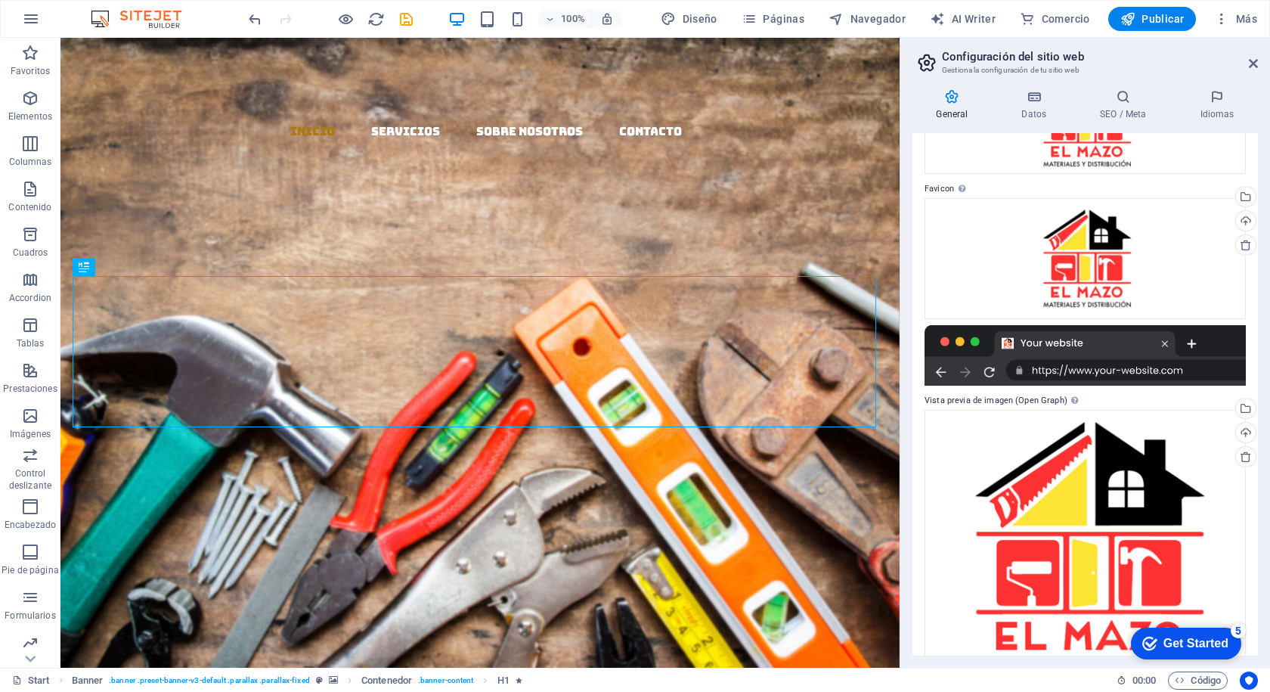
scroll to position [187, 0]
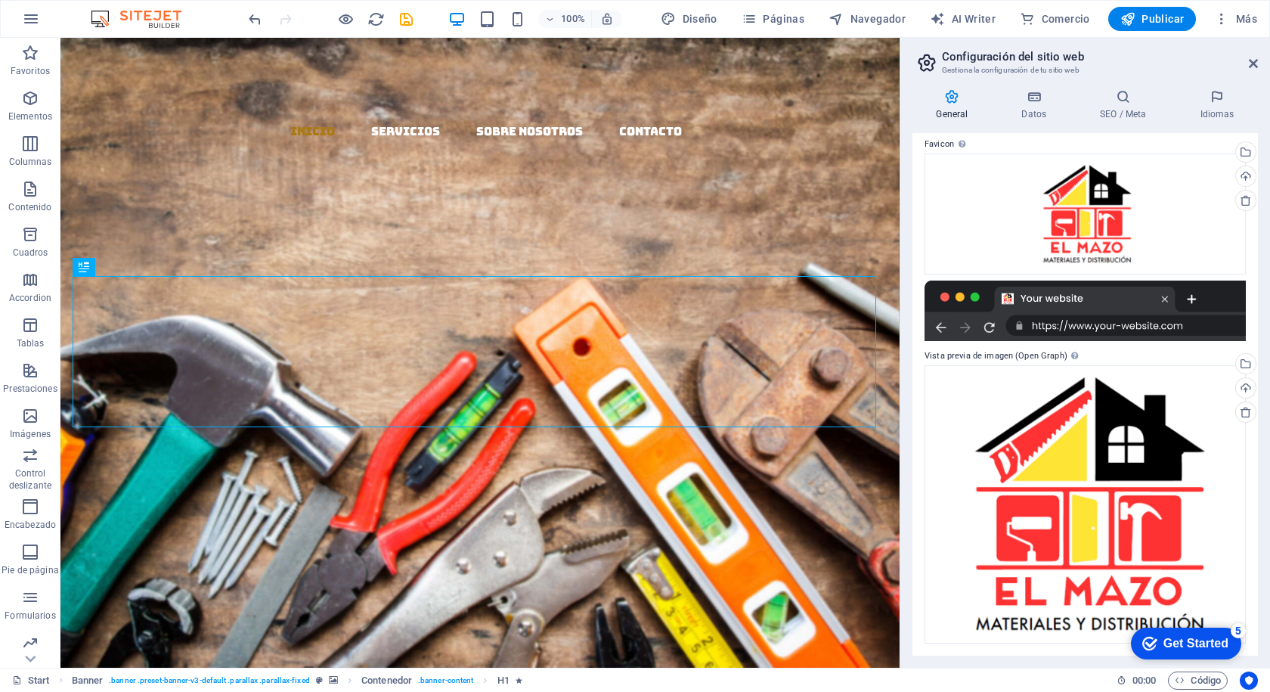
click at [1182, 643] on div "Get Started" at bounding box center [1195, 643] width 65 height 14
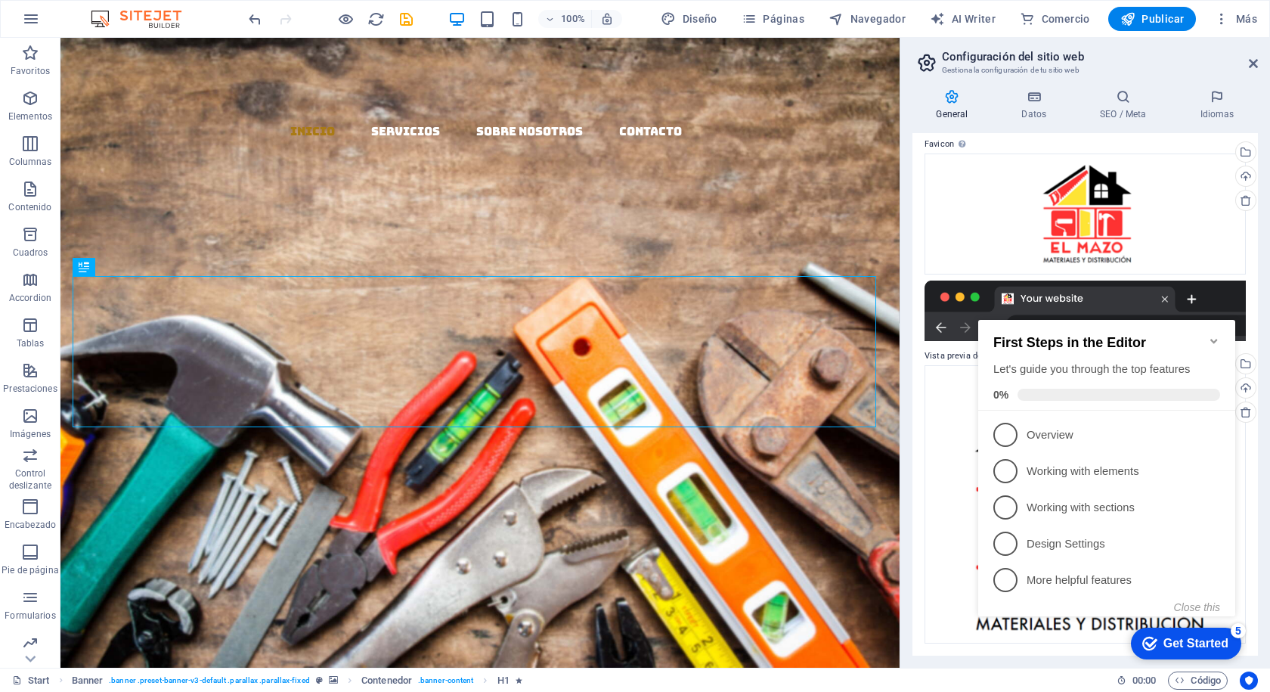
click at [1181, 643] on div "Get Started" at bounding box center [1195, 643] width 65 height 14
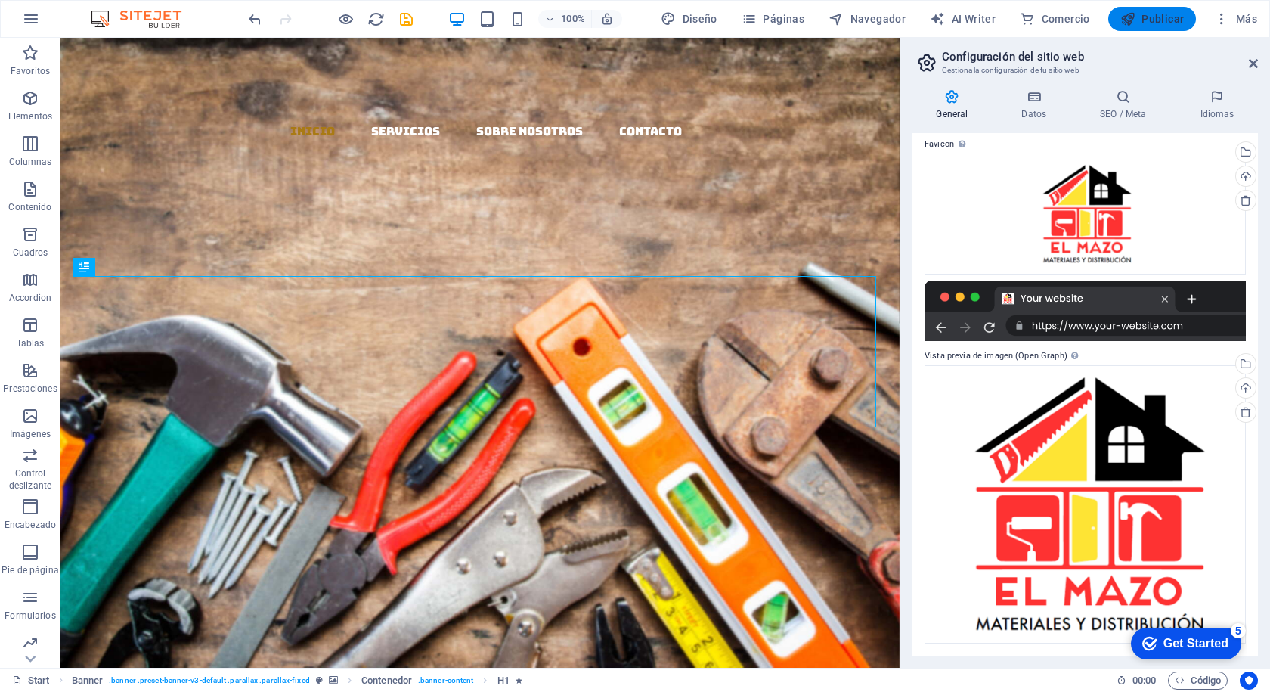
click at [1149, 15] on span "Publicar" at bounding box center [1152, 18] width 64 height 15
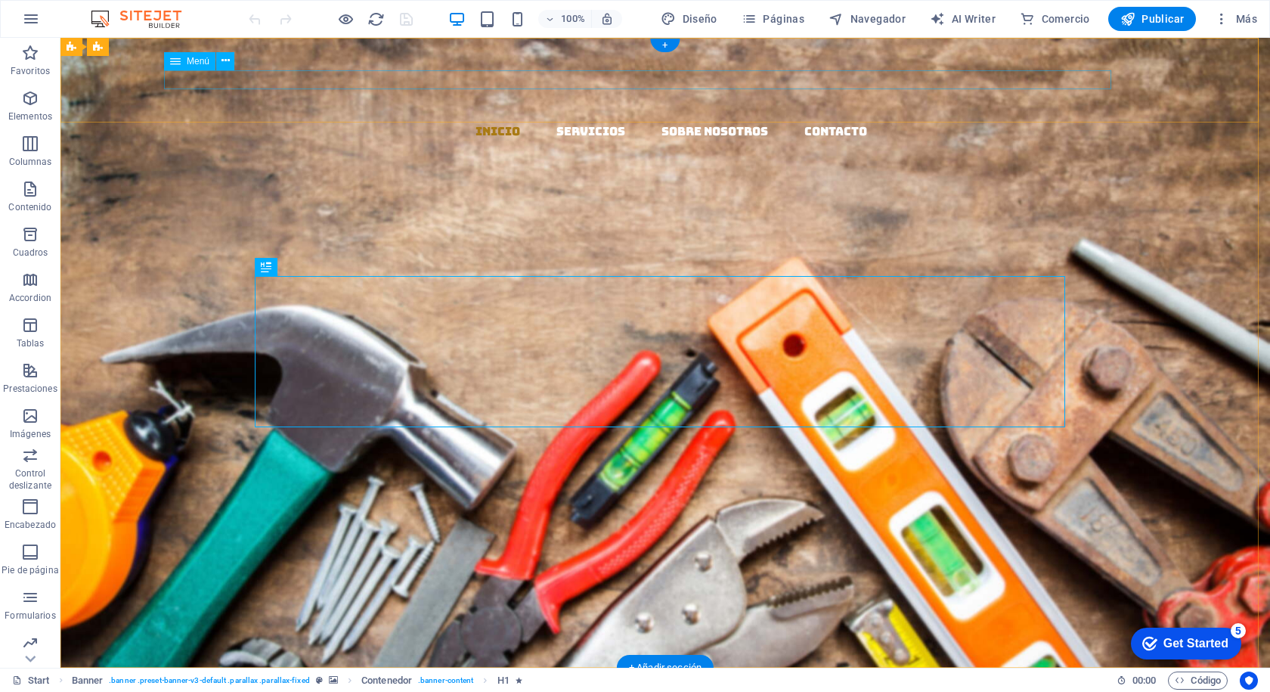
click at [655, 122] on nav "Inicio Servicios Sobre Nosotros Contacto" at bounding box center [671, 132] width 1197 height 20
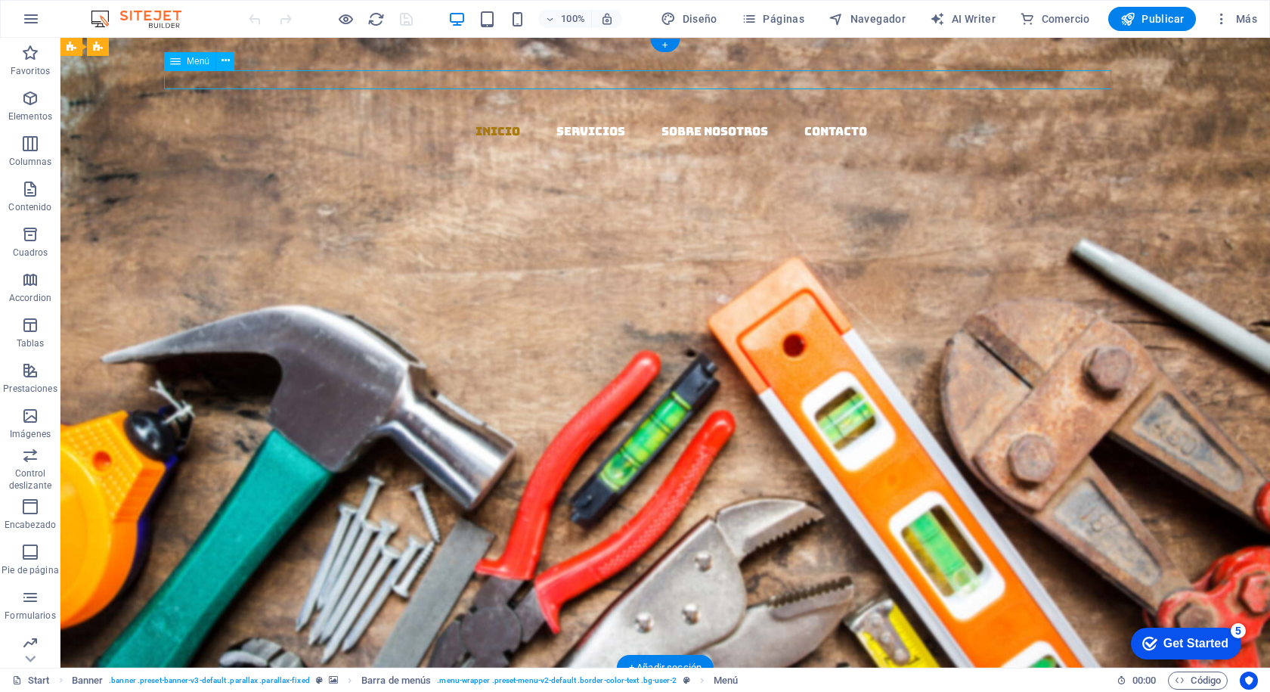
click at [662, 122] on nav "Inicio Servicios Sobre Nosotros Contacto" at bounding box center [671, 132] width 1197 height 20
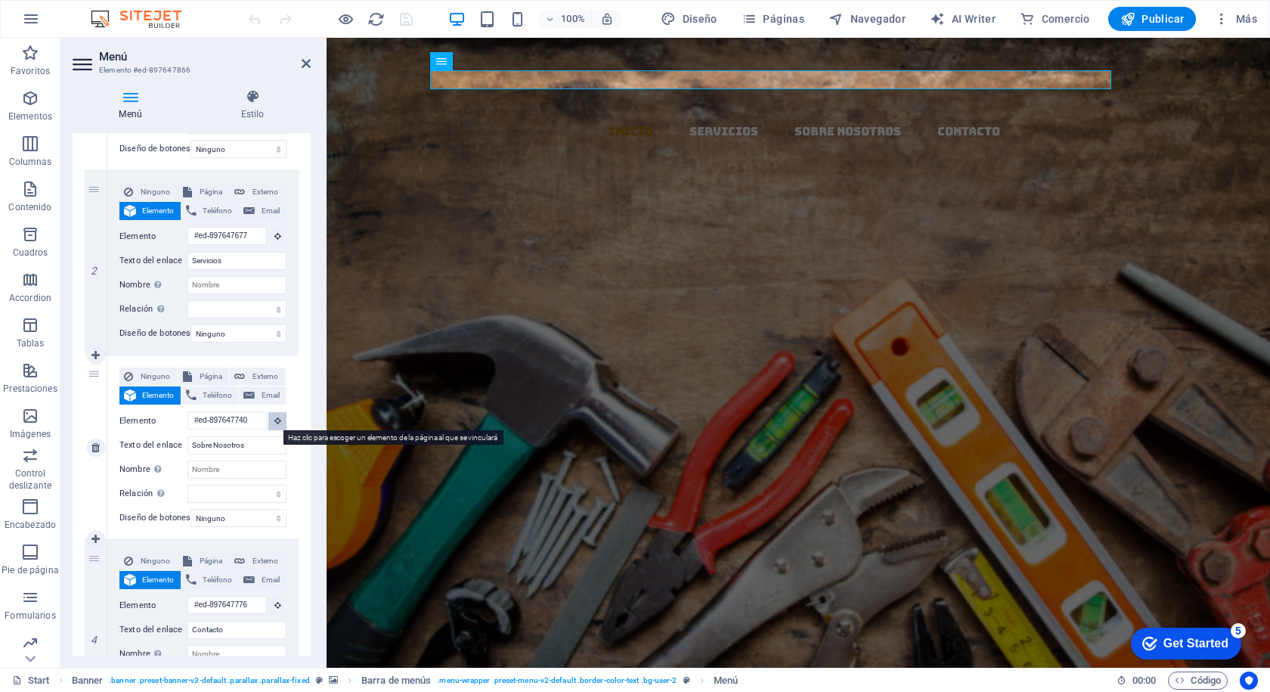
click at [274, 418] on icon at bounding box center [277, 420] width 7 height 8
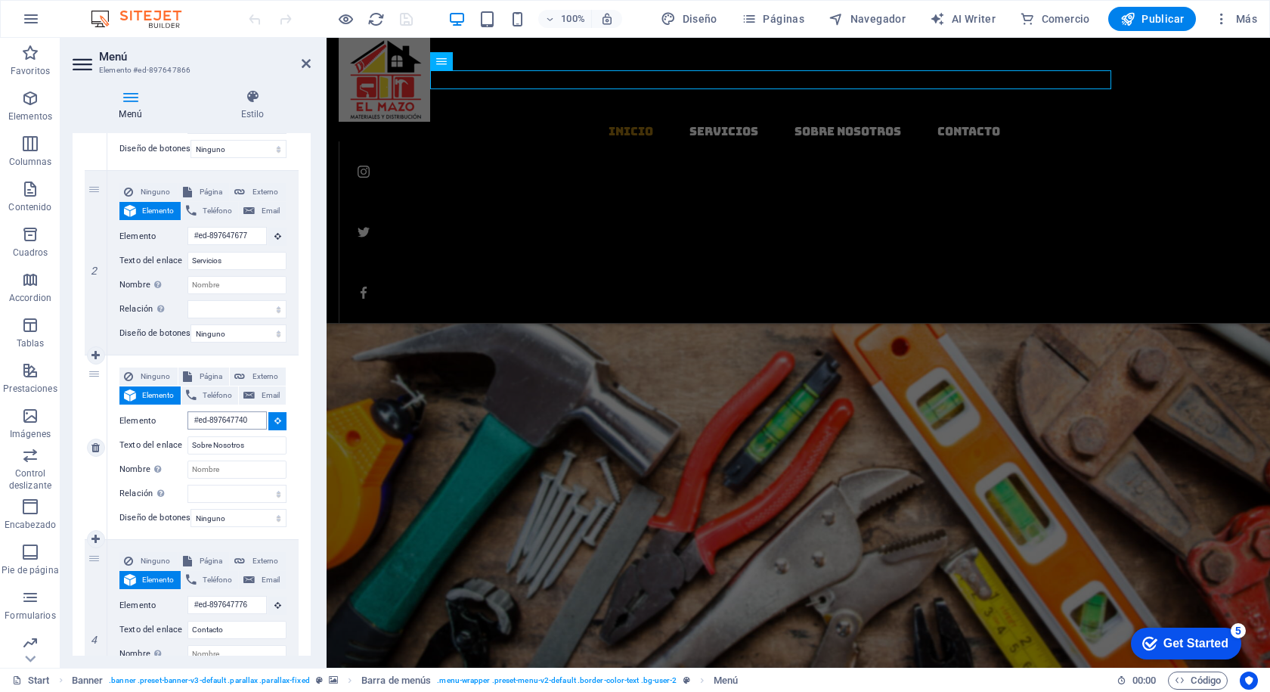
scroll to position [2636, 0]
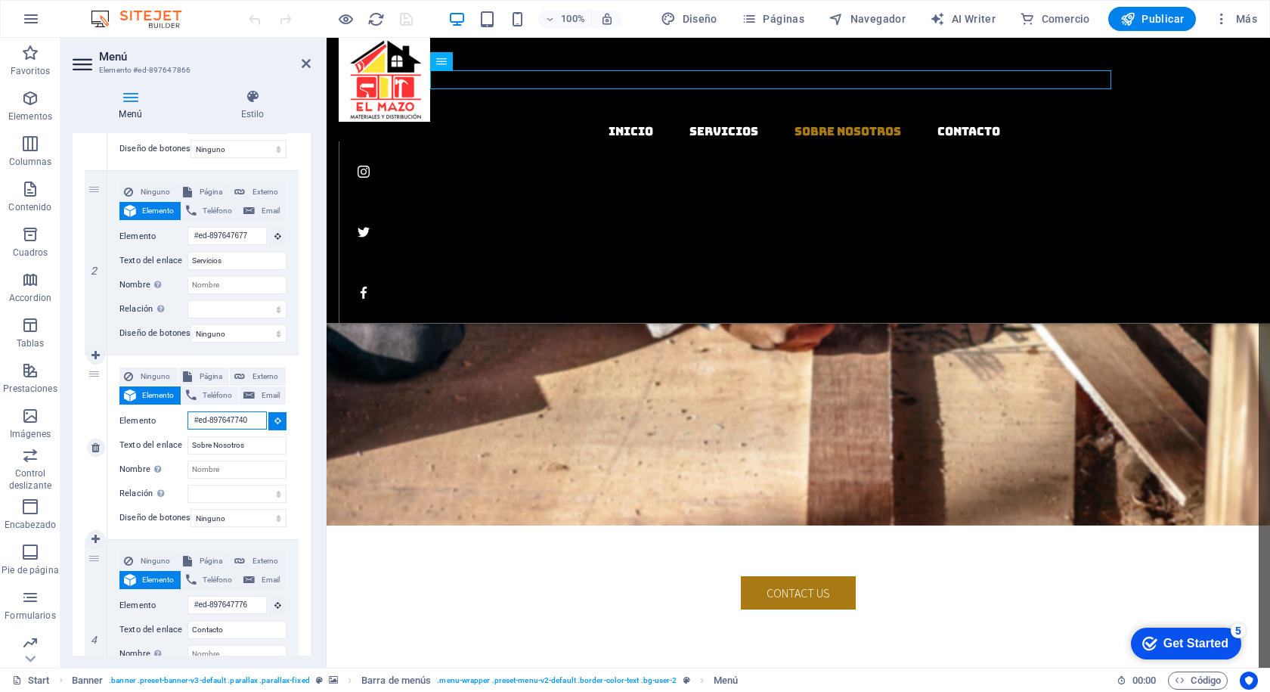
click at [227, 418] on input "#ed-897647740" at bounding box center [226, 420] width 79 height 18
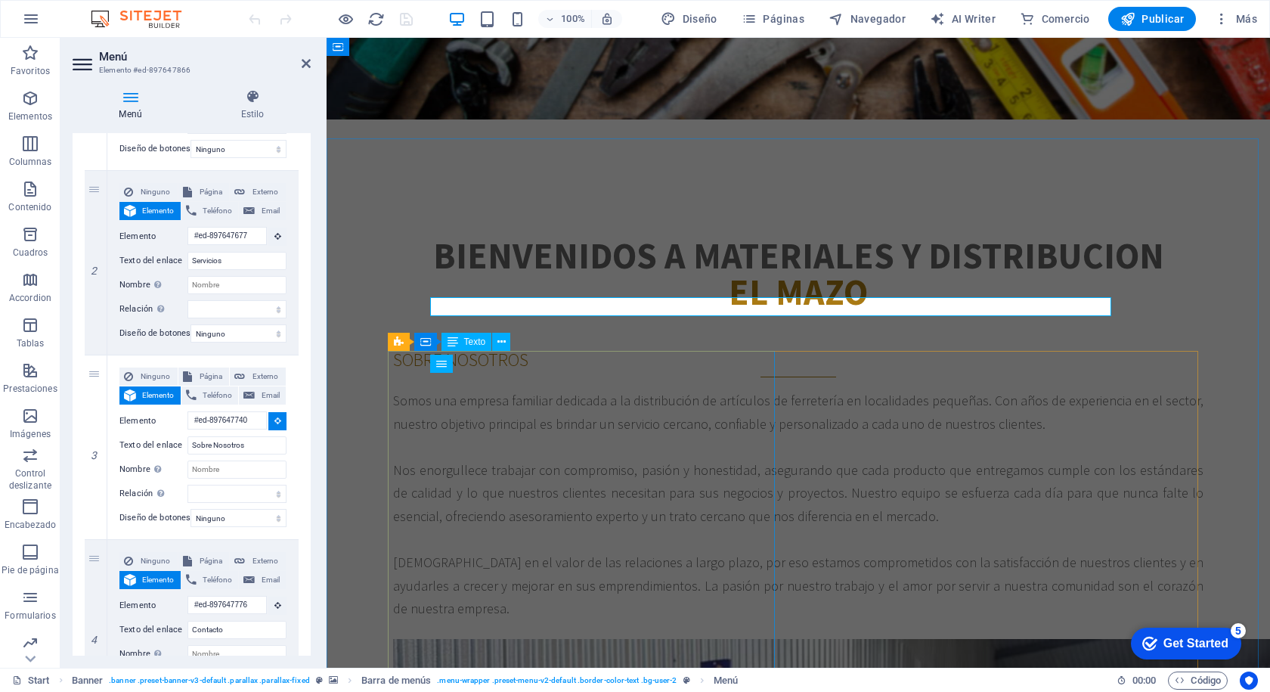
scroll to position [529, 0]
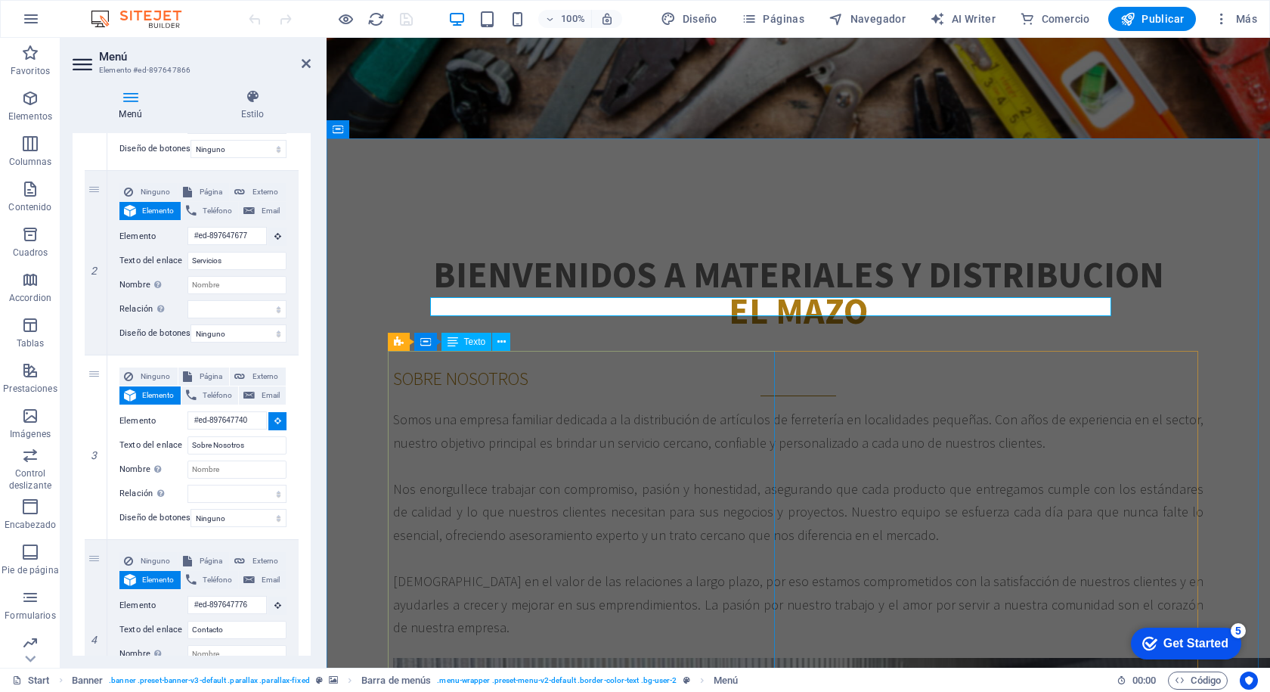
click at [639, 408] on div "Somos una empresa familiar dedicada a la distribución de artículos de ferreterí…" at bounding box center [798, 523] width 810 height 231
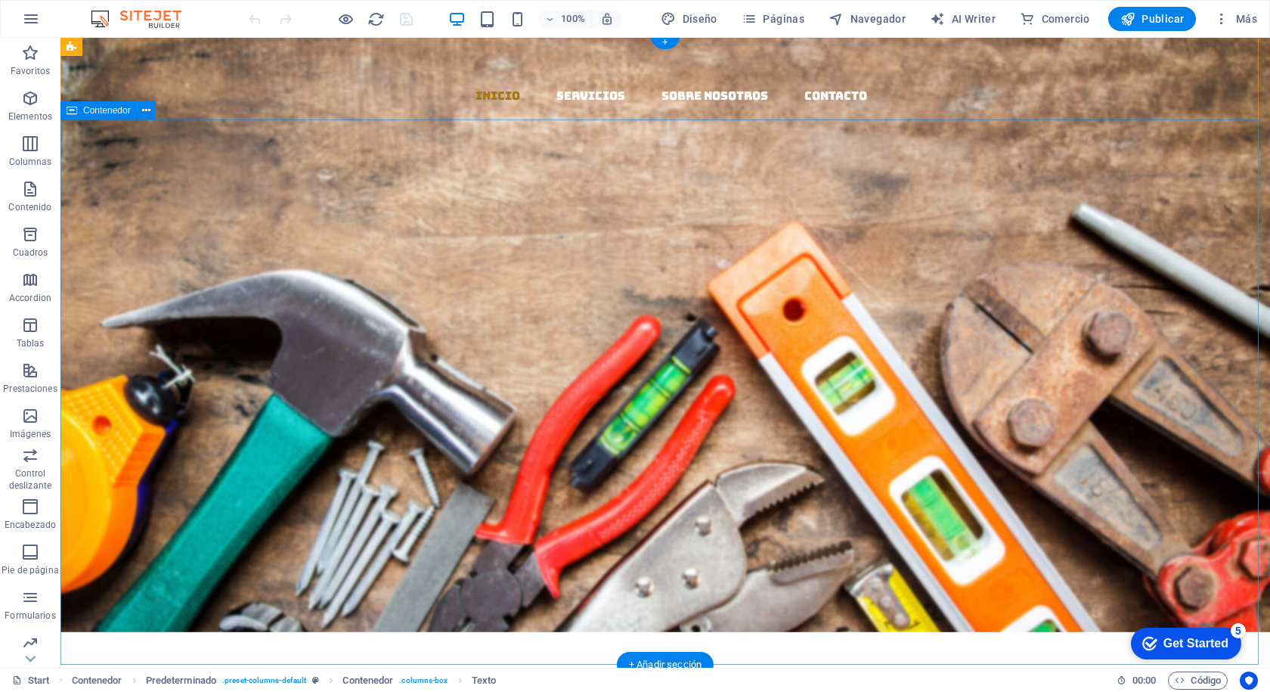
scroll to position [0, 0]
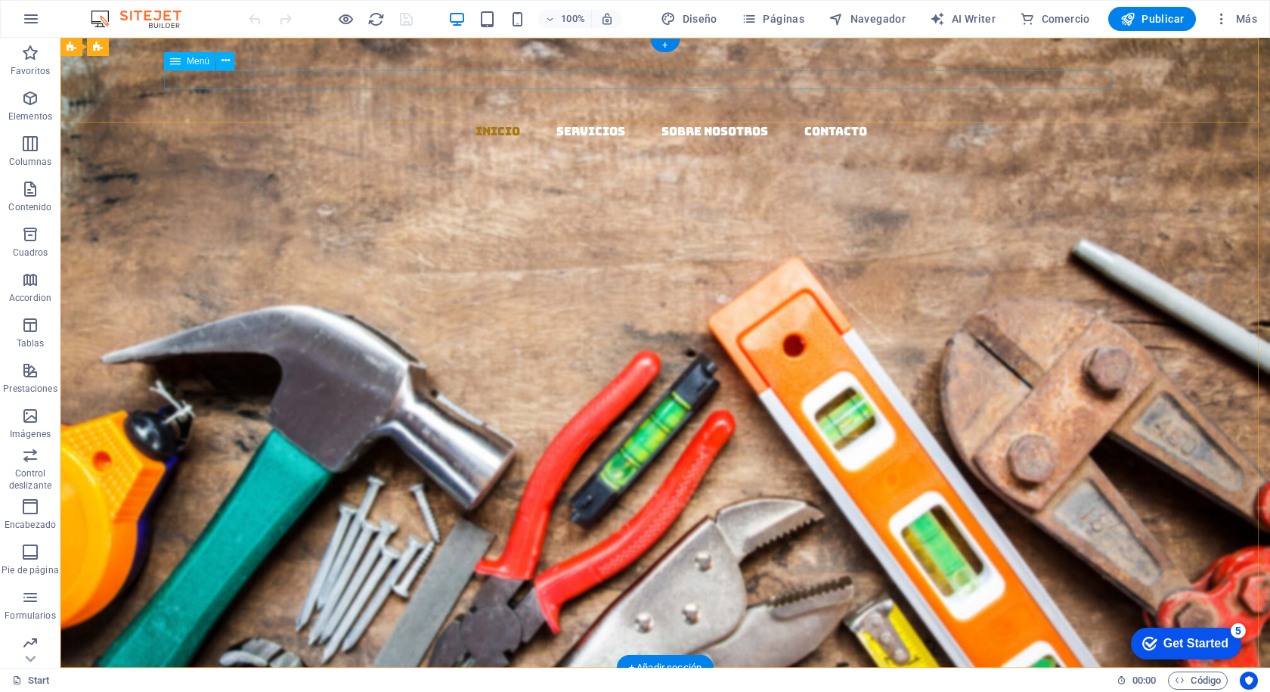
click at [687, 122] on nav "Inicio Servicios Sobre Nosotros Contacto" at bounding box center [671, 132] width 1197 height 20
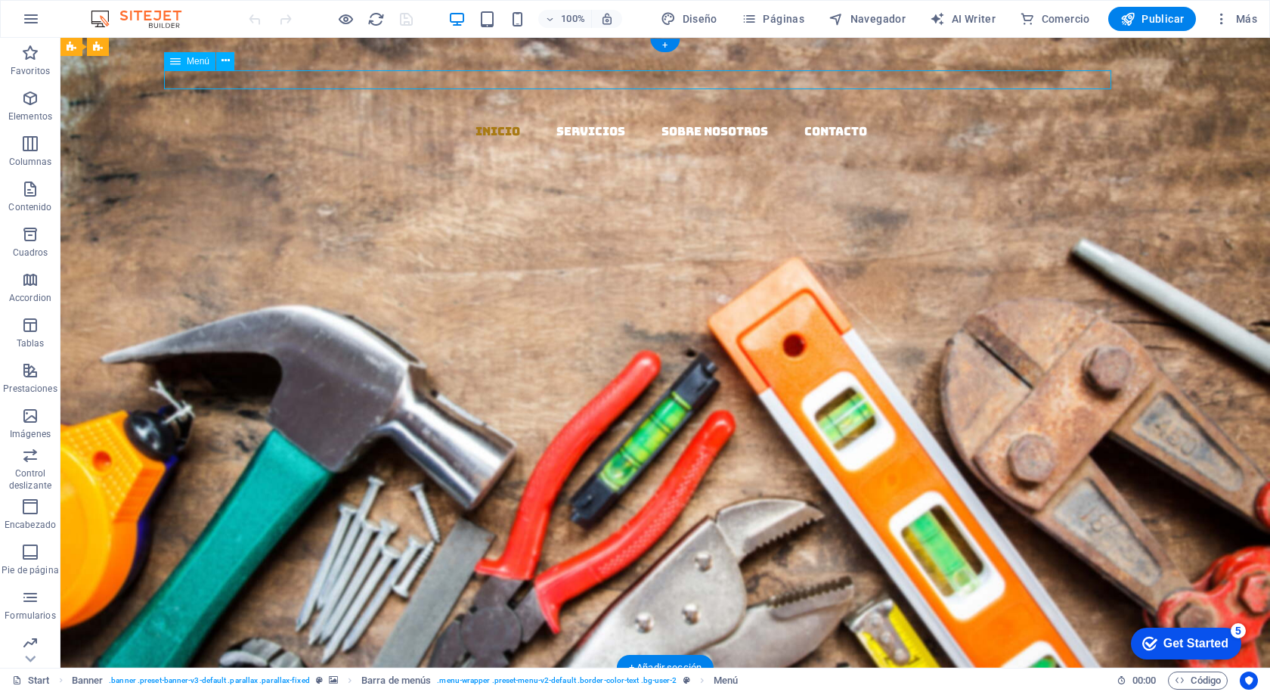
click at [687, 122] on nav "Inicio Servicios Sobre Nosotros Contacto" at bounding box center [671, 132] width 1197 height 20
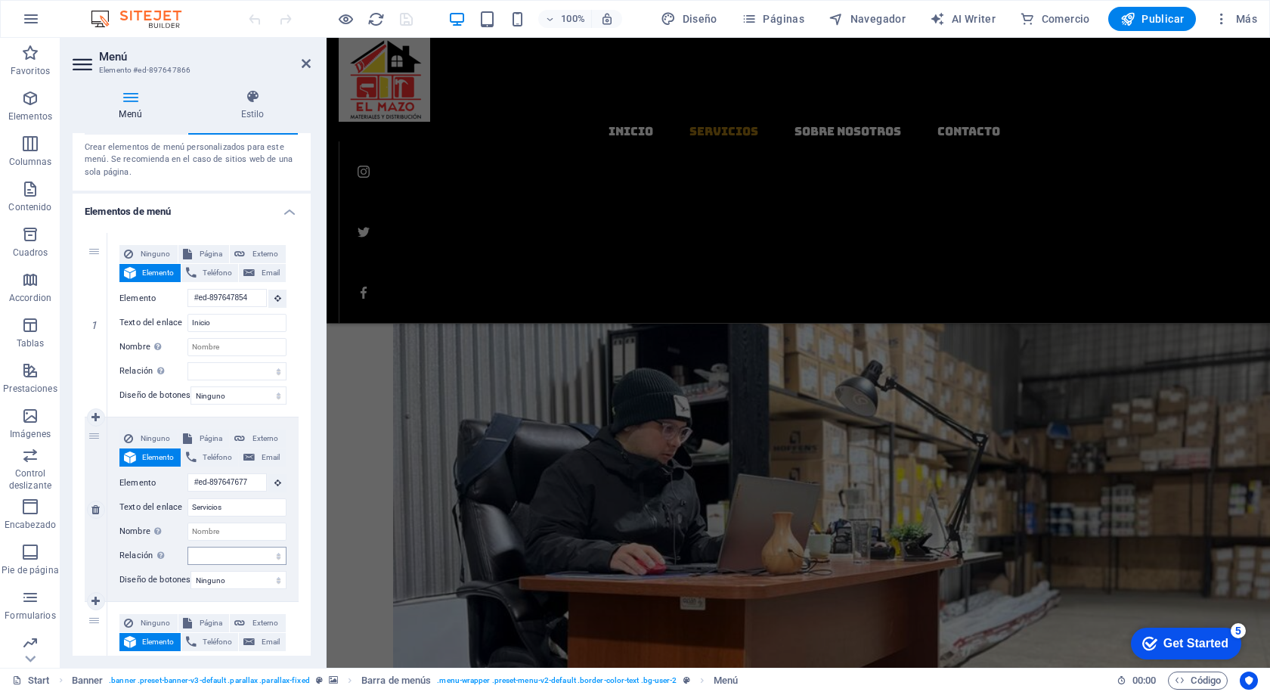
scroll to position [76, 0]
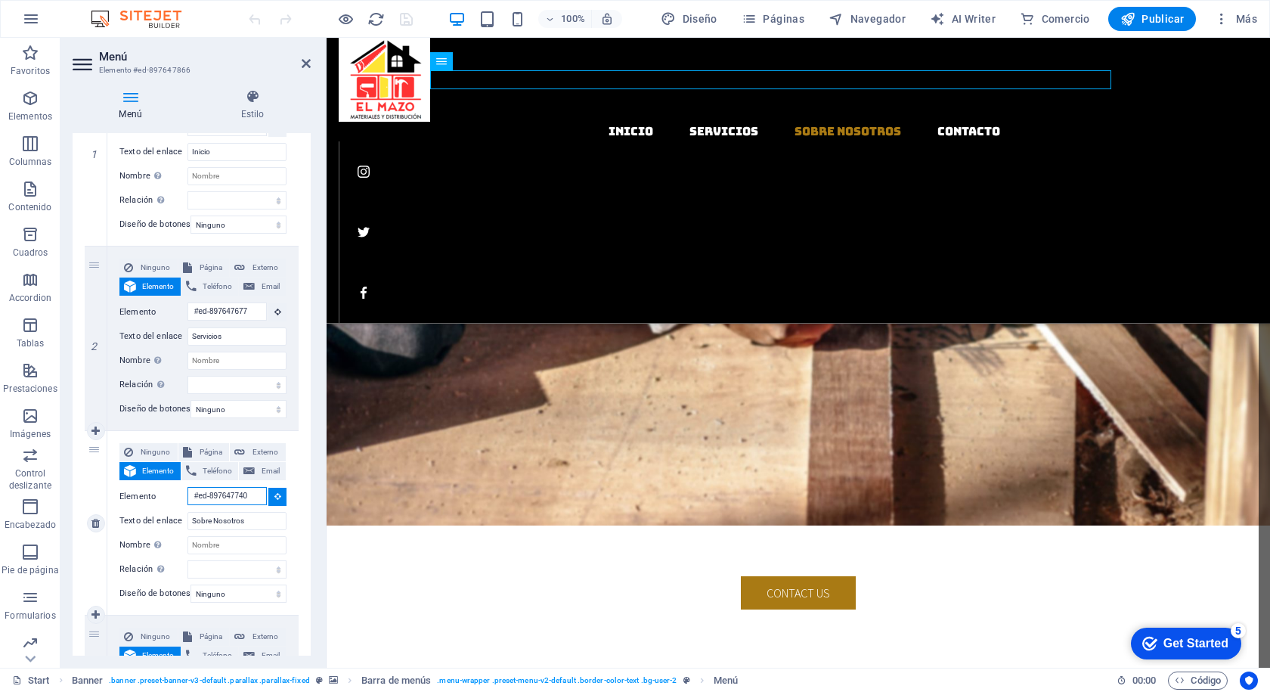
click at [215, 491] on input "#ed-897647740" at bounding box center [226, 496] width 79 height 18
drag, startPoint x: 209, startPoint y: 496, endPoint x: 252, endPoint y: 493, distance: 43.2
click at [252, 493] on input "#ed-897647740" at bounding box center [226, 496] width 79 height 18
type input "#"
select select
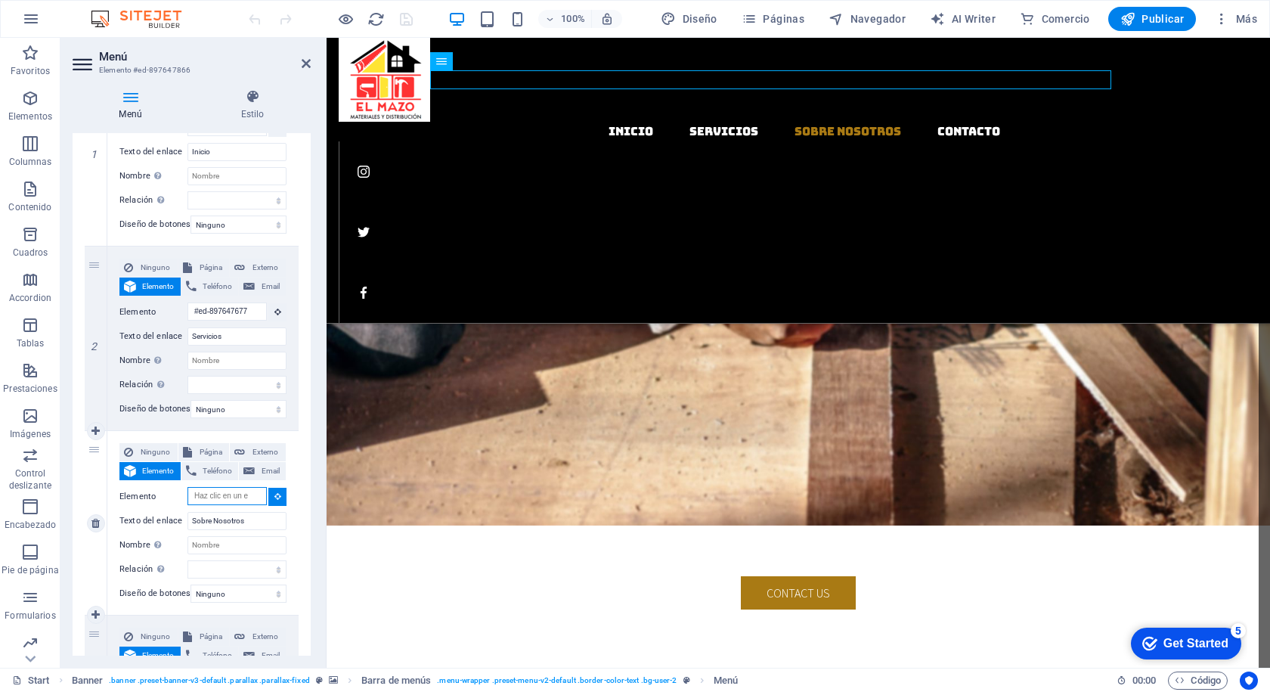
select select
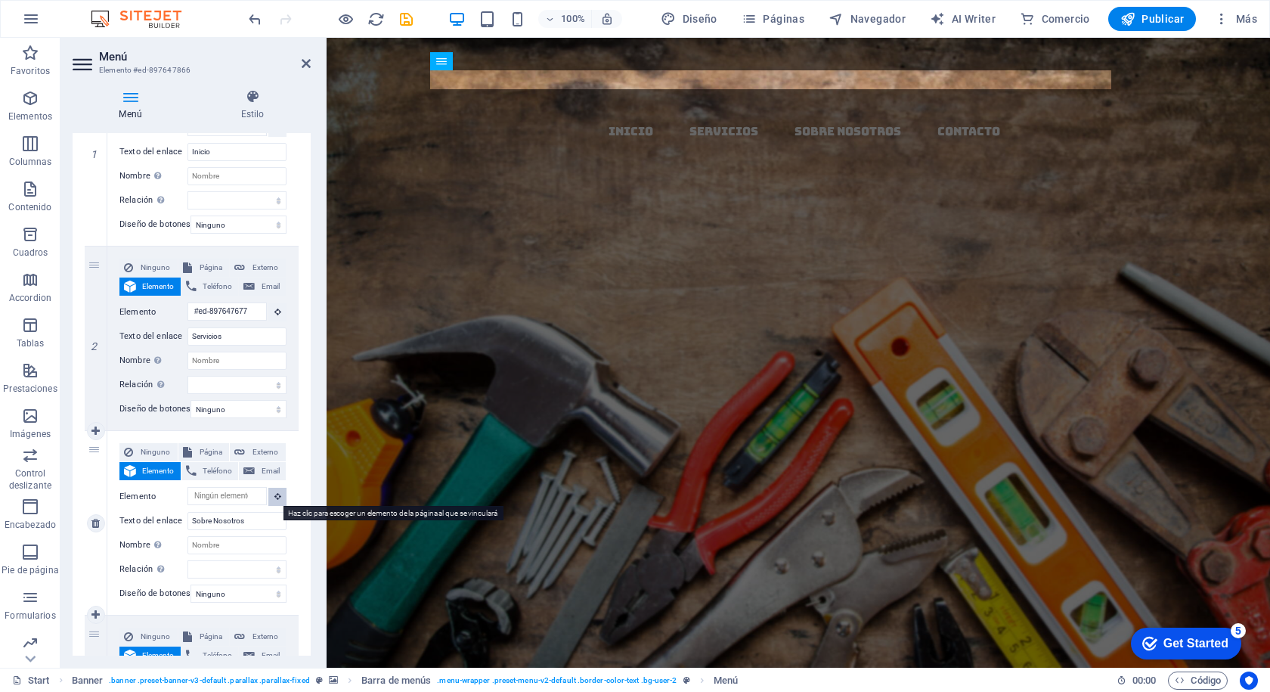
click at [276, 499] on icon at bounding box center [277, 496] width 7 height 8
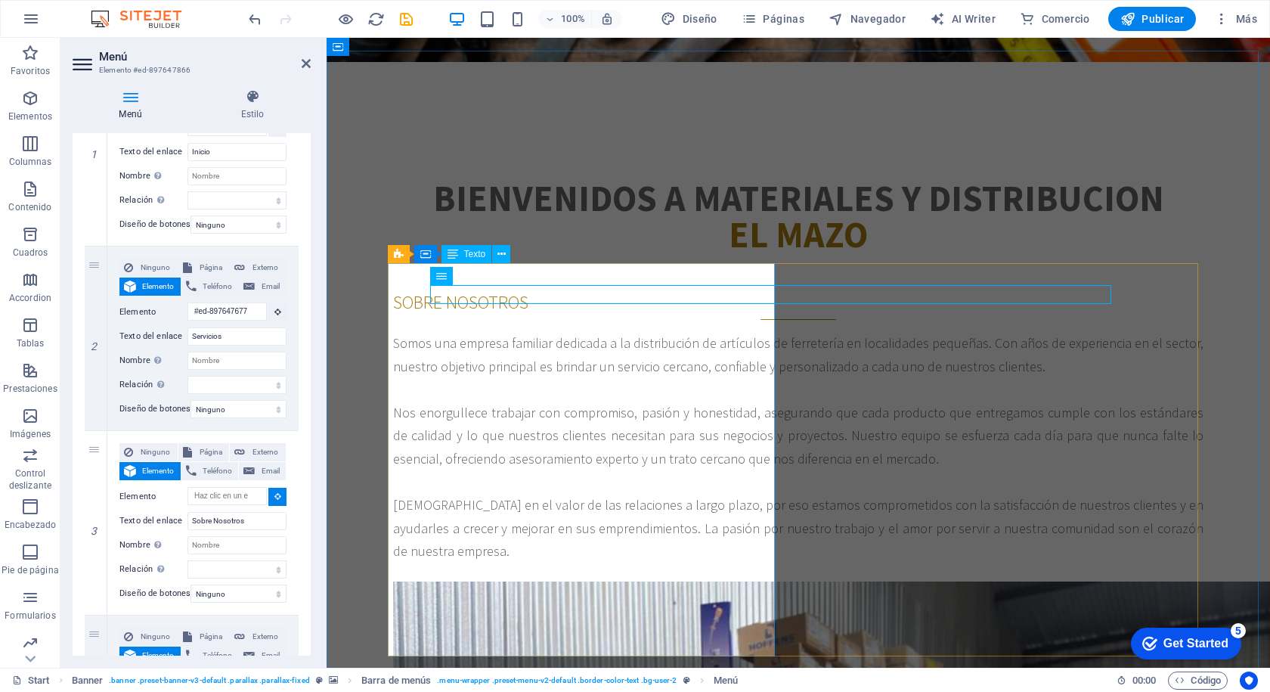
scroll to position [605, 0]
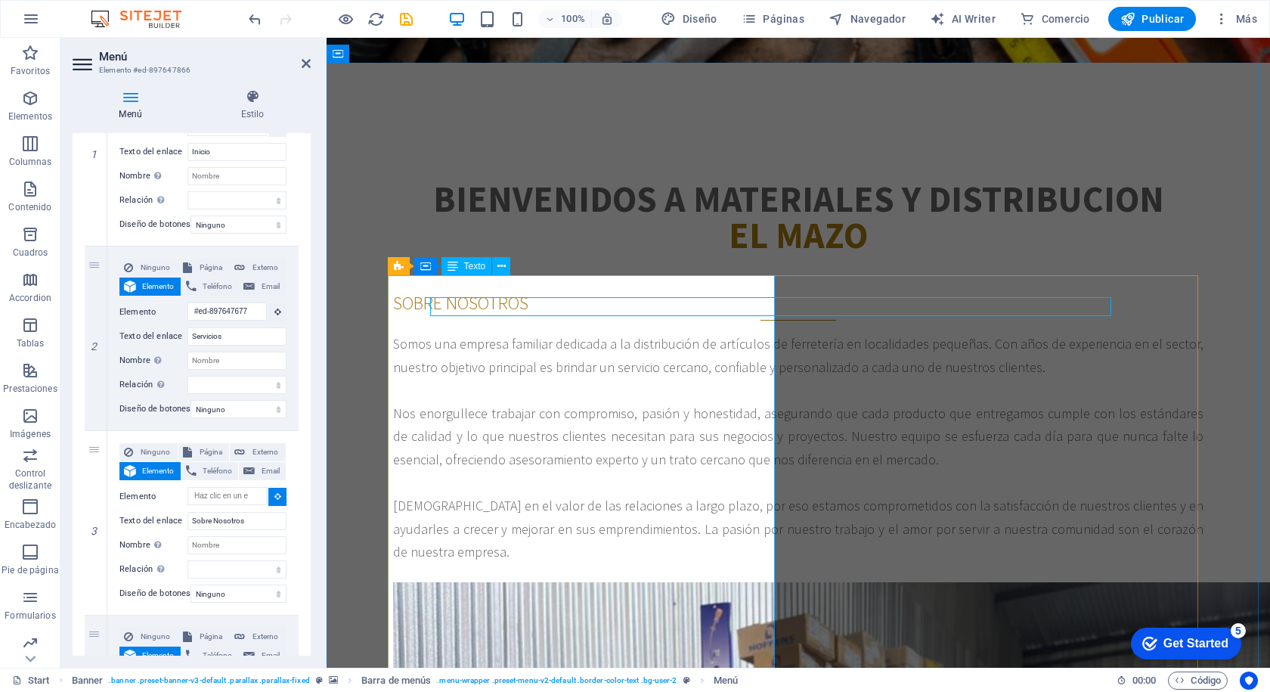
click at [734, 338] on div "Somos una empresa familiar dedicada a la distribución de artículos de ferreterí…" at bounding box center [798, 448] width 810 height 231
select select
type input "#ed-897647572"
select select
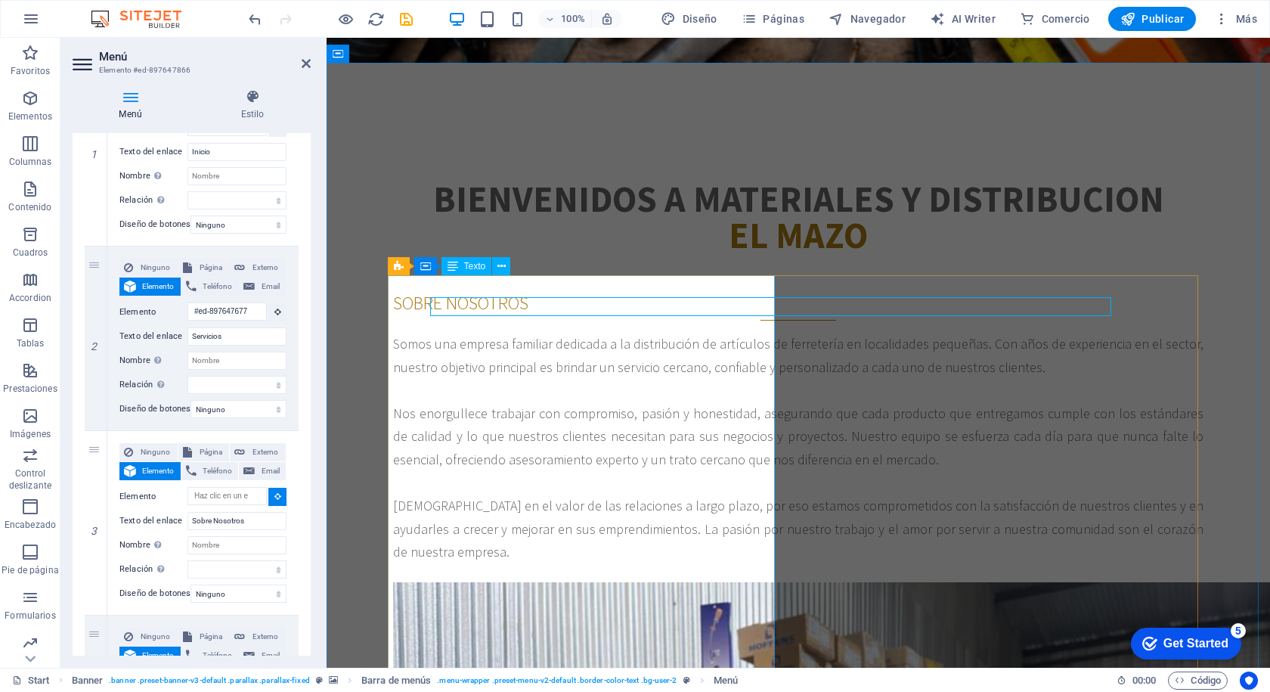
select select
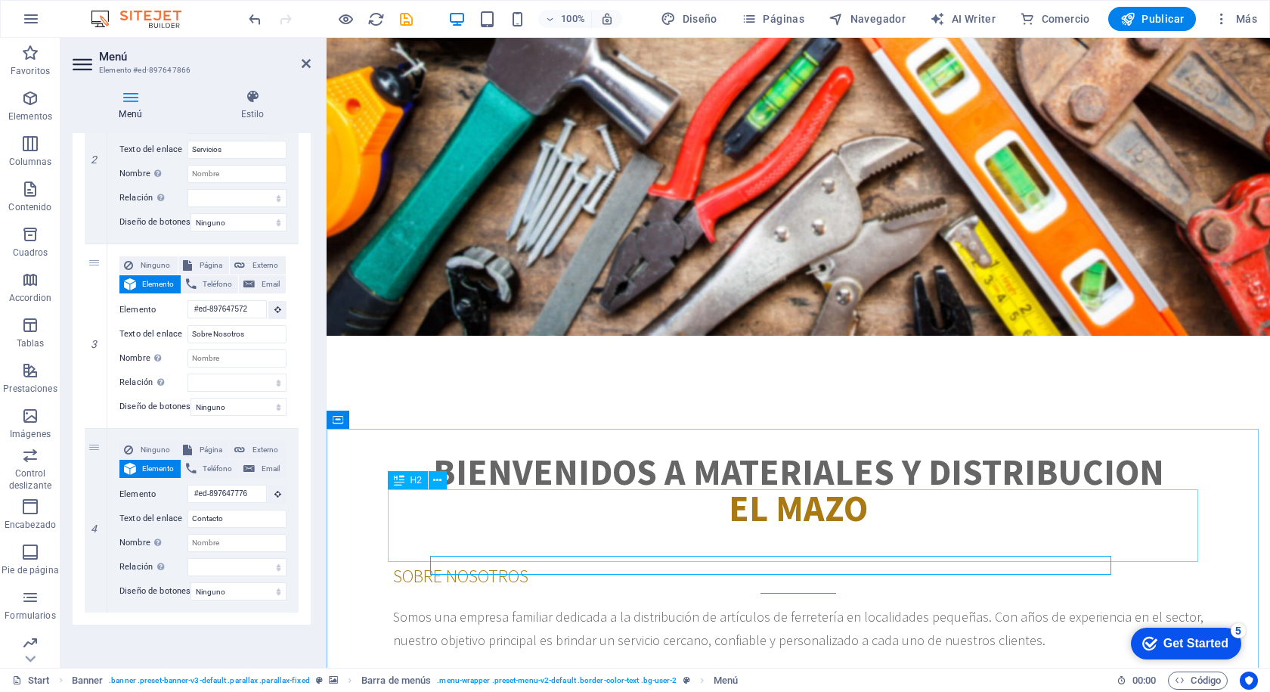
scroll to position [541, 0]
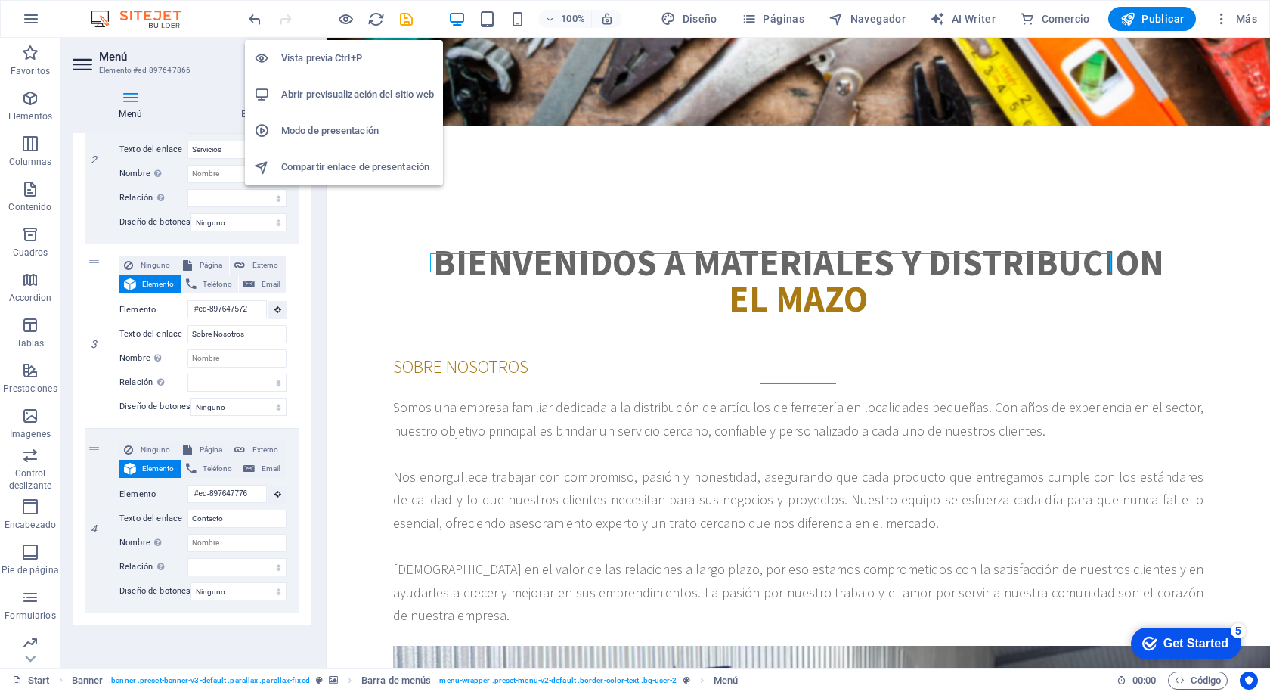
click at [317, 90] on h6 "Abrir previsualización del sitio web" at bounding box center [357, 94] width 153 height 18
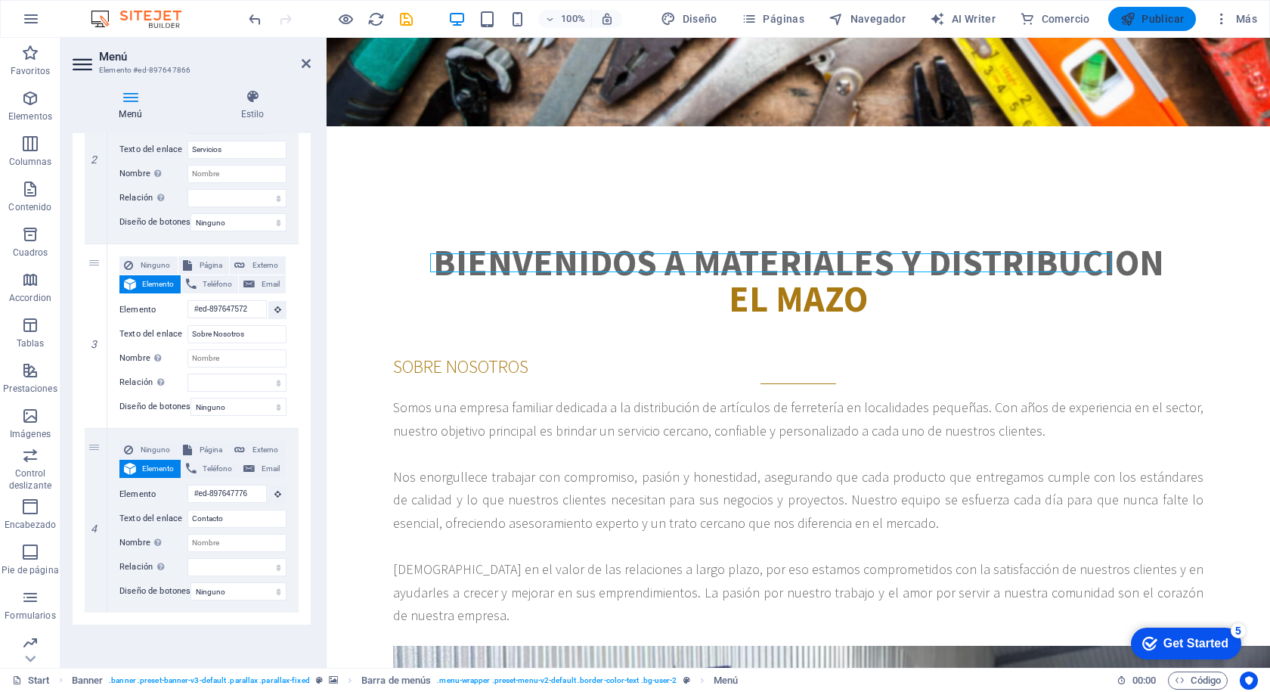
click at [1138, 23] on span "Publicar" at bounding box center [1152, 18] width 64 height 15
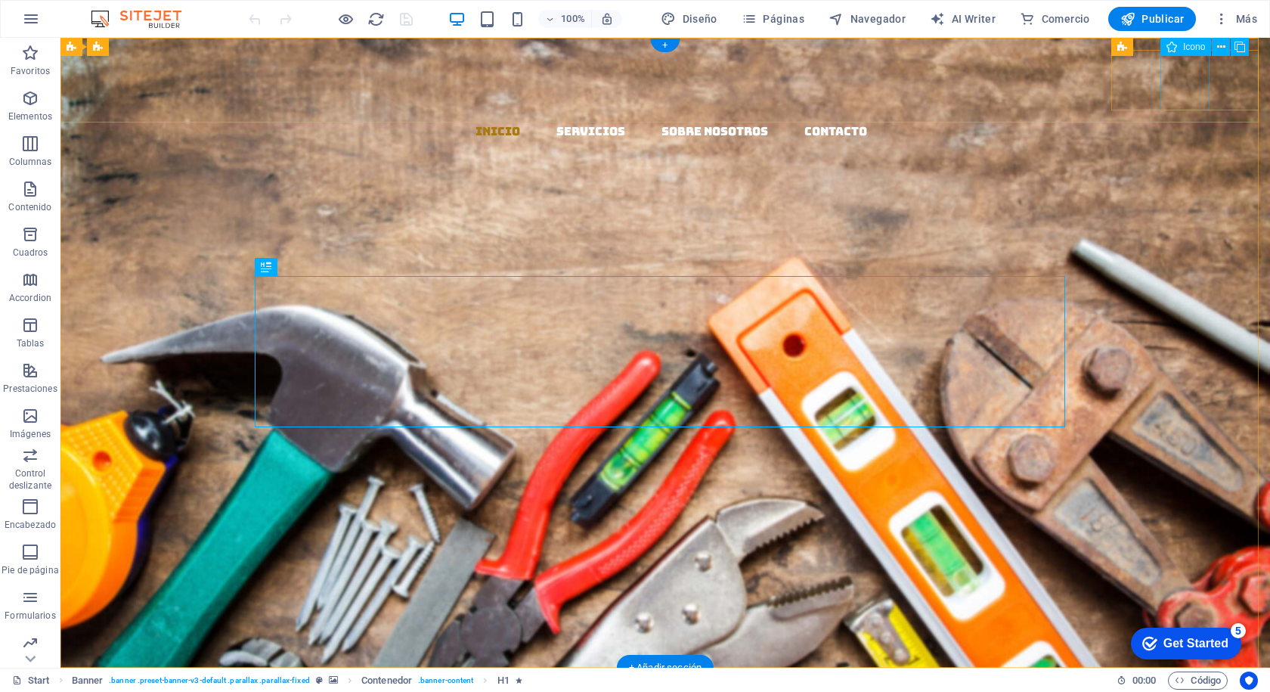
click at [1188, 202] on figure at bounding box center [671, 232] width 1197 height 60
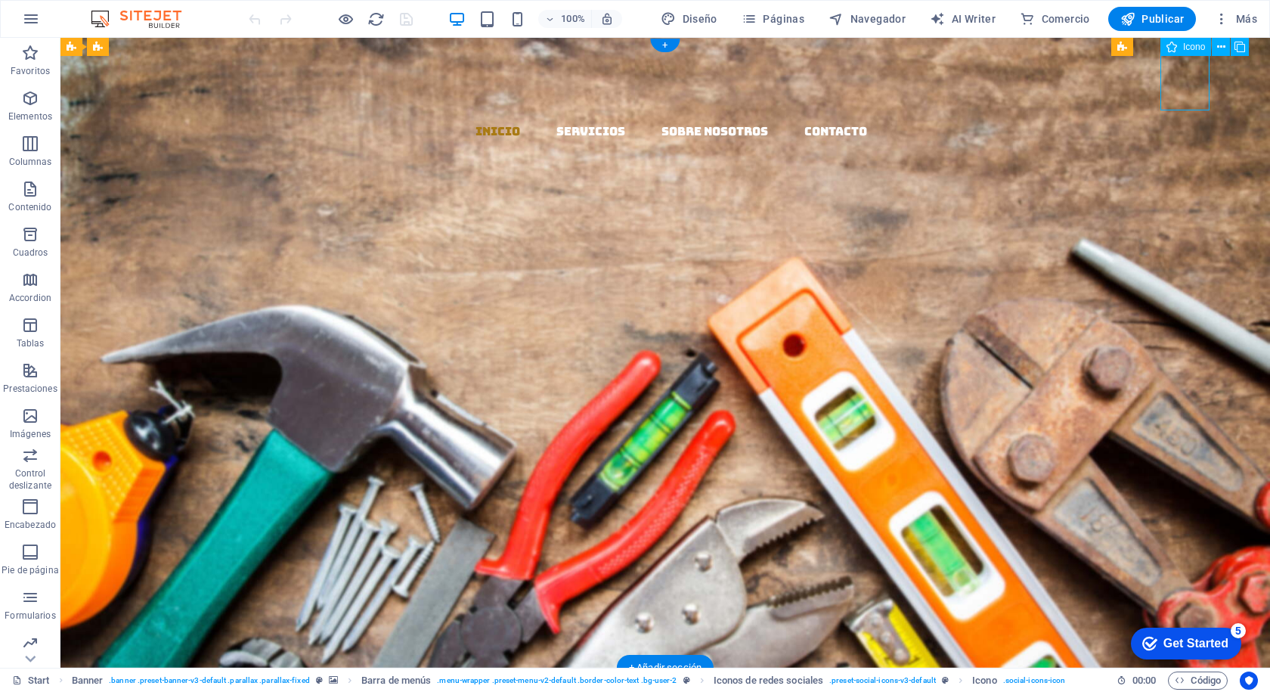
click at [1184, 202] on figure at bounding box center [671, 232] width 1197 height 60
select select "xMidYMid"
select select "px"
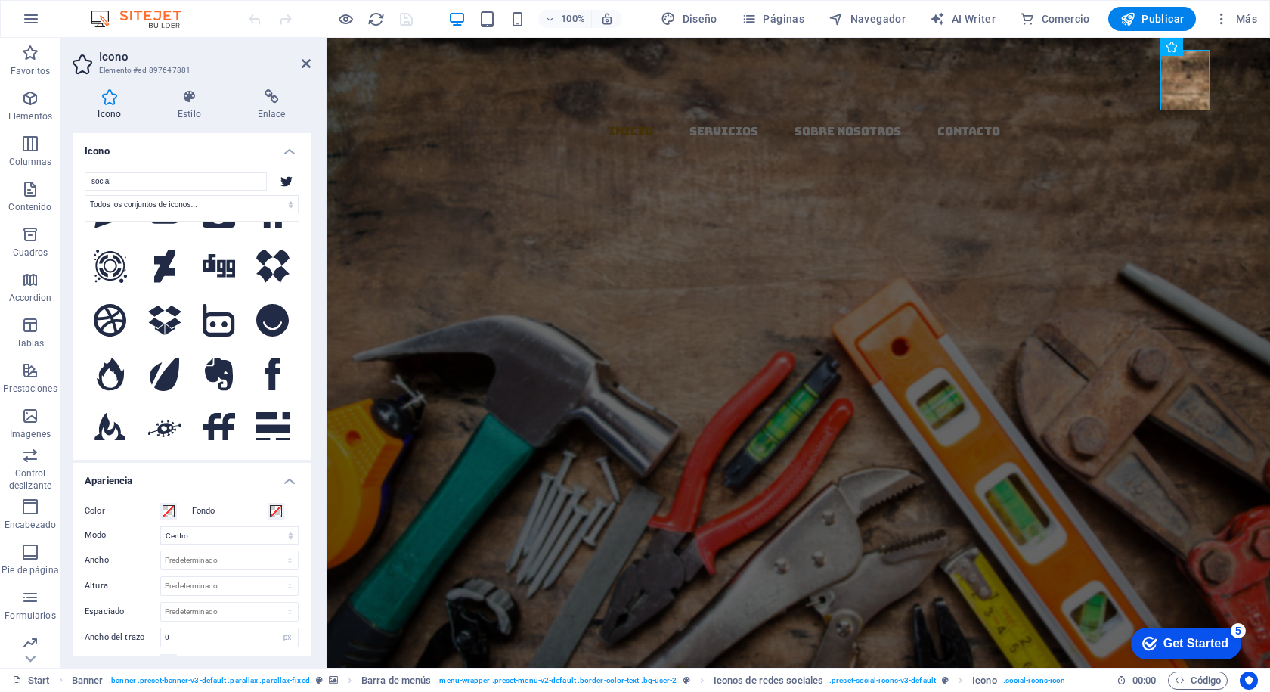
scroll to position [227, 0]
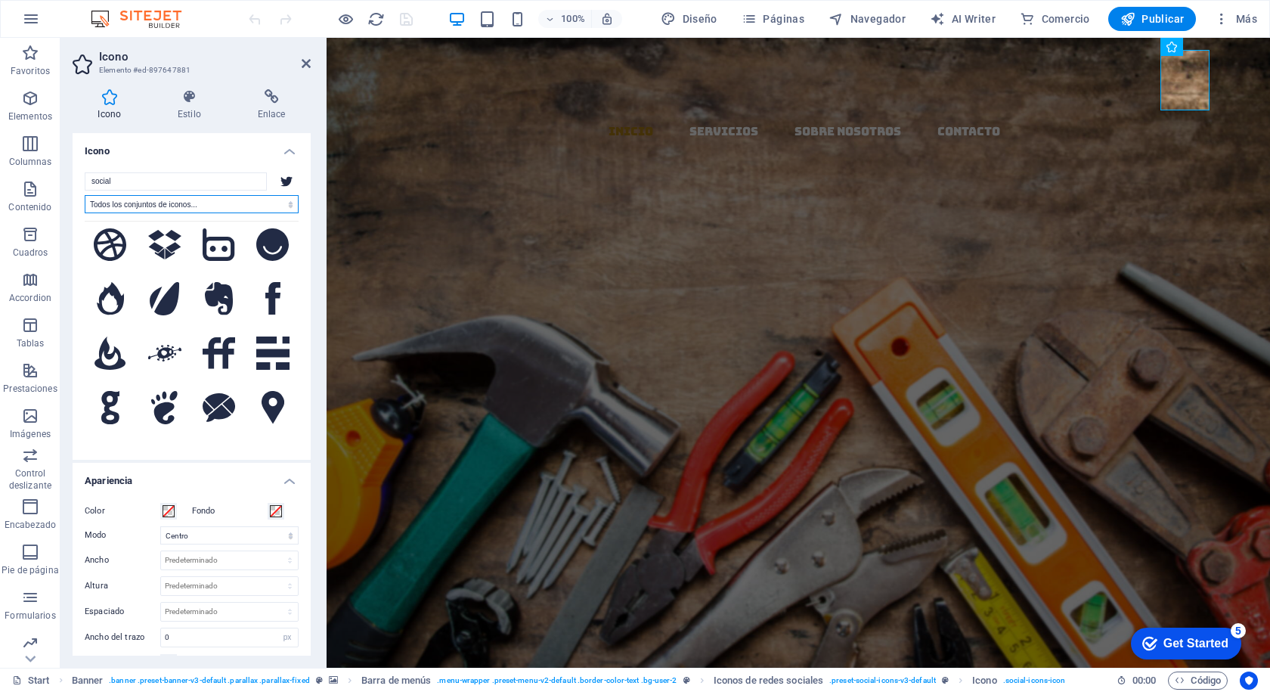
click at [197, 209] on select "Todos los conjuntos de iconos... IcoFont Ionicons FontAwesome Brands FontAwesom…" at bounding box center [192, 204] width 214 height 18
click at [159, 188] on input "social" at bounding box center [176, 181] width 182 height 18
type input "s"
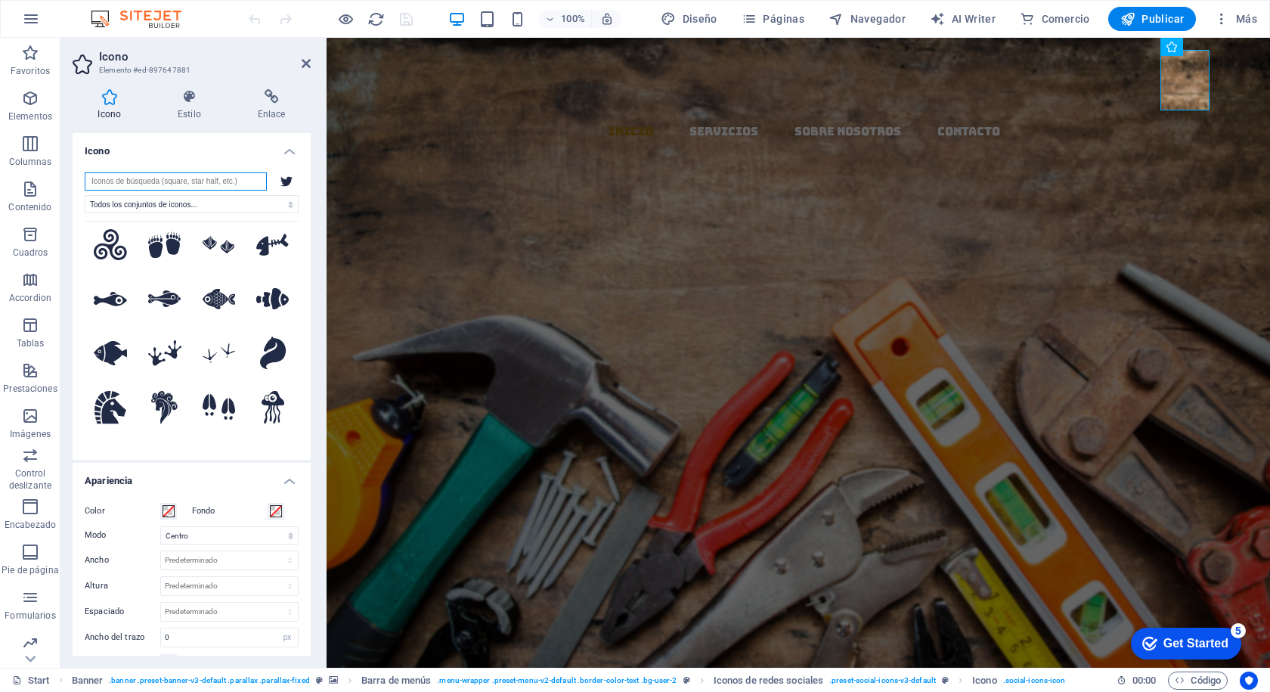
scroll to position [0, 0]
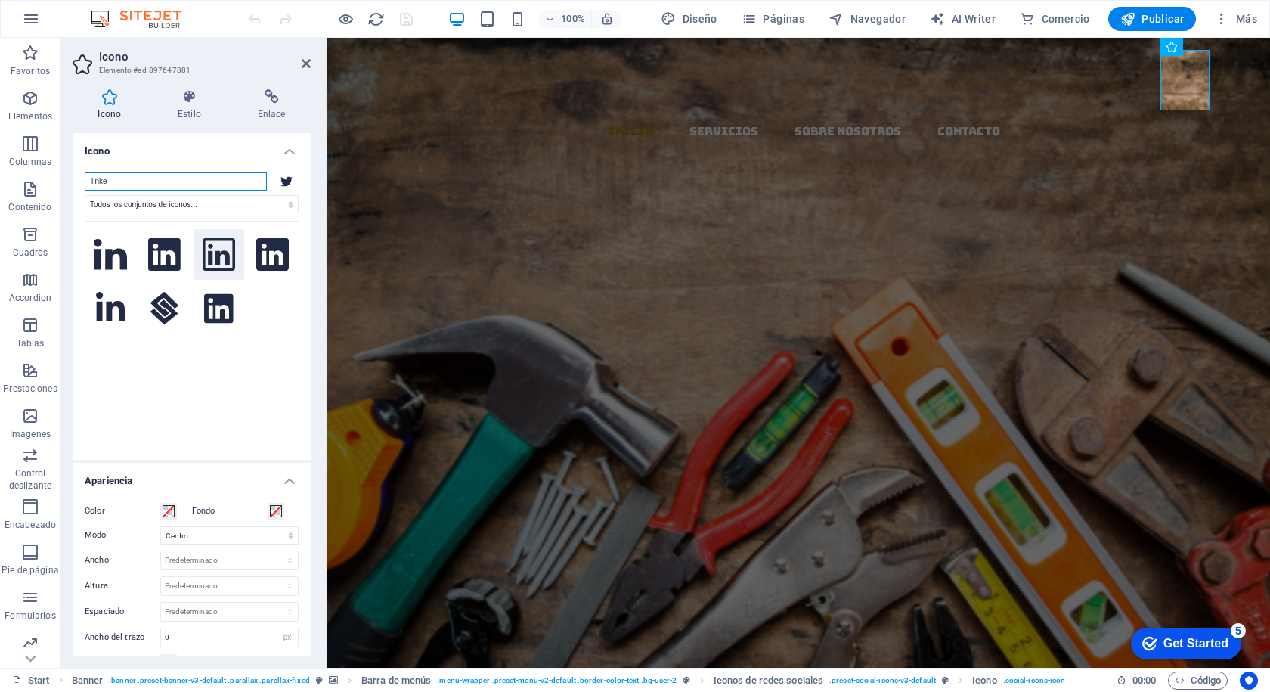
type input "linke"
click at [212, 252] on icon at bounding box center [219, 254] width 33 height 33
click at [212, 251] on icon at bounding box center [219, 254] width 33 height 33
click at [273, 108] on h4 "Enlace" at bounding box center [271, 105] width 79 height 32
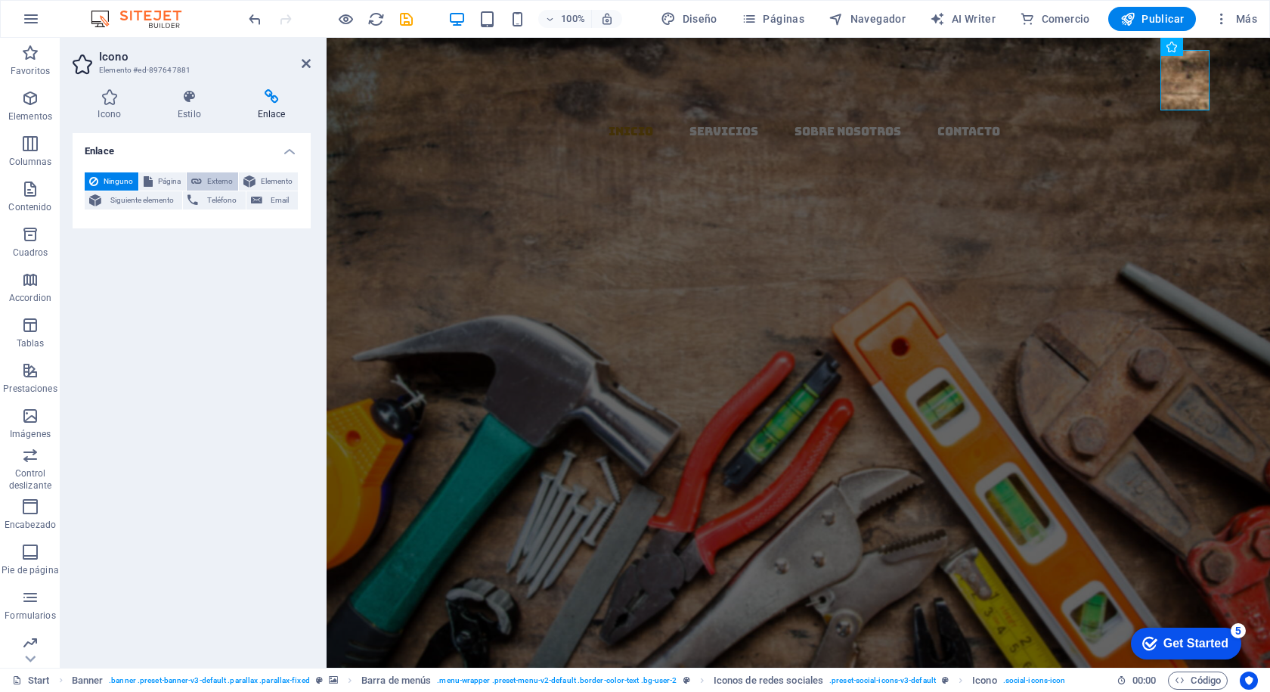
click at [214, 179] on span "Externo" at bounding box center [219, 181] width 27 height 18
select select "blank"
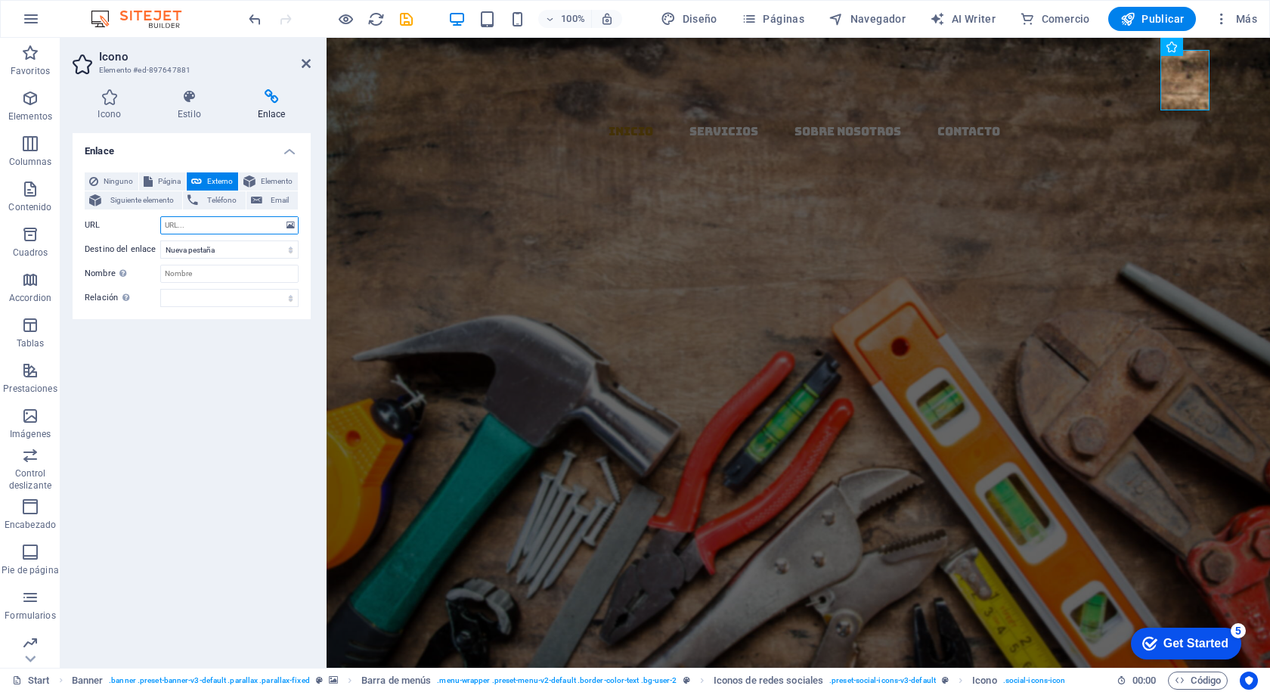
click at [182, 227] on input "URL" at bounding box center [229, 225] width 138 height 18
paste input "[URL][DOMAIN_NAME]"
type input "[URL][DOMAIN_NAME]"
click at [194, 274] on input "Nombre Una descripción adicional del enlace no debería ser igual al texto del e…" at bounding box center [229, 274] width 138 height 18
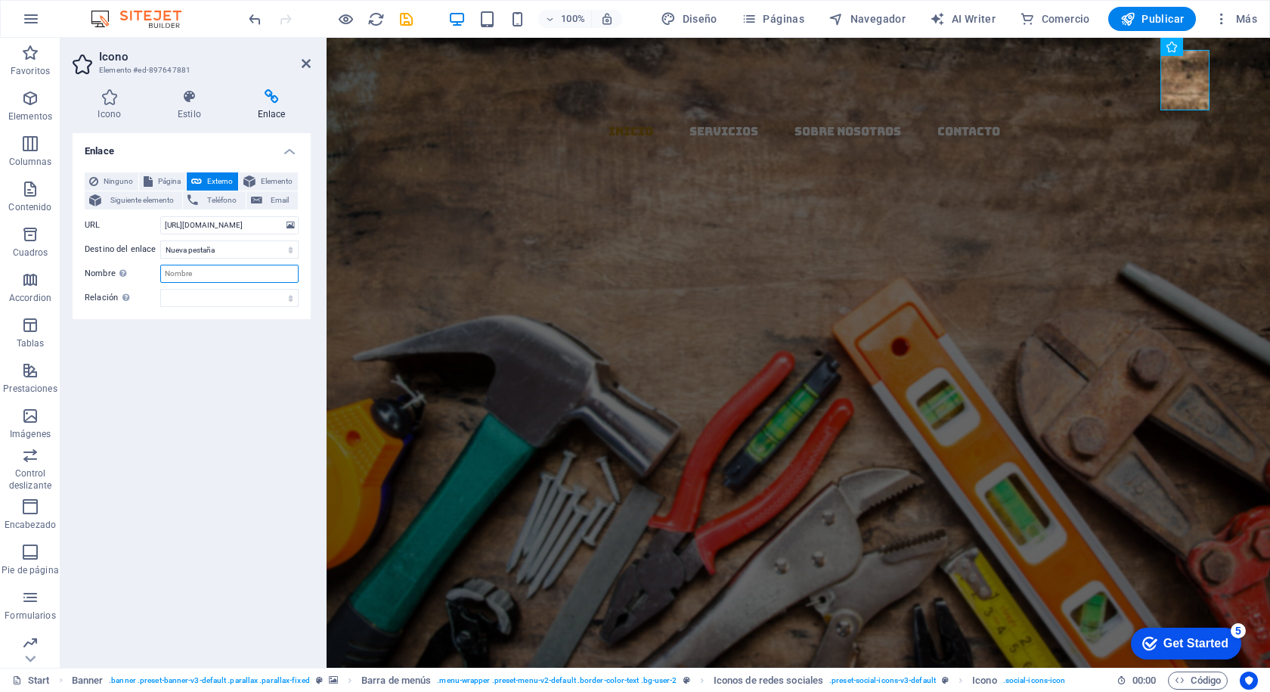
scroll to position [0, 0]
click at [174, 273] on input "Nombre Una descripción adicional del enlace no debería ser igual al texto del e…" at bounding box center [229, 274] width 138 height 18
type input "Linkedin"
click at [200, 345] on div "Enlace Ninguno Página Externo Elemento Siguiente elemento Teléfono Email Página…" at bounding box center [192, 394] width 238 height 522
drag, startPoint x: 1227, startPoint y: 86, endPoint x: 1493, endPoint y: 84, distance: 266.1
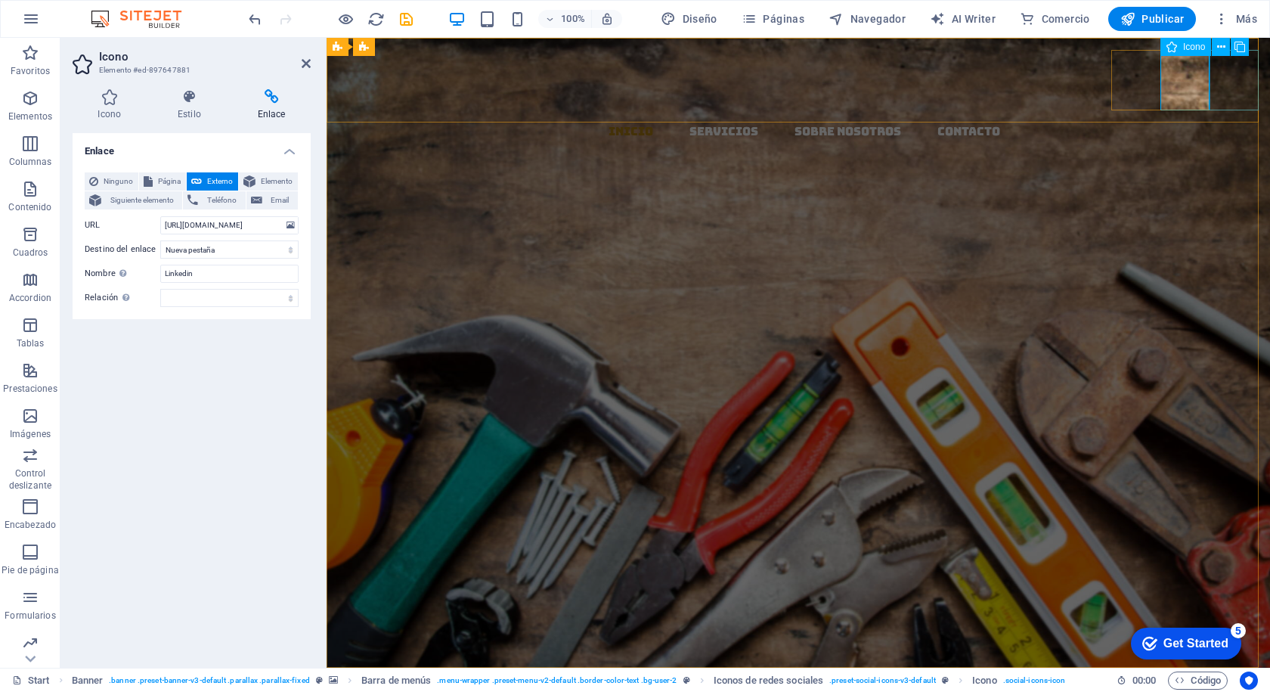
click at [1269, 262] on figure at bounding box center [804, 292] width 931 height 60
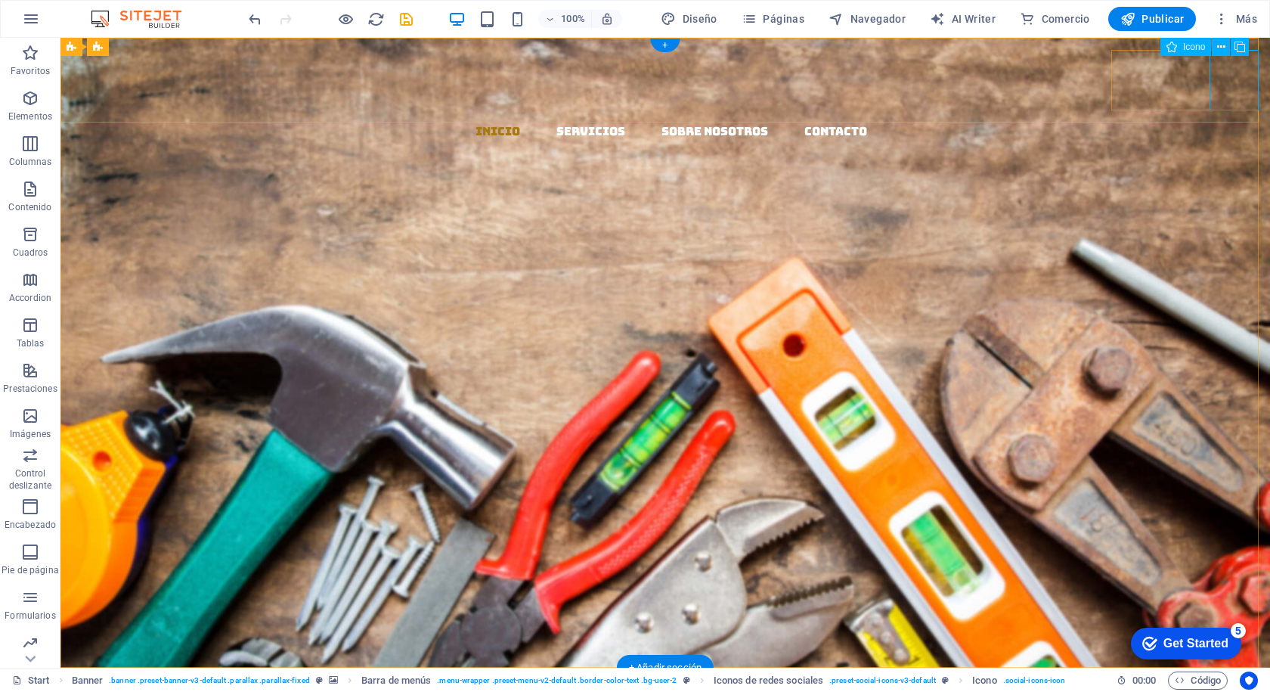
click at [1231, 262] on figure at bounding box center [671, 292] width 1197 height 60
click at [965, 262] on figure at bounding box center [671, 292] width 1197 height 60
select select "xMidYMid"
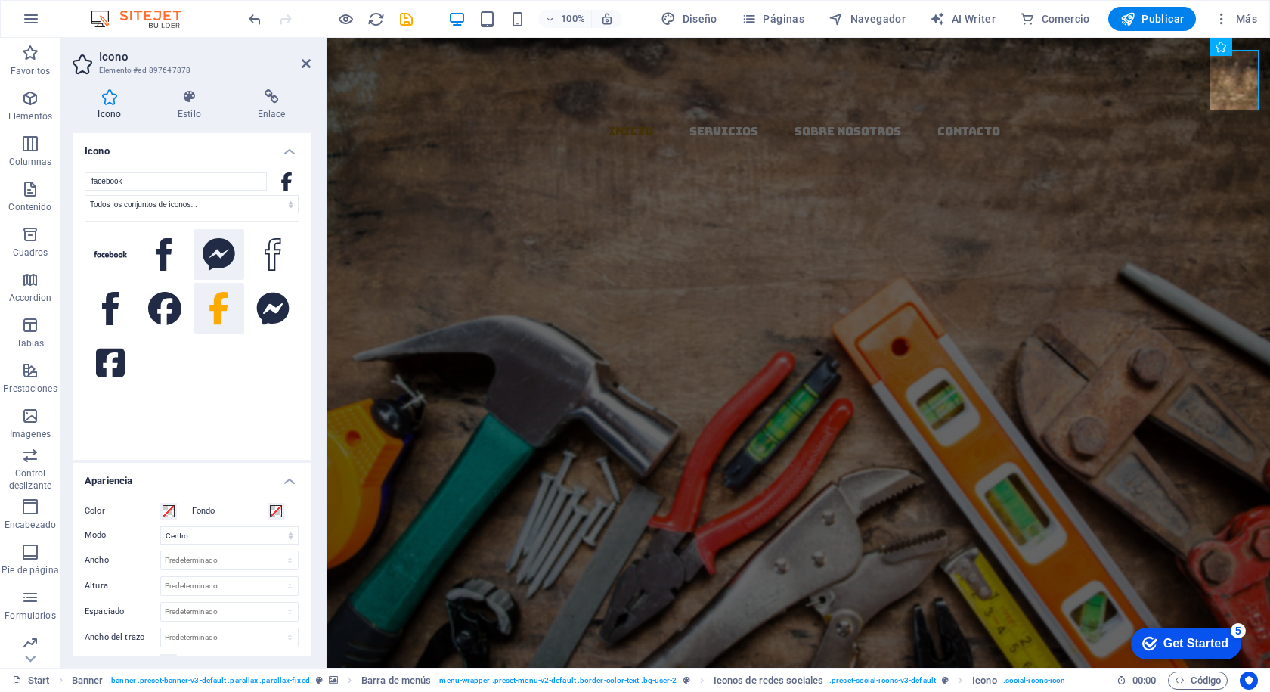
click at [220, 240] on icon at bounding box center [219, 254] width 33 height 33
click at [132, 174] on input "facebook" at bounding box center [176, 181] width 182 height 18
click at [135, 180] on input "facebook" at bounding box center [176, 181] width 182 height 18
type input "f"
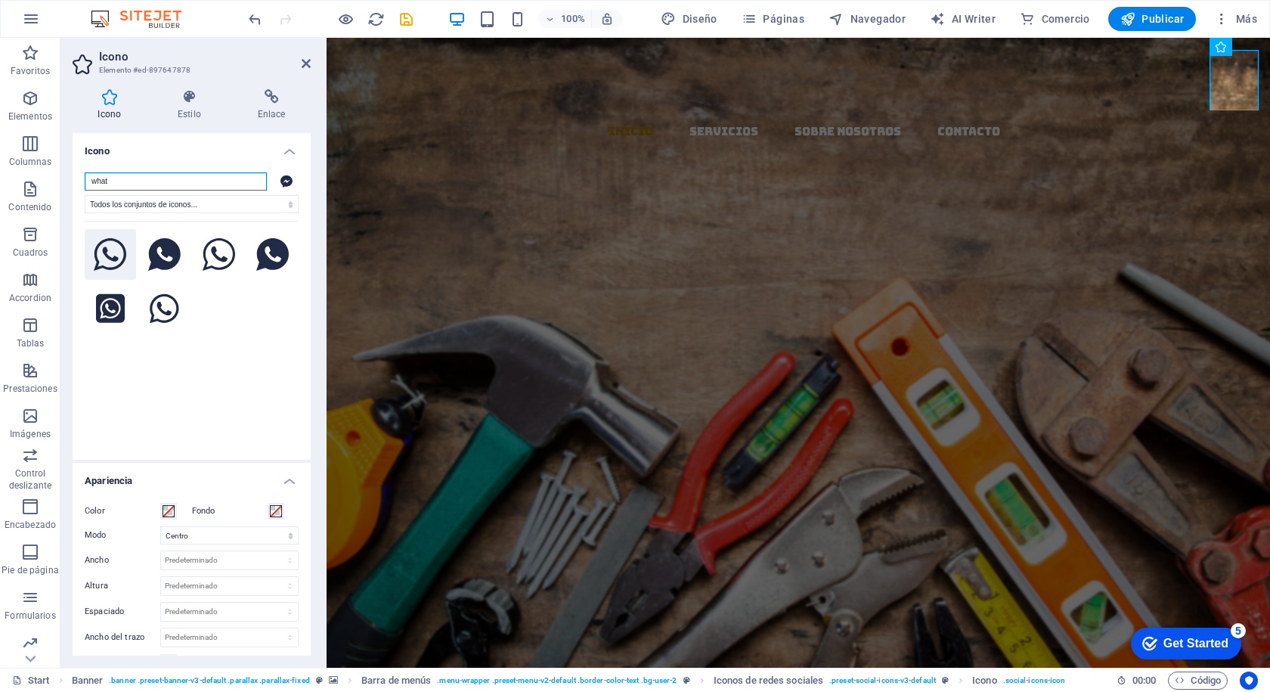
type input "what"
click at [107, 256] on icon at bounding box center [110, 254] width 33 height 33
click at [107, 255] on icon at bounding box center [110, 254] width 33 height 33
click at [1241, 262] on figure at bounding box center [804, 292] width 931 height 60
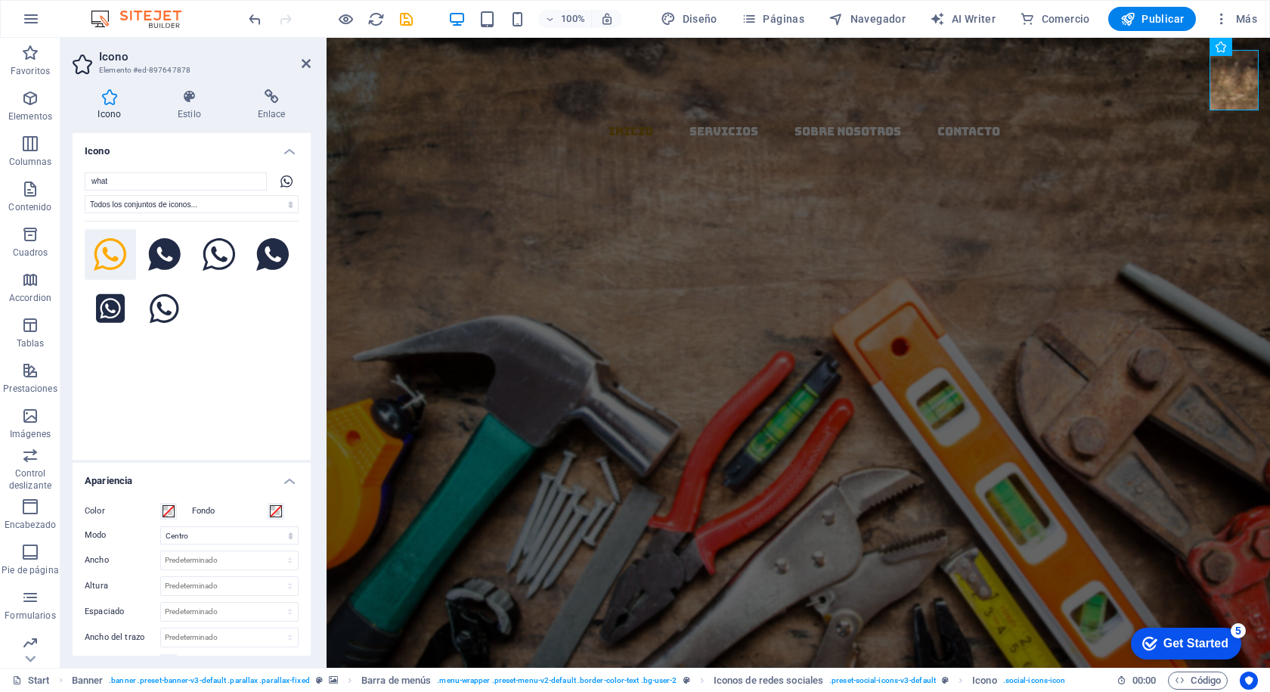
click at [110, 254] on icon at bounding box center [110, 254] width 33 height 33
click at [274, 102] on icon at bounding box center [271, 96] width 79 height 15
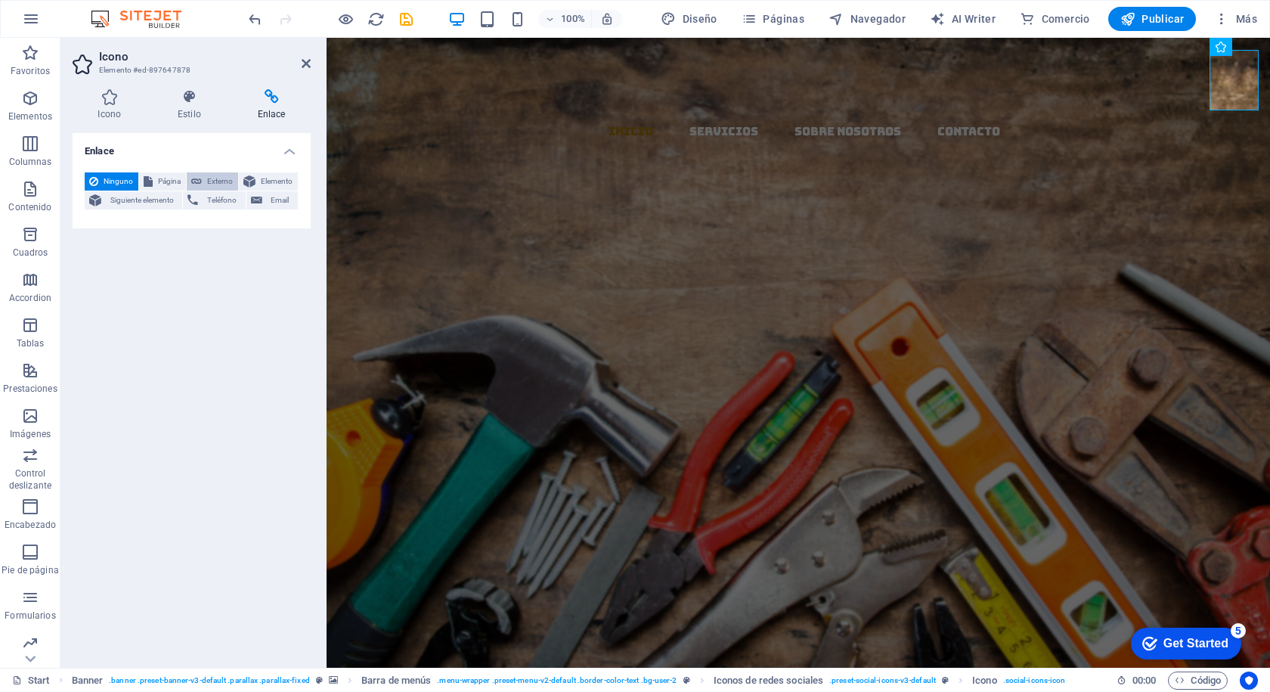
click at [215, 177] on span "Externo" at bounding box center [219, 181] width 27 height 18
select select "blank"
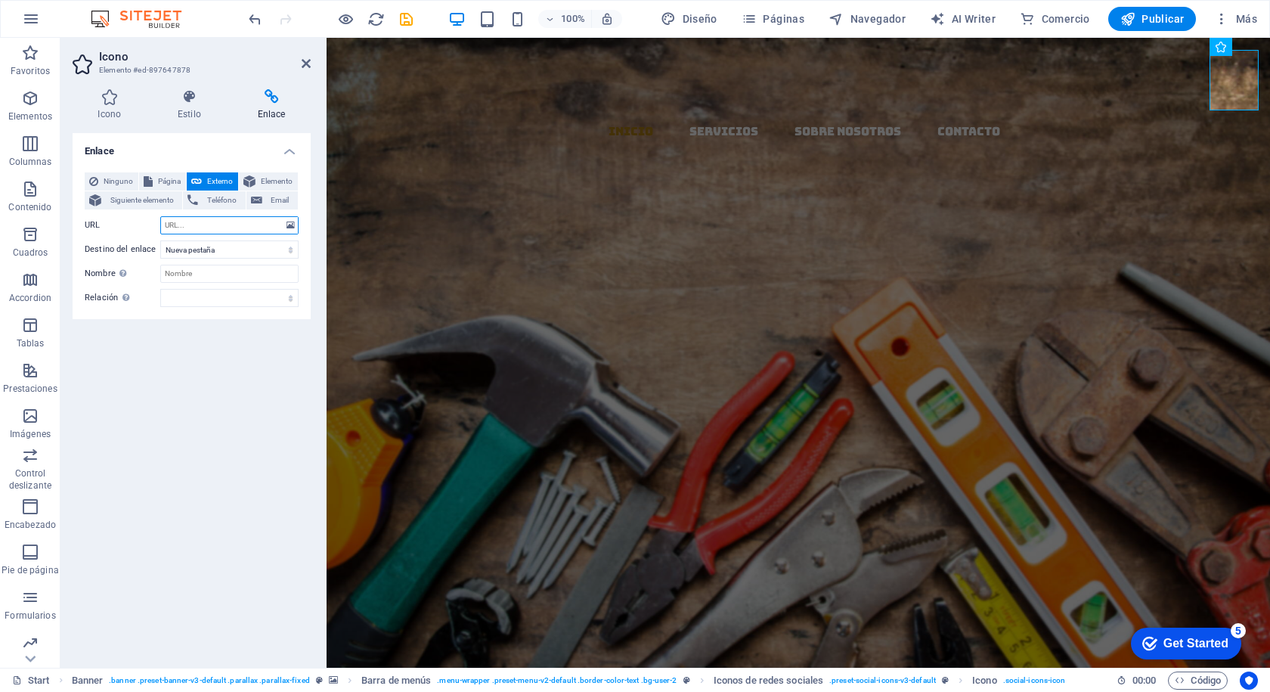
click at [181, 225] on input "URL" at bounding box center [229, 225] width 138 height 18
paste input "https://wa.me/992188870"
type input "https://wa.me/992188870"
click at [225, 251] on select "Nueva pestaña Misma pestaña Superposición" at bounding box center [229, 249] width 138 height 18
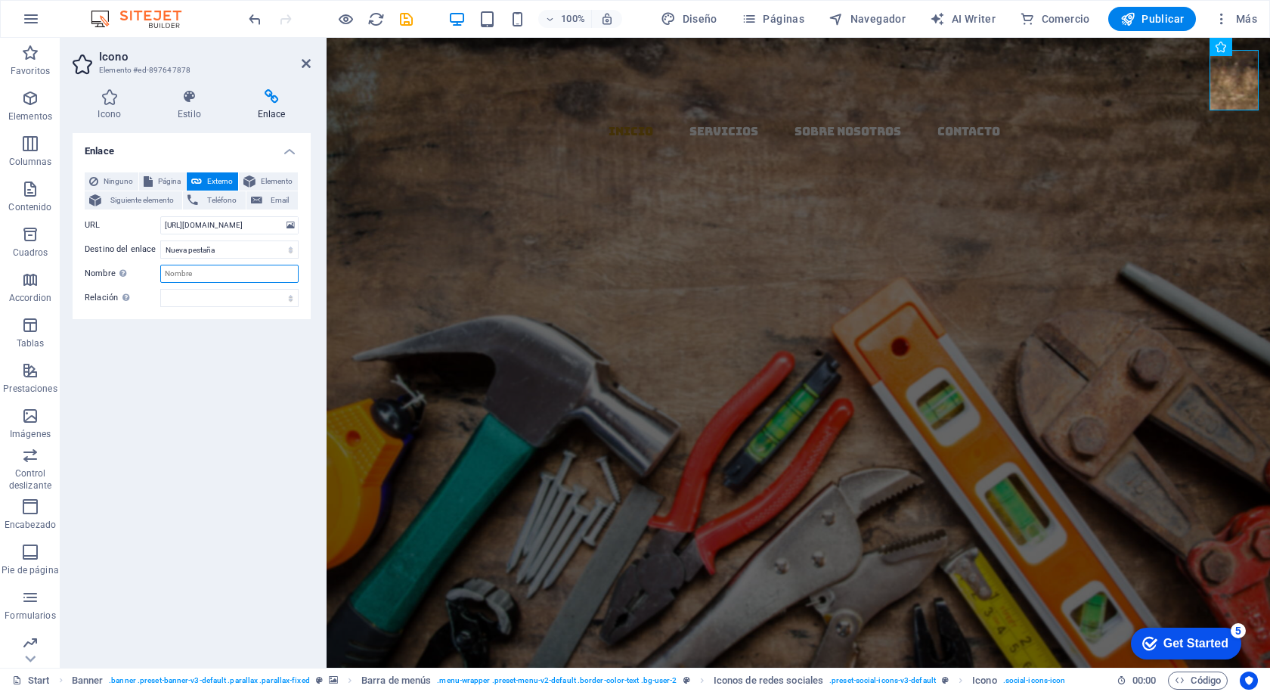
click at [187, 277] on input "Nombre Una descripción adicional del enlace no debería ser igual al texto del e…" at bounding box center [229, 274] width 138 height 18
type input "WhatsApp"
drag, startPoint x: 211, startPoint y: 402, endPoint x: 187, endPoint y: 426, distance: 33.1
click at [211, 401] on div "Enlace Ninguno Página Externo Elemento Siguiente elemento Teléfono Email Página…" at bounding box center [192, 394] width 238 height 522
click at [407, 20] on icon "save" at bounding box center [406, 19] width 17 height 17
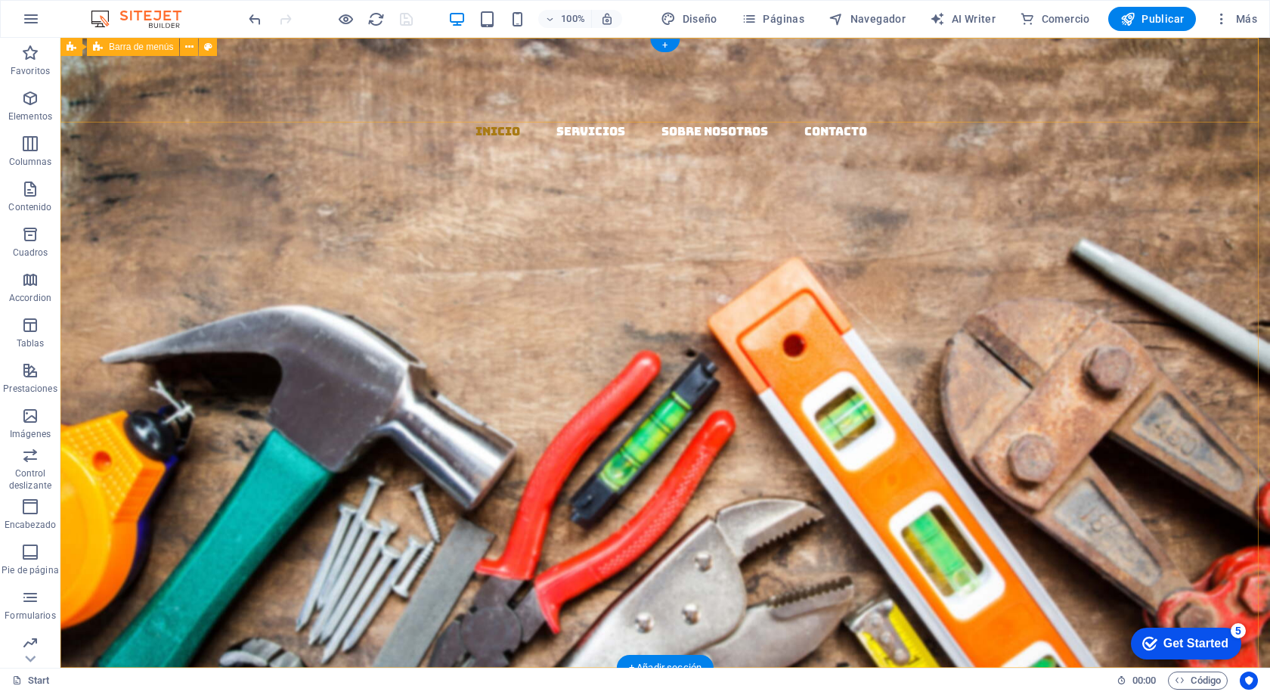
click at [946, 45] on div "Inicio Servicios Sobre Nosotros Contacto" at bounding box center [664, 181] width 1209 height 286
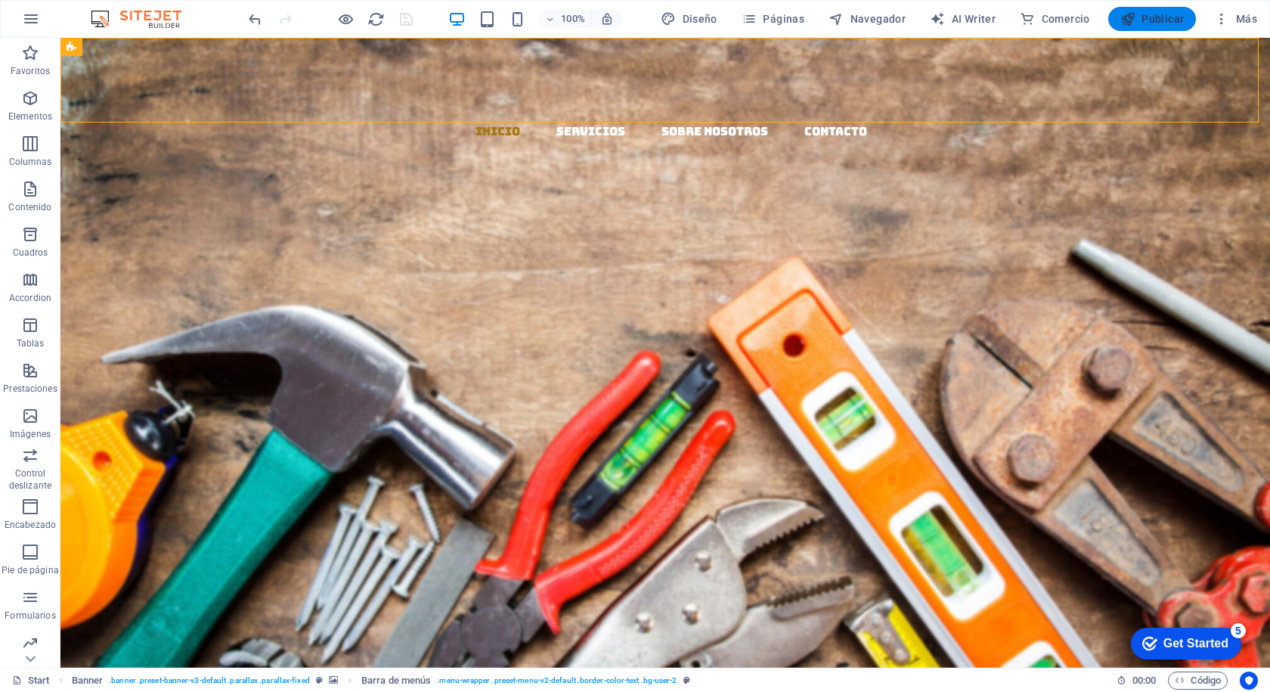
click at [1171, 17] on span "Publicar" at bounding box center [1152, 18] width 64 height 15
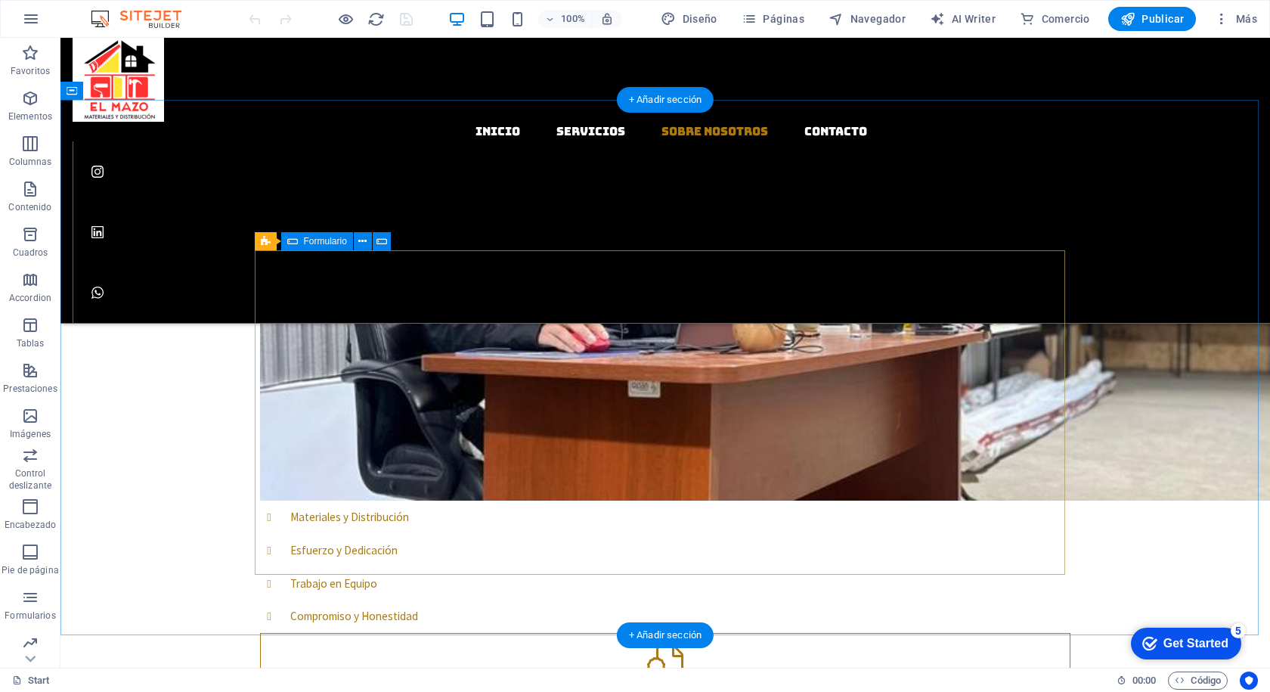
scroll to position [1209, 0]
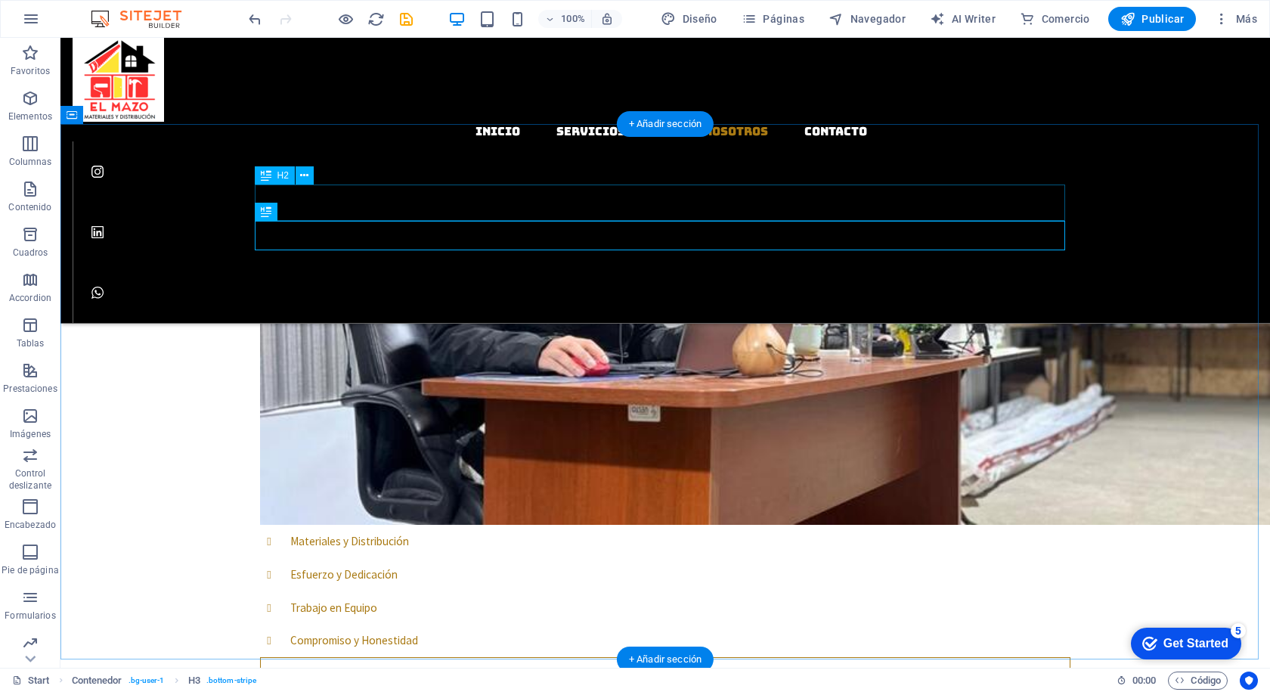
click at [304, 214] on icon at bounding box center [304, 212] width 8 height 16
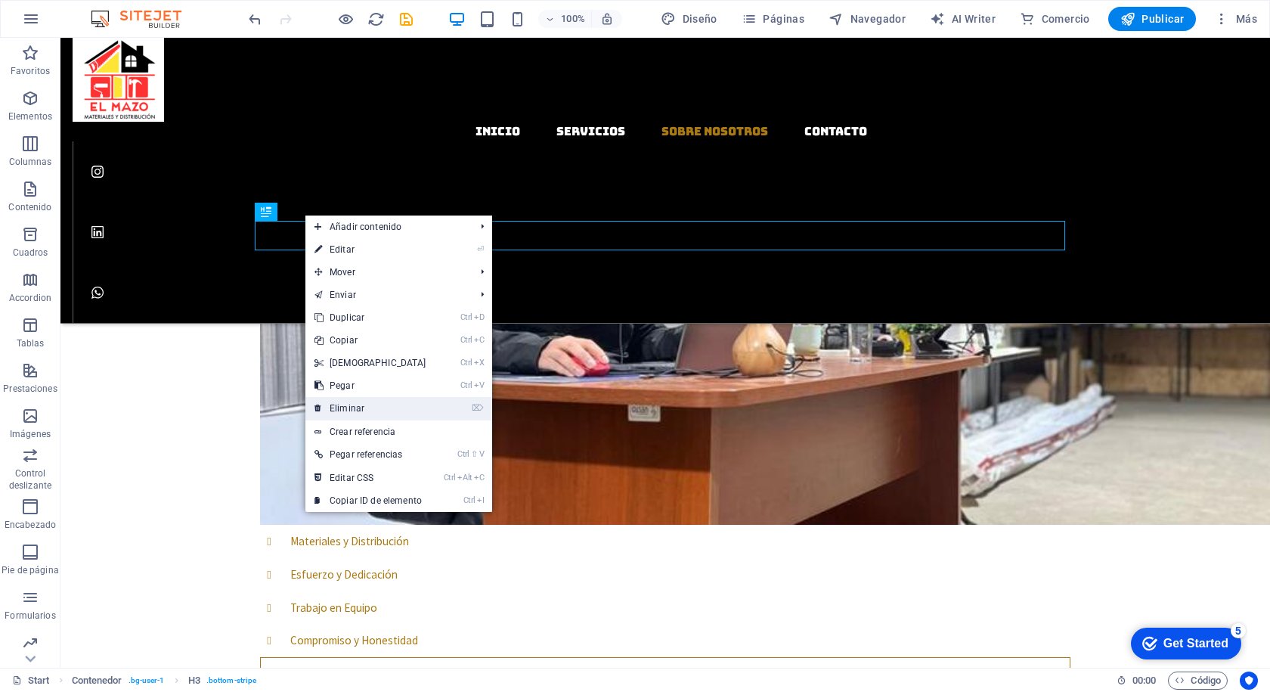
click at [345, 407] on link "⌦ Eliminar" at bounding box center [370, 408] width 130 height 23
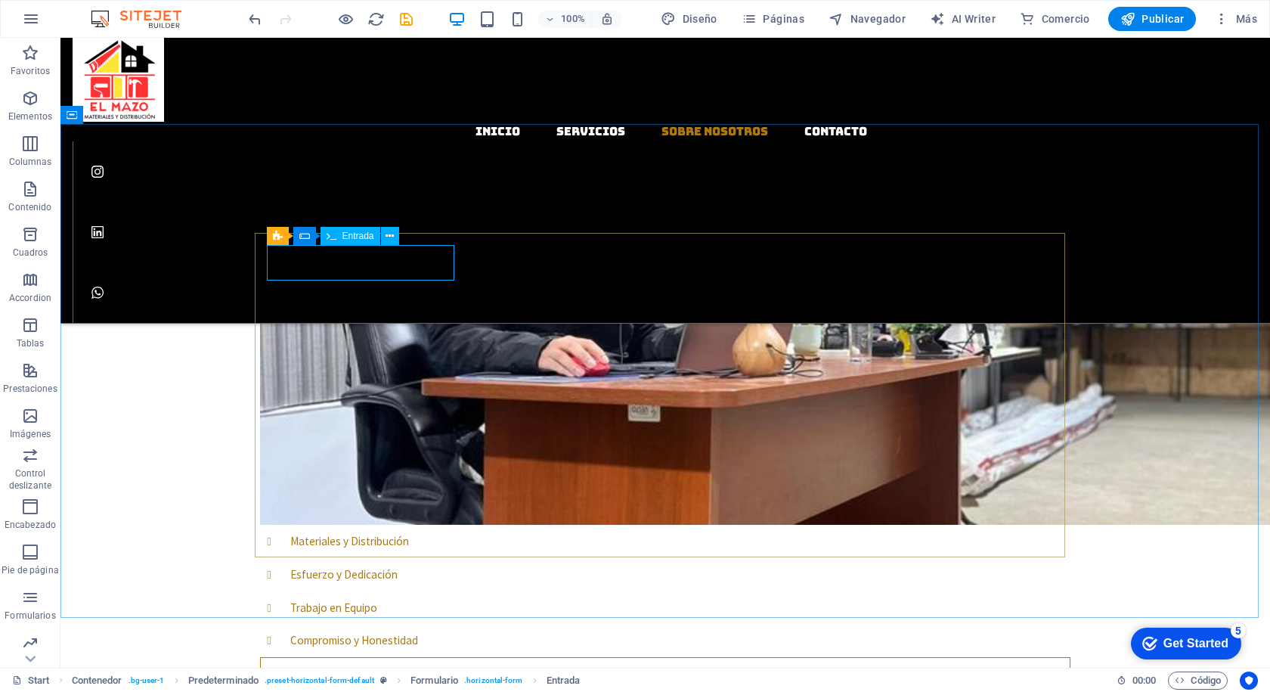
click at [352, 233] on span "Entrada" at bounding box center [358, 235] width 32 height 9
click at [351, 235] on span "Entrada" at bounding box center [358, 235] width 32 height 9
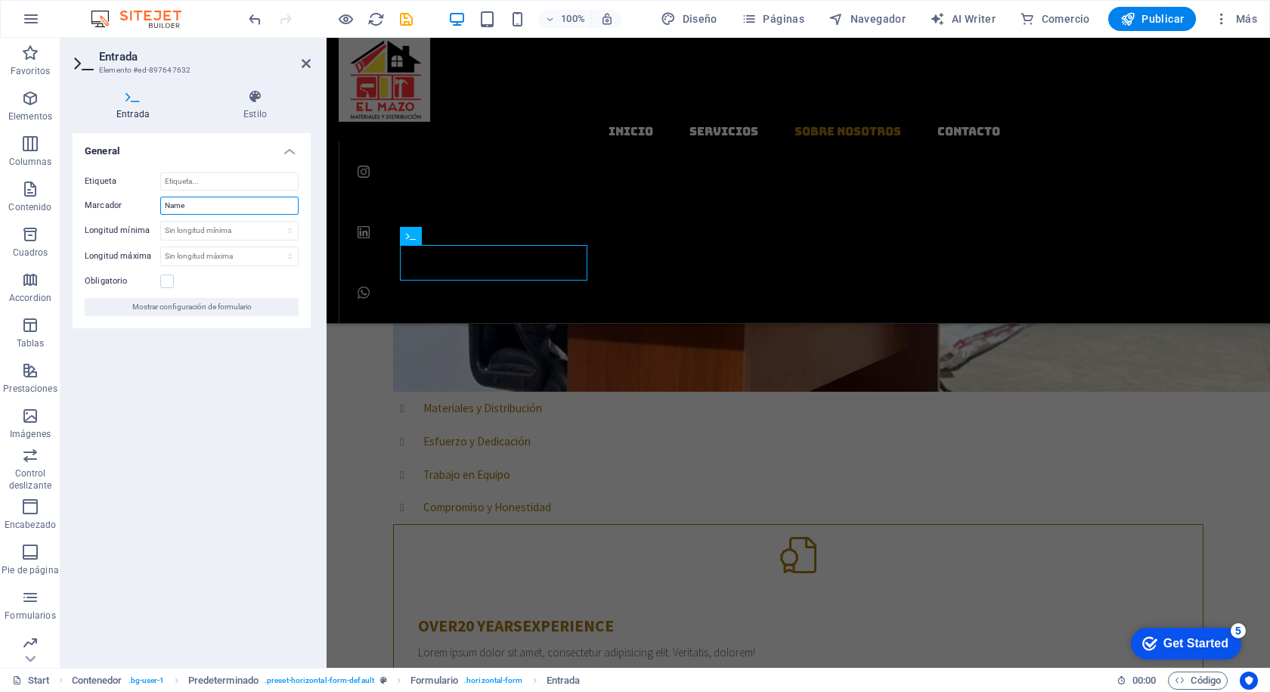
click at [198, 203] on input "Name" at bounding box center [229, 206] width 138 height 18
type input "Nombre"
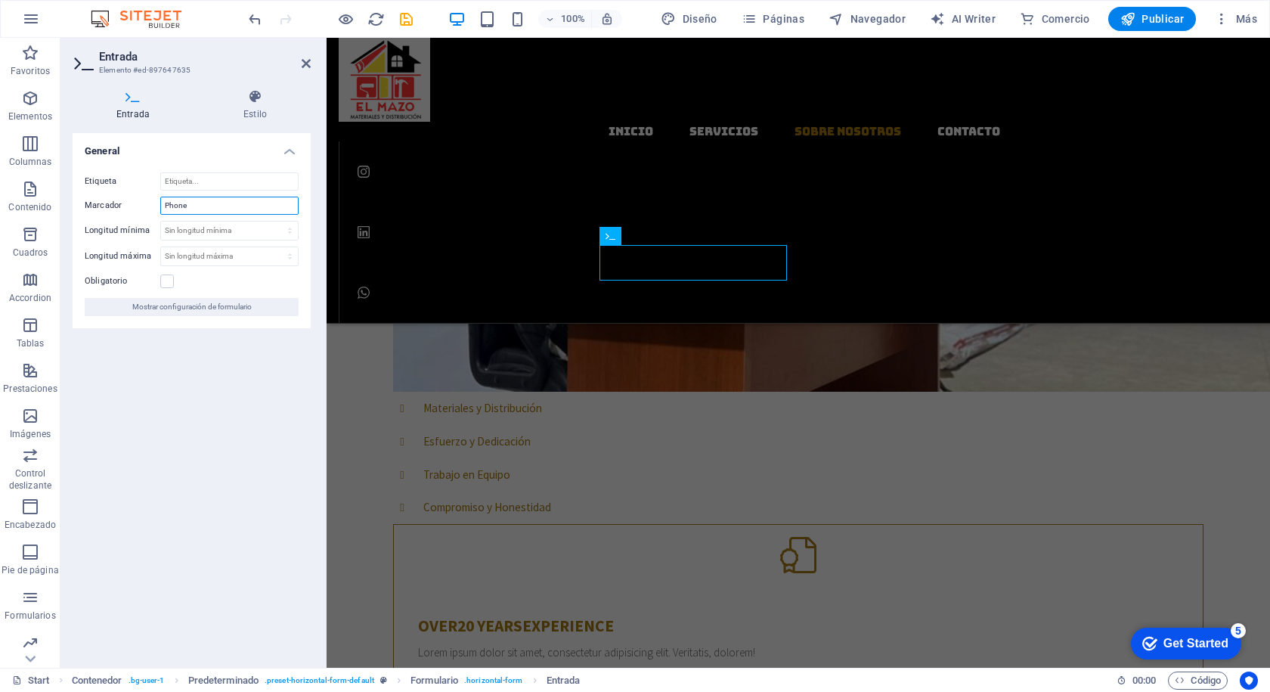
click at [193, 205] on input "Phone" at bounding box center [229, 206] width 138 height 18
type input "P"
type input "Teléfono"
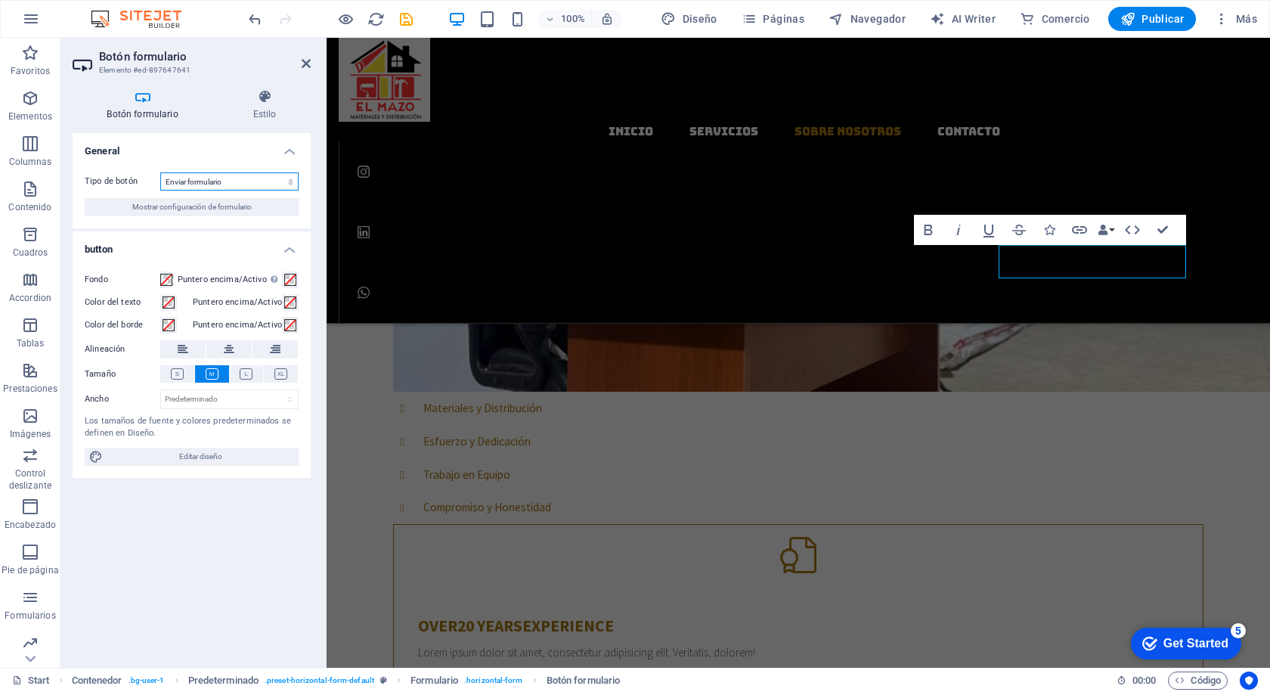
click at [234, 181] on select "Enviar formulario Restablecer formulario Ninguna acción" at bounding box center [229, 181] width 138 height 18
click at [196, 156] on h4 "General" at bounding box center [192, 146] width 238 height 27
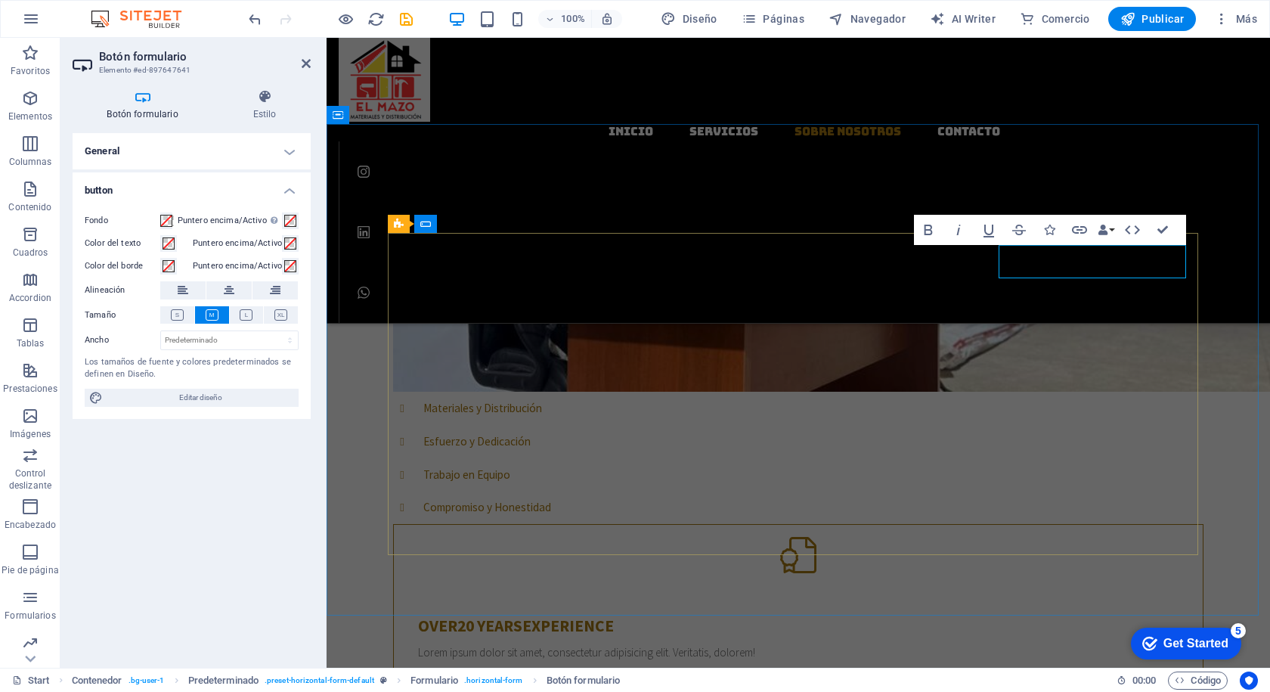
drag, startPoint x: 1054, startPoint y: 258, endPoint x: 1133, endPoint y: 259, distance: 78.6
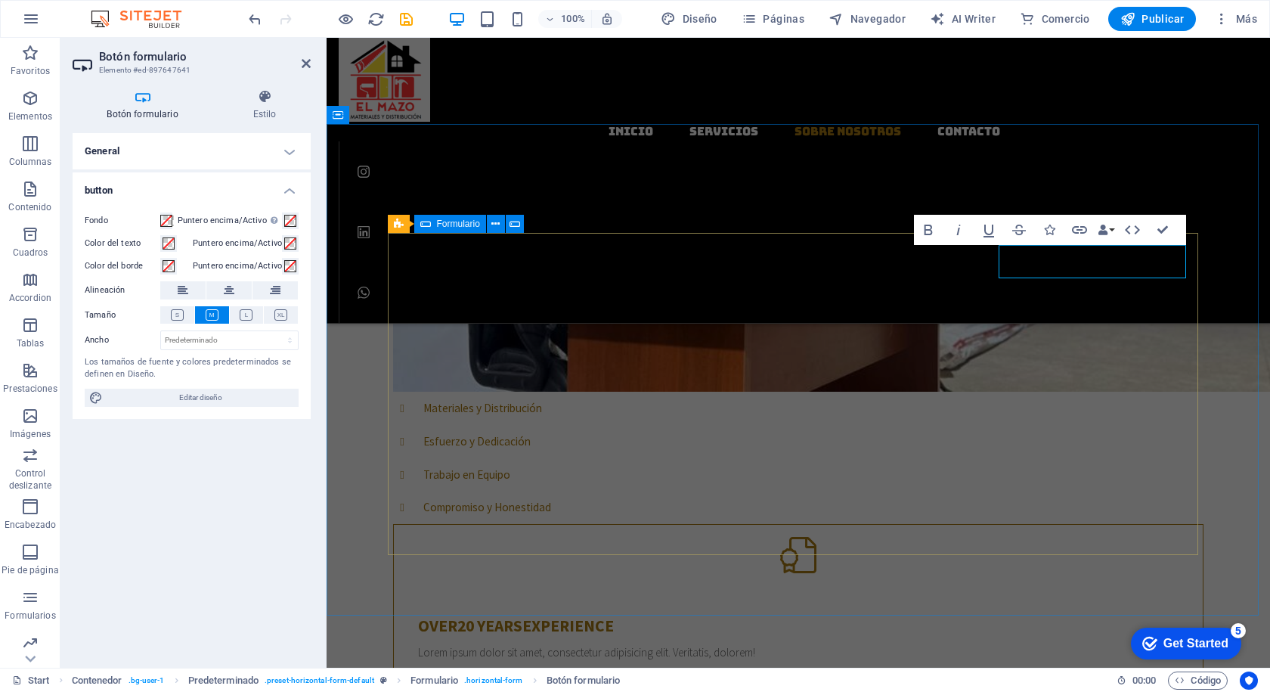
type button "Submit inquiry"
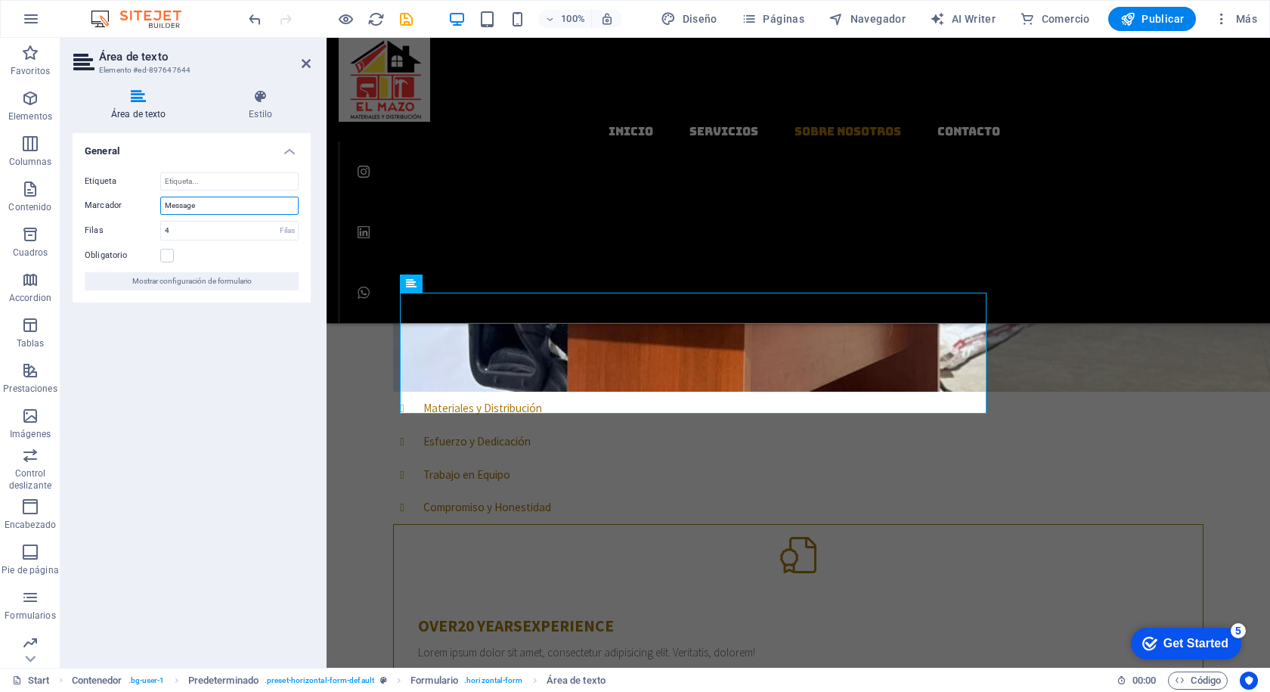
click at [210, 203] on input "Message" at bounding box center [229, 206] width 138 height 18
type input "Mensaje"
click at [208, 230] on input "4" at bounding box center [229, 230] width 137 height 18
click at [201, 202] on input "Mensaje" at bounding box center [229, 206] width 138 height 18
click at [221, 255] on div "Obligatorio" at bounding box center [192, 255] width 214 height 18
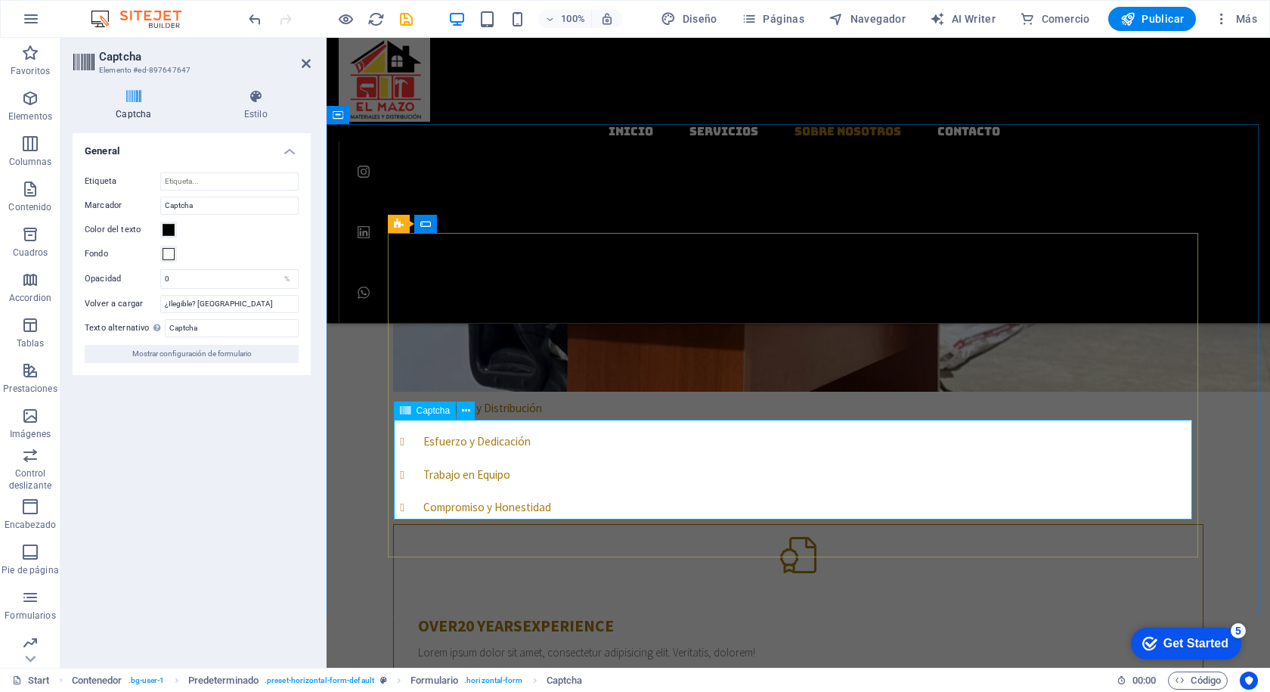
click at [469, 410] on icon at bounding box center [466, 411] width 8 height 16
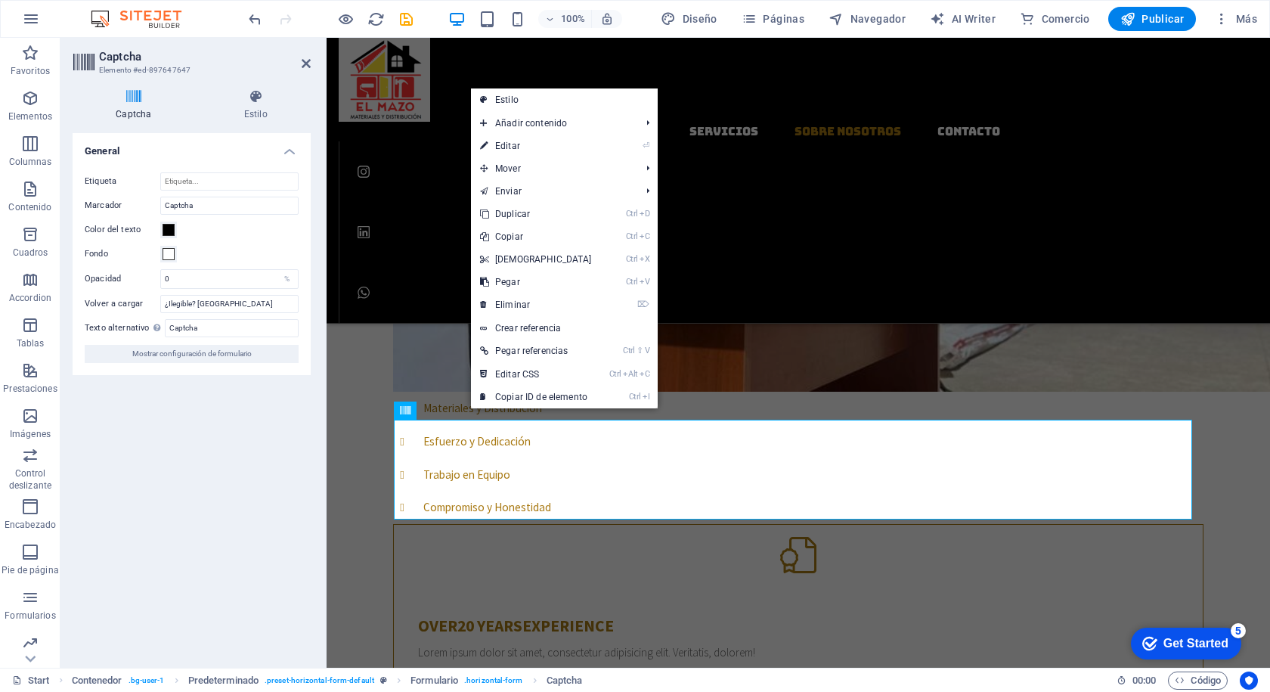
click at [203, 424] on div "Turnstile Turnstile de Cloudfare es una integración de terceros que ofrece capt…" at bounding box center [192, 394] width 238 height 522
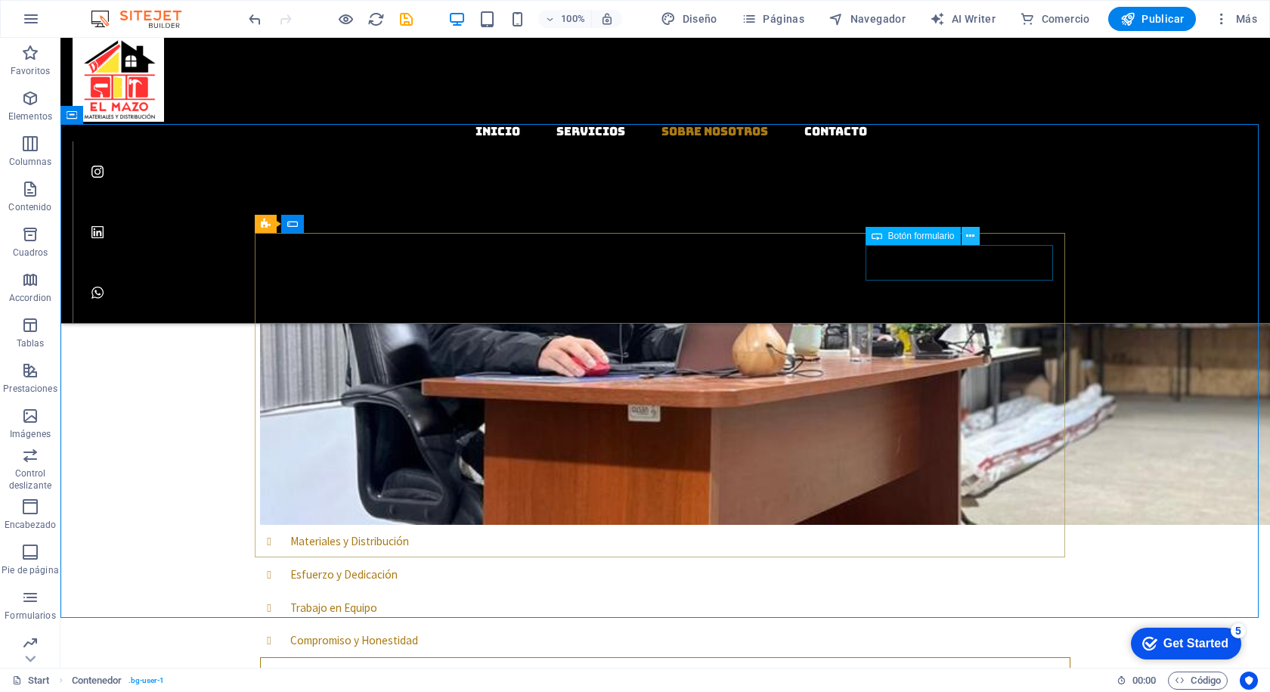
click at [969, 234] on icon at bounding box center [970, 236] width 8 height 16
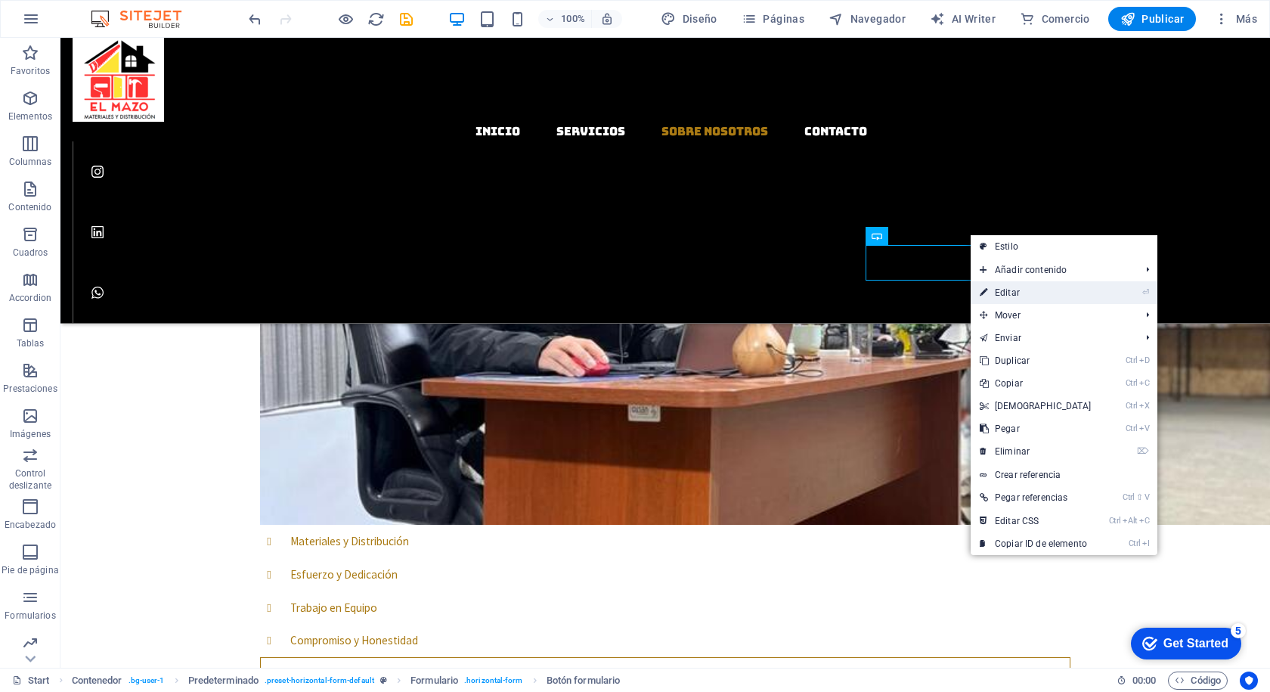
click at [1018, 293] on link "⏎ Editar" at bounding box center [1036, 292] width 130 height 23
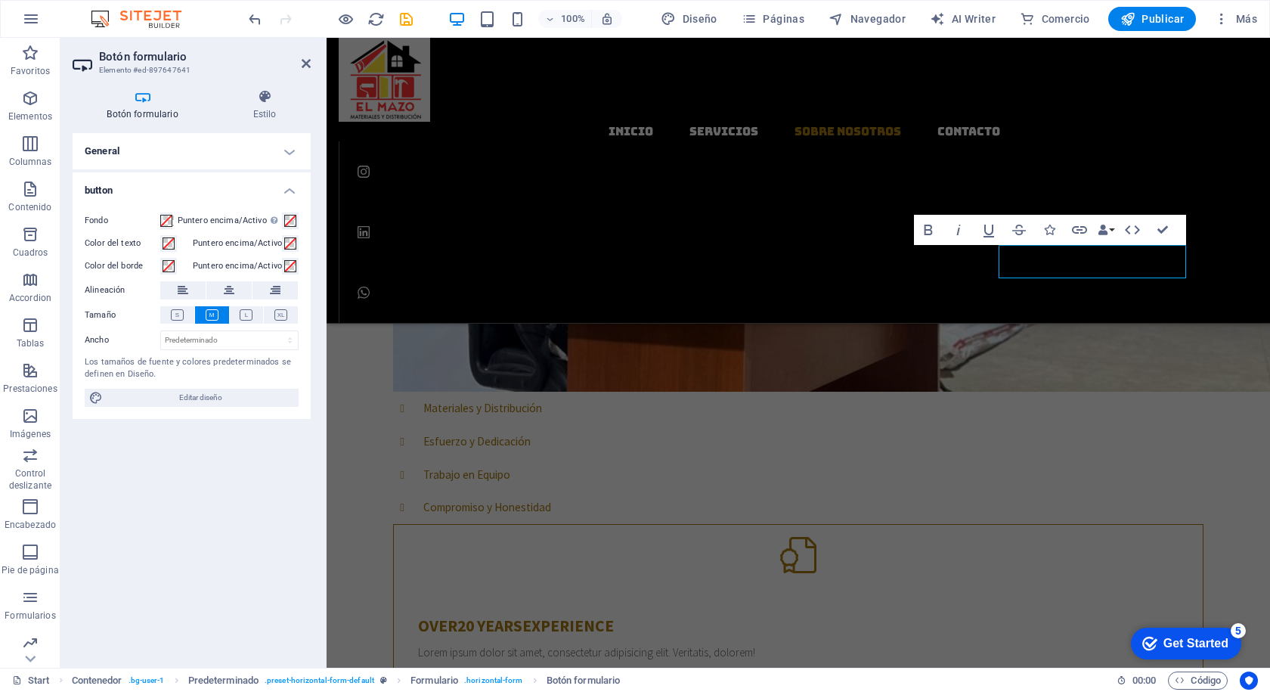
click at [291, 152] on h4 "General" at bounding box center [192, 151] width 238 height 36
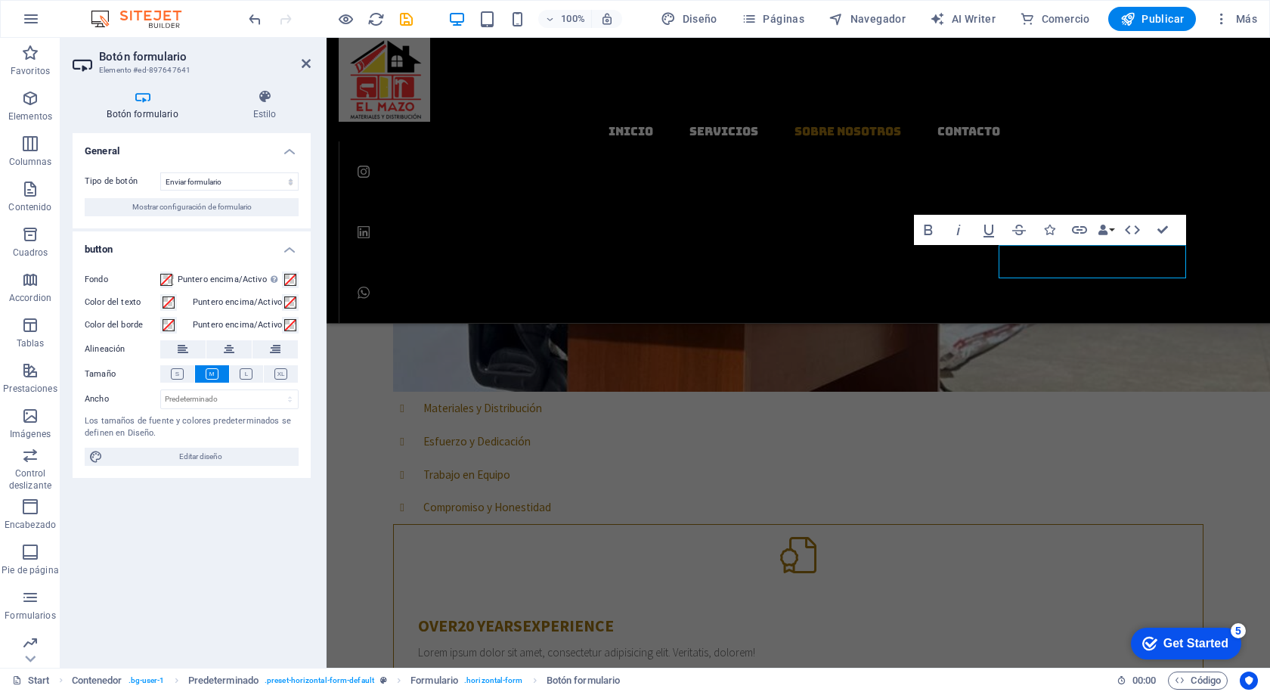
click at [291, 153] on h4 "General" at bounding box center [192, 146] width 238 height 27
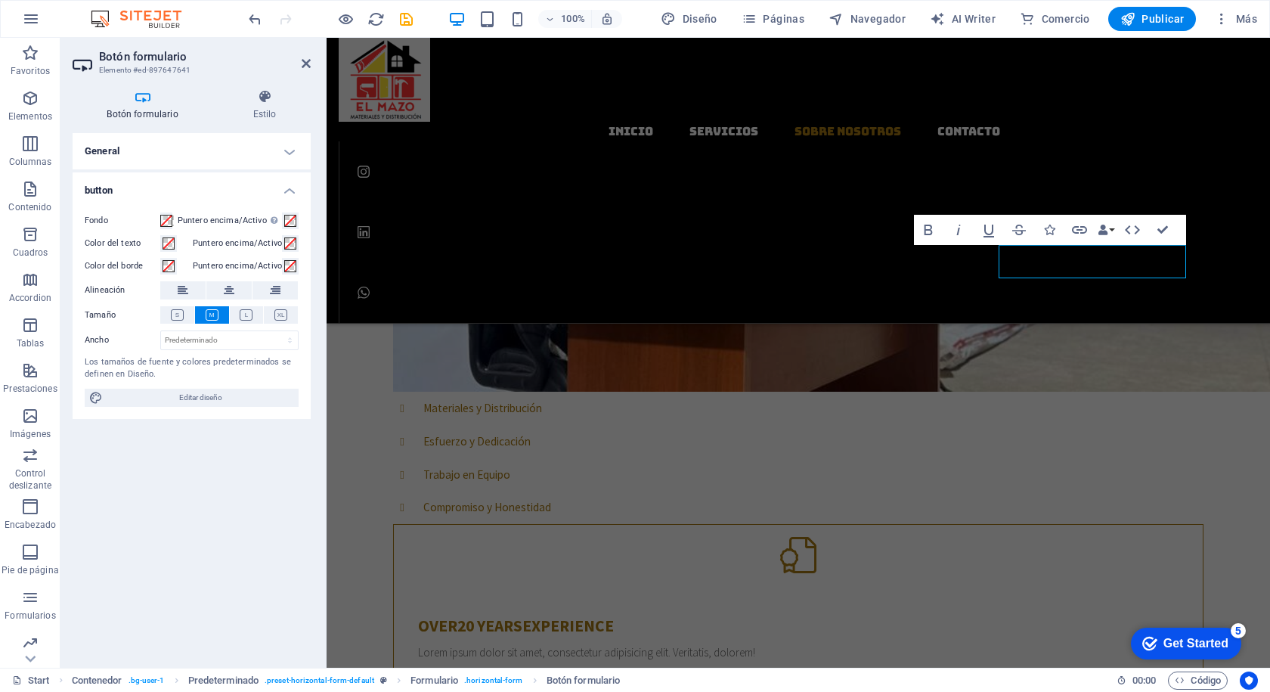
click at [293, 188] on h4 "button" at bounding box center [192, 185] width 238 height 27
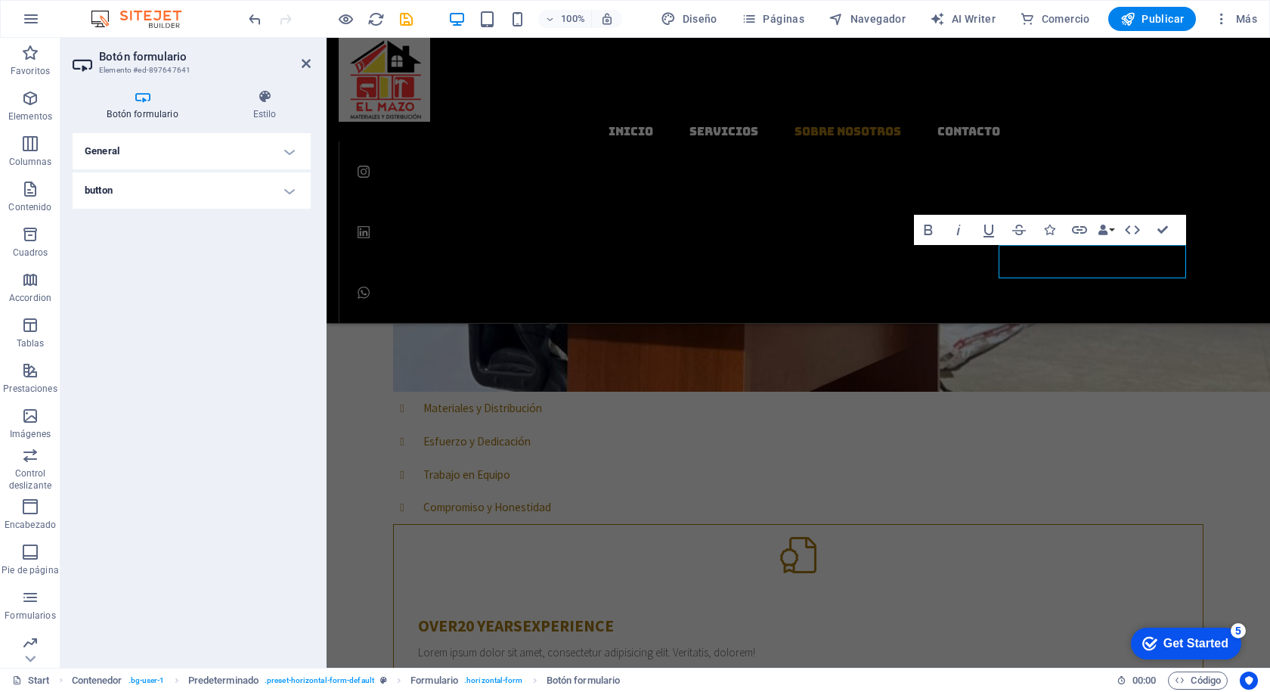
click at [293, 188] on h4 "button" at bounding box center [192, 190] width 238 height 36
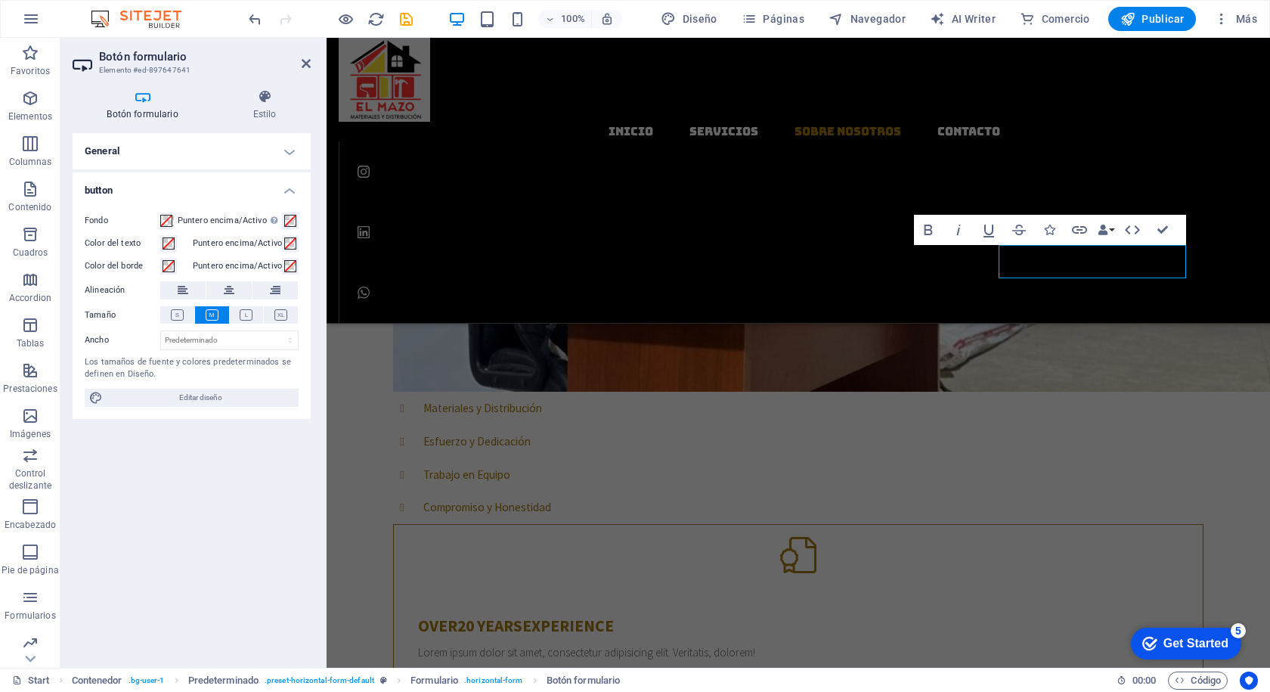
click at [284, 153] on h4 "General" at bounding box center [192, 151] width 238 height 36
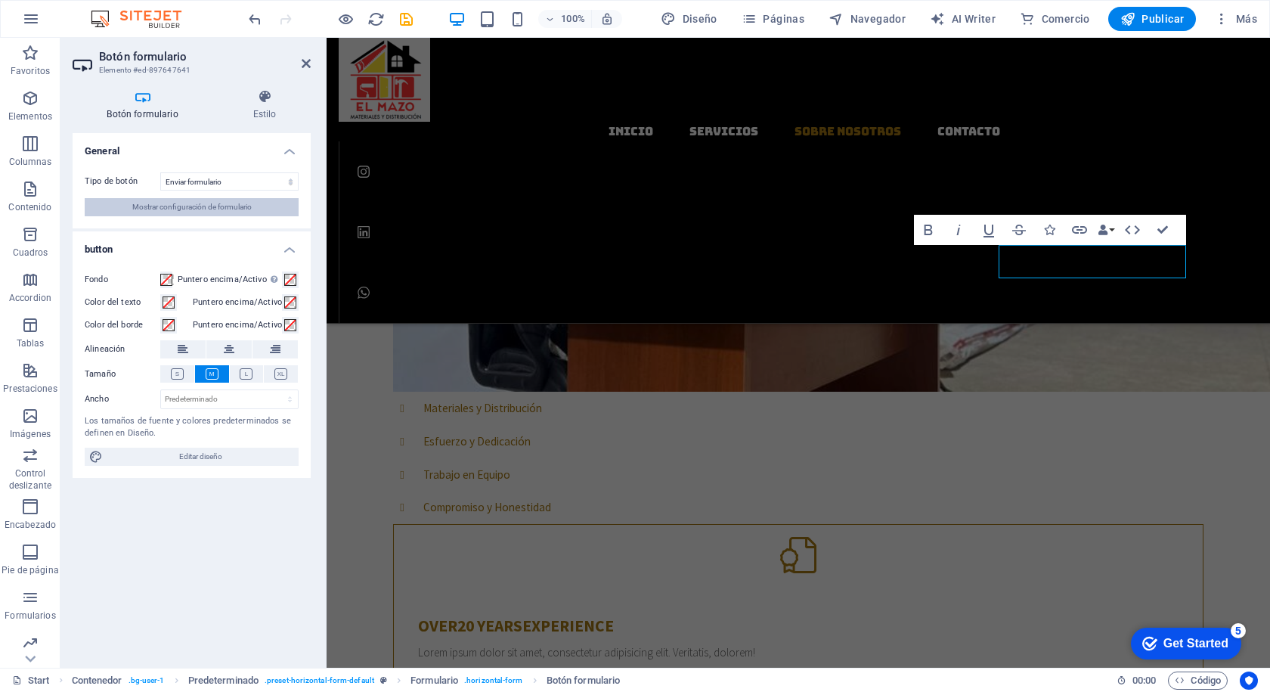
click at [228, 208] on span "Mostrar configuración de formulario" at bounding box center [191, 207] width 119 height 18
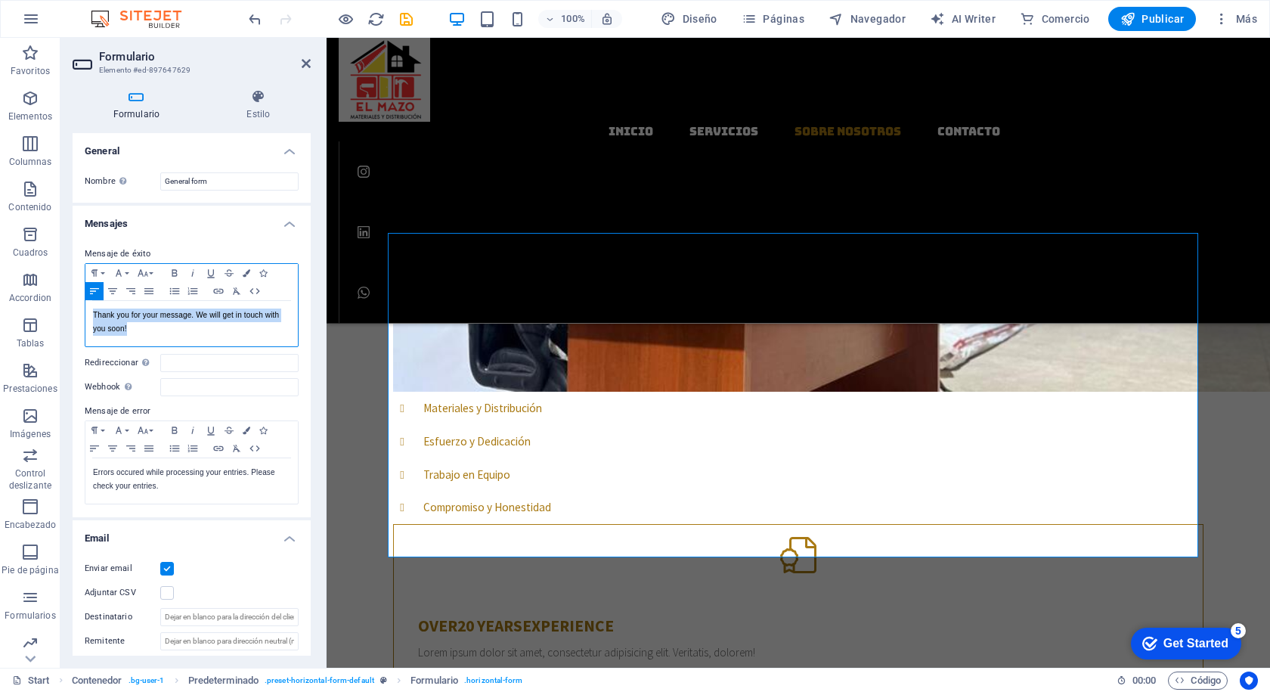
drag, startPoint x: 129, startPoint y: 330, endPoint x: 94, endPoint y: 314, distance: 38.2
click at [94, 314] on p "Thank you for your message. We will get in touch with you soon!" at bounding box center [191, 321] width 197 height 27
copy p "Thank you for your message. We will get in touch with you soon!"
click at [190, 330] on p "Gracias por tu mensaje. ¡Nos pondremos en contacto contigo pronto!" at bounding box center [191, 321] width 197 height 27
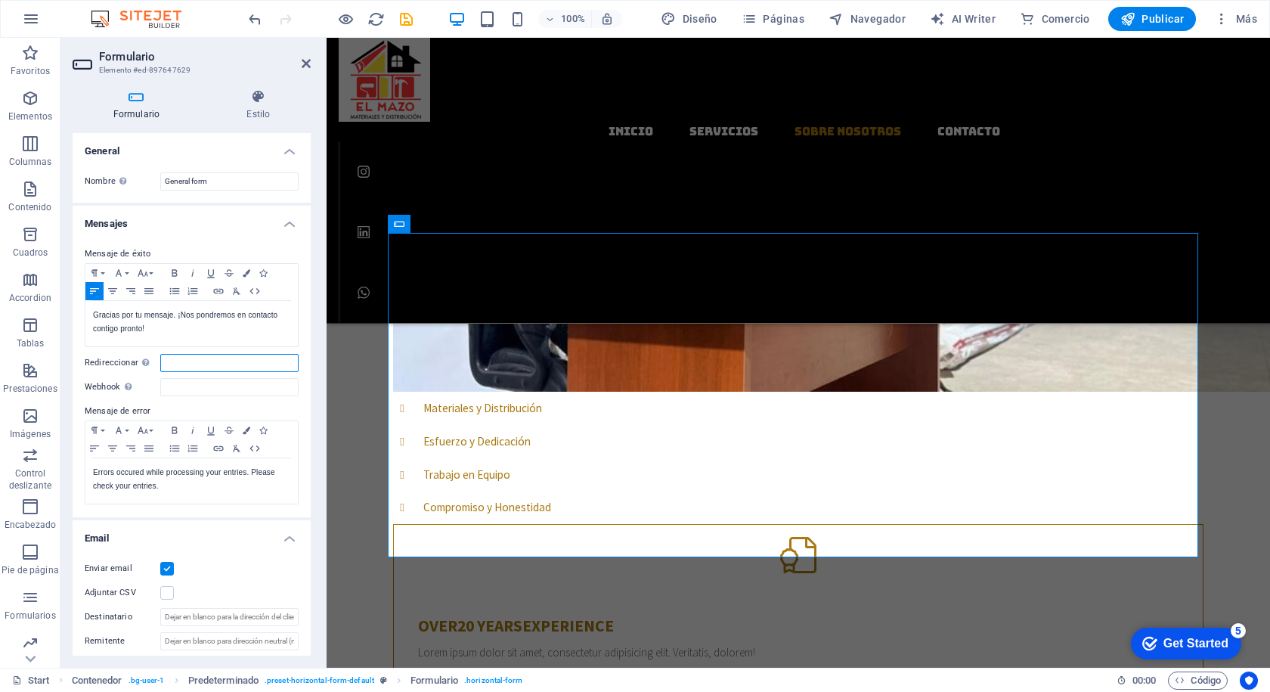
click at [198, 359] on input "Redireccionar Defina un destino de redireccionamiento cuando un formulario se e…" at bounding box center [229, 363] width 138 height 18
click at [187, 392] on input "Webhook Un webhook es una notificación push de este formulario a otro servidor.…" at bounding box center [229, 387] width 138 height 18
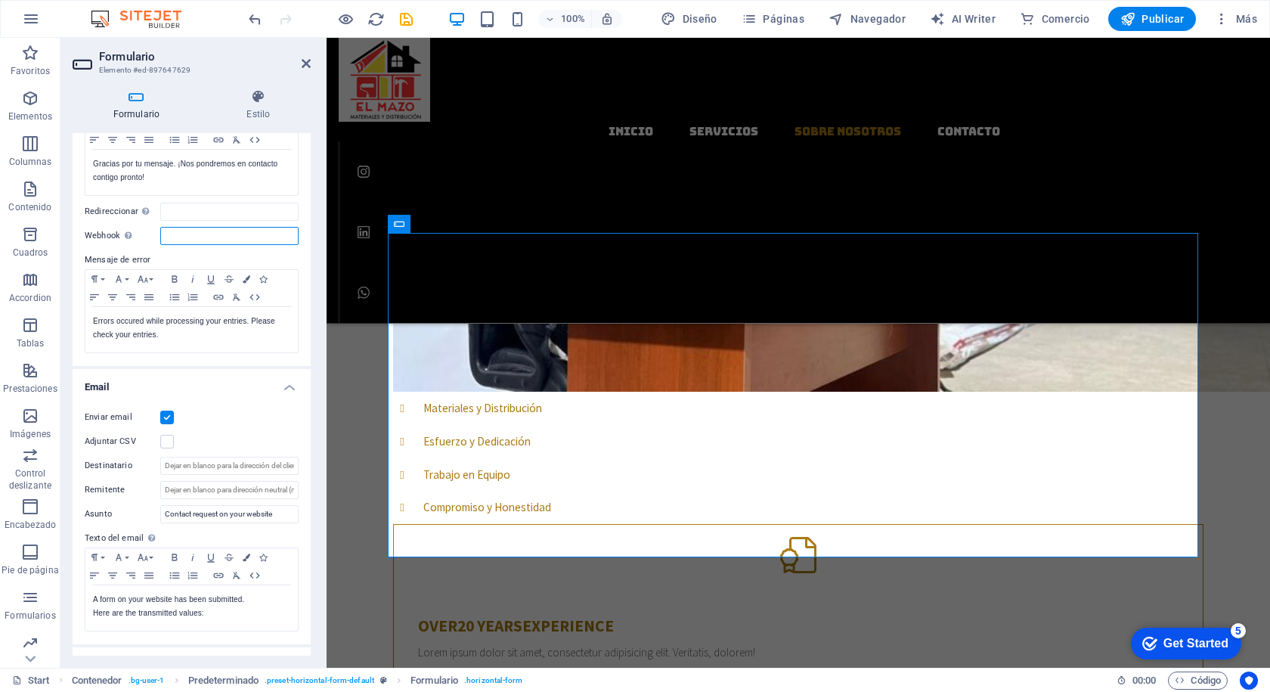
scroll to position [227, 0]
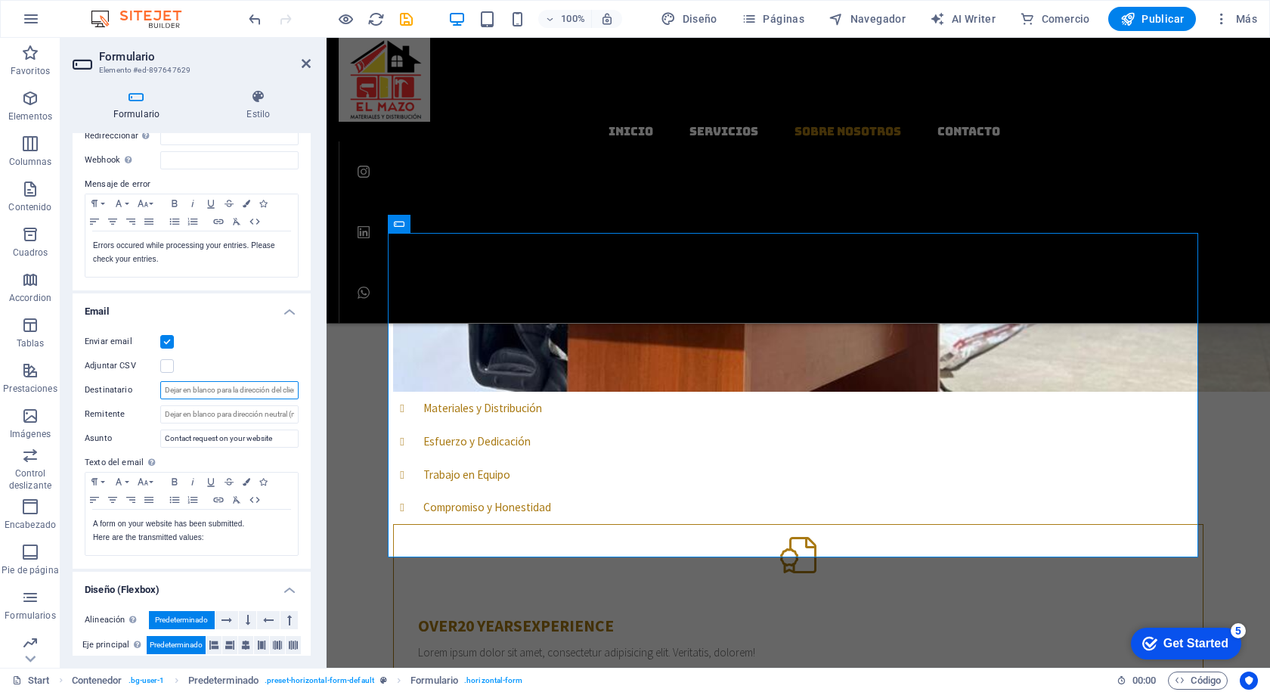
click at [200, 389] on input "Destinatario" at bounding box center [229, 390] width 138 height 18
click at [269, 386] on input "Destinatario" at bounding box center [229, 390] width 138 height 18
drag, startPoint x: 278, startPoint y: 442, endPoint x: 127, endPoint y: 437, distance: 151.3
click at [127, 437] on div "Asunto Contact request on your website" at bounding box center [192, 438] width 214 height 18
paste input "Solicitud de contacto en su sitio web"
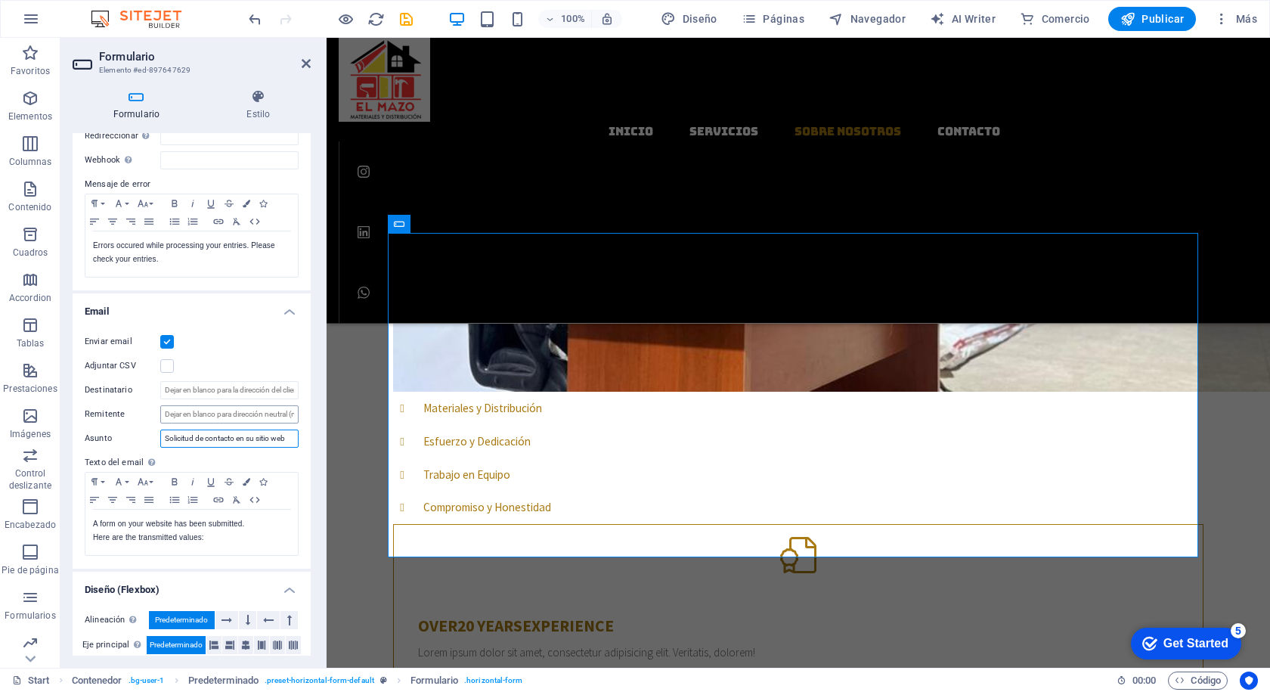
type input "Solicitud de contacto en su sitio web"
click at [184, 416] on input "Remitente" at bounding box center [229, 414] width 138 height 18
click at [185, 386] on input "Destinatario" at bounding box center [229, 390] width 138 height 18
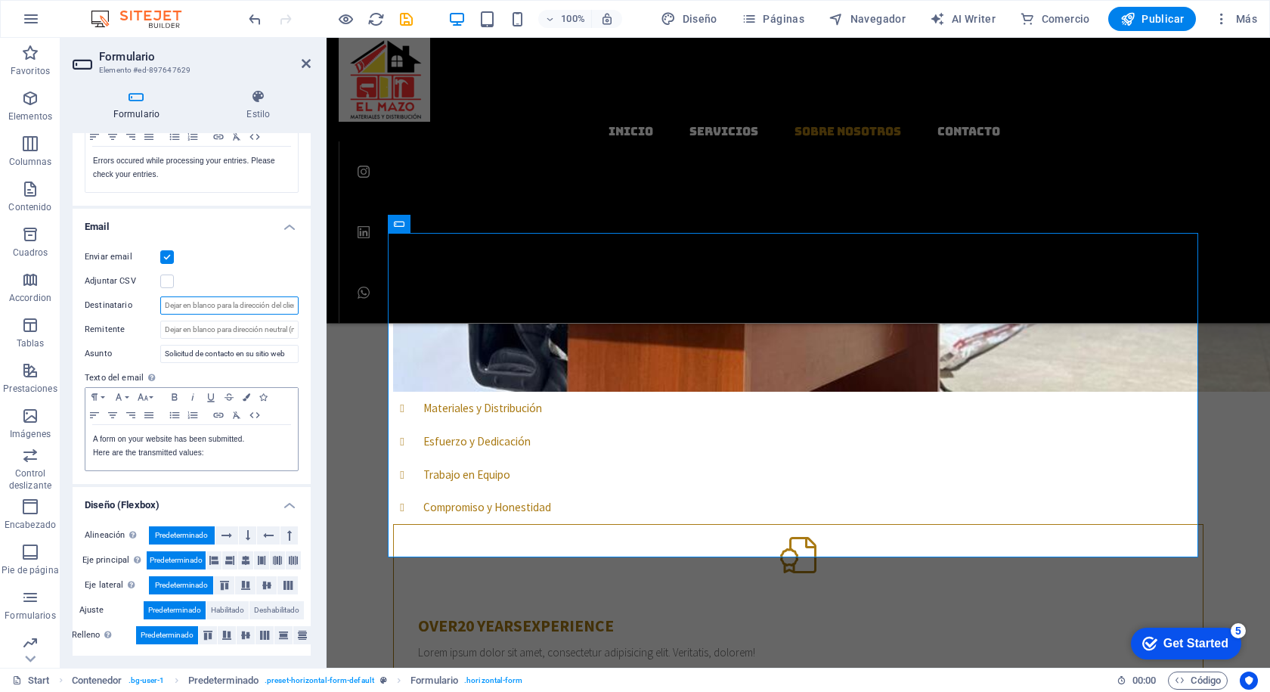
scroll to position [313, 0]
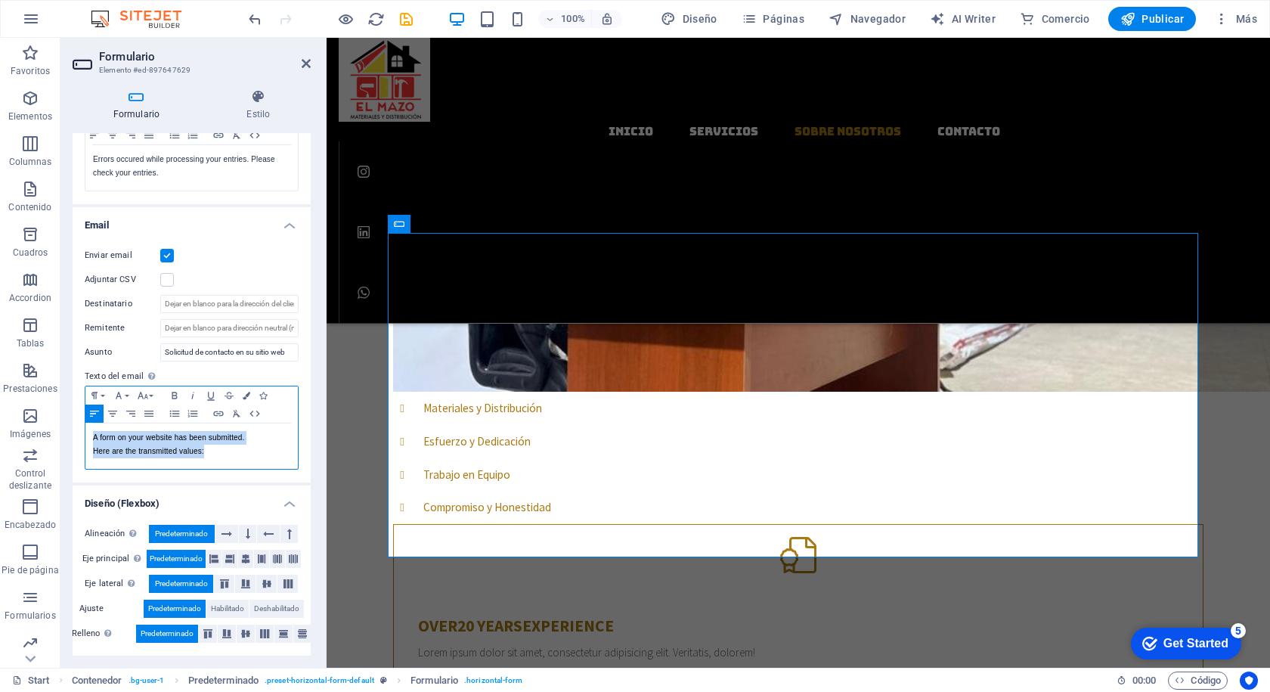
drag, startPoint x: 207, startPoint y: 451, endPoint x: 94, endPoint y: 440, distance: 113.9
click at [94, 440] on div "A form on your website has been submitted. Here are the transmitted values:" at bounding box center [191, 445] width 212 height 45
copy div "A form on your website has been submitted. Here are the transmitted values:"
click at [222, 454] on p "Here are the transmitted values:" at bounding box center [191, 451] width 197 height 14
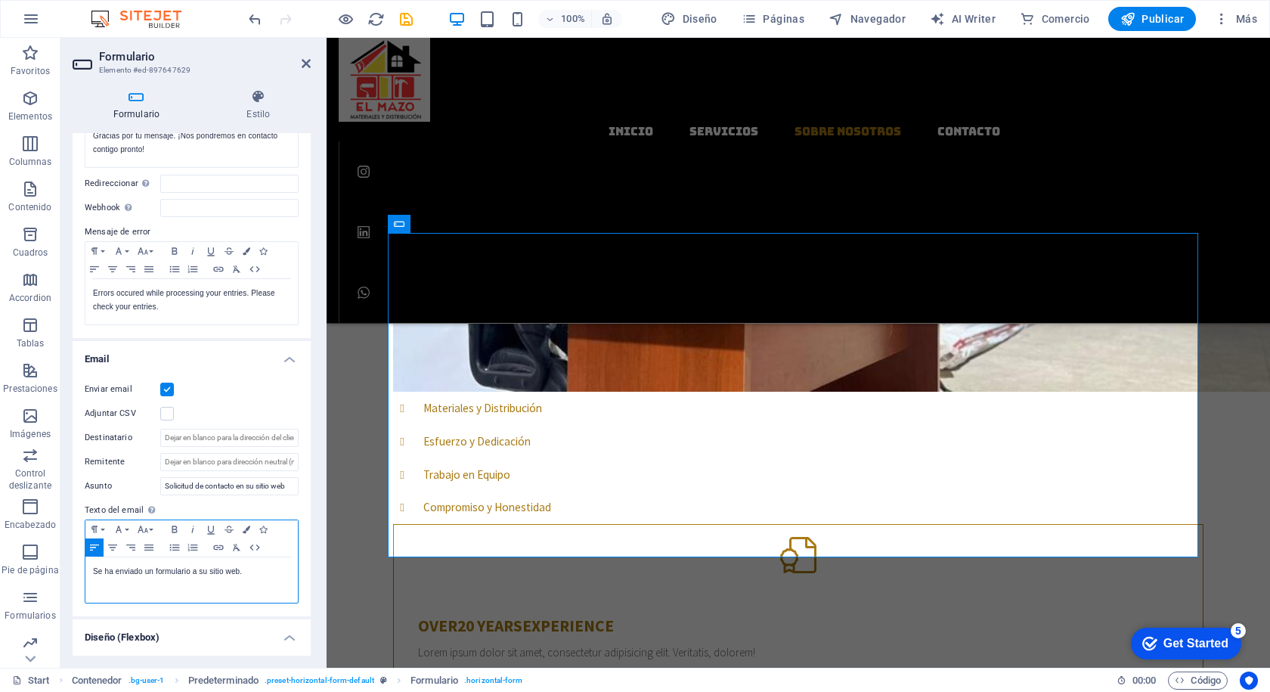
scroll to position [162, 0]
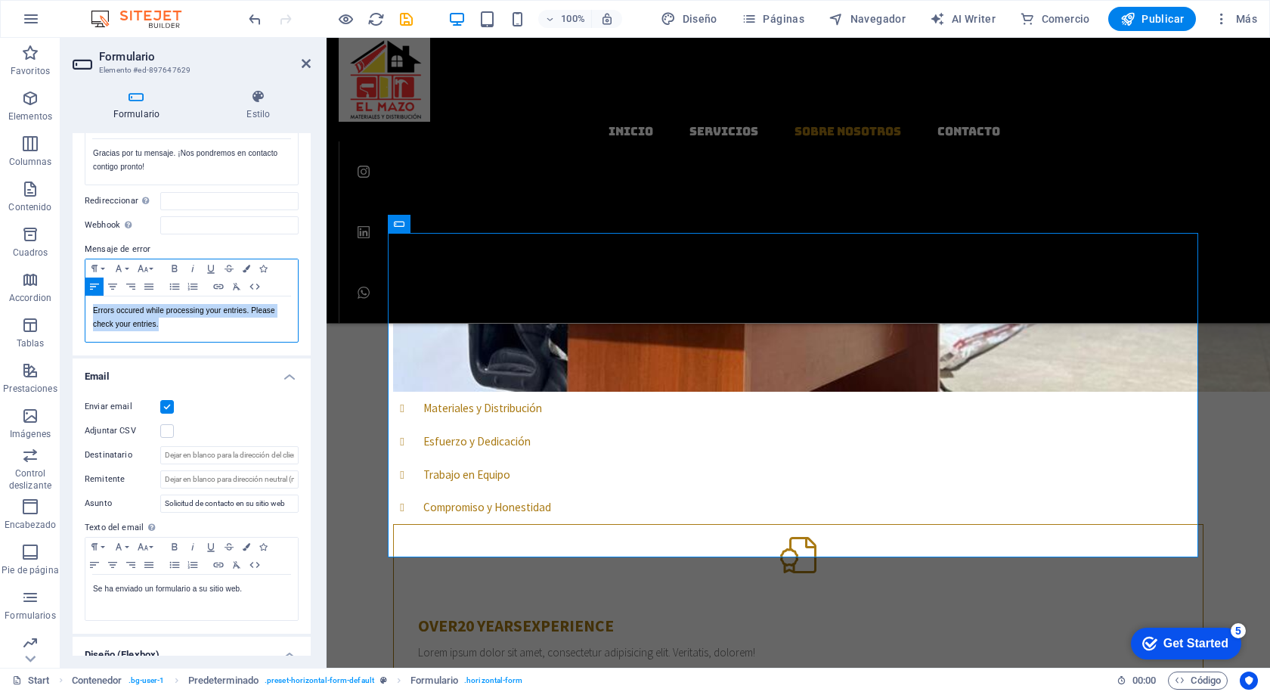
drag, startPoint x: 171, startPoint y: 325, endPoint x: 87, endPoint y: 311, distance: 85.1
click at [87, 311] on div "Errors occured while processing your entries. Please check your entries." at bounding box center [191, 318] width 212 height 45
copy p "Errors occured while processing your entries. Please check your entries."
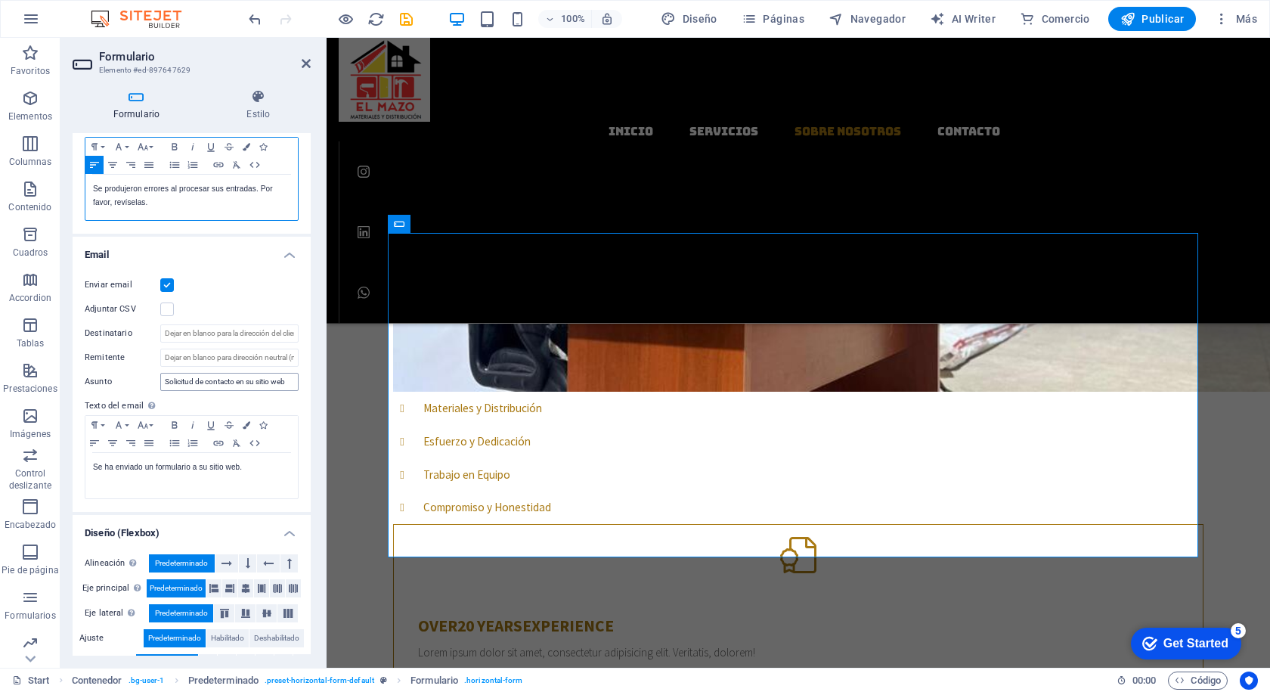
scroll to position [302, 0]
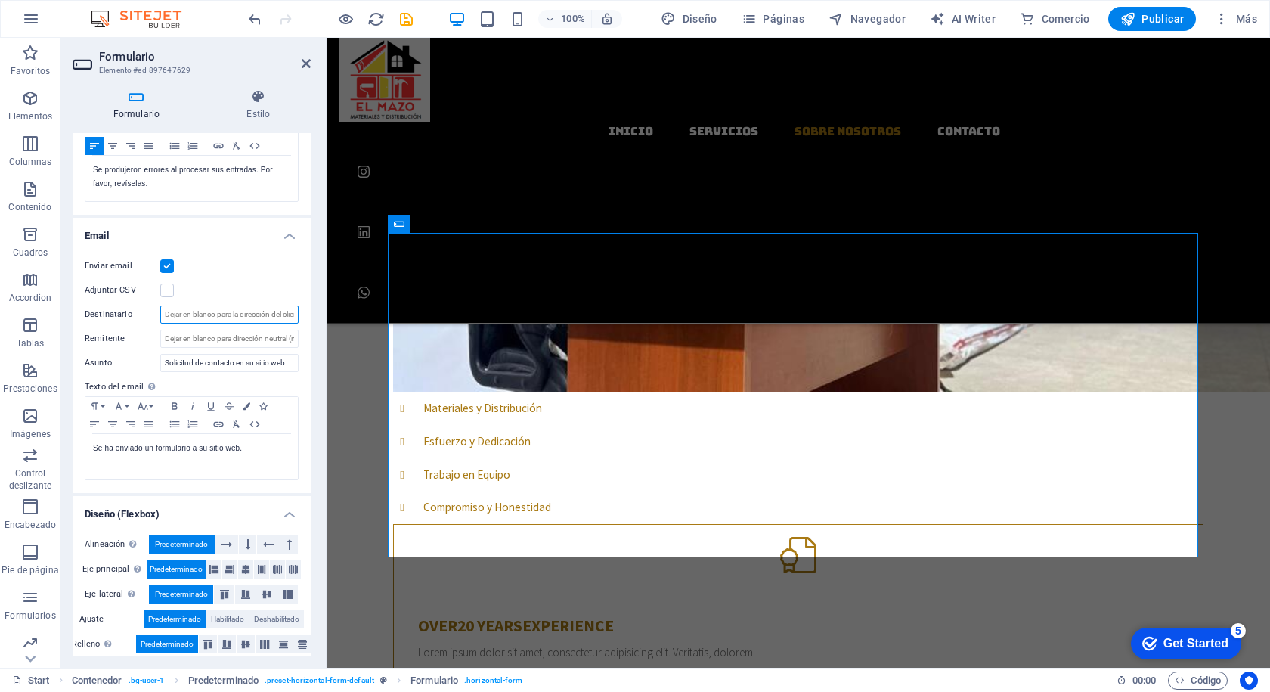
click at [192, 315] on input "Destinatario" at bounding box center [229, 314] width 138 height 18
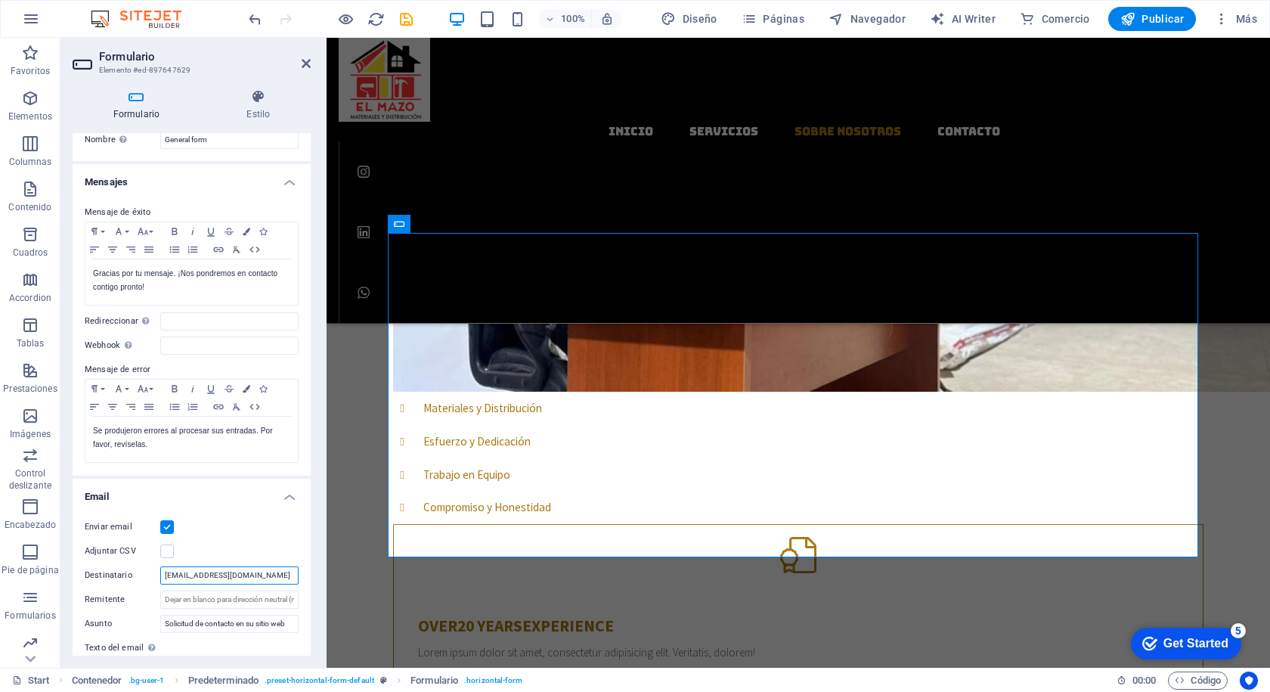
scroll to position [0, 0]
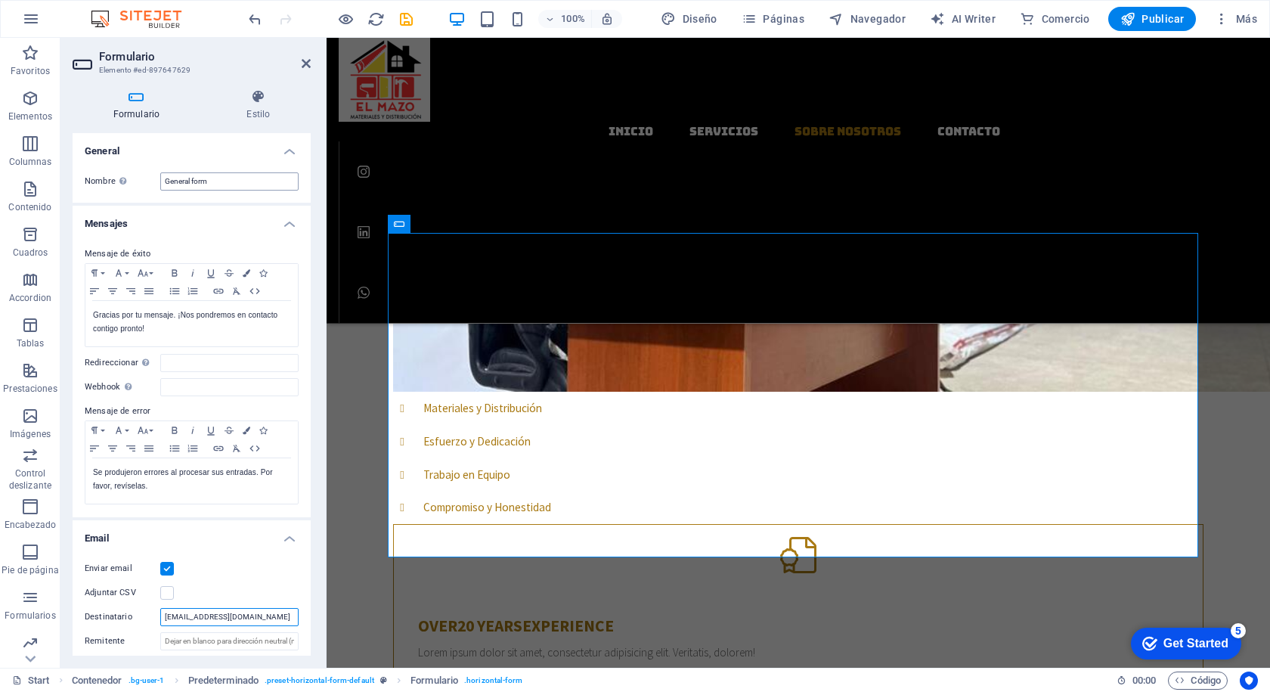
type input "[EMAIL_ADDRESS][DOMAIN_NAME]"
click at [228, 185] on input "General form" at bounding box center [229, 181] width 138 height 18
drag, startPoint x: 235, startPoint y: 180, endPoint x: 149, endPoint y: 182, distance: 86.2
click at [149, 182] on div "Nombre Define un nombre para el formulario. General form" at bounding box center [192, 181] width 214 height 18
click at [305, 61] on icon at bounding box center [306, 63] width 9 height 12
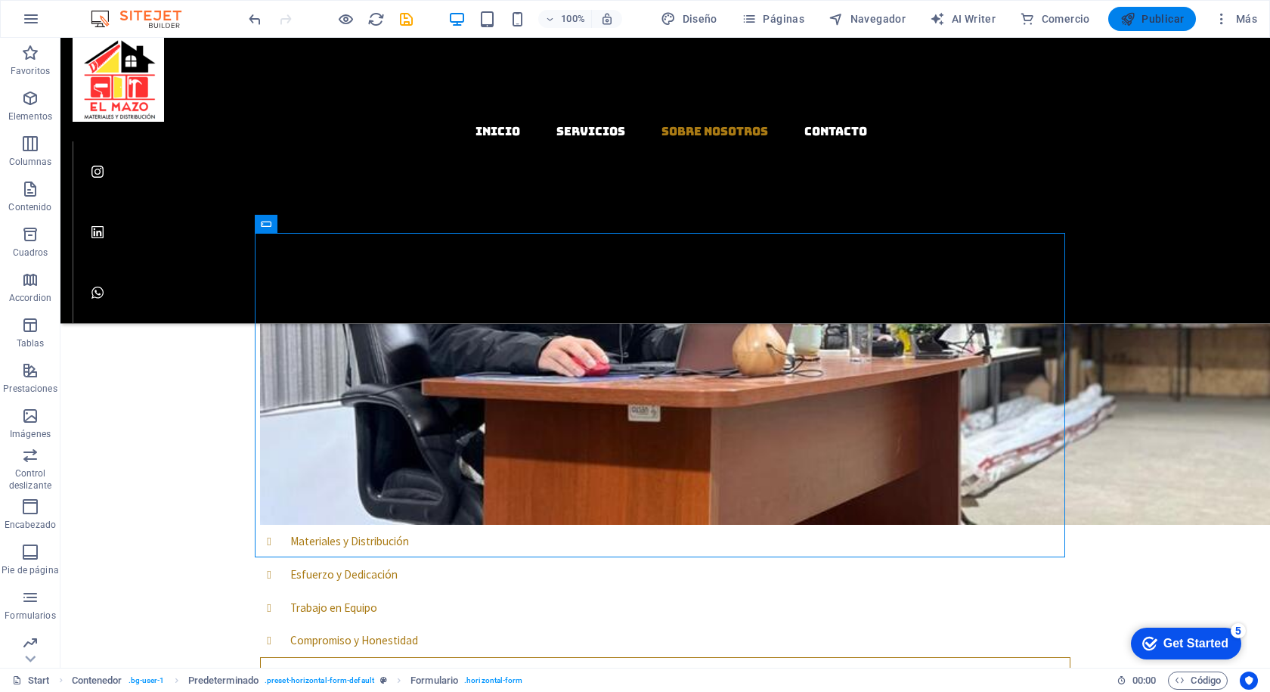
click at [1147, 17] on span "Publicar" at bounding box center [1152, 18] width 64 height 15
